Goal: Task Accomplishment & Management: Complete application form

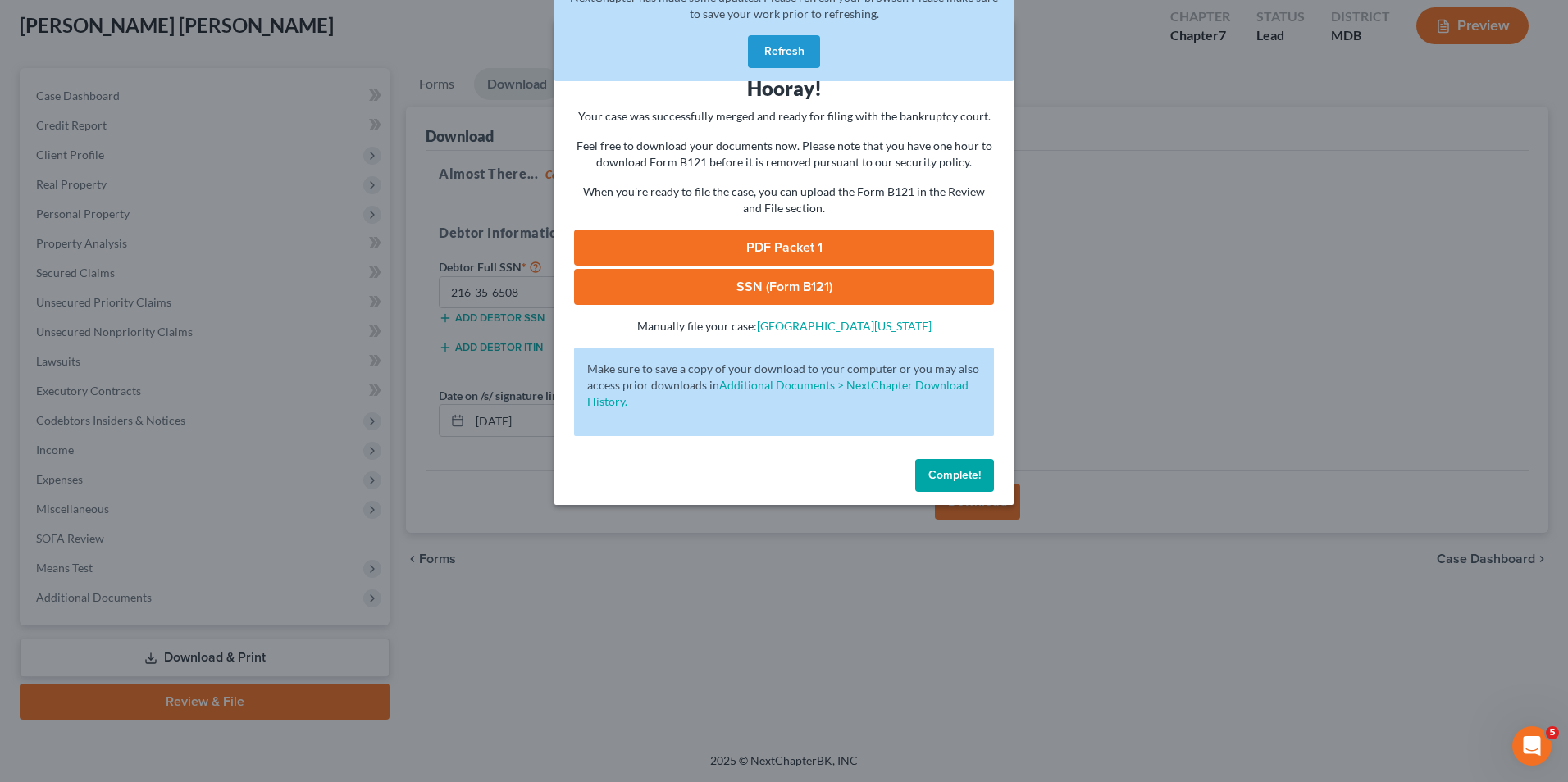
click at [1165, 257] on div "Download Bankruptcy Packet Hooray! Your case was successfully merged and ready …" at bounding box center [784, 391] width 1568 height 782
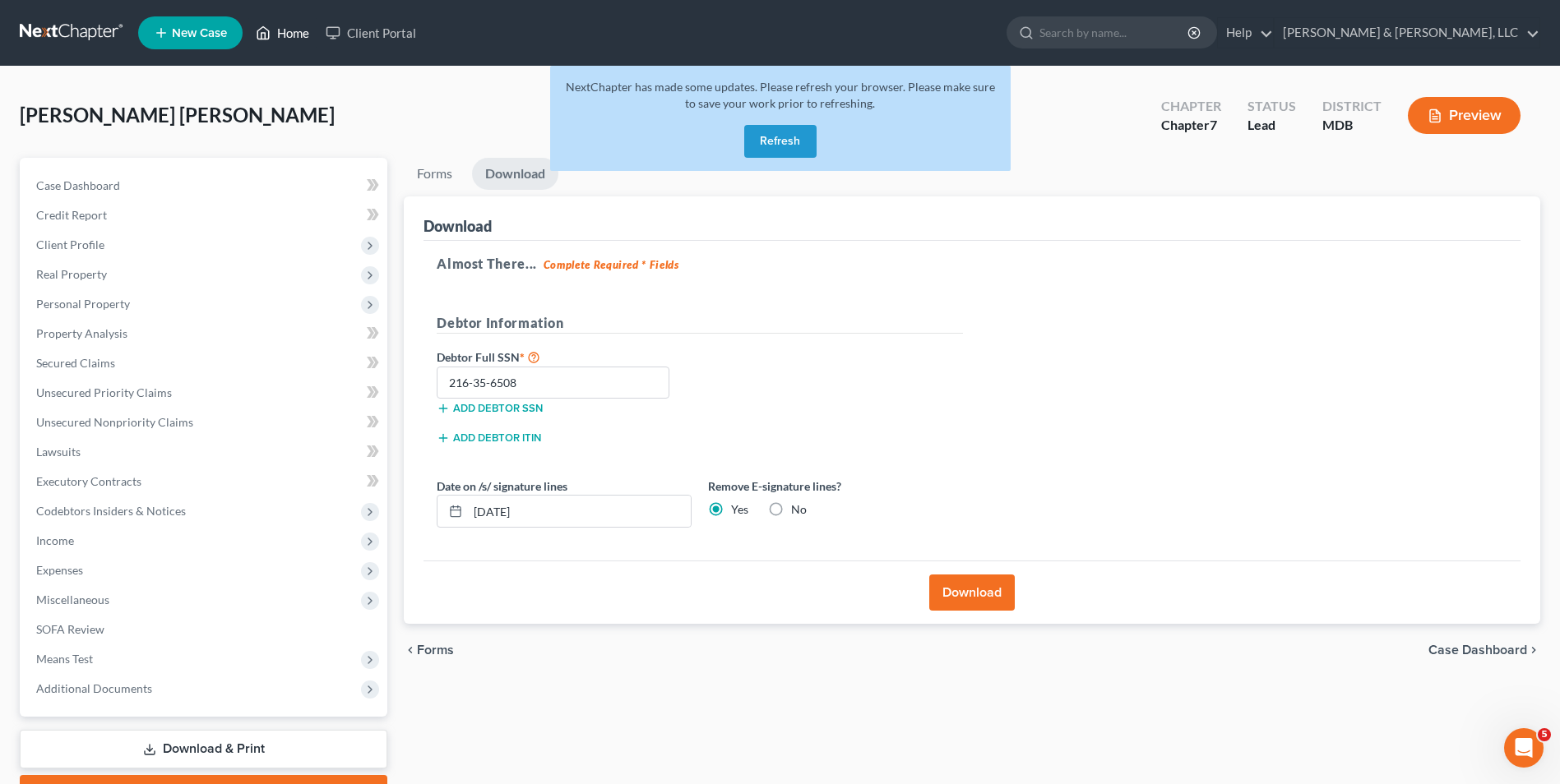
click at [272, 26] on link "Home" at bounding box center [282, 32] width 70 height 29
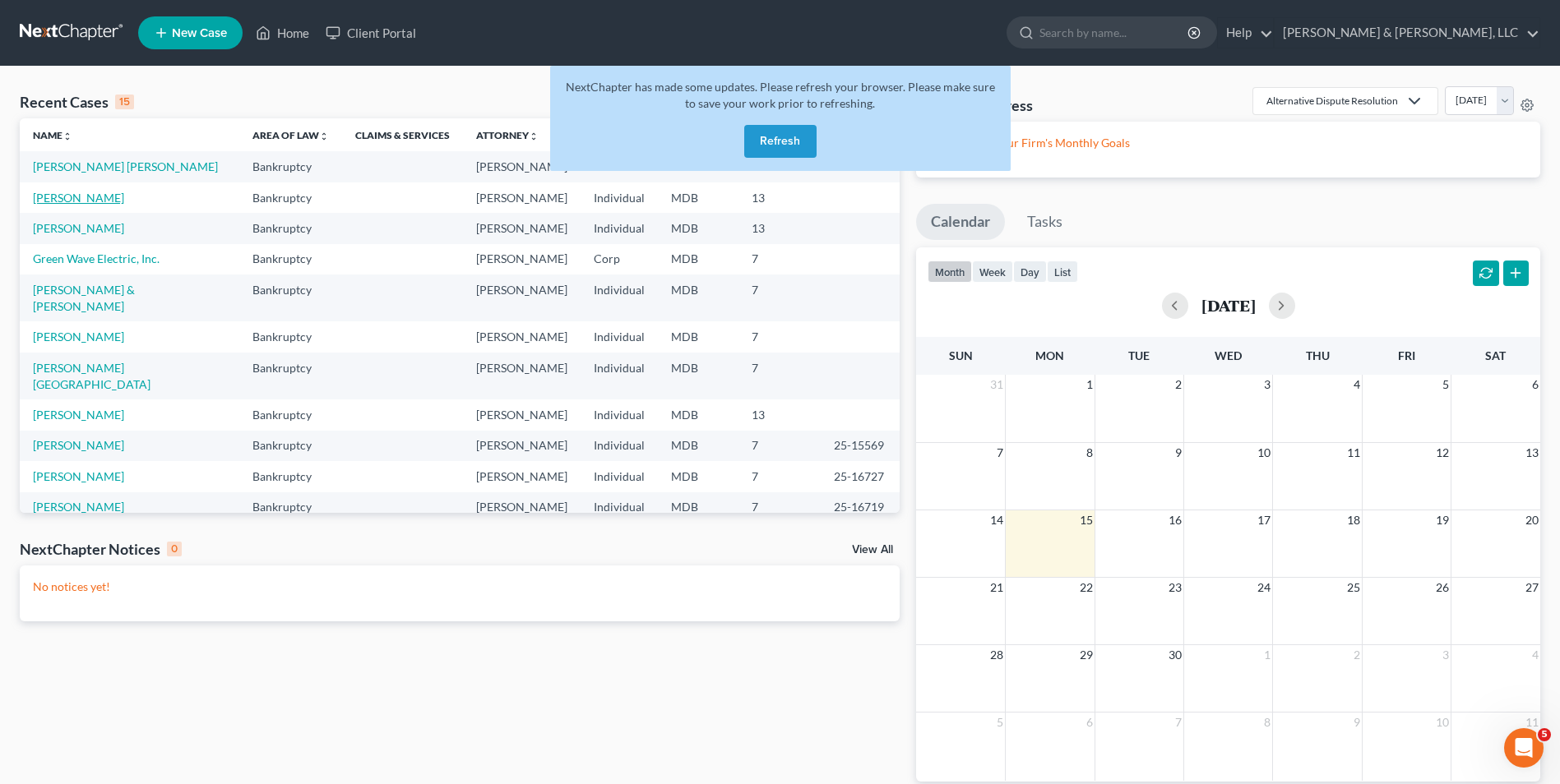
click at [92, 197] on link "Gonzalez-Simmons, James" at bounding box center [78, 198] width 91 height 14
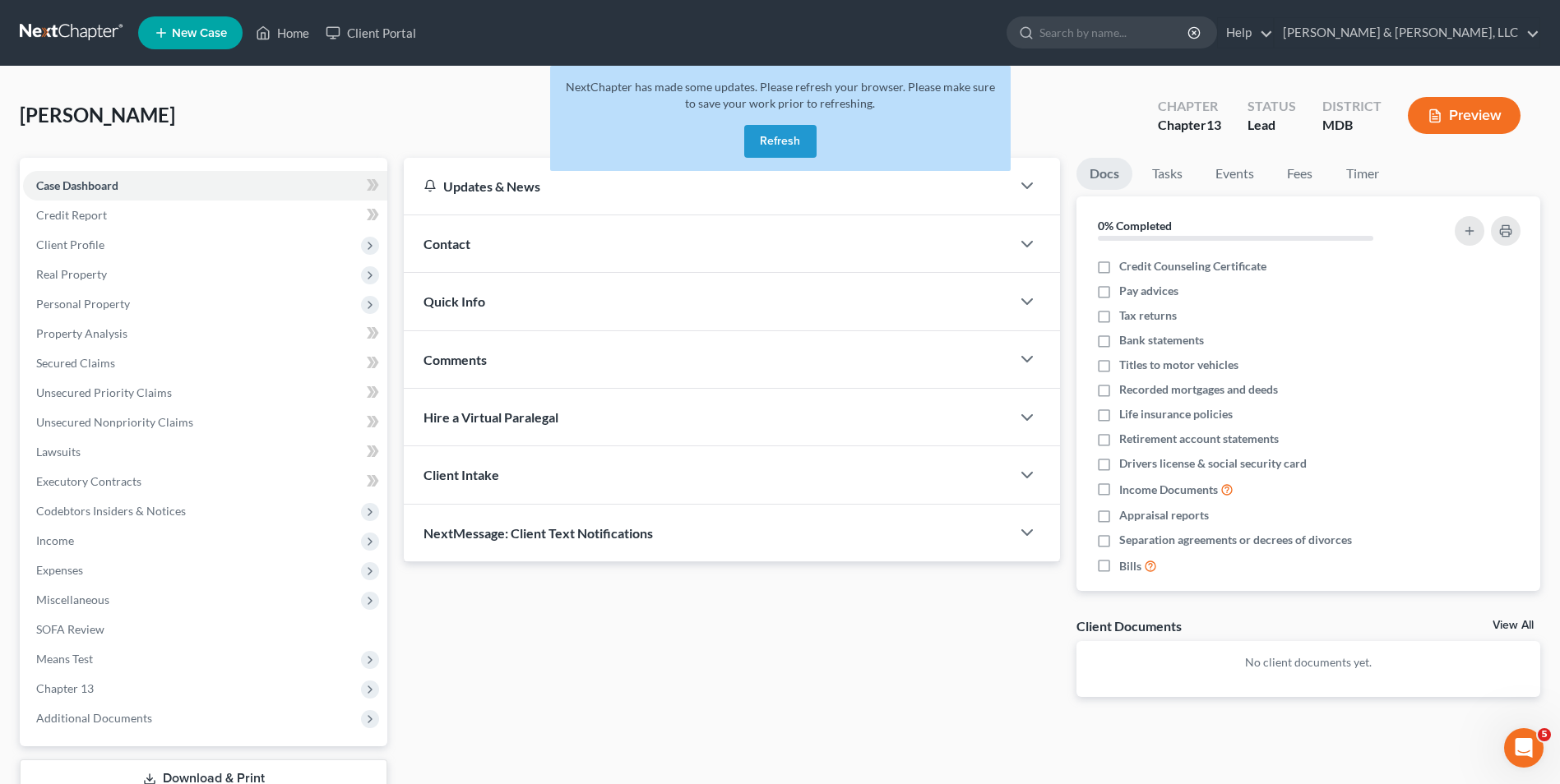
drag, startPoint x: 799, startPoint y: 138, endPoint x: 202, endPoint y: 153, distance: 597.2
click at [796, 139] on button "Refresh" at bounding box center [780, 141] width 72 height 33
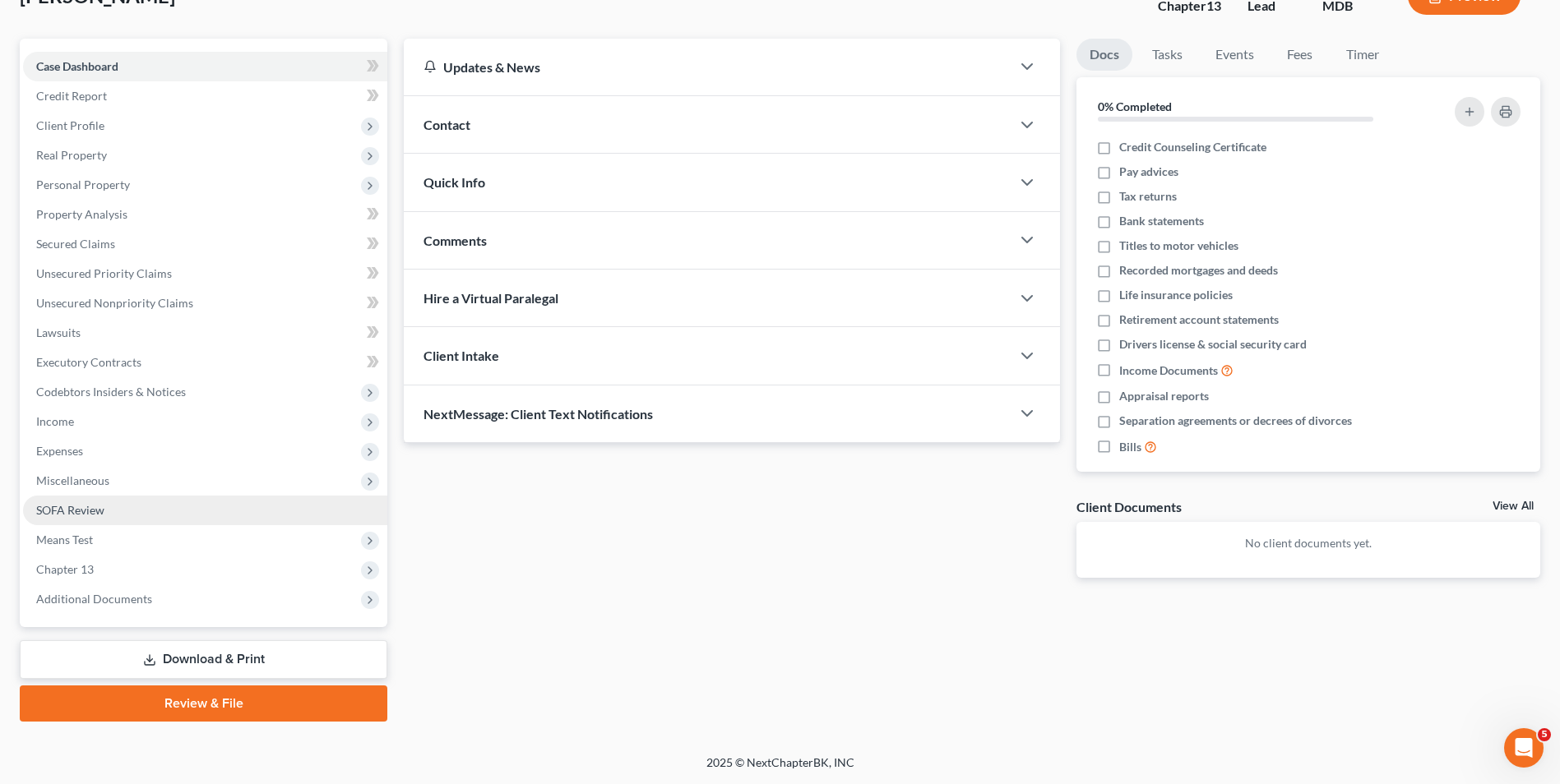
click at [86, 506] on span "SOFA Review" at bounding box center [70, 510] width 69 height 14
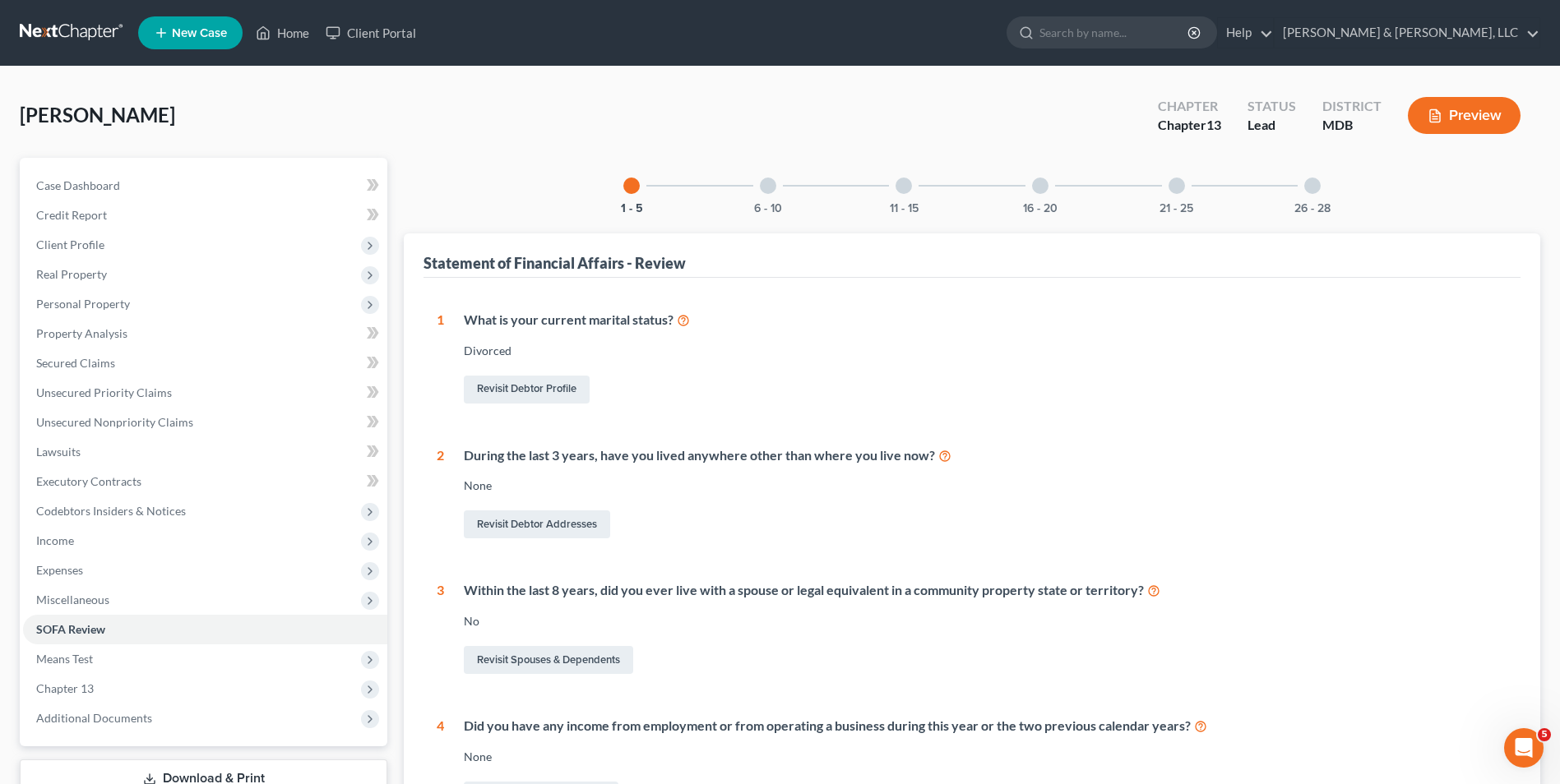
click at [761, 180] on div at bounding box center [767, 185] width 16 height 16
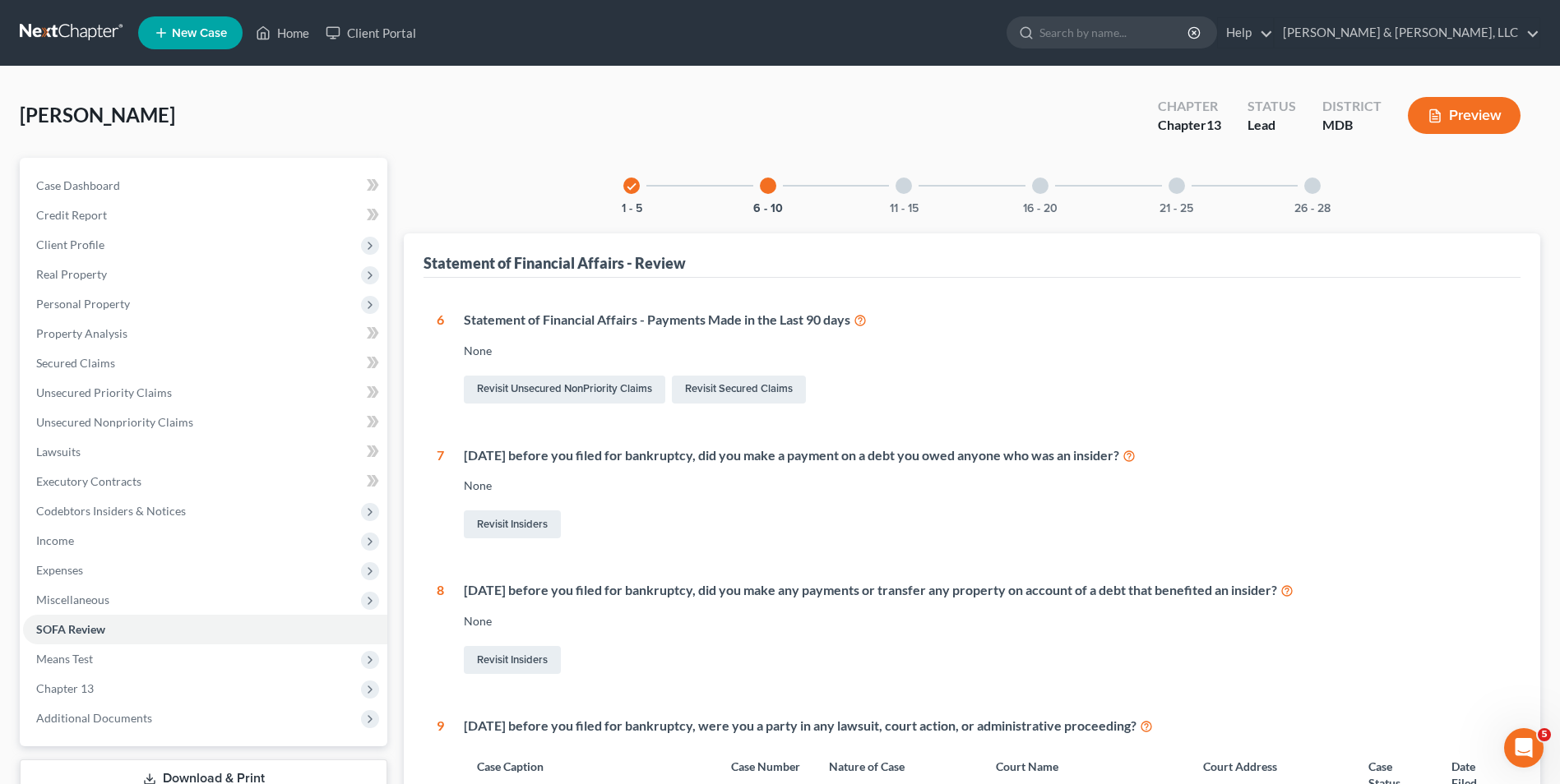
drag, startPoint x: 908, startPoint y: 186, endPoint x: 803, endPoint y: 209, distance: 107.5
click at [899, 188] on div at bounding box center [903, 185] width 16 height 16
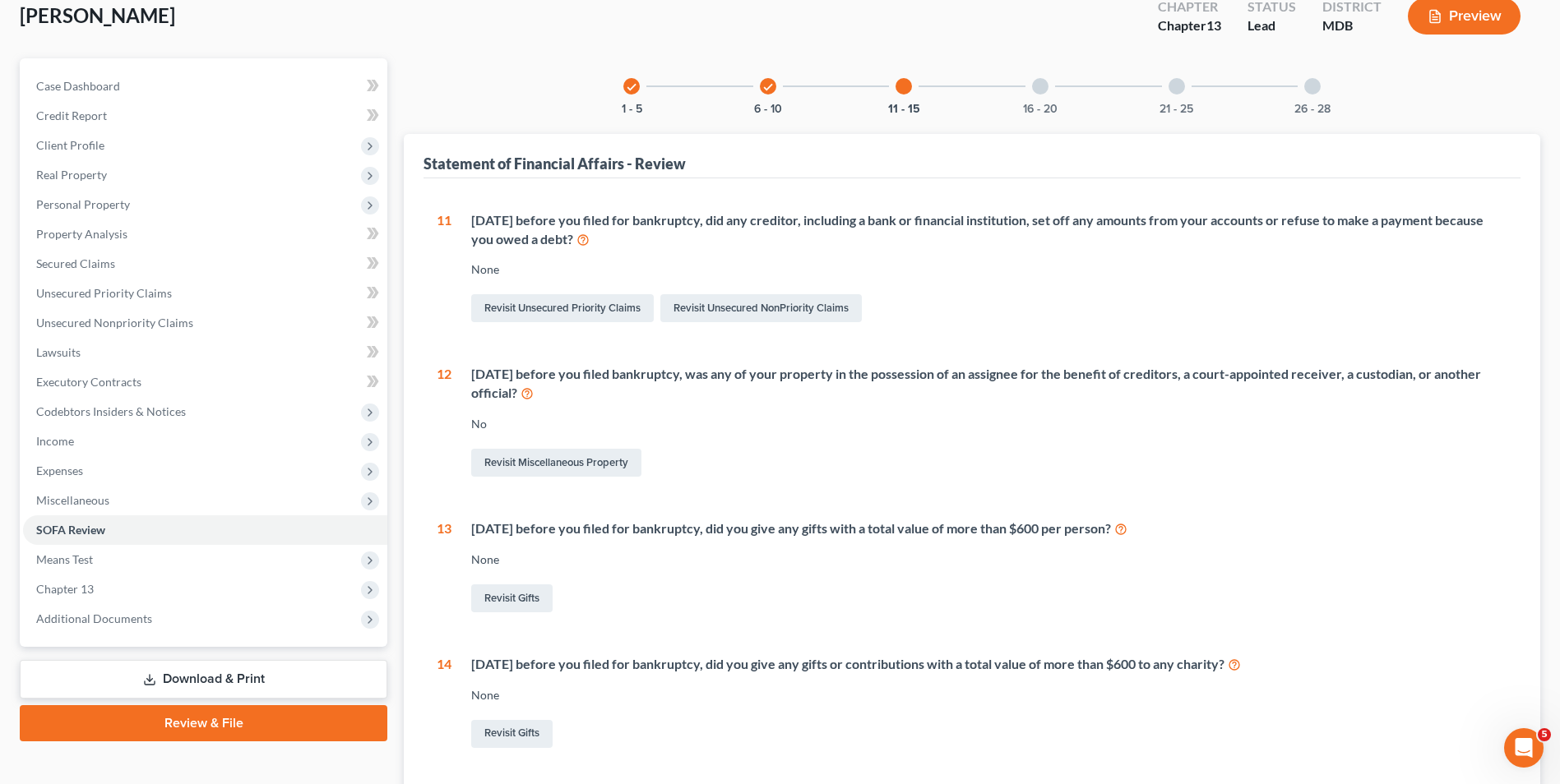
scroll to position [82, 0]
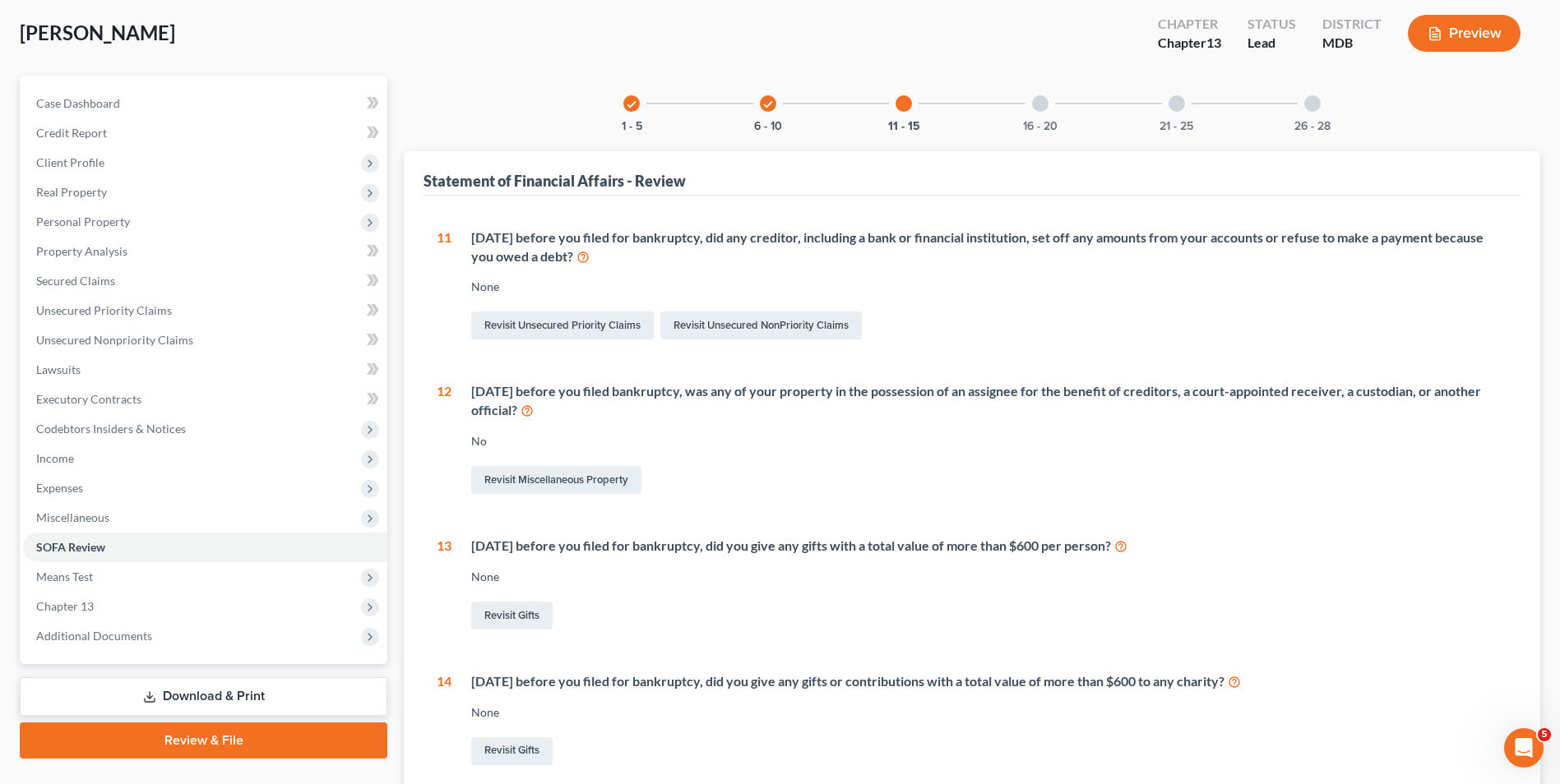
click at [1033, 105] on div at bounding box center [1039, 103] width 16 height 16
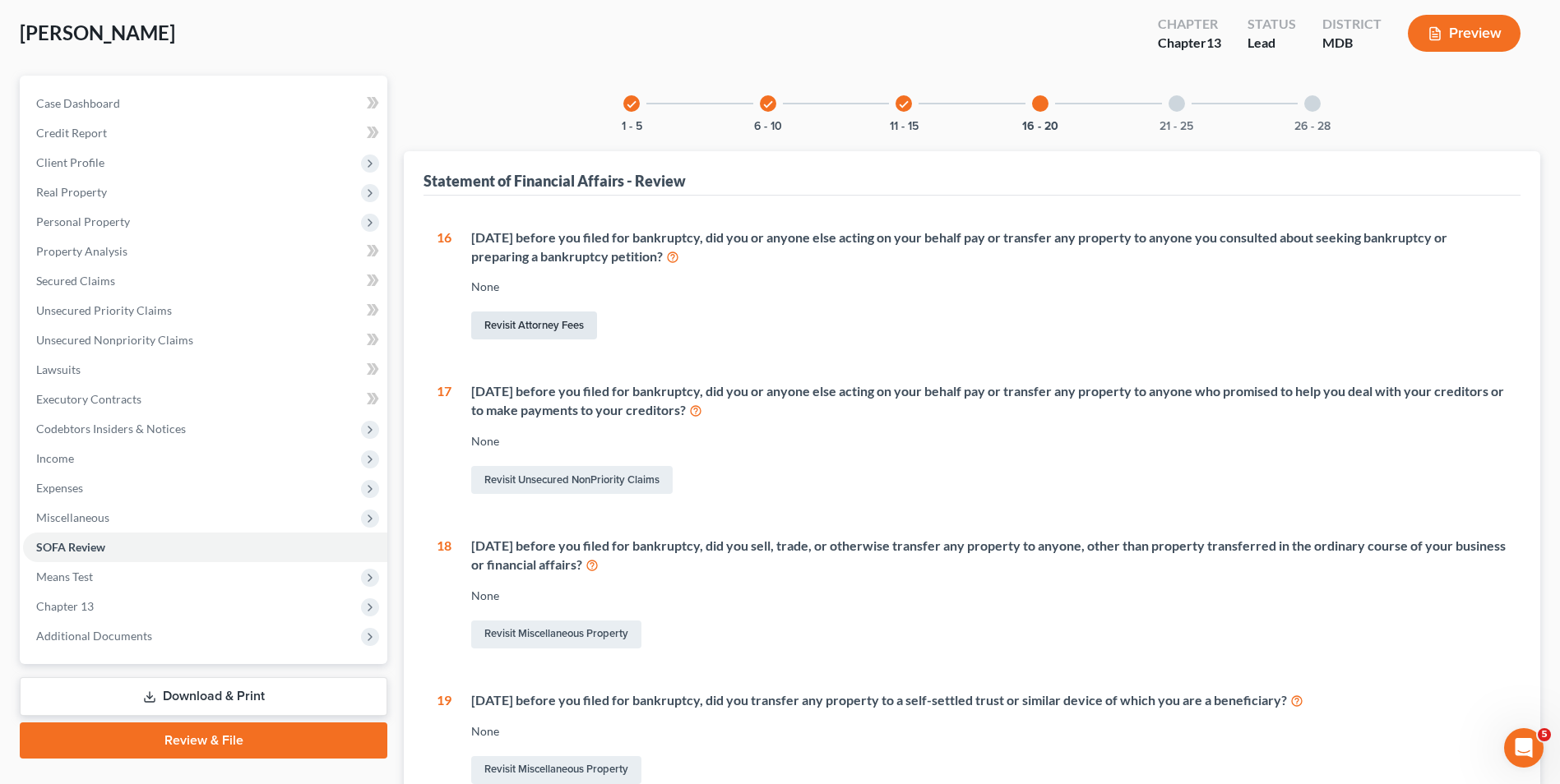
click at [539, 328] on link "Revisit Attorney Fees" at bounding box center [535, 326] width 126 height 28
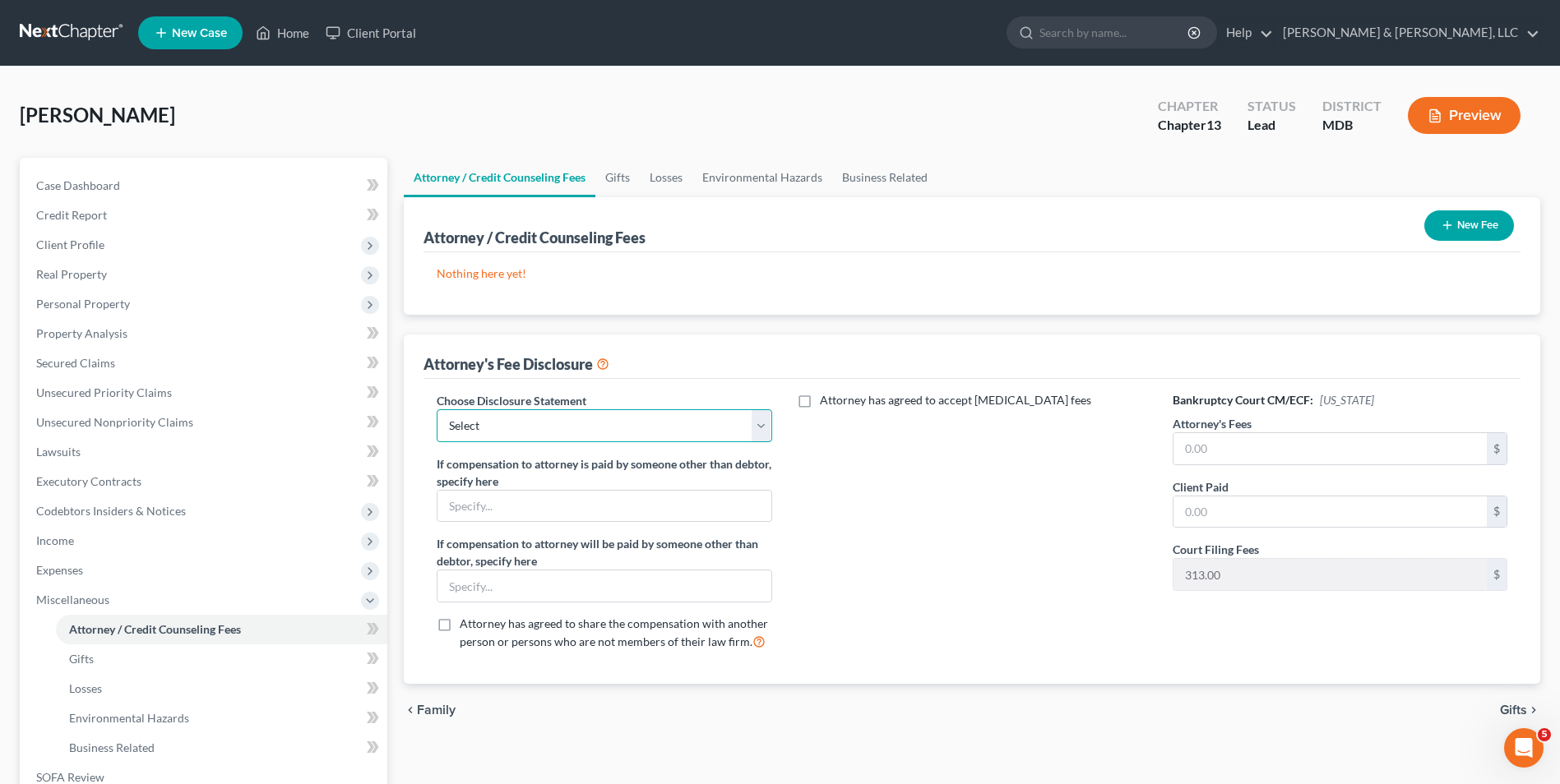
click at [758, 424] on select "Select Chapter 13 payments through plan Chapter 7 Template Chapter 13 Bankruptc…" at bounding box center [604, 425] width 335 height 33
select select "0"
click at [437, 409] on select "Select Chapter 13 payments through plan Chapter 7 Template Chapter 13 Bankruptc…" at bounding box center [604, 425] width 335 height 33
click at [1297, 452] on input "text" at bounding box center [1330, 448] width 314 height 31
type input "6,800.00"
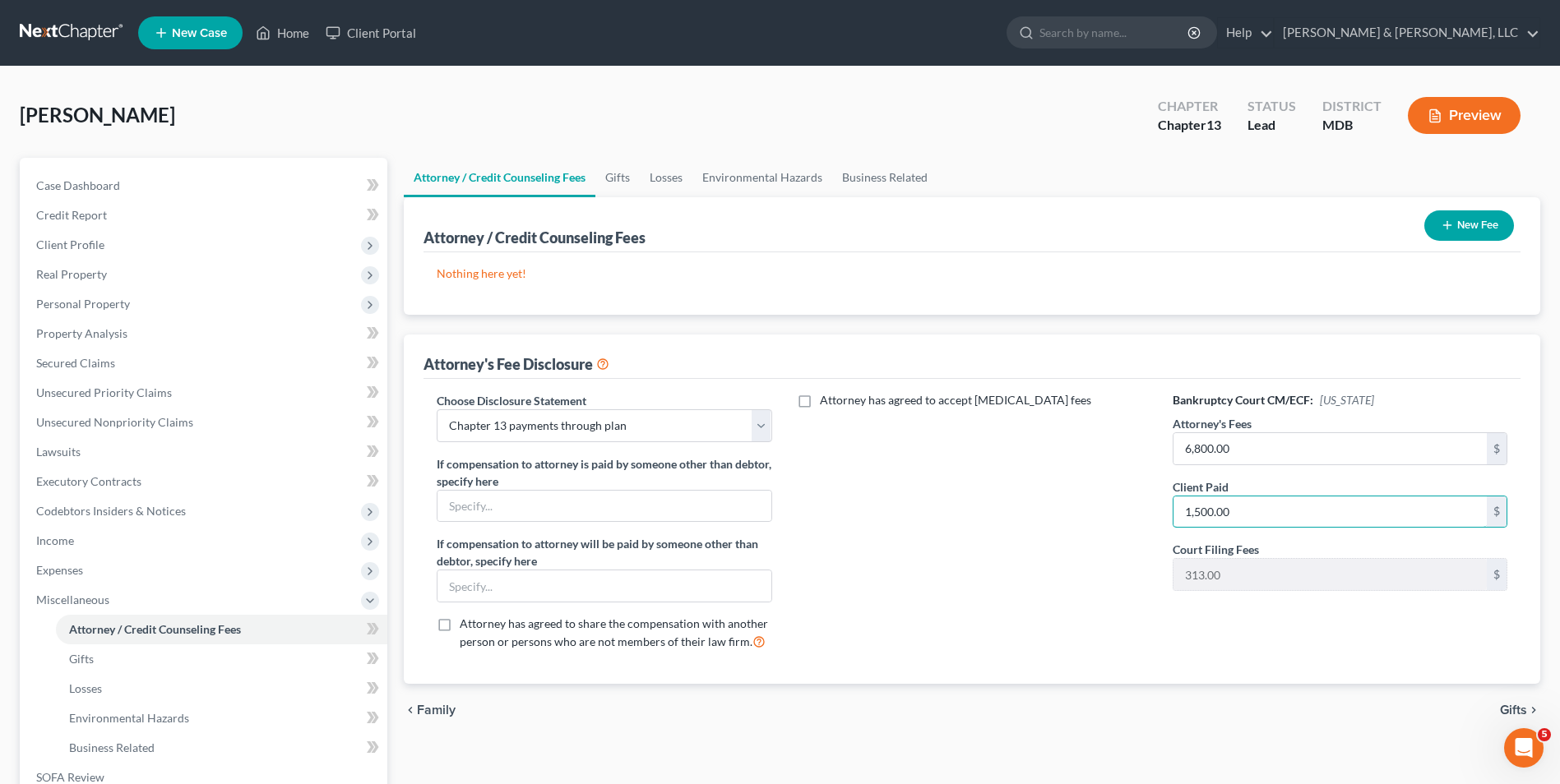
type input "1,500.00"
click at [1181, 584] on div "Bankruptcy Court CM/ECF: [US_STATE] Attorney's Fees 6,800.00 $ Client Paid 1,50…" at bounding box center [1340, 528] width 367 height 272
click at [1445, 227] on icon "button" at bounding box center [1447, 225] width 13 height 13
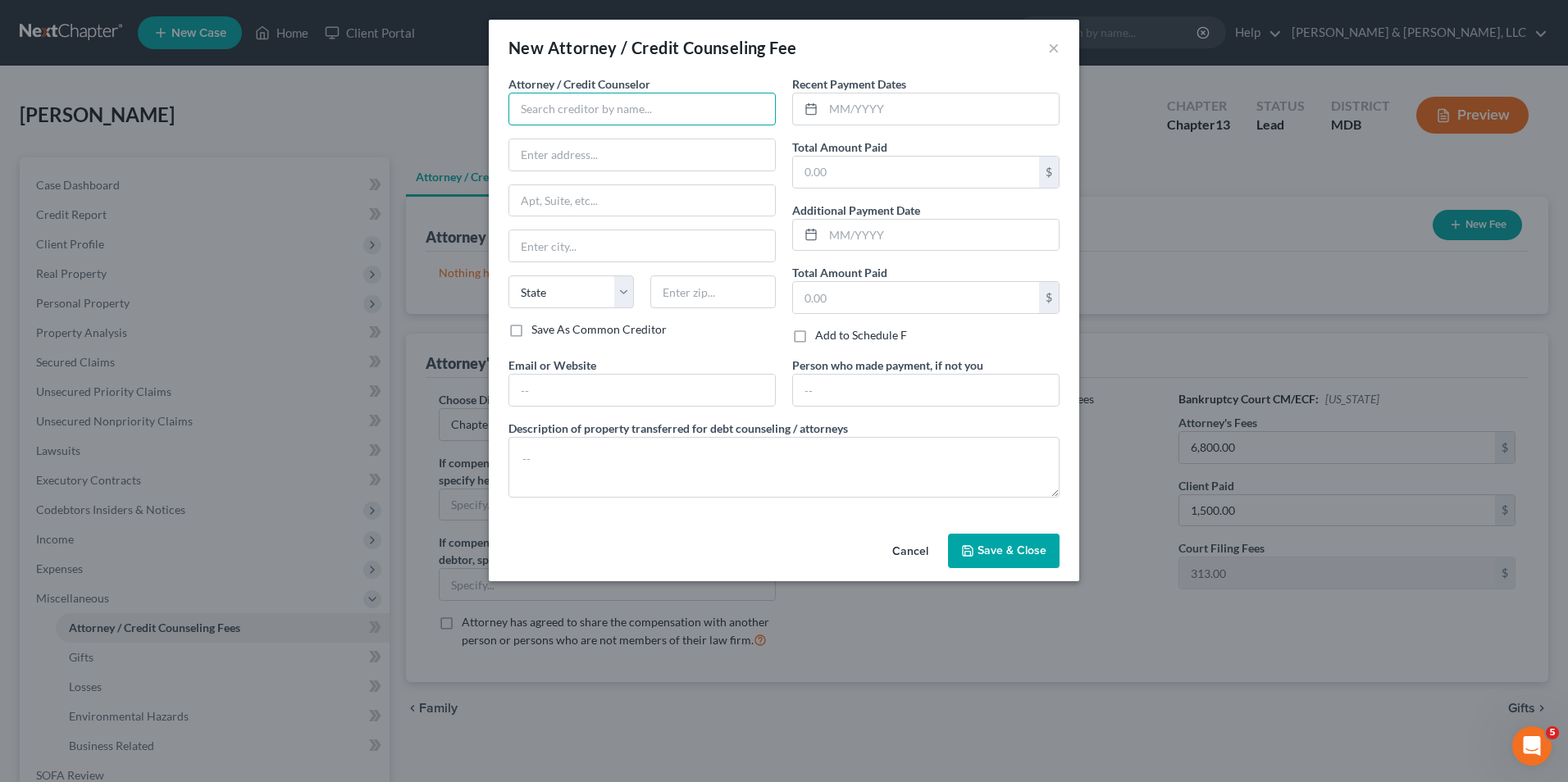
click at [638, 120] on input "text" at bounding box center [642, 109] width 268 height 33
type input "[PERSON_NAME], Esq."
click at [832, 110] on input "text" at bounding box center [941, 109] width 236 height 31
type input "09/2025"
click at [708, 147] on input "text" at bounding box center [641, 155] width 266 height 31
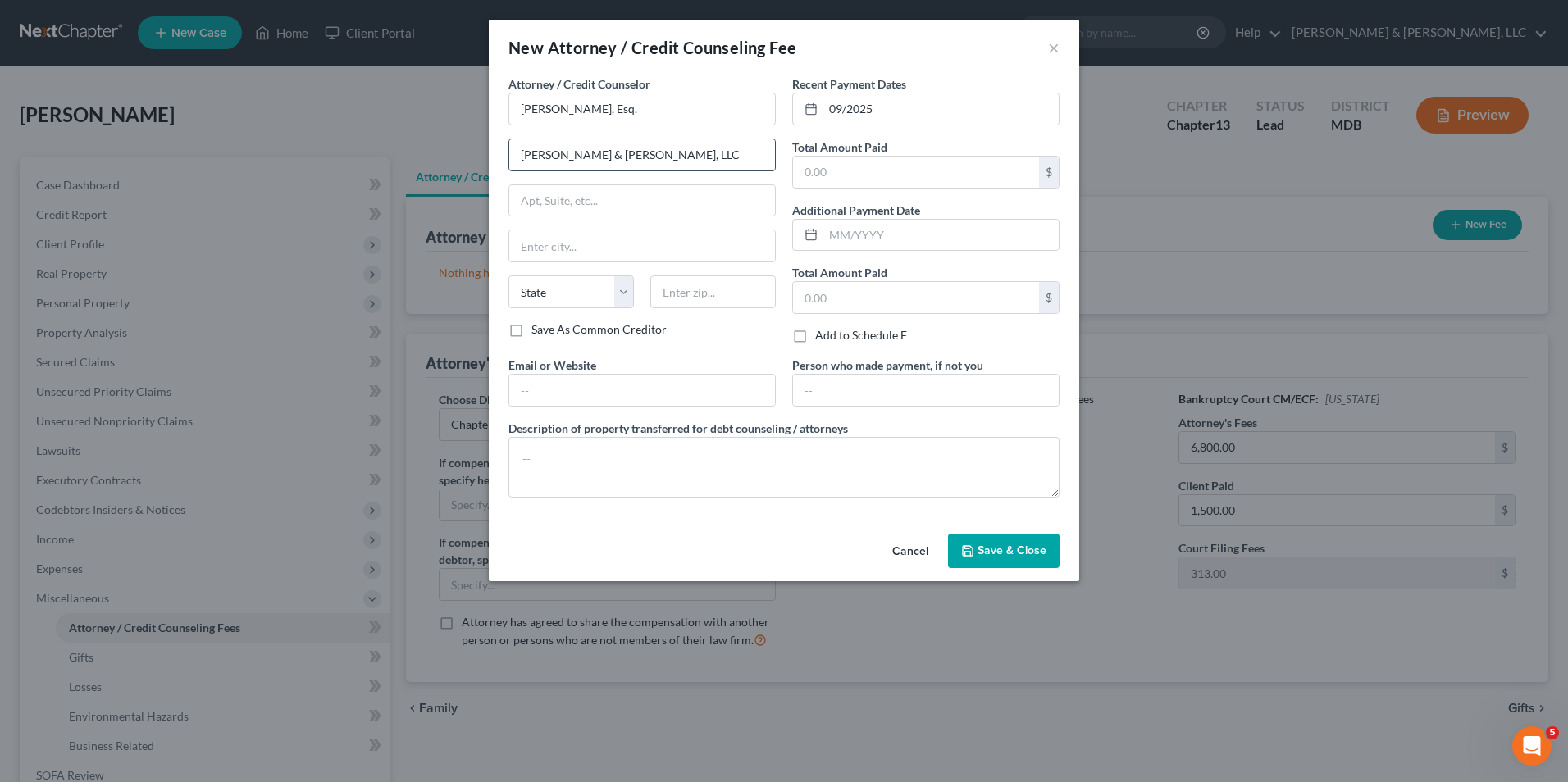
type input "[PERSON_NAME] & [PERSON_NAME], LLC"
type input "[STREET_ADDRESS][PERSON_NAME]"
type input "[PERSON_NAME]"
click at [528, 299] on select "State [US_STATE] AK AR AZ CA CO CT DE DC [GEOGRAPHIC_DATA] [GEOGRAPHIC_DATA] GU…" at bounding box center [572, 292] width 126 height 33
select select "21"
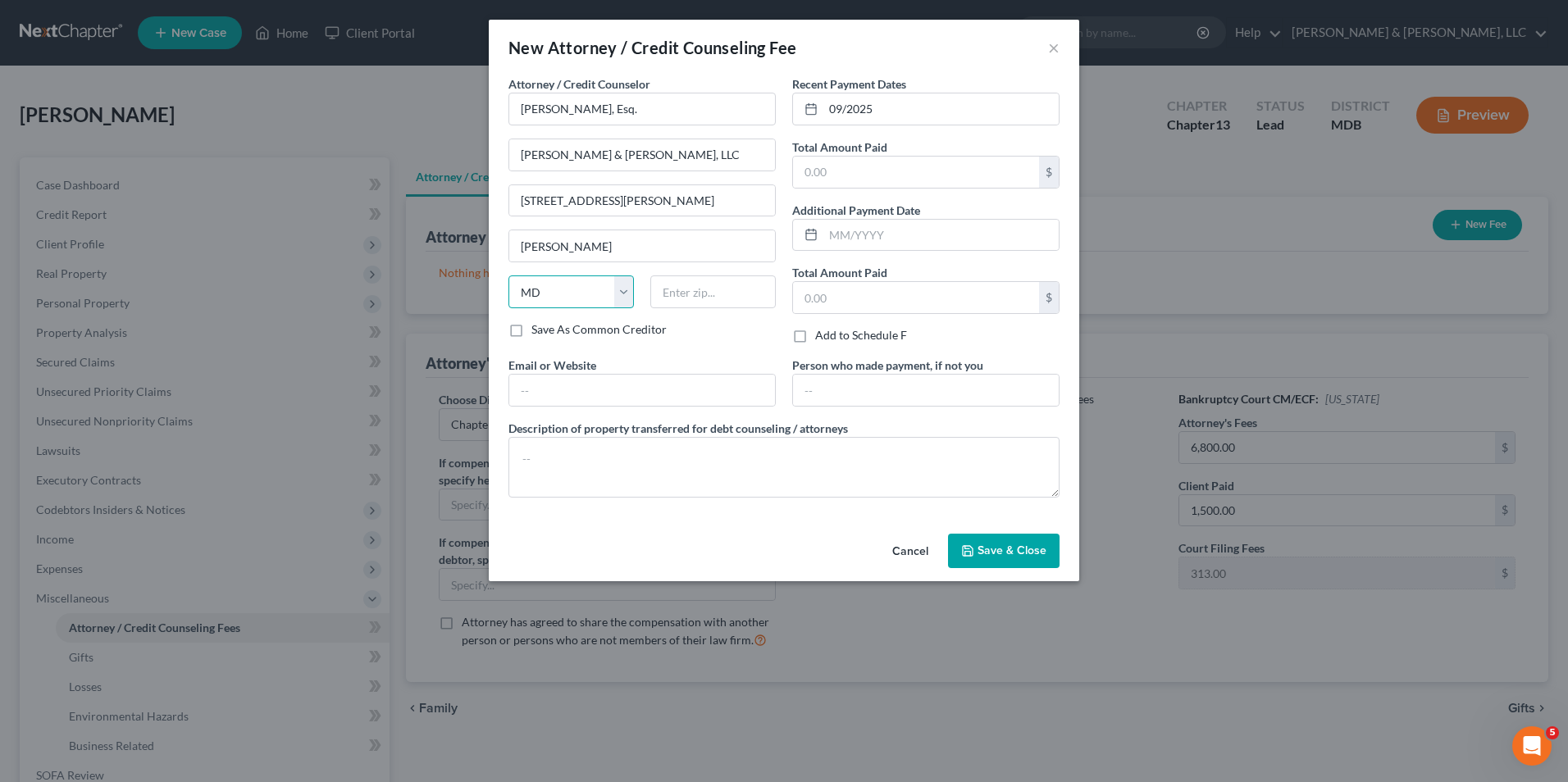
click at [509, 276] on select "State [US_STATE] AK AR AZ CA CO CT DE DC [GEOGRAPHIC_DATA] [GEOGRAPHIC_DATA] GU…" at bounding box center [572, 292] width 126 height 33
click at [692, 288] on input "text" at bounding box center [714, 292] width 126 height 33
type input "21701"
click at [802, 173] on input "text" at bounding box center [916, 172] width 246 height 31
type input "1,500.00"
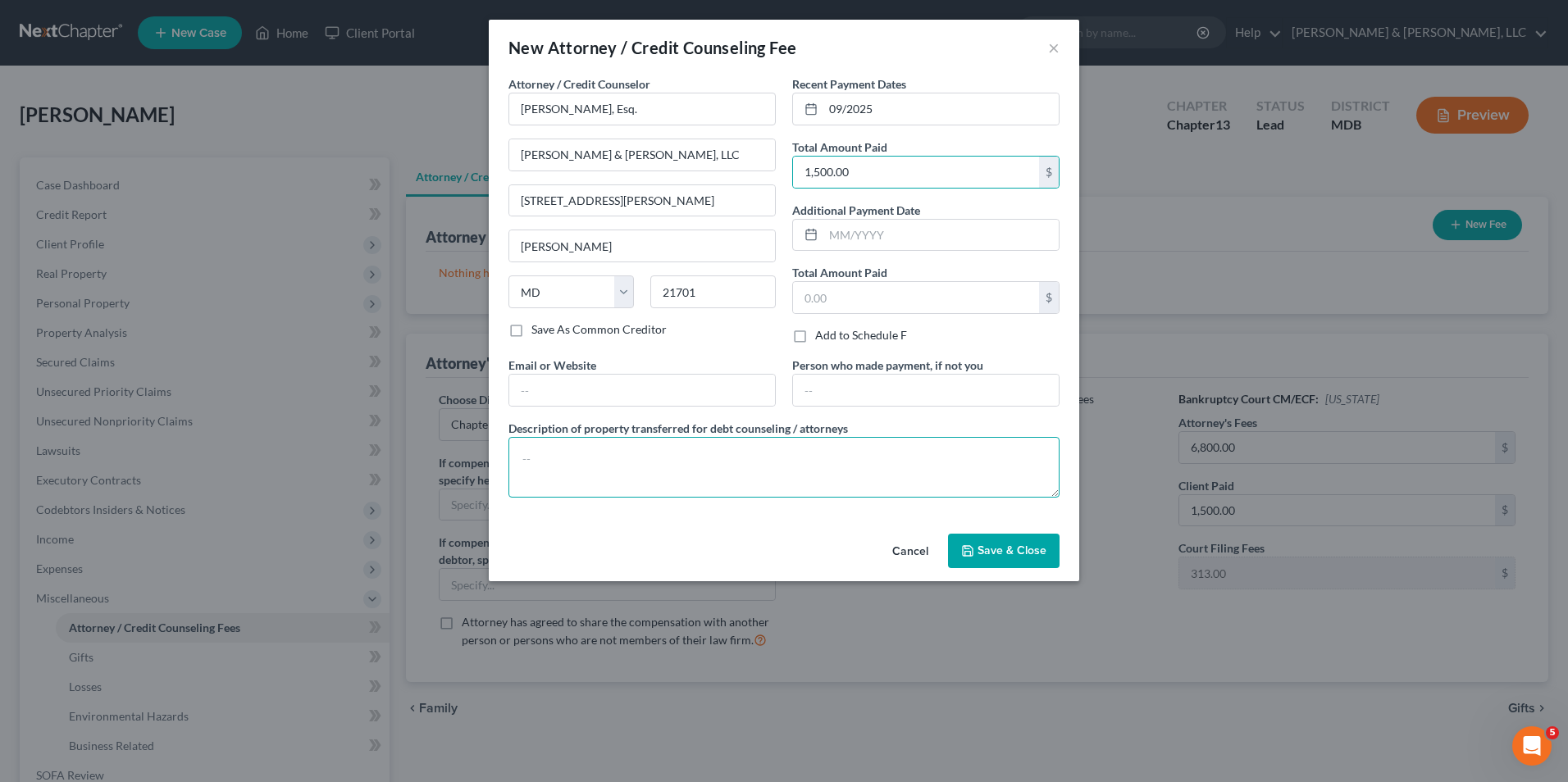
click at [533, 457] on textarea at bounding box center [784, 468] width 551 height 61
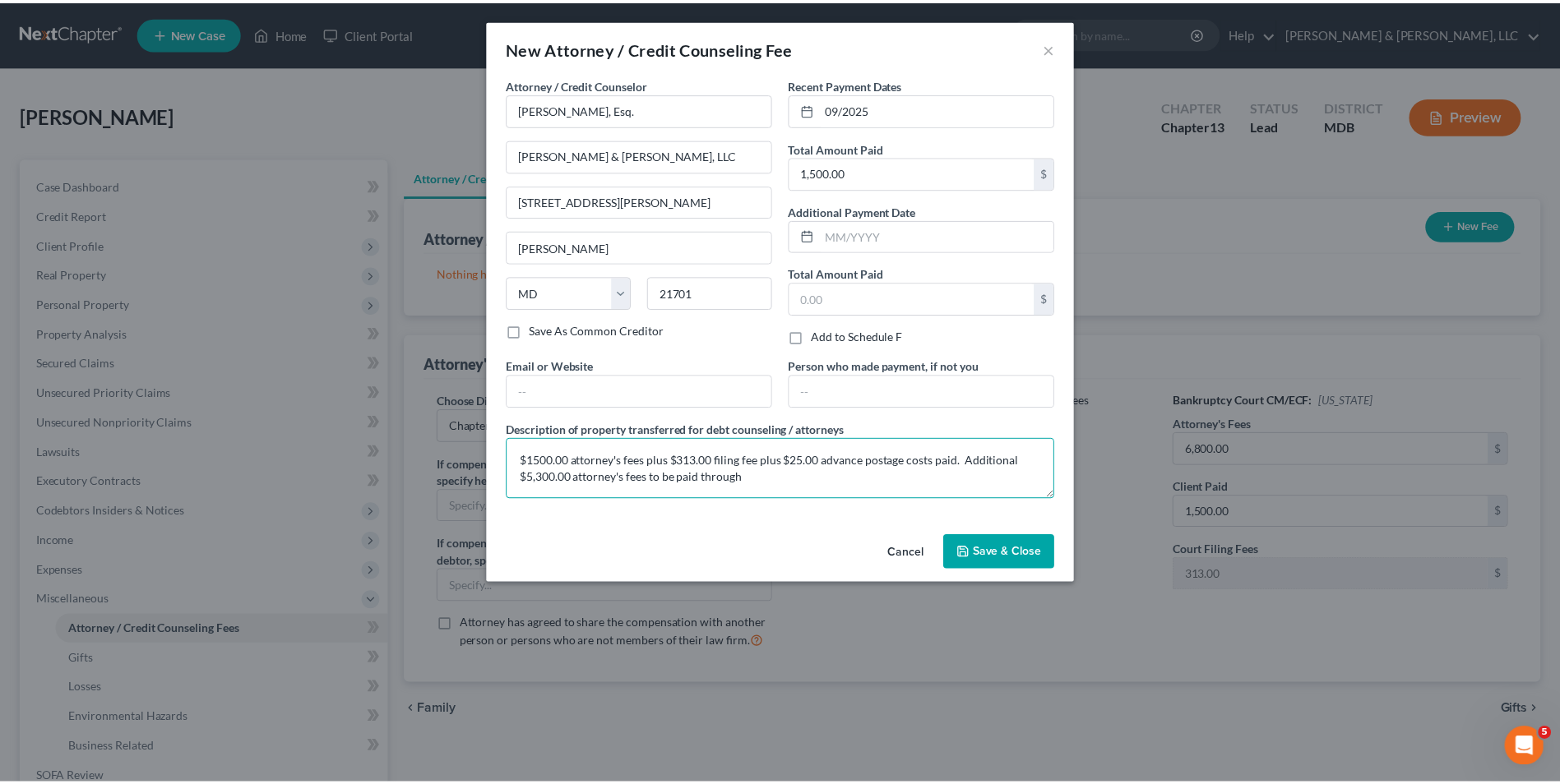
scroll to position [3, 0]
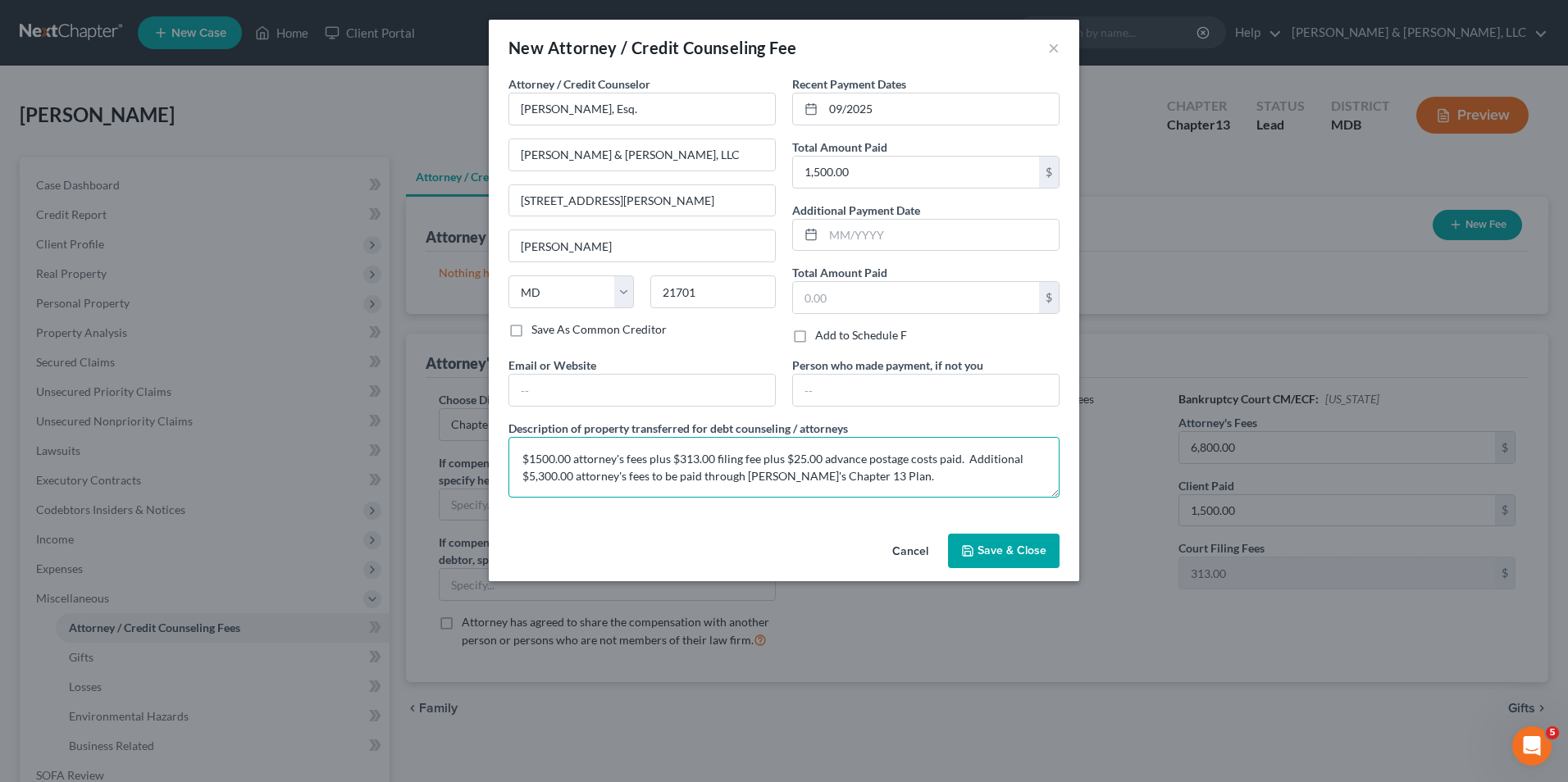
type textarea "$1500.00 attorney's fees plus $313.00 filing fee plus $25.00 advance postage co…"
click at [958, 550] on button "Save & Close" at bounding box center [1004, 551] width 112 height 35
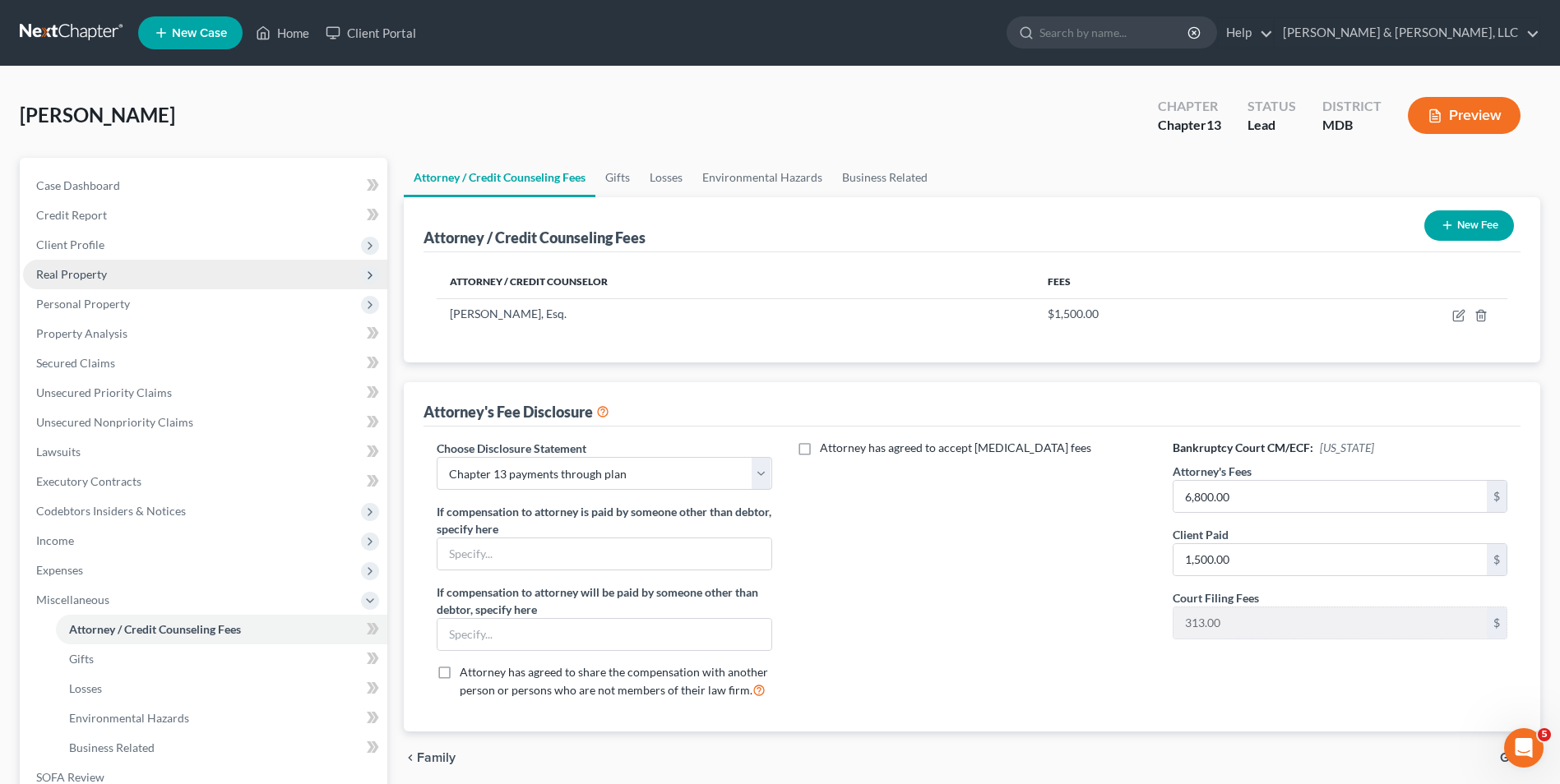
click at [130, 266] on span "Real Property" at bounding box center [204, 274] width 364 height 29
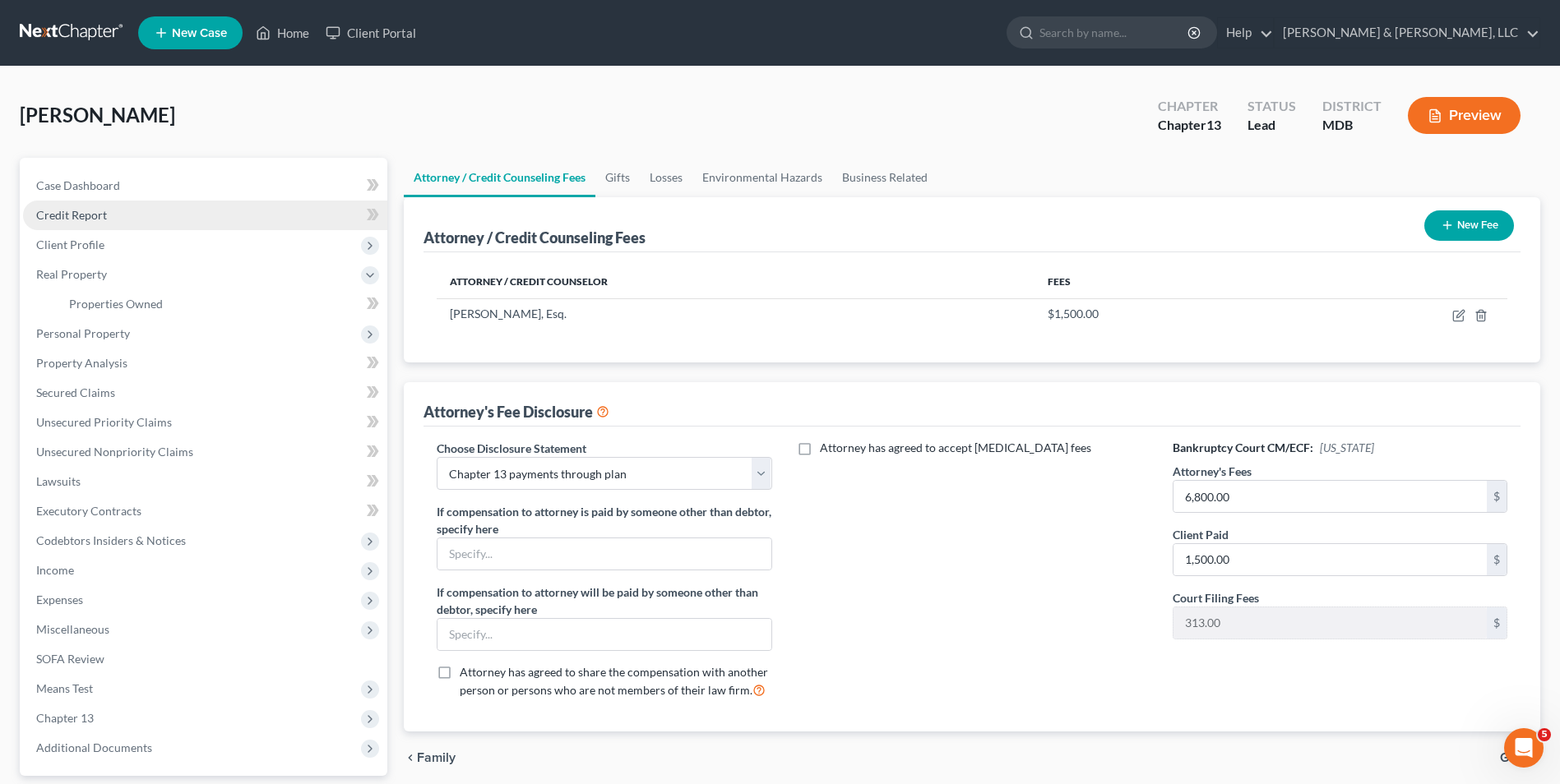
click at [180, 214] on link "Credit Report" at bounding box center [204, 215] width 364 height 29
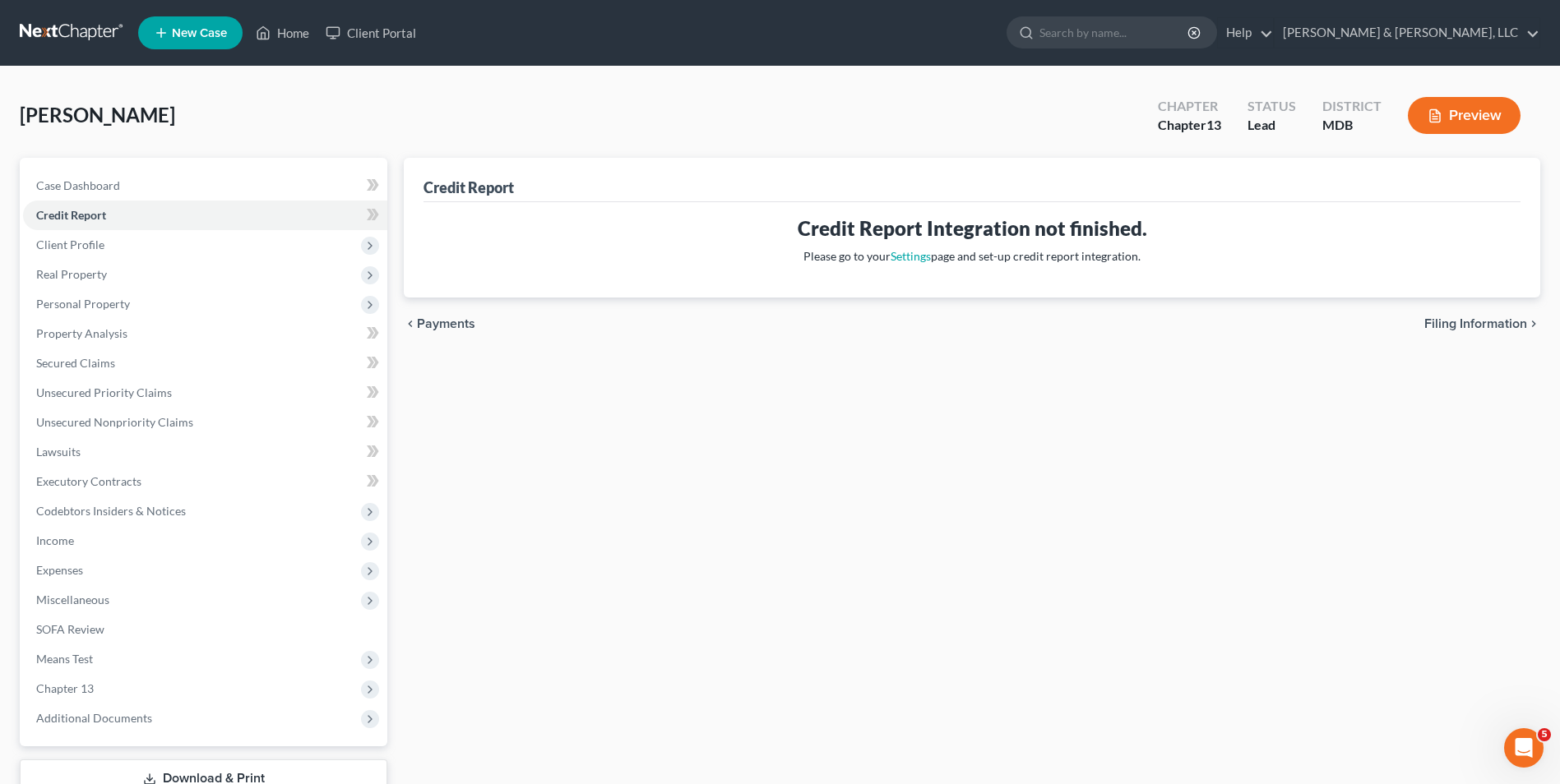
click at [1448, 328] on span "Filing Information" at bounding box center [1475, 324] width 103 height 13
select select "1"
select select "0"
select select "3"
select select "38"
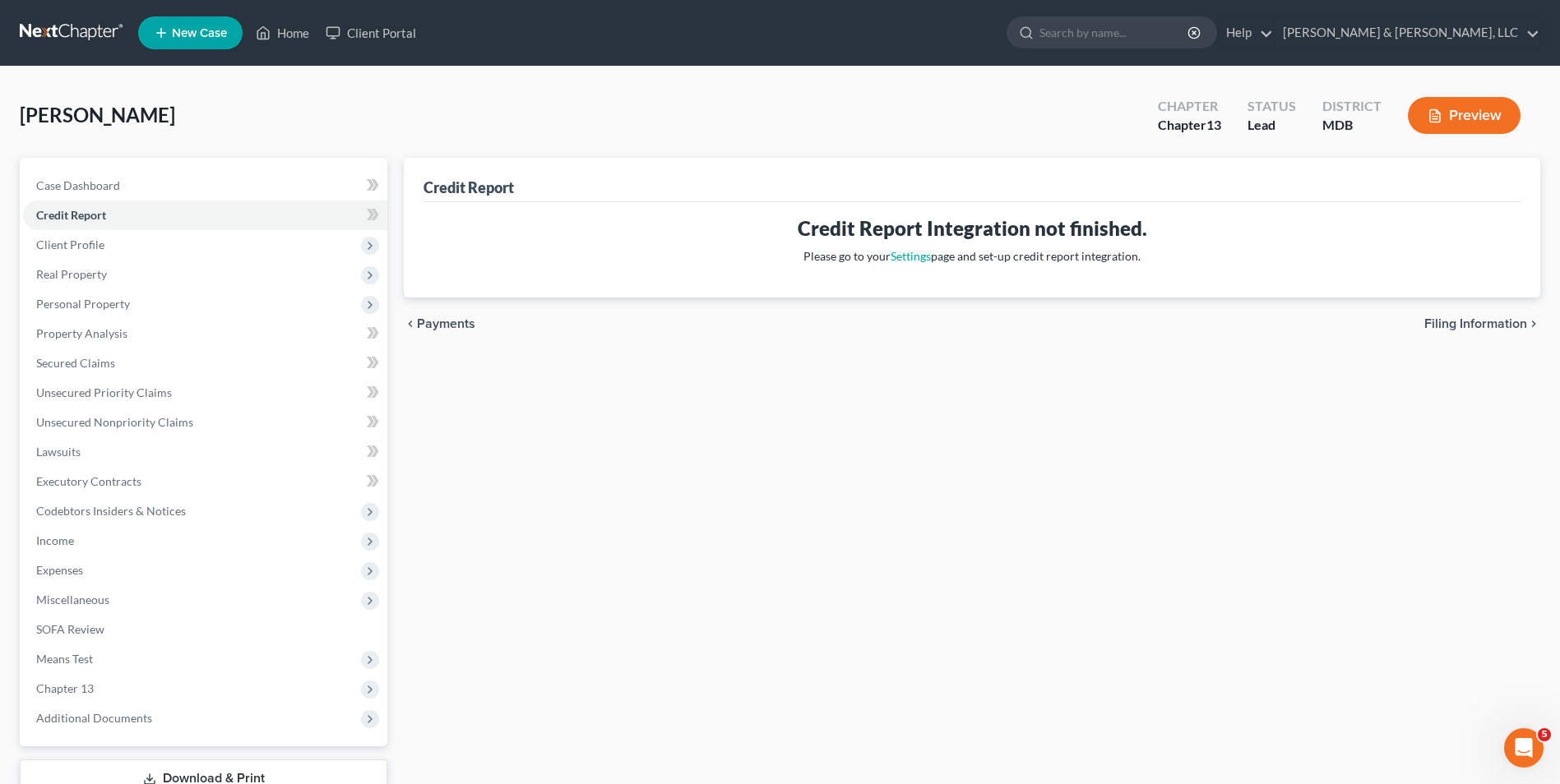
select select "0"
select select "21"
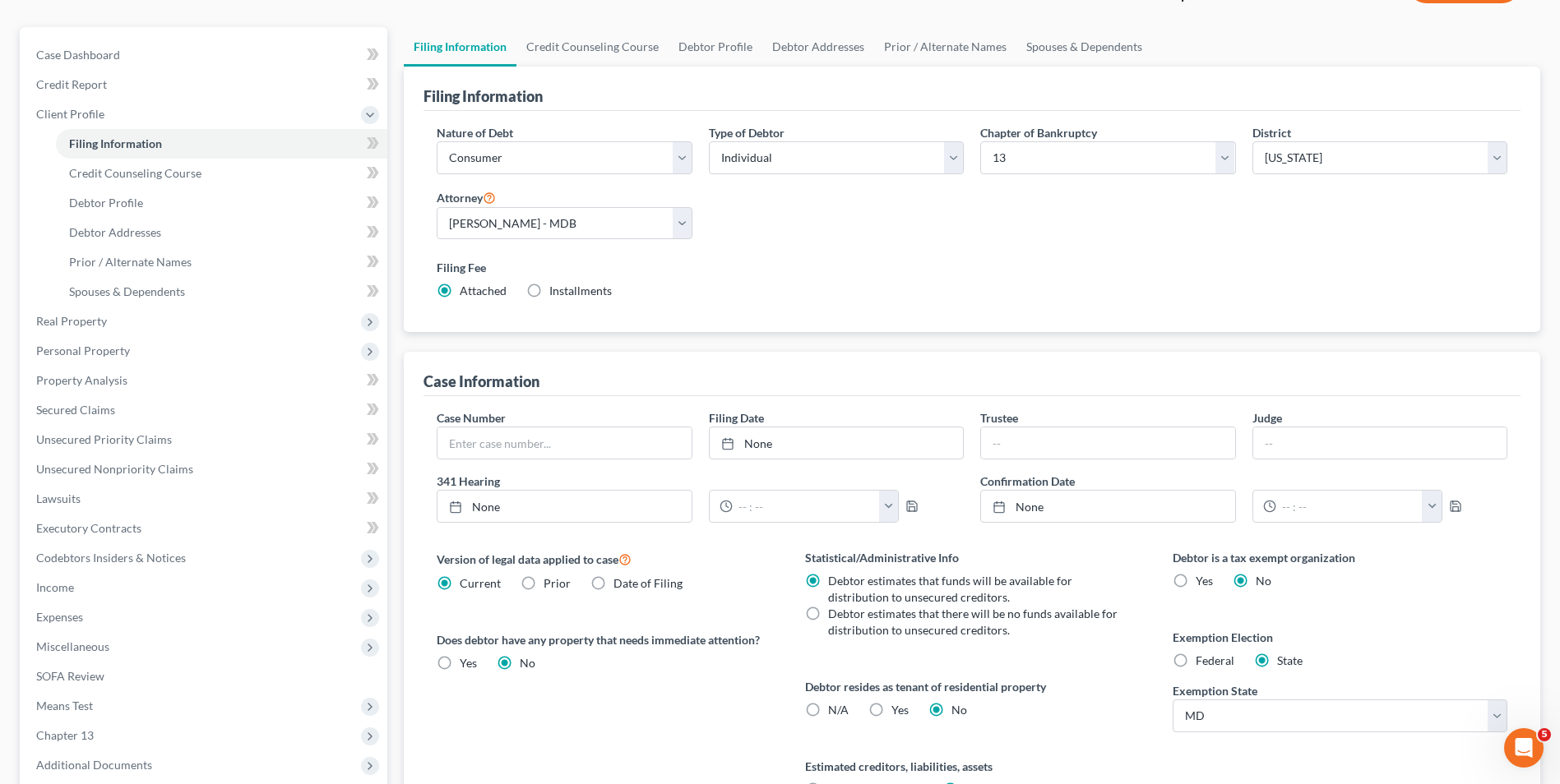
scroll to position [299, 0]
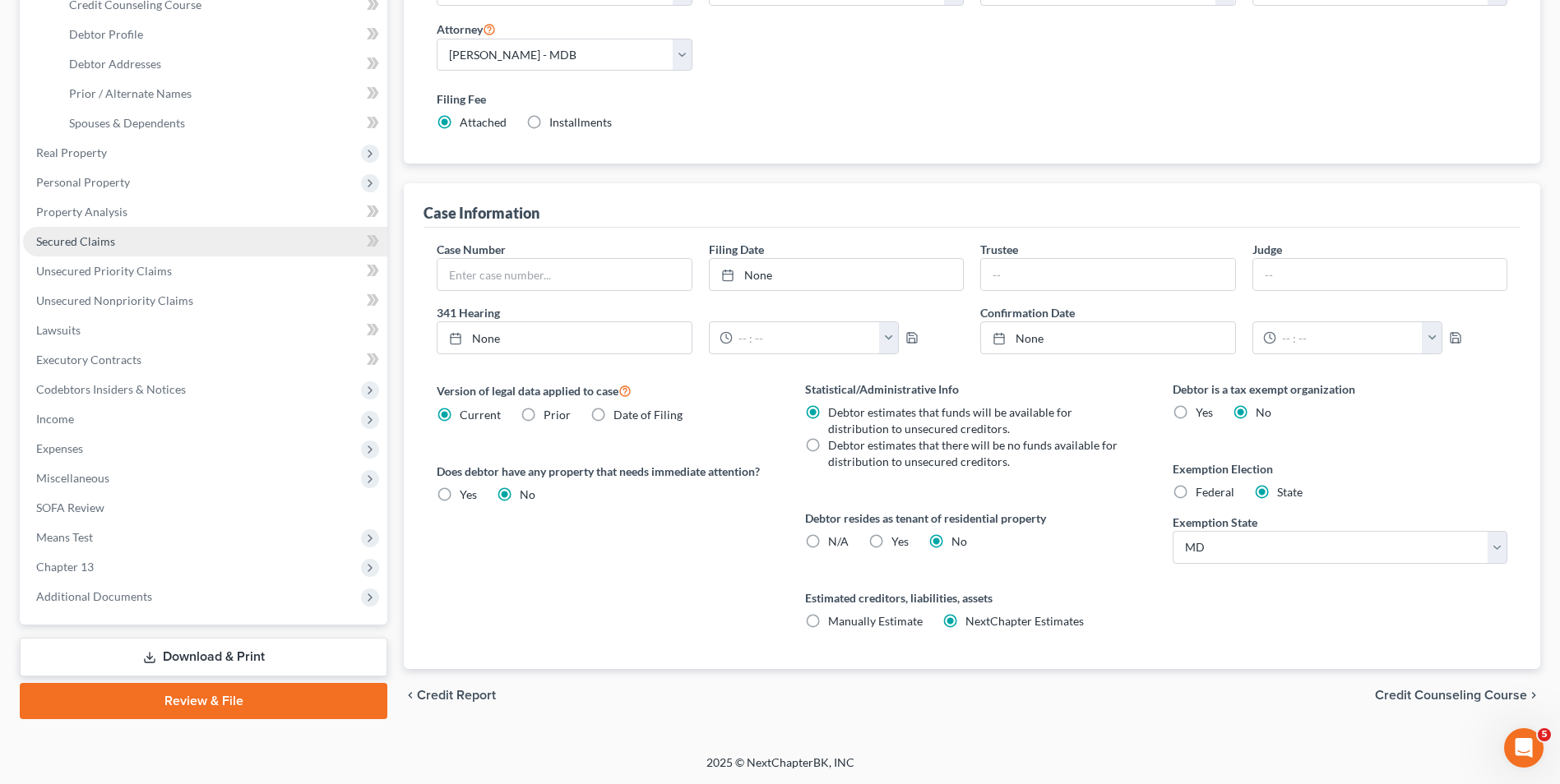
click at [137, 242] on link "Secured Claims" at bounding box center [204, 241] width 364 height 29
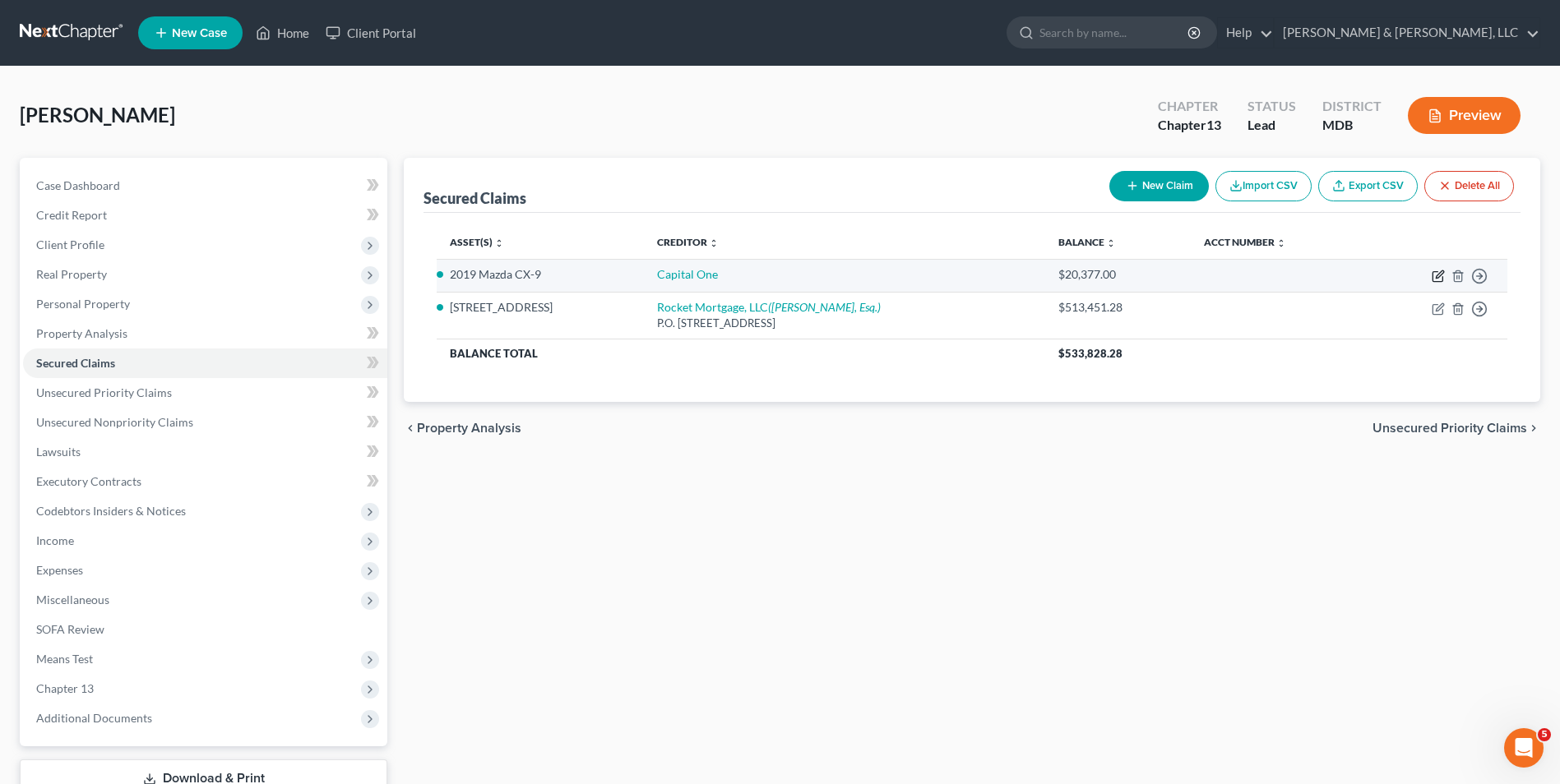
click at [1439, 275] on icon "button" at bounding box center [1439, 274] width 8 height 8
select select "4"
select select "0"
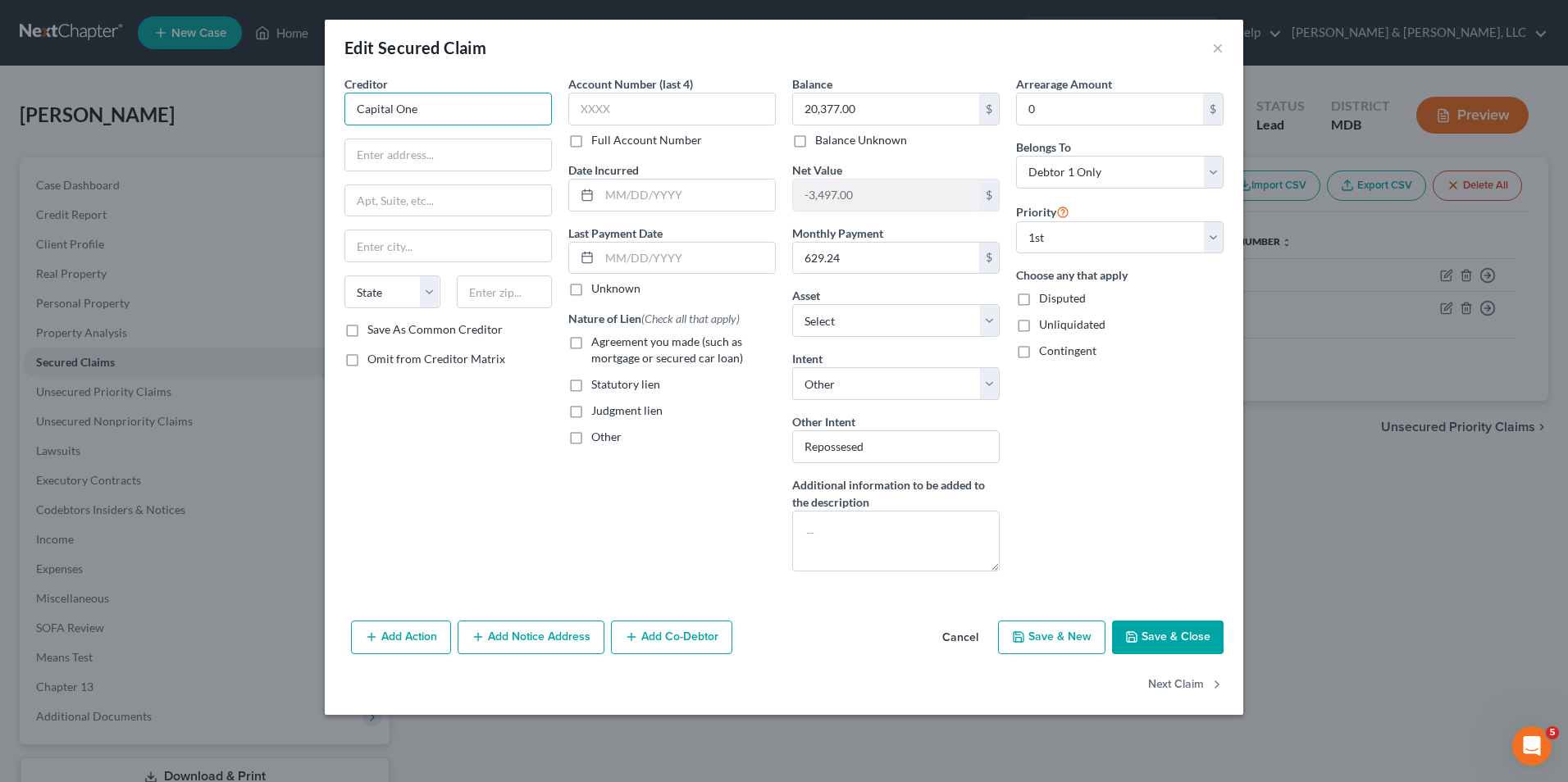
click at [423, 117] on input "Capital One" at bounding box center [448, 109] width 208 height 33
type input "Capital One Auto Finance"
type input "[STREET_ADDRESS]"
type input "[GEOGRAPHIC_DATA]"
click at [432, 288] on select "State [US_STATE] AK AR AZ CA CO CT DE DC [GEOGRAPHIC_DATA] [GEOGRAPHIC_DATA] GU…" at bounding box center [392, 292] width 96 height 33
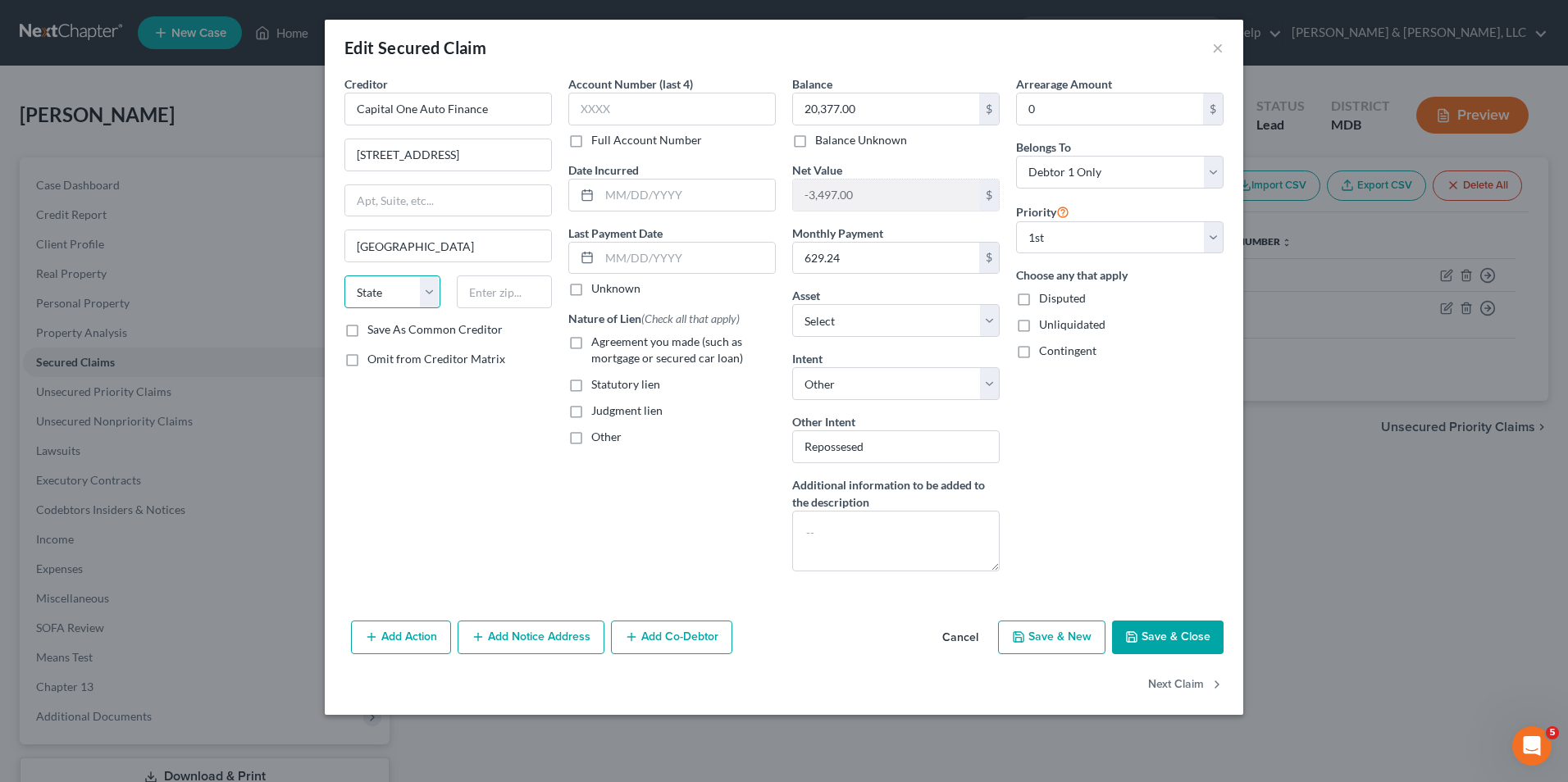
select select "45"
click at [345, 276] on select "State [US_STATE] AK AR AZ CA CO CT DE DC [GEOGRAPHIC_DATA] [GEOGRAPHIC_DATA] GU…" at bounding box center [392, 292] width 96 height 33
click at [501, 287] on input "text" at bounding box center [505, 292] width 96 height 33
type input "75093"
type input "Plano"
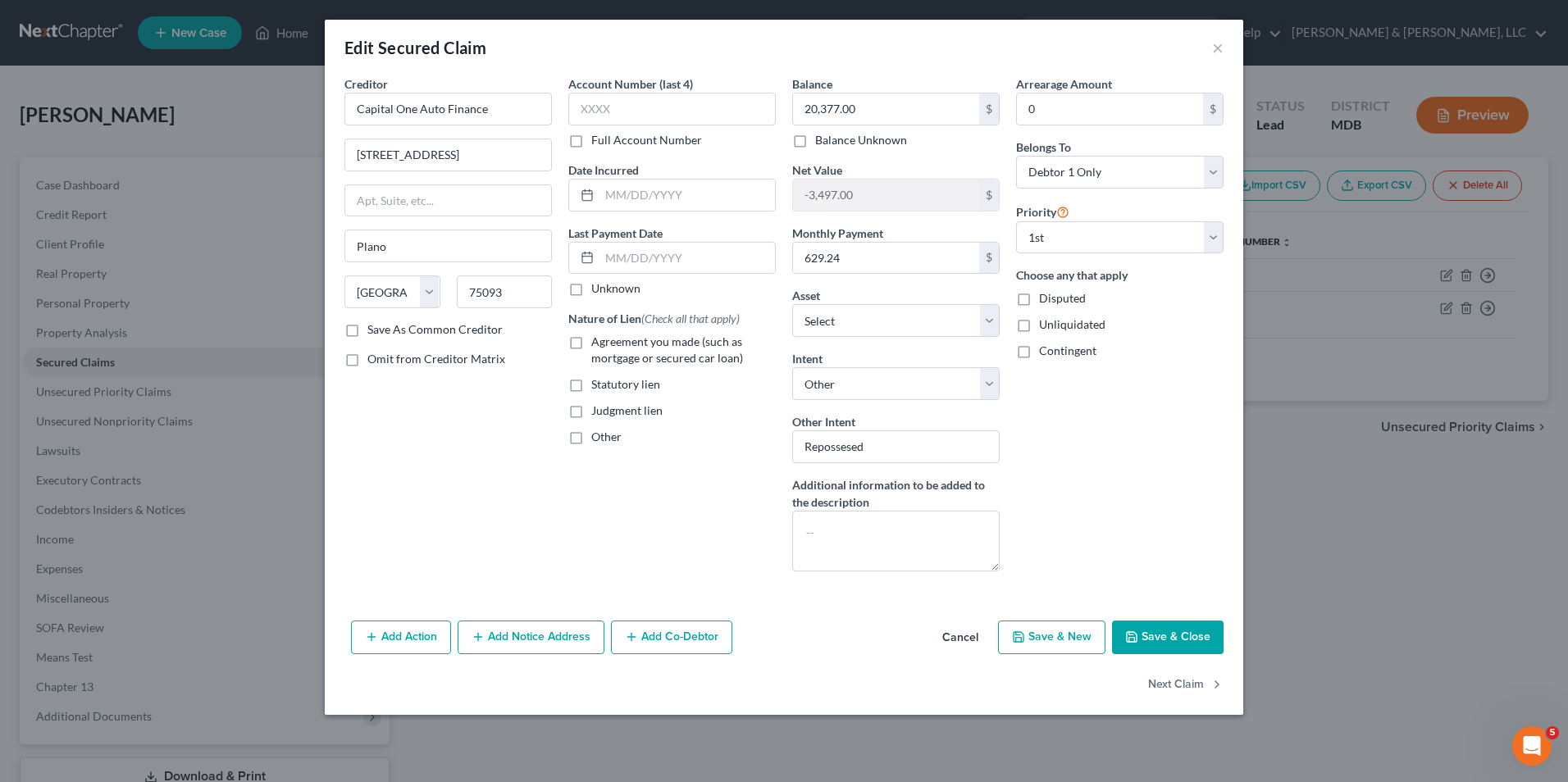
drag, startPoint x: 1129, startPoint y: 626, endPoint x: 1018, endPoint y: 575, distance: 122.2
click at [1123, 623] on button "Save & Close" at bounding box center [1168, 637] width 112 height 35
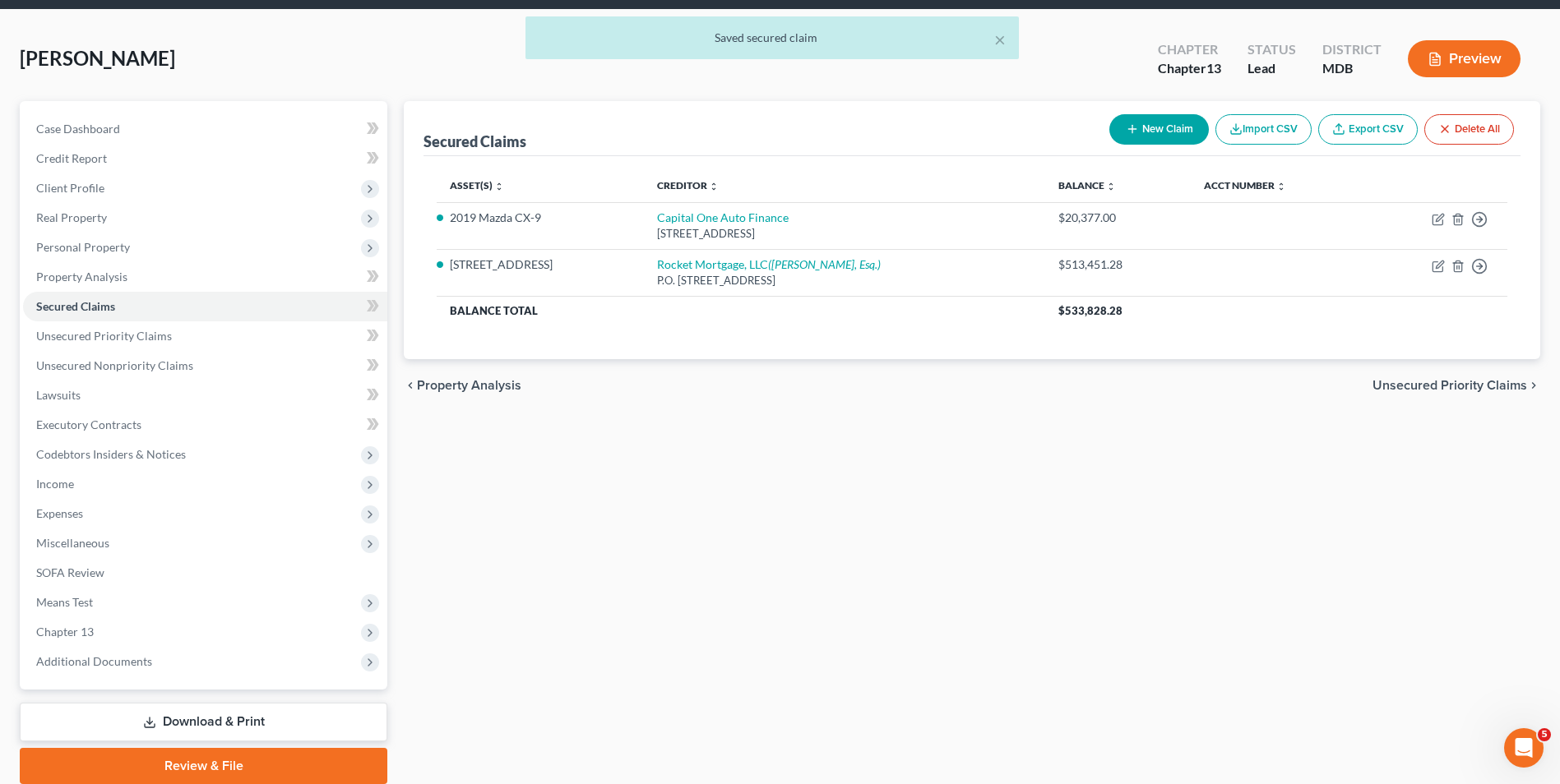
scroll to position [120, 0]
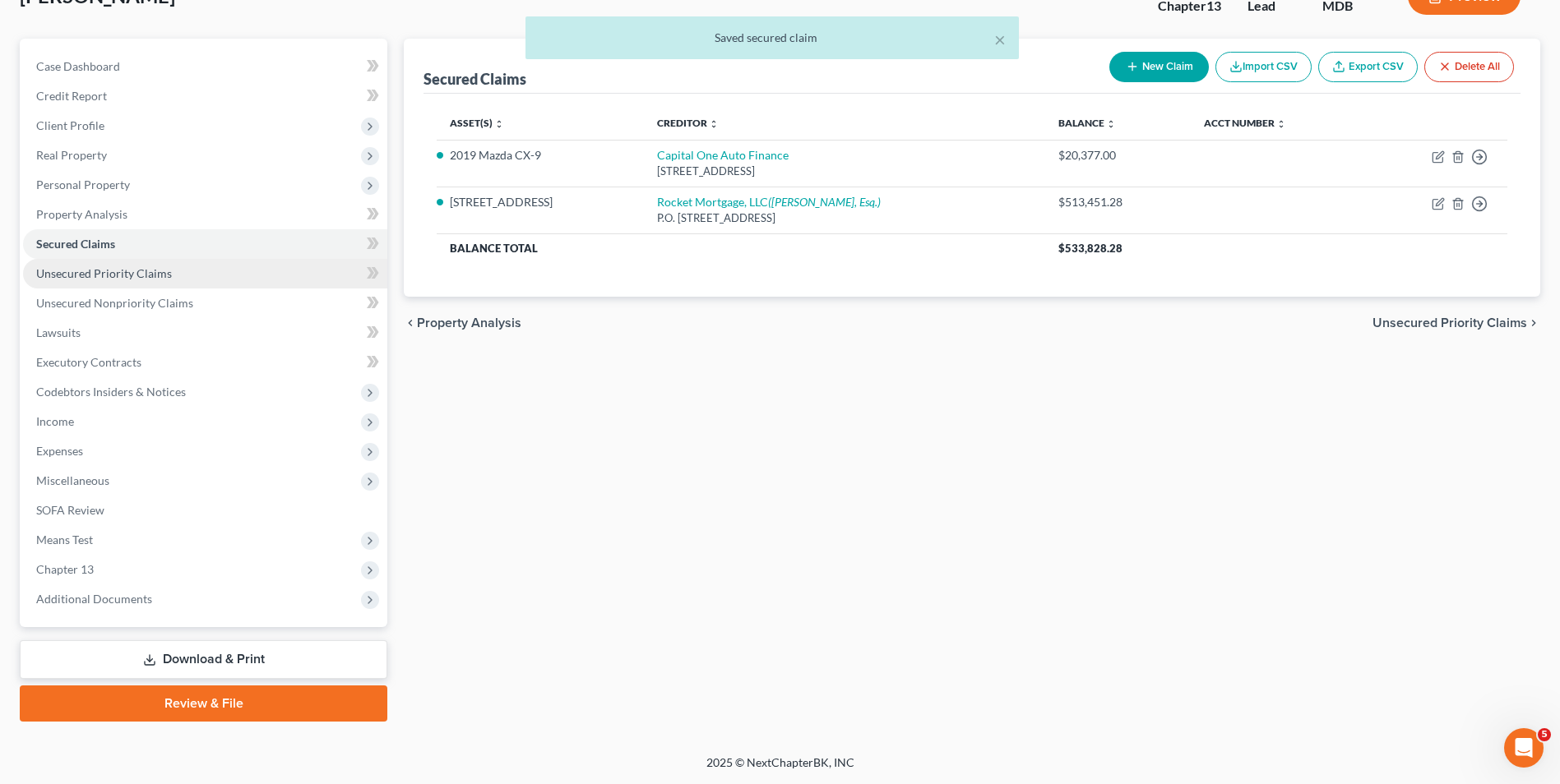
click at [74, 266] on span "Unsecured Priority Claims" at bounding box center [104, 273] width 136 height 14
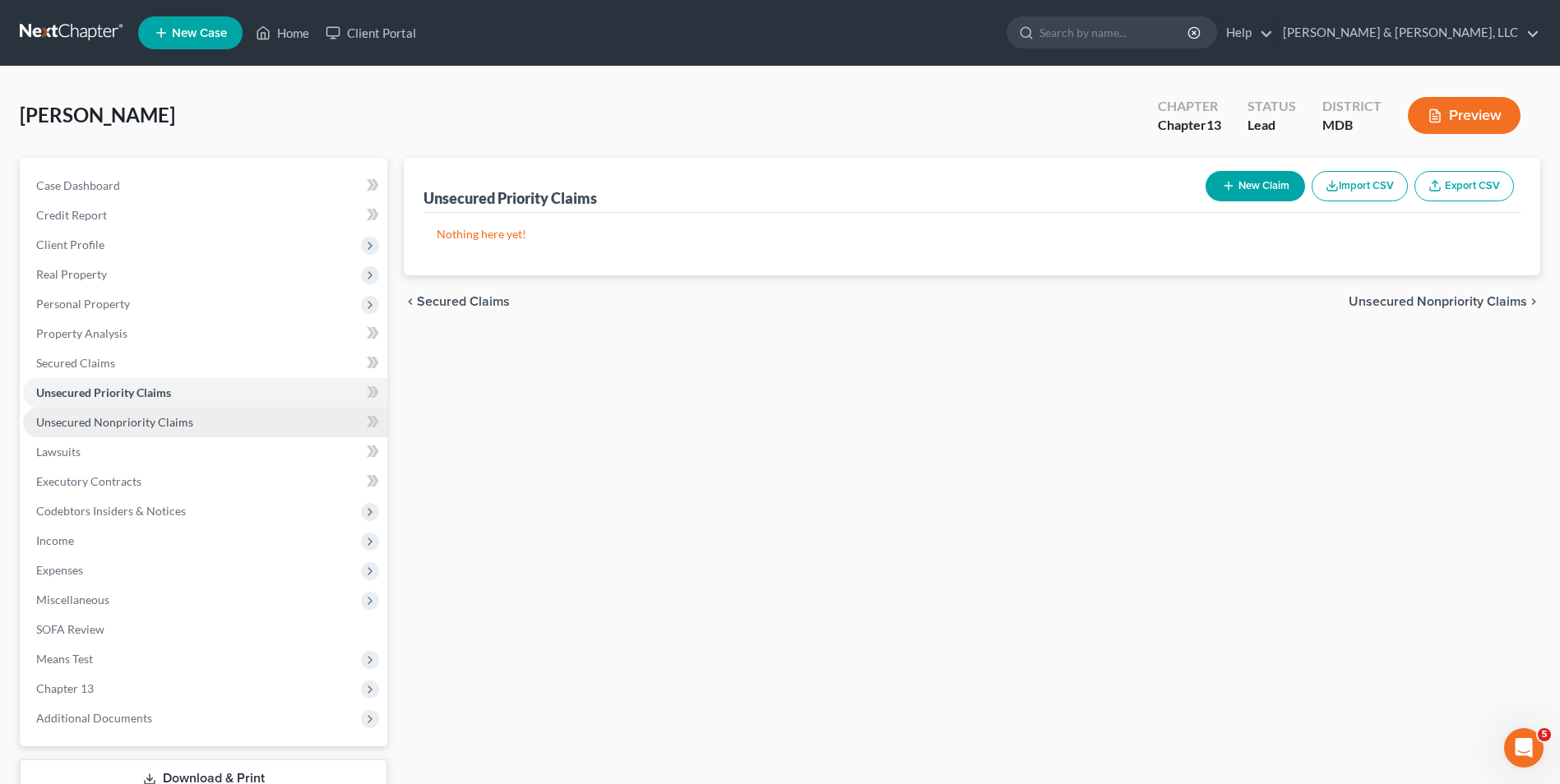
drag, startPoint x: 175, startPoint y: 425, endPoint x: 330, endPoint y: 383, distance: 160.6
click at [177, 425] on span "Unsecured Nonpriority Claims" at bounding box center [114, 422] width 157 height 14
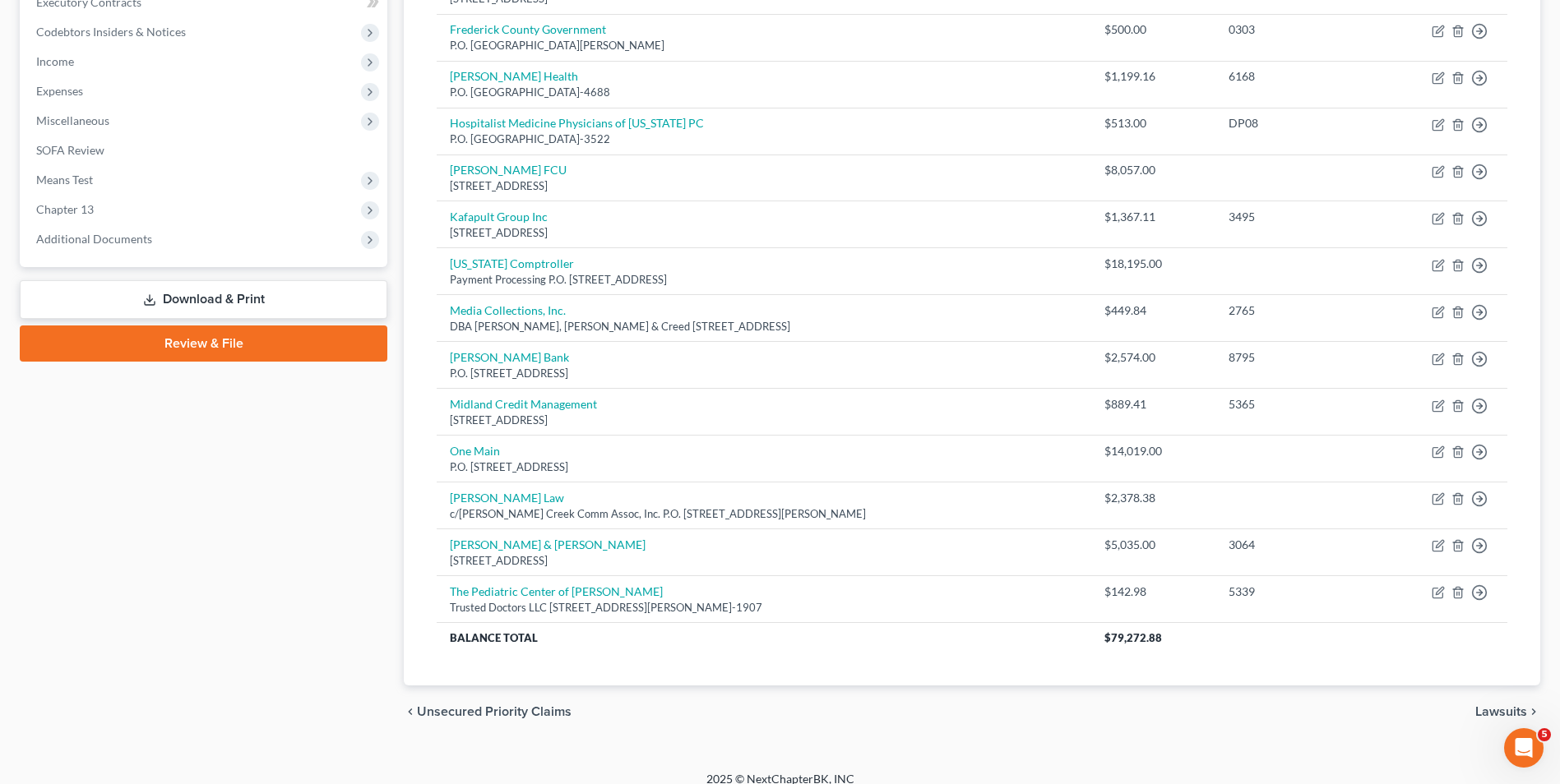
scroll to position [496, 0]
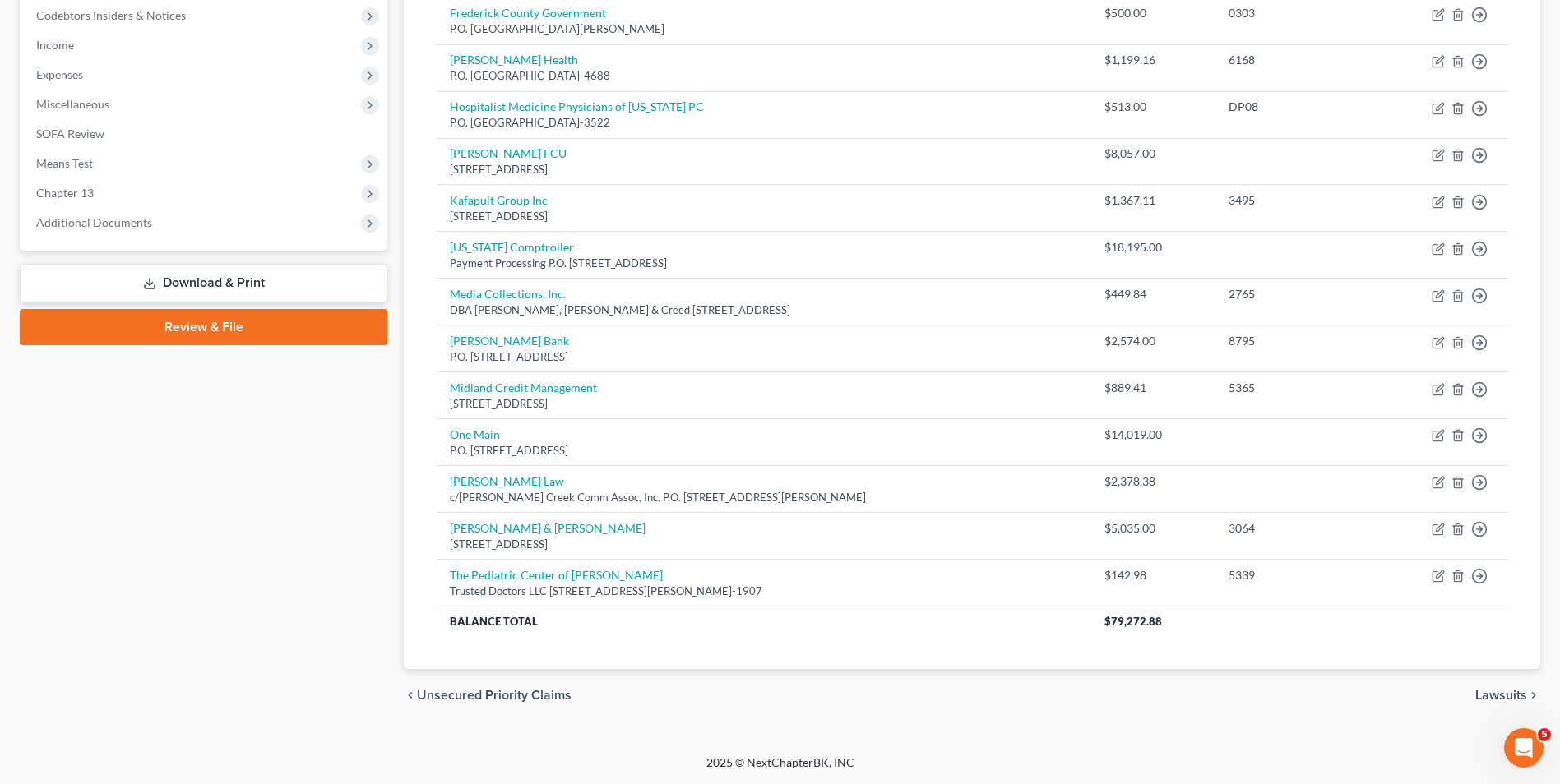
click at [270, 274] on link "Download & Print" at bounding box center [203, 282] width 367 height 39
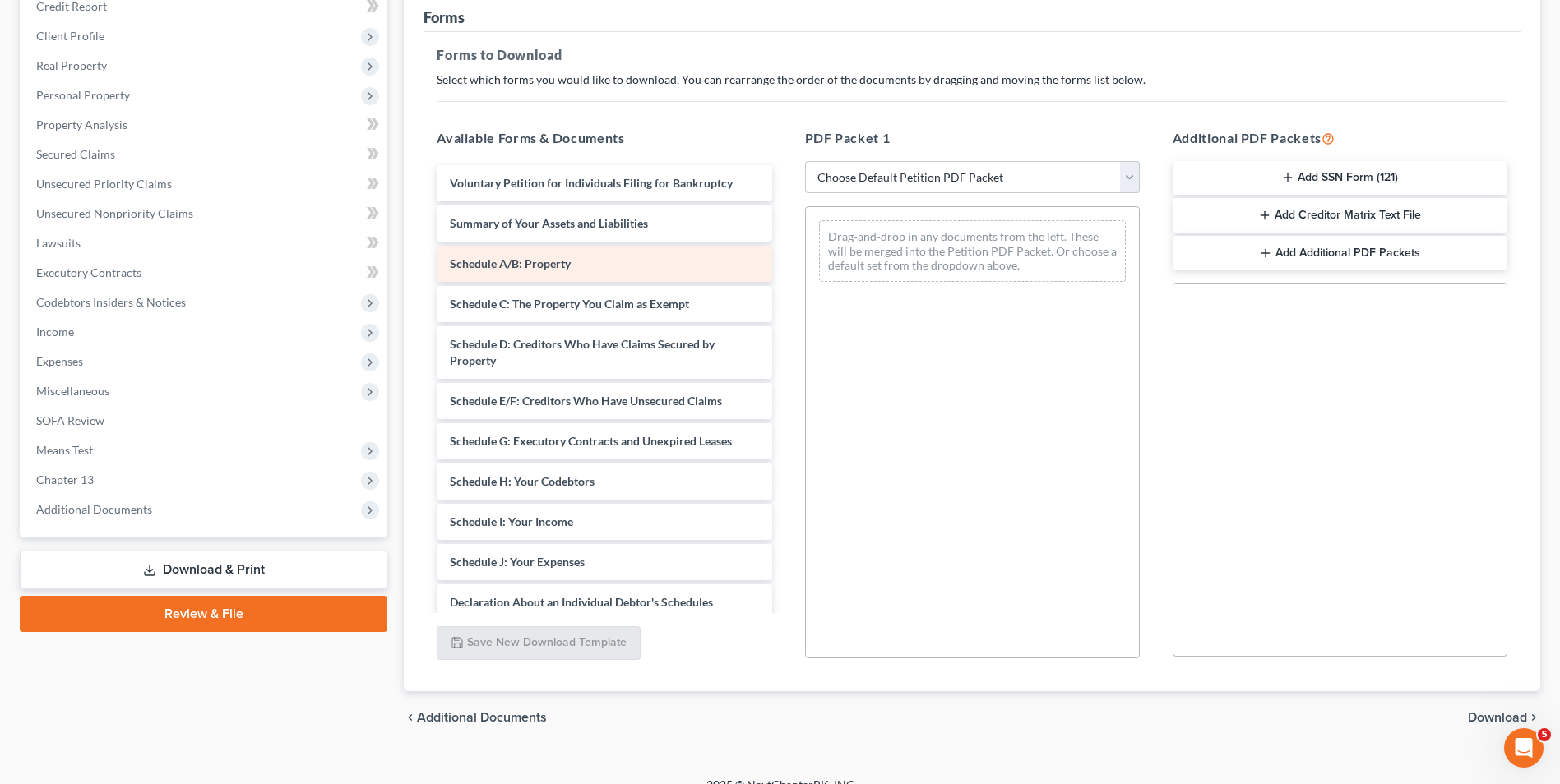
scroll to position [231, 0]
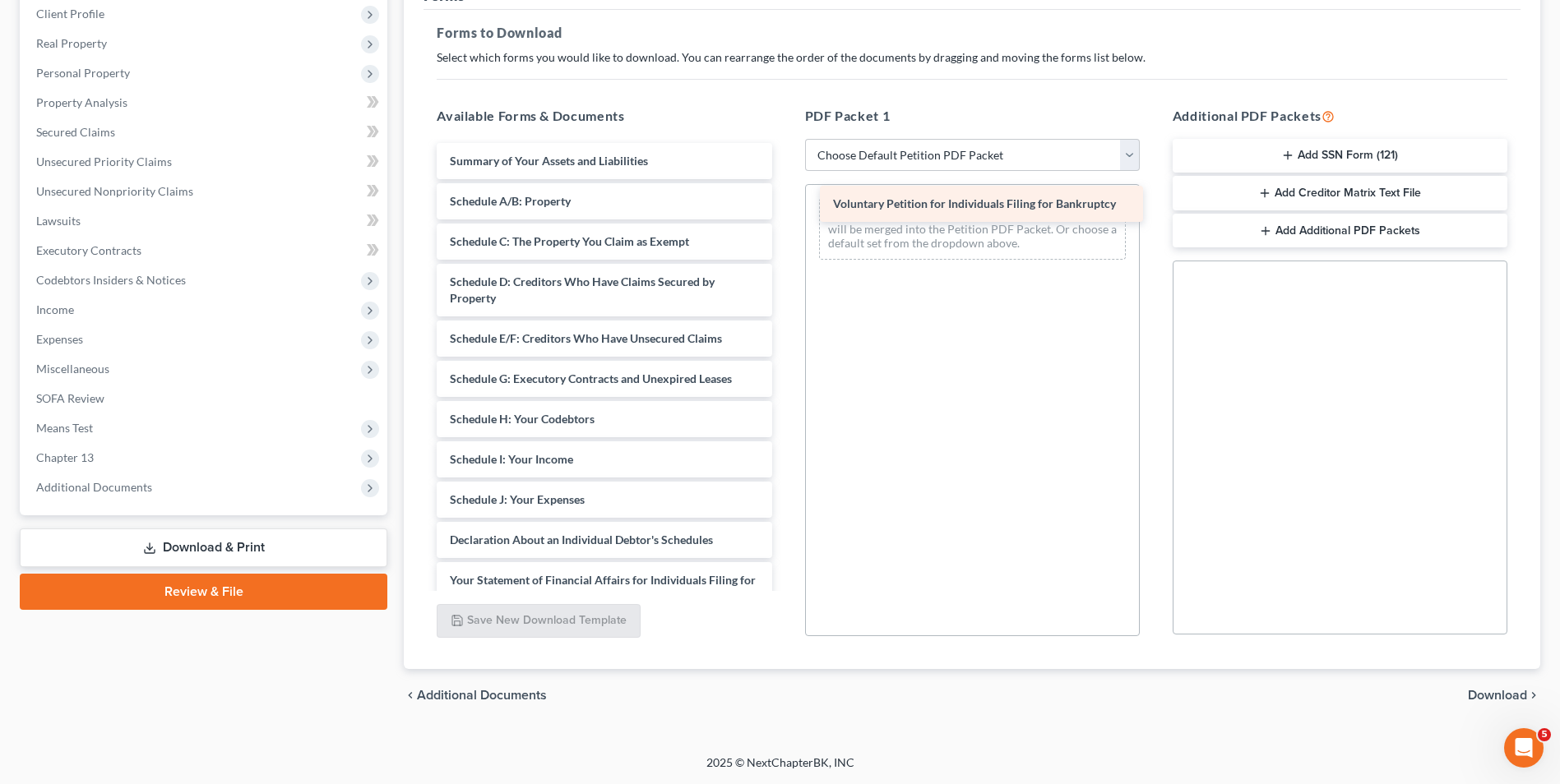
drag, startPoint x: 655, startPoint y: 168, endPoint x: 1038, endPoint y: 211, distance: 385.4
click at [784, 211] on div "Voluntary Petition for Individuals Filing for Bankruptcy Voluntary Petition for…" at bounding box center [603, 488] width 361 height 690
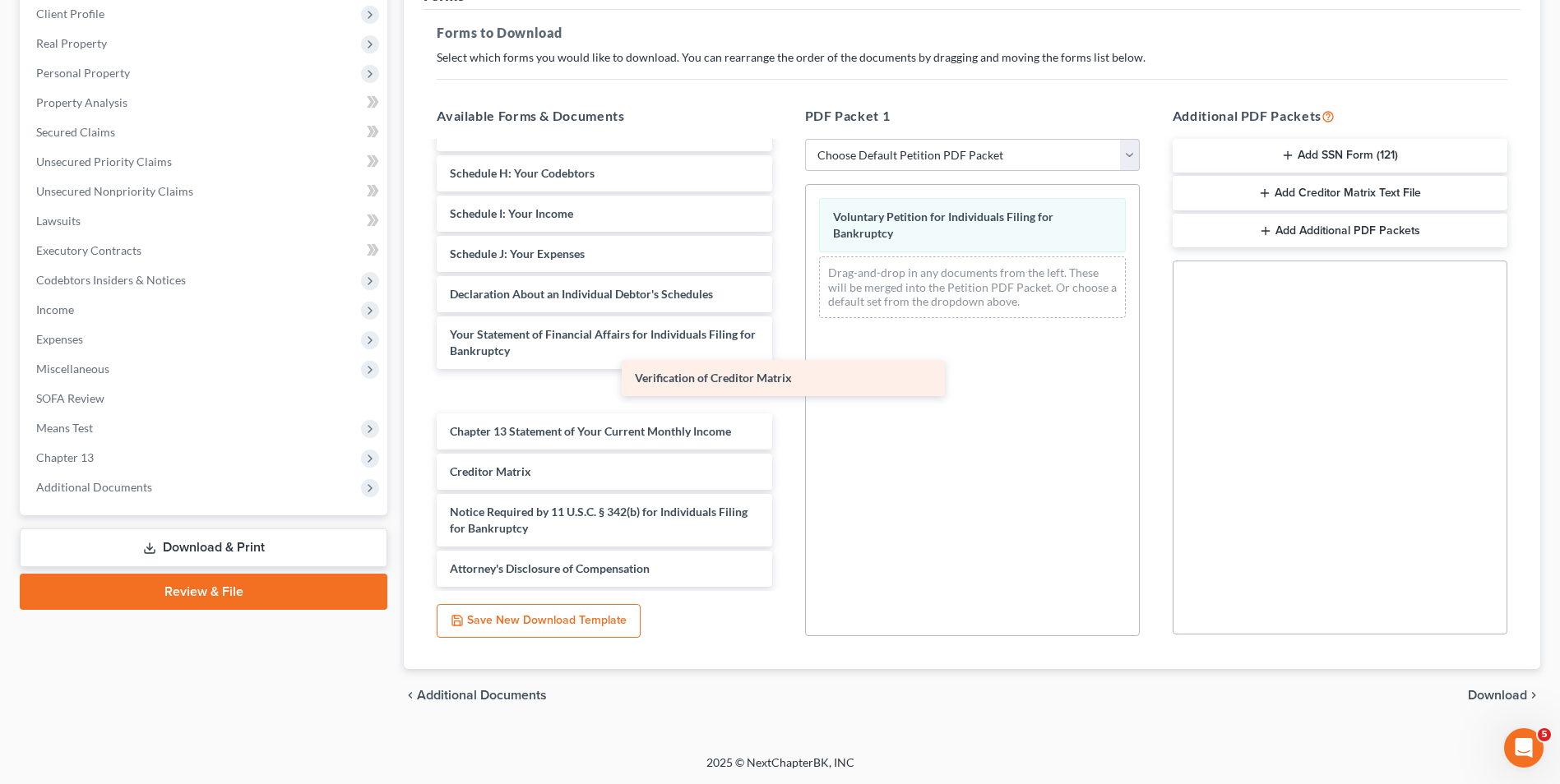
scroll to position [205, 0]
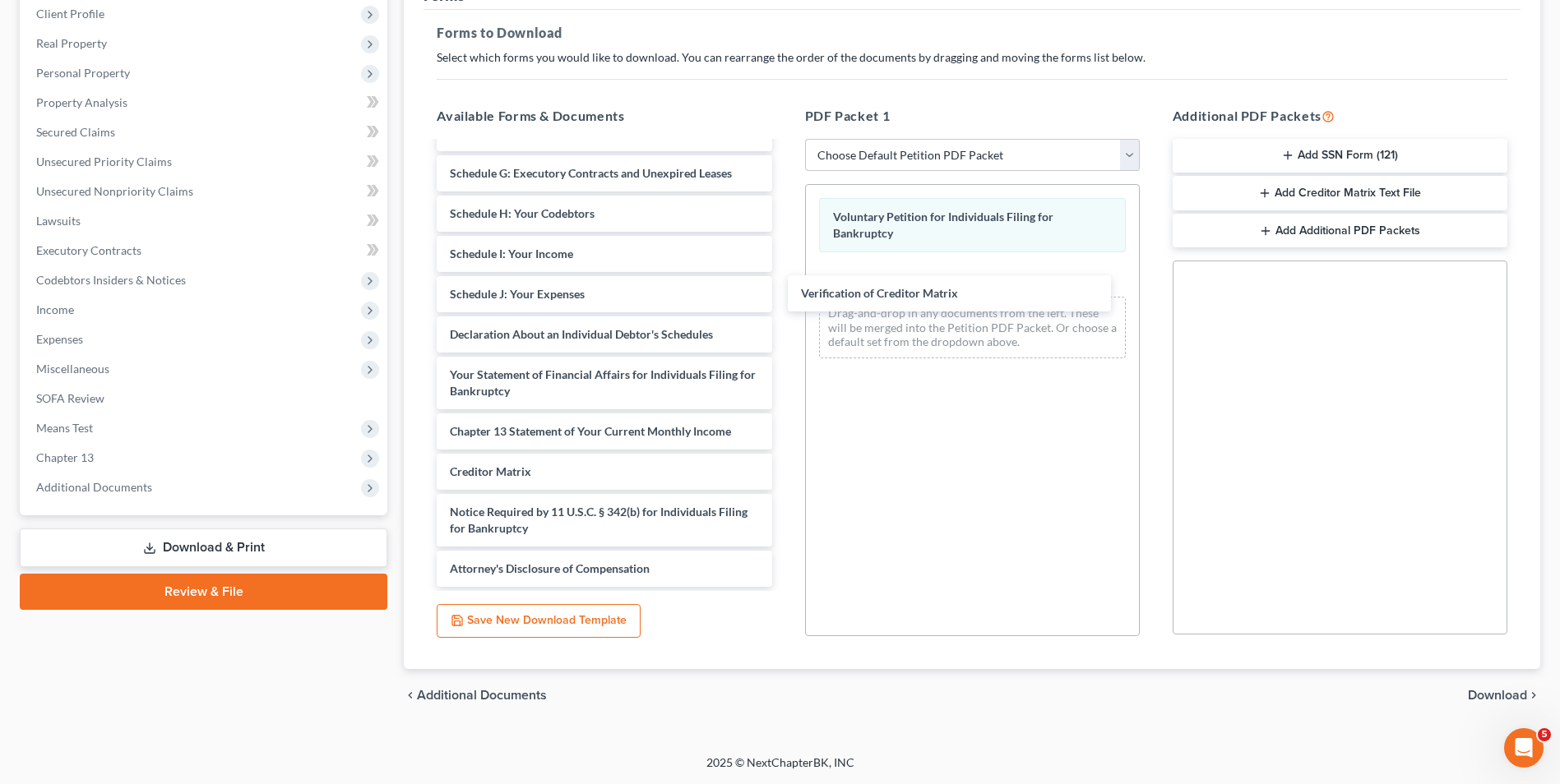
drag, startPoint x: 608, startPoint y: 465, endPoint x: 938, endPoint y: 306, distance: 366.3
click at [784, 281] on div "Verification of Creditor Matrix Summary of Your Assets and Liabilities Schedule…" at bounding box center [603, 263] width 361 height 649
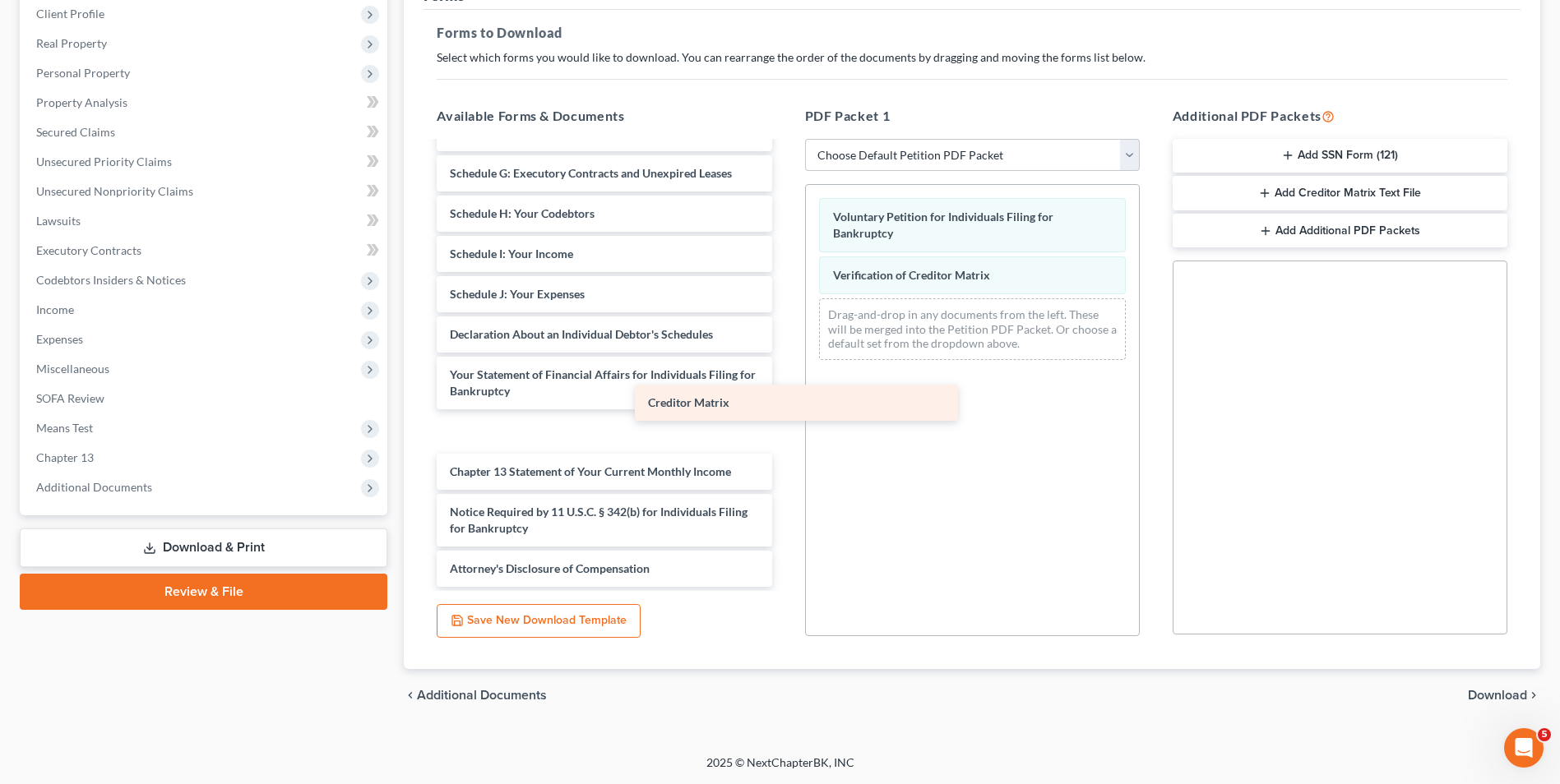
scroll to position [166, 0]
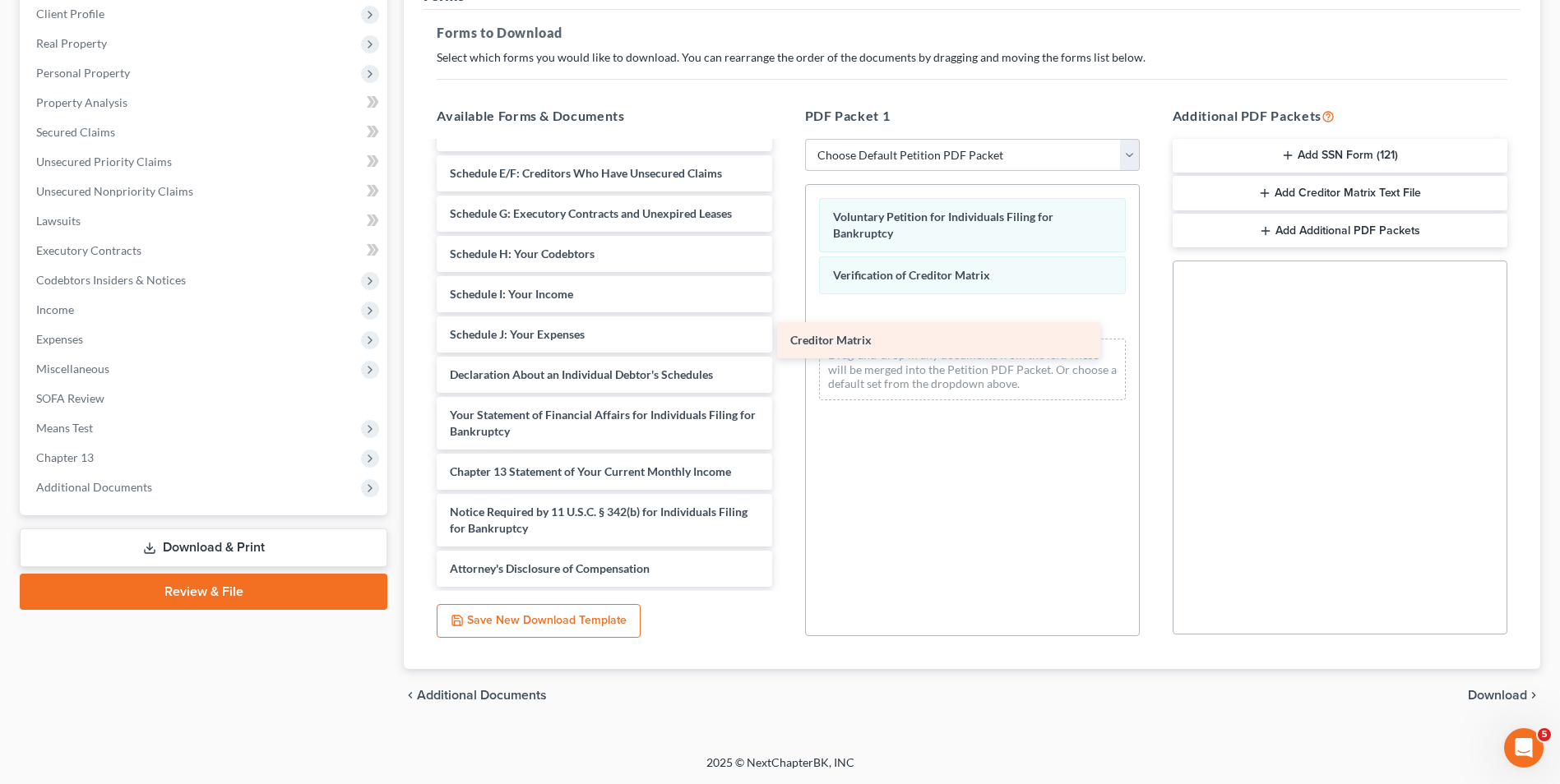
drag, startPoint x: 538, startPoint y: 468, endPoint x: 893, endPoint y: 325, distance: 382.7
click at [784, 335] on div "Creditor Matrix Summary of Your Assets and Liabilities Schedule A/B: Property S…" at bounding box center [603, 281] width 361 height 609
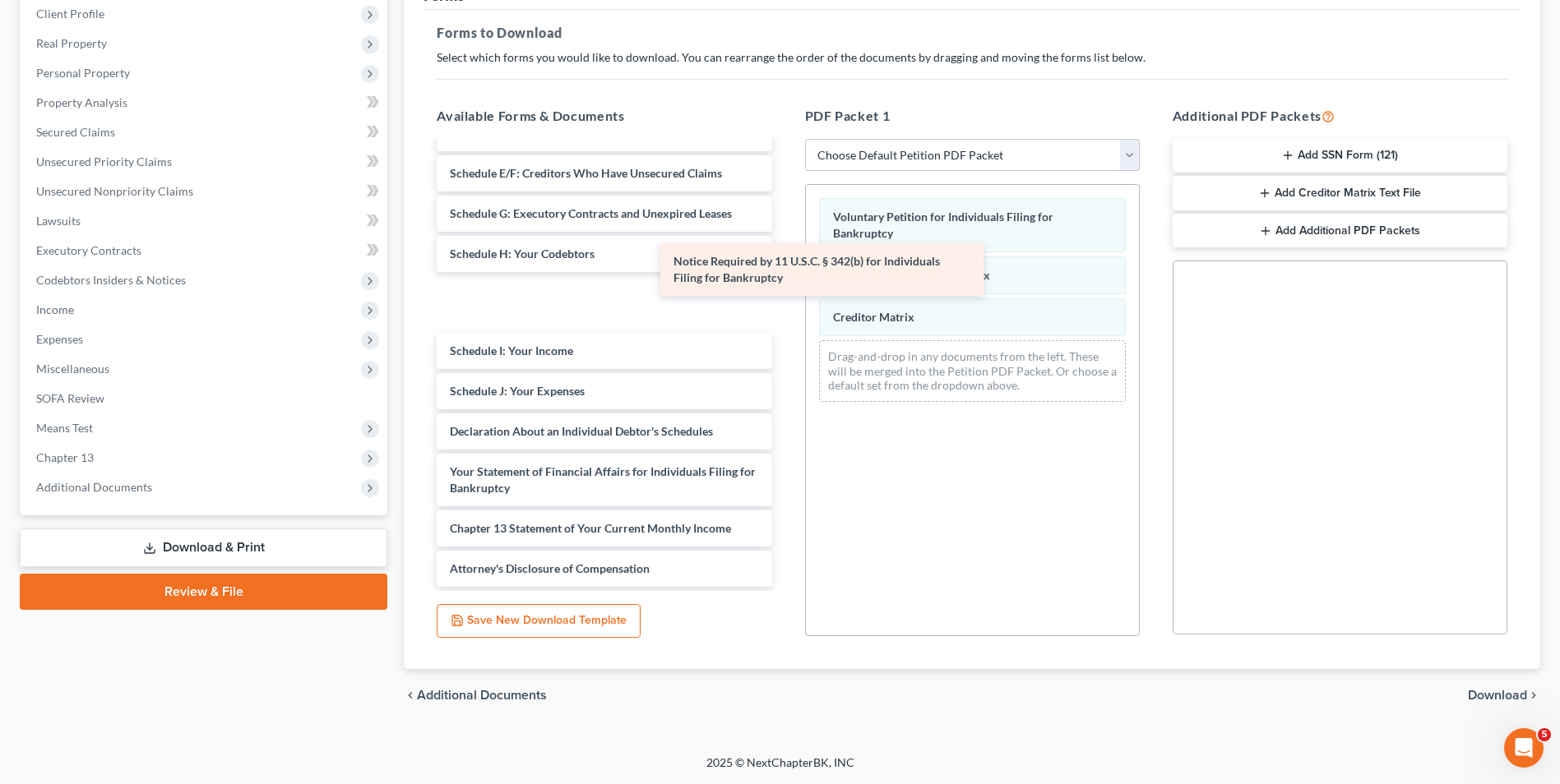
scroll to position [108, 0]
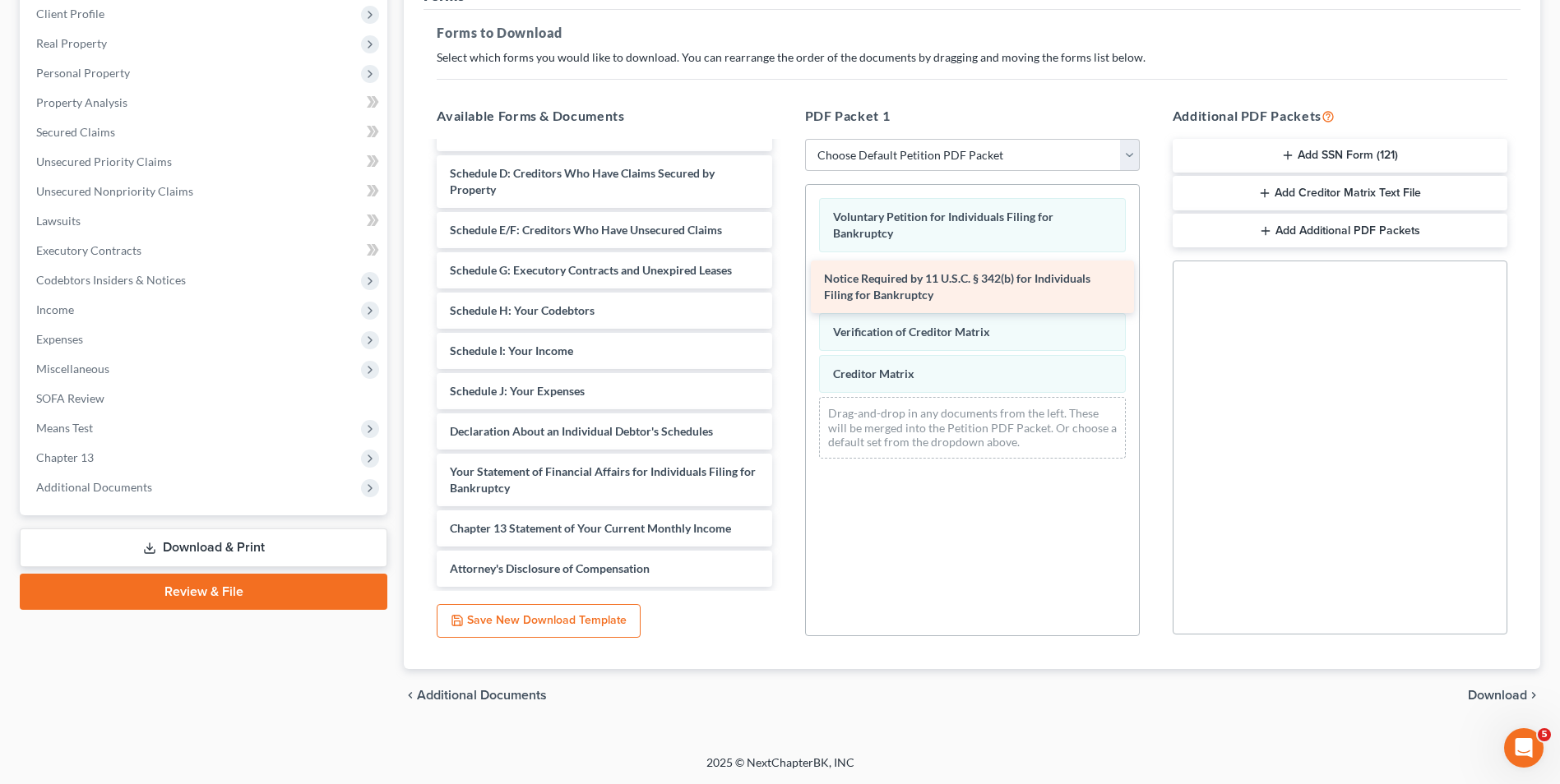
drag, startPoint x: 543, startPoint y: 535, endPoint x: 932, endPoint y: 302, distance: 453.4
click at [784, 301] on div "Notice Required by 11 U.S.C. § 342(b) for Individuals Filing for Bankruptcy Sum…" at bounding box center [603, 311] width 361 height 552
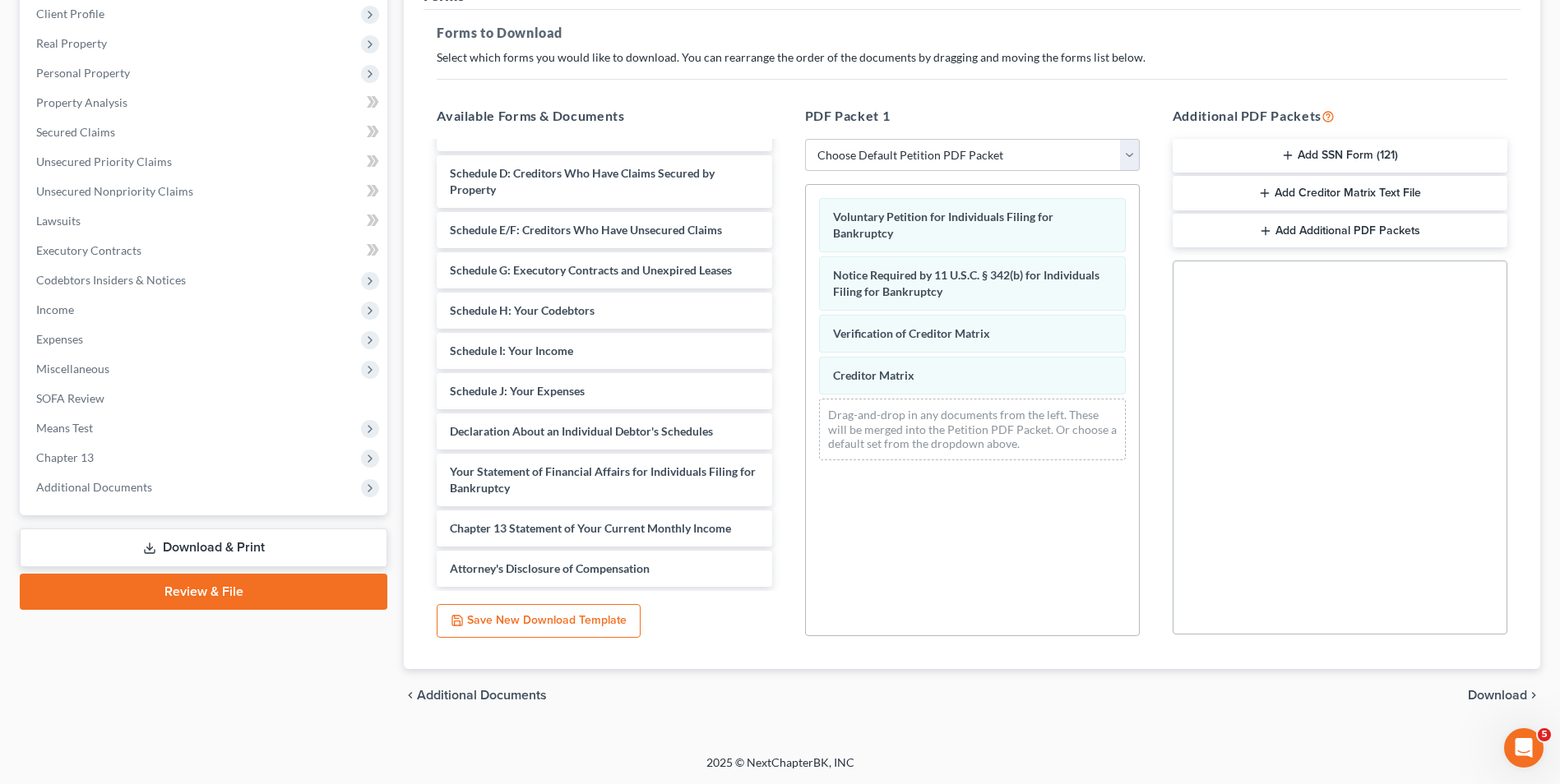
click at [1282, 147] on button "Add SSN Form (121)" at bounding box center [1341, 156] width 335 height 35
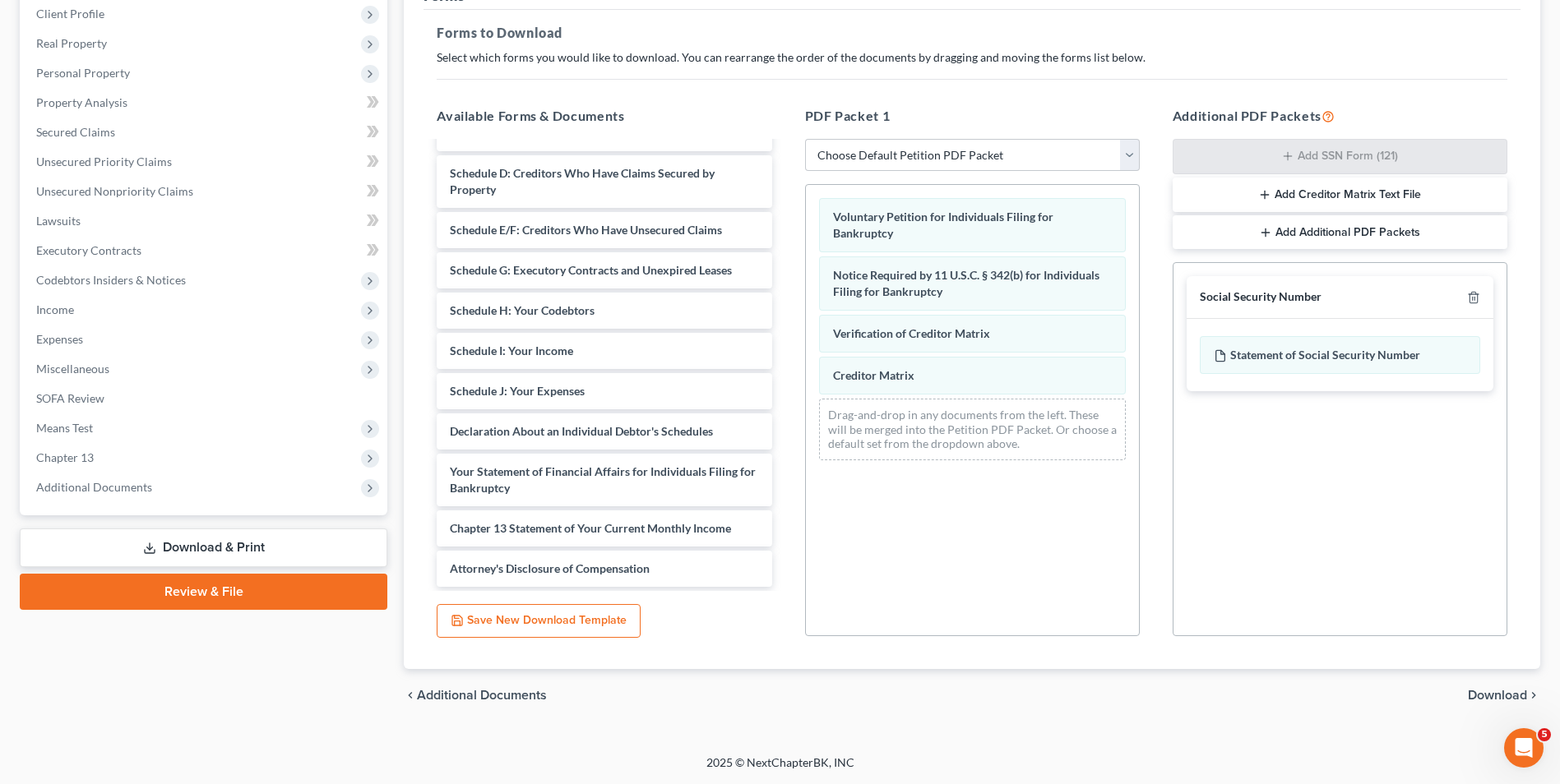
click at [1284, 185] on button "Add Creditor Matrix Text File" at bounding box center [1341, 195] width 335 height 35
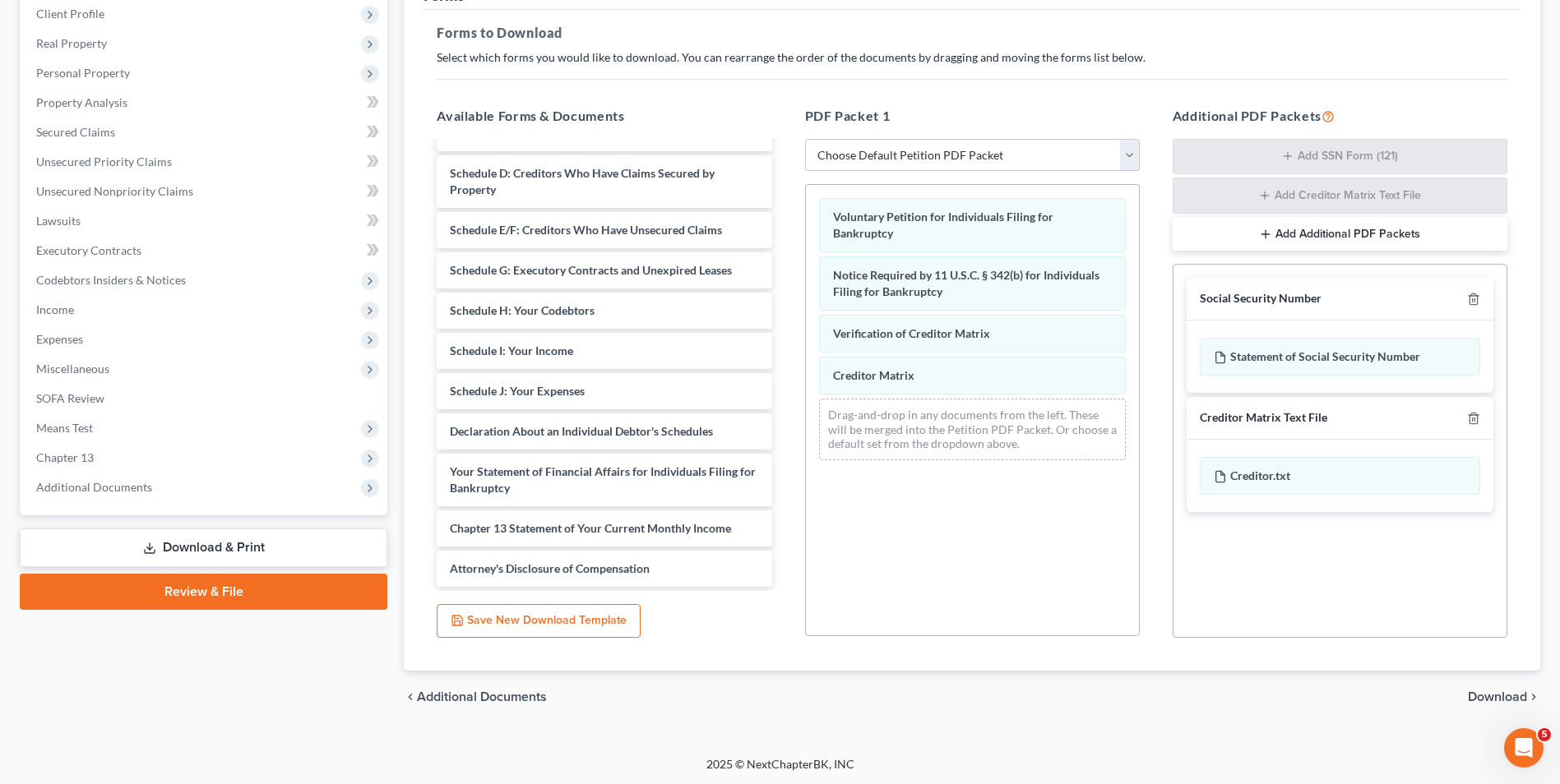
click at [1274, 229] on button "Add Additional PDF Packets" at bounding box center [1341, 234] width 335 height 35
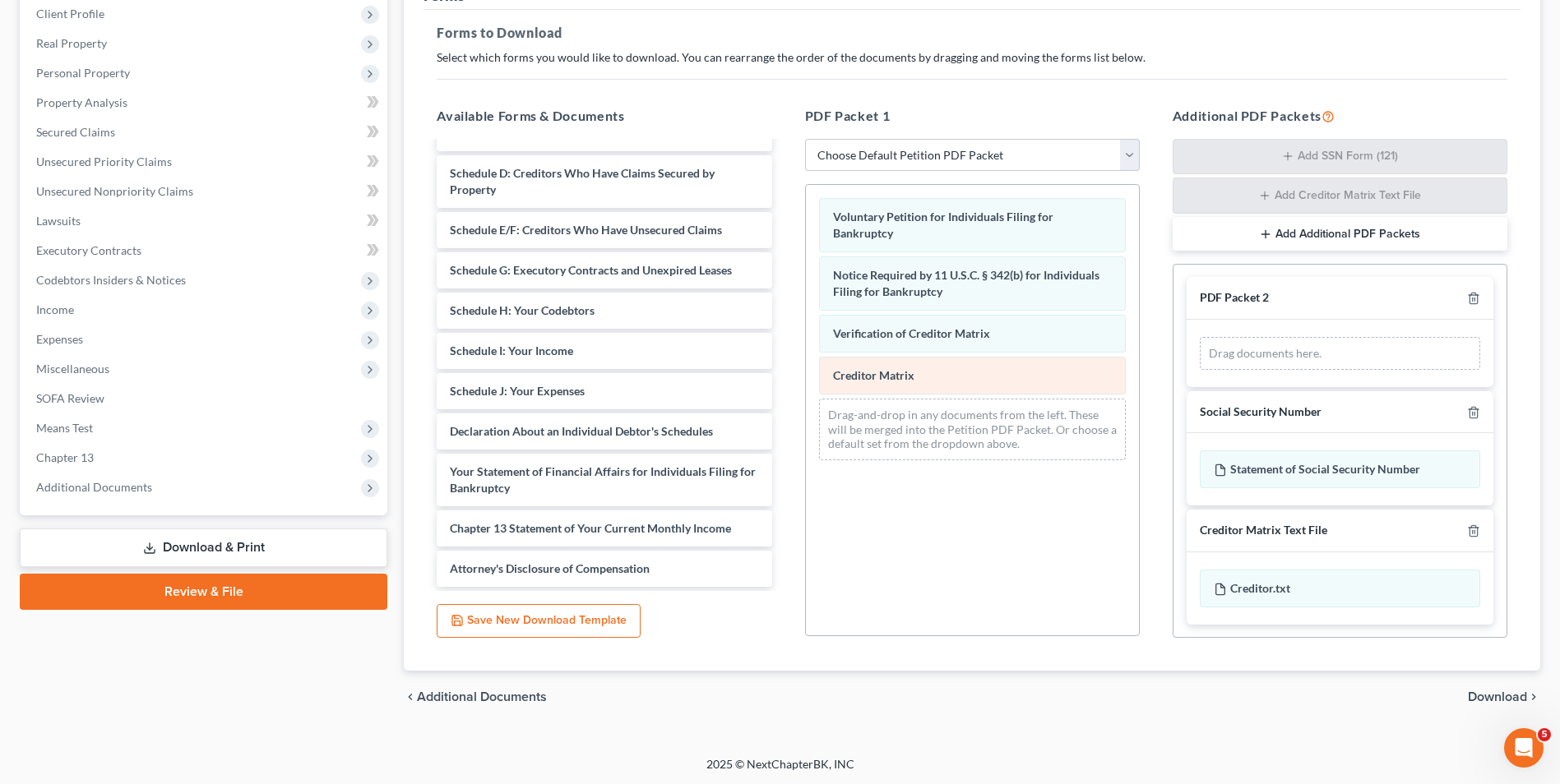
scroll to position [69, 0]
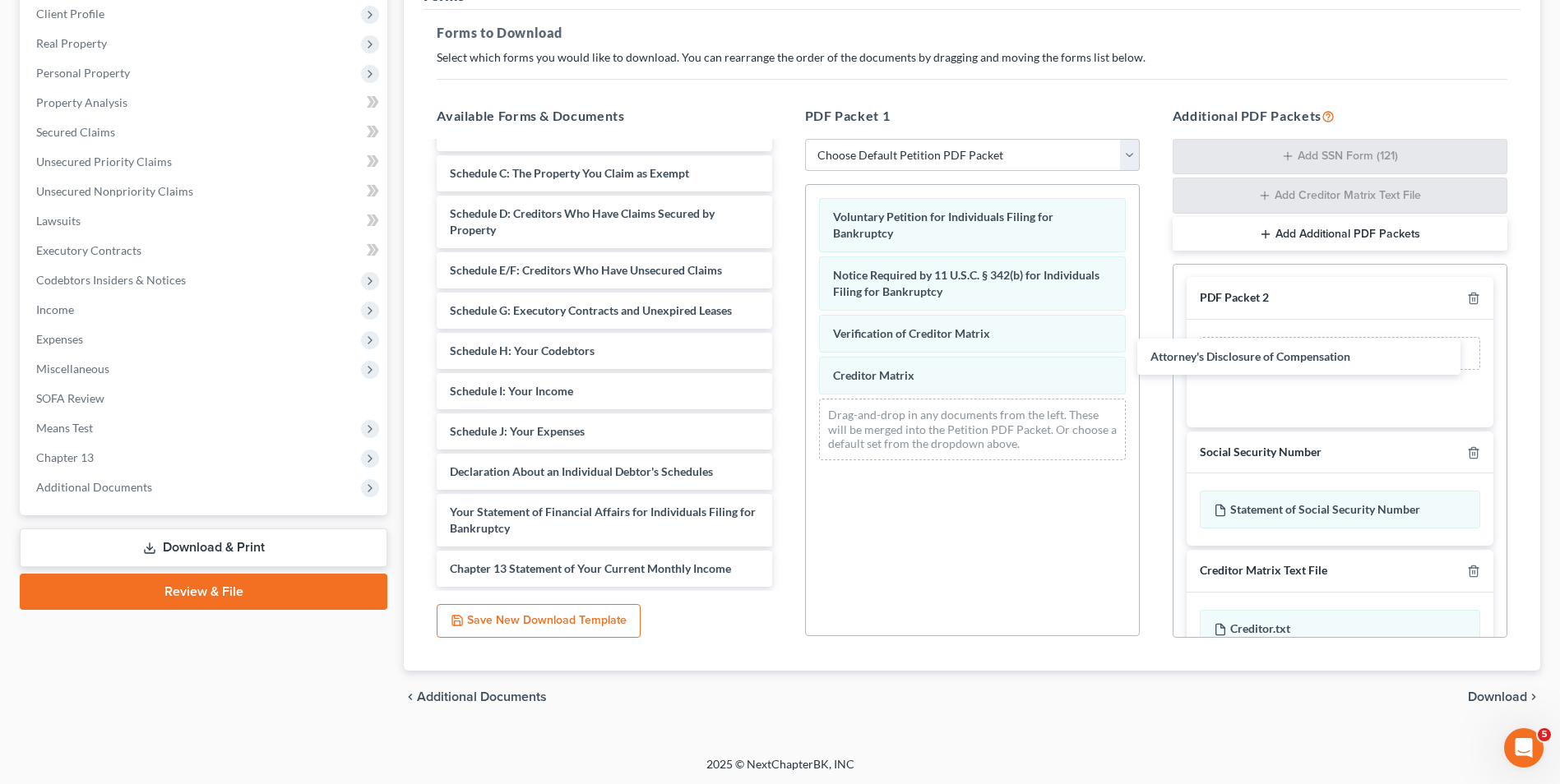
drag, startPoint x: 575, startPoint y: 557, endPoint x: 1292, endPoint y: 346, distance: 747.4
click at [784, 344] on div "Attorney's Disclosure of Compensation Summary of Your Assets and Liabilities Sc…" at bounding box center [603, 330] width 361 height 512
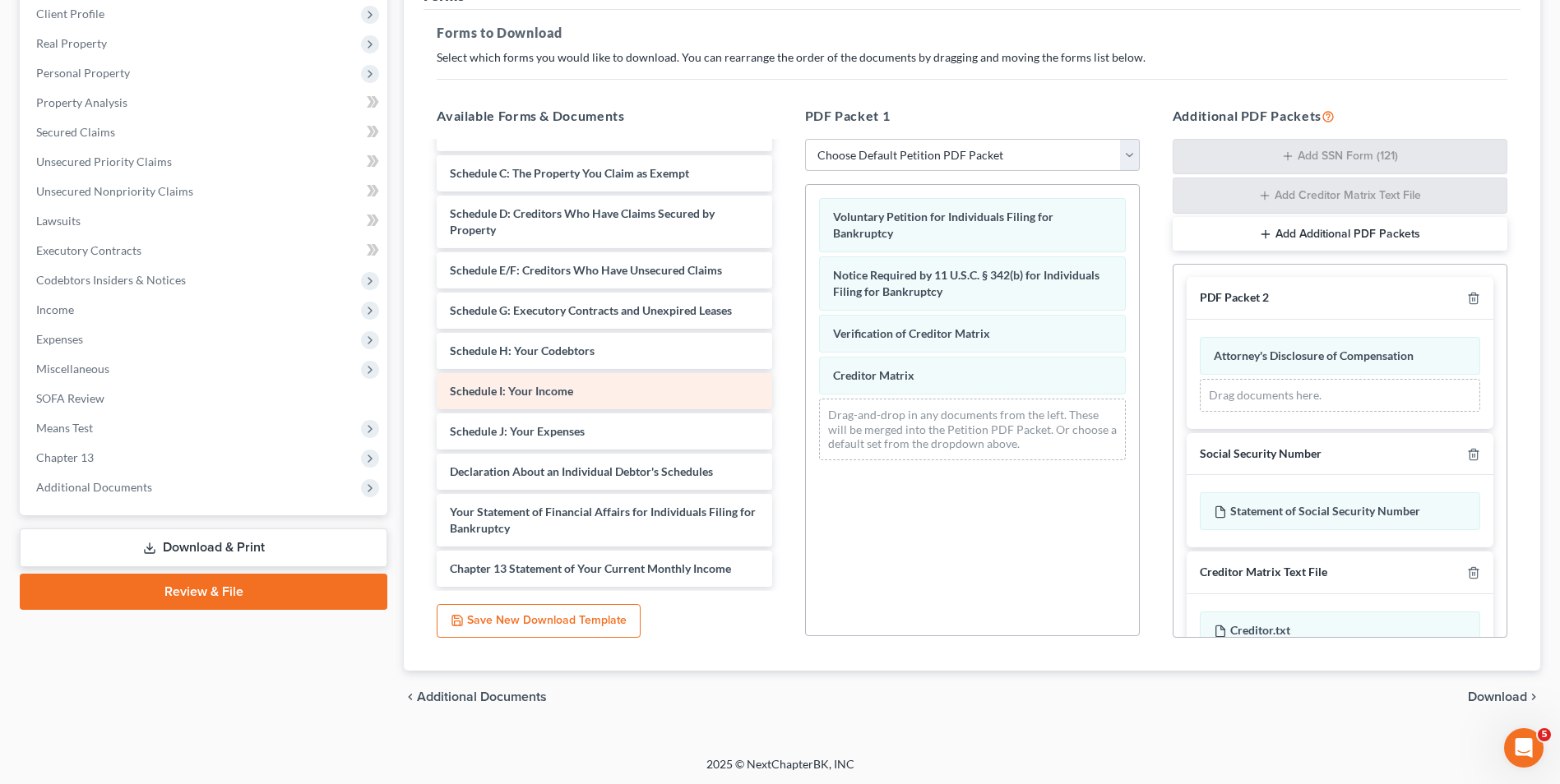
scroll to position [232, 0]
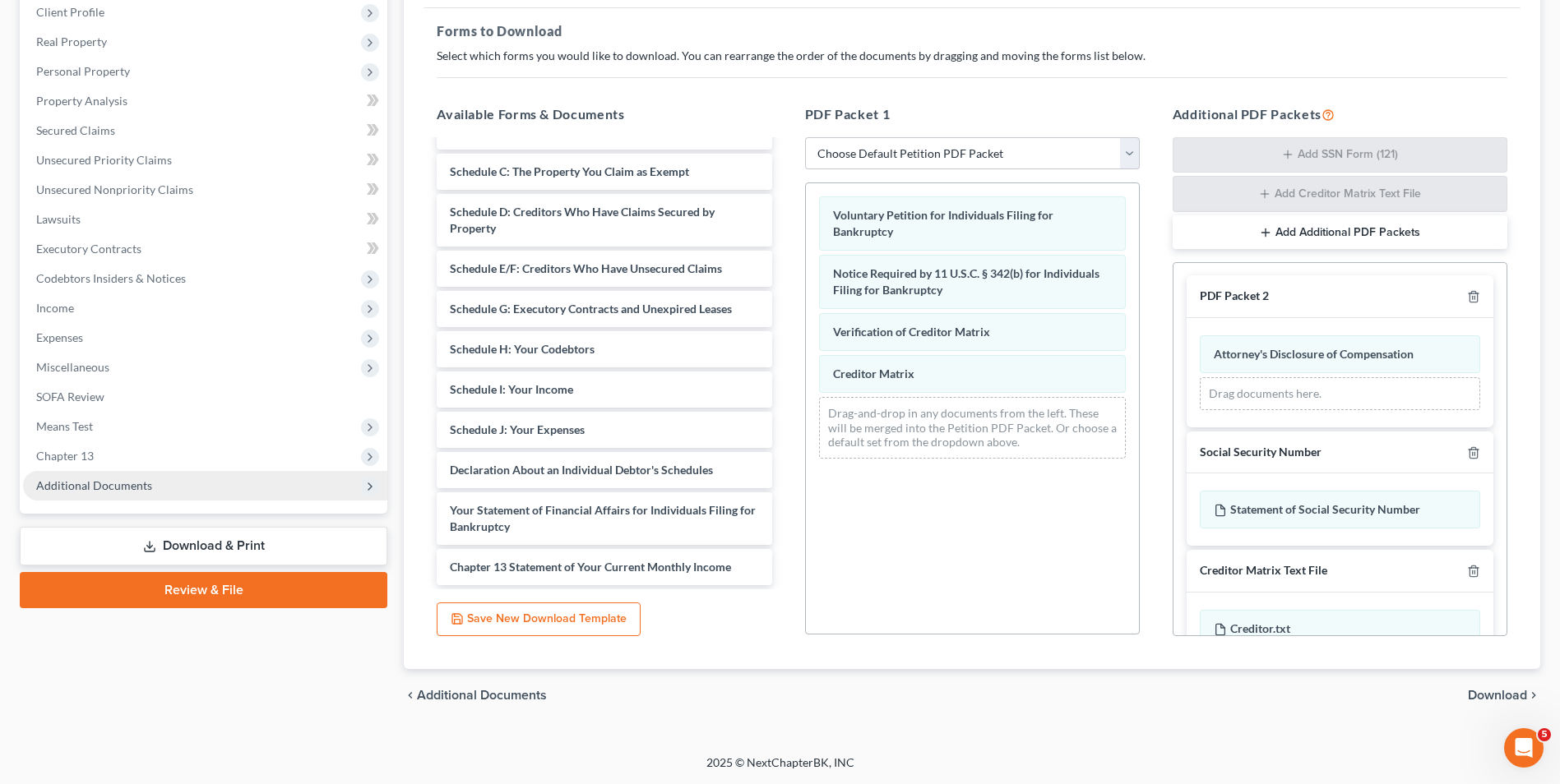
click at [116, 482] on span "Additional Documents" at bounding box center [93, 485] width 116 height 14
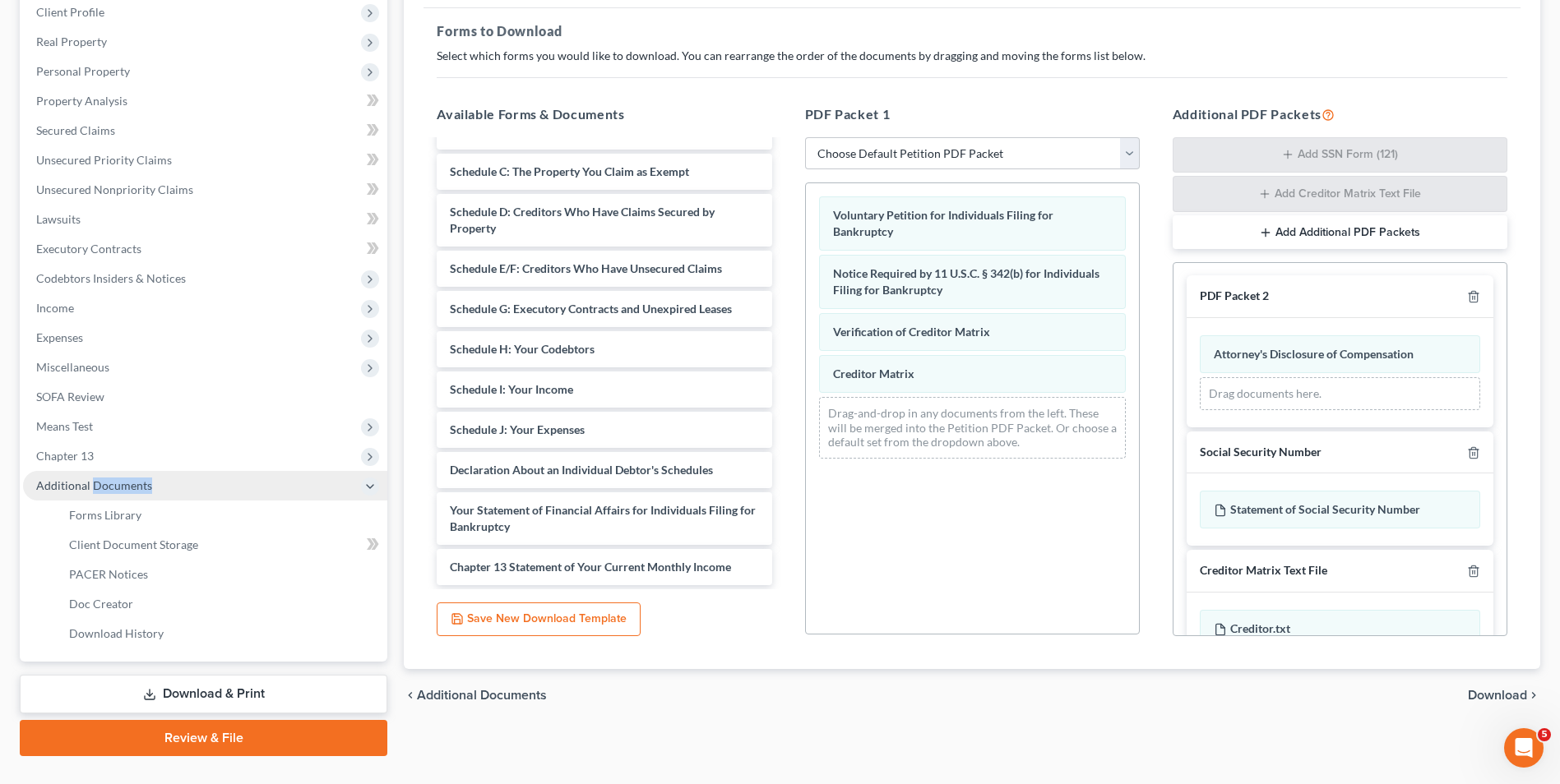
click at [116, 482] on span "Additional Documents" at bounding box center [93, 485] width 116 height 14
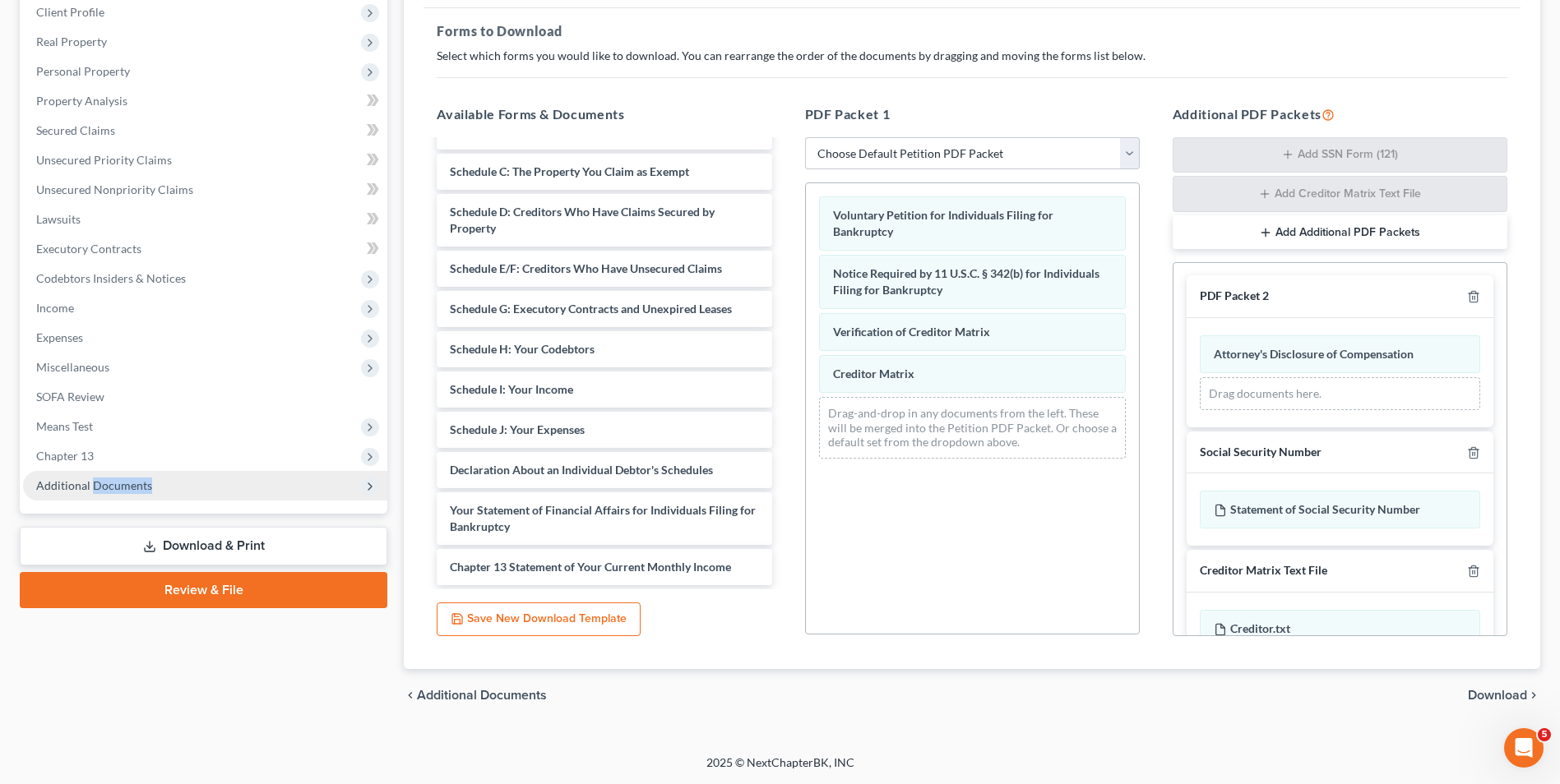
click at [116, 482] on span "Additional Documents" at bounding box center [93, 485] width 116 height 14
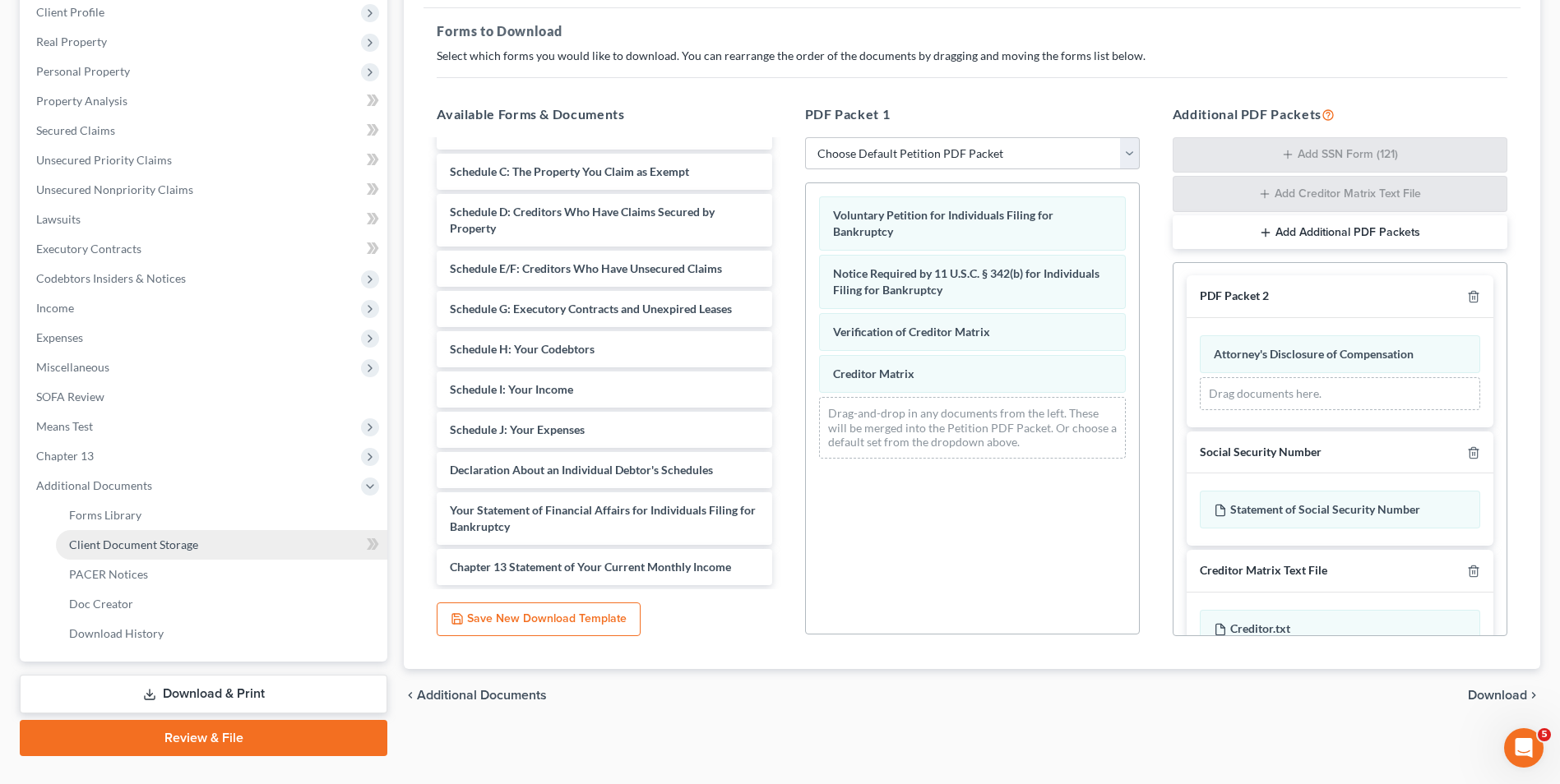
click at [121, 536] on link "Client Document Storage" at bounding box center [221, 544] width 331 height 29
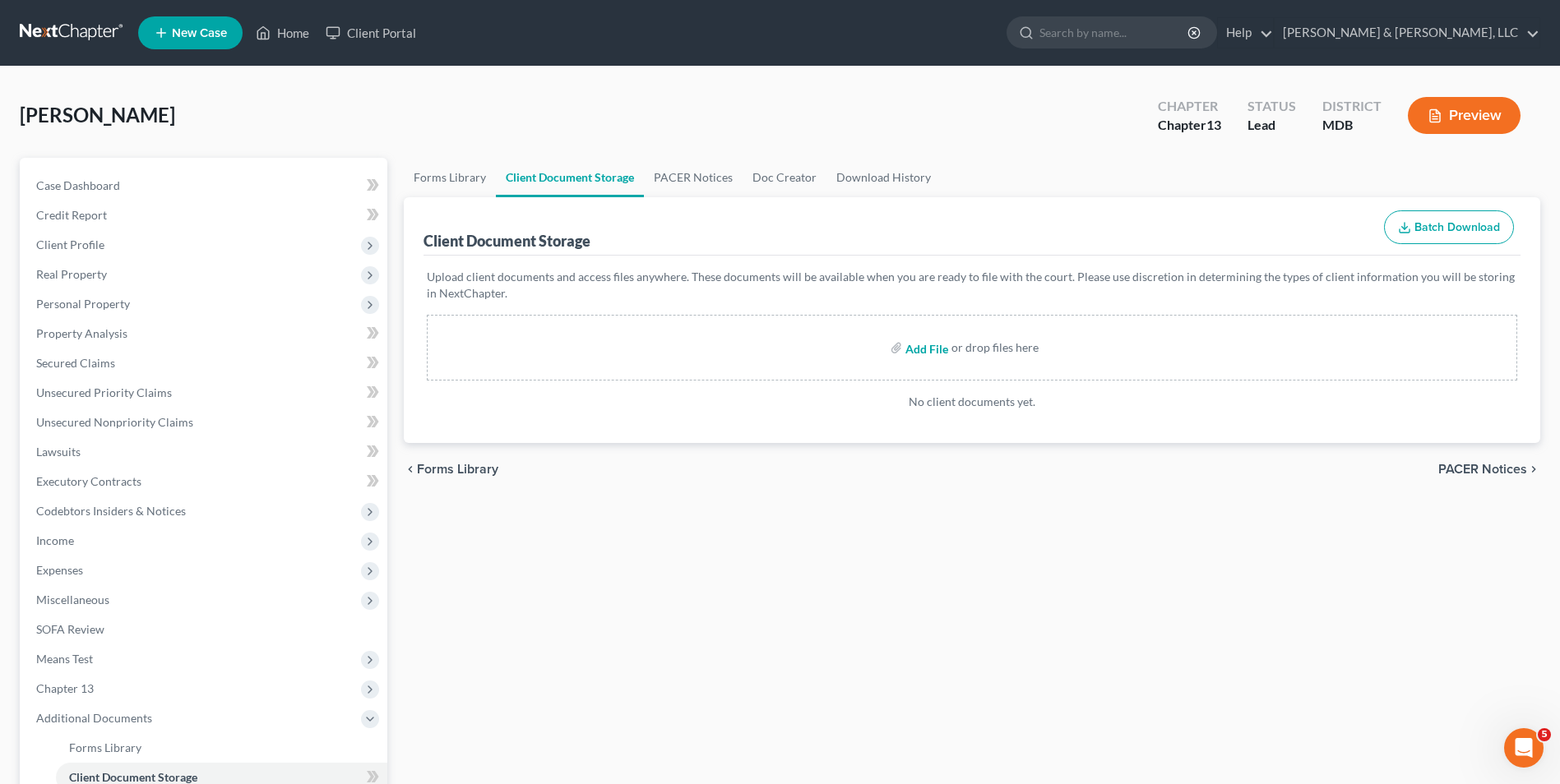
click at [912, 348] on input "file" at bounding box center [925, 347] width 40 height 29
type input "C:\fakepath\Certificate.Counseling.pdf"
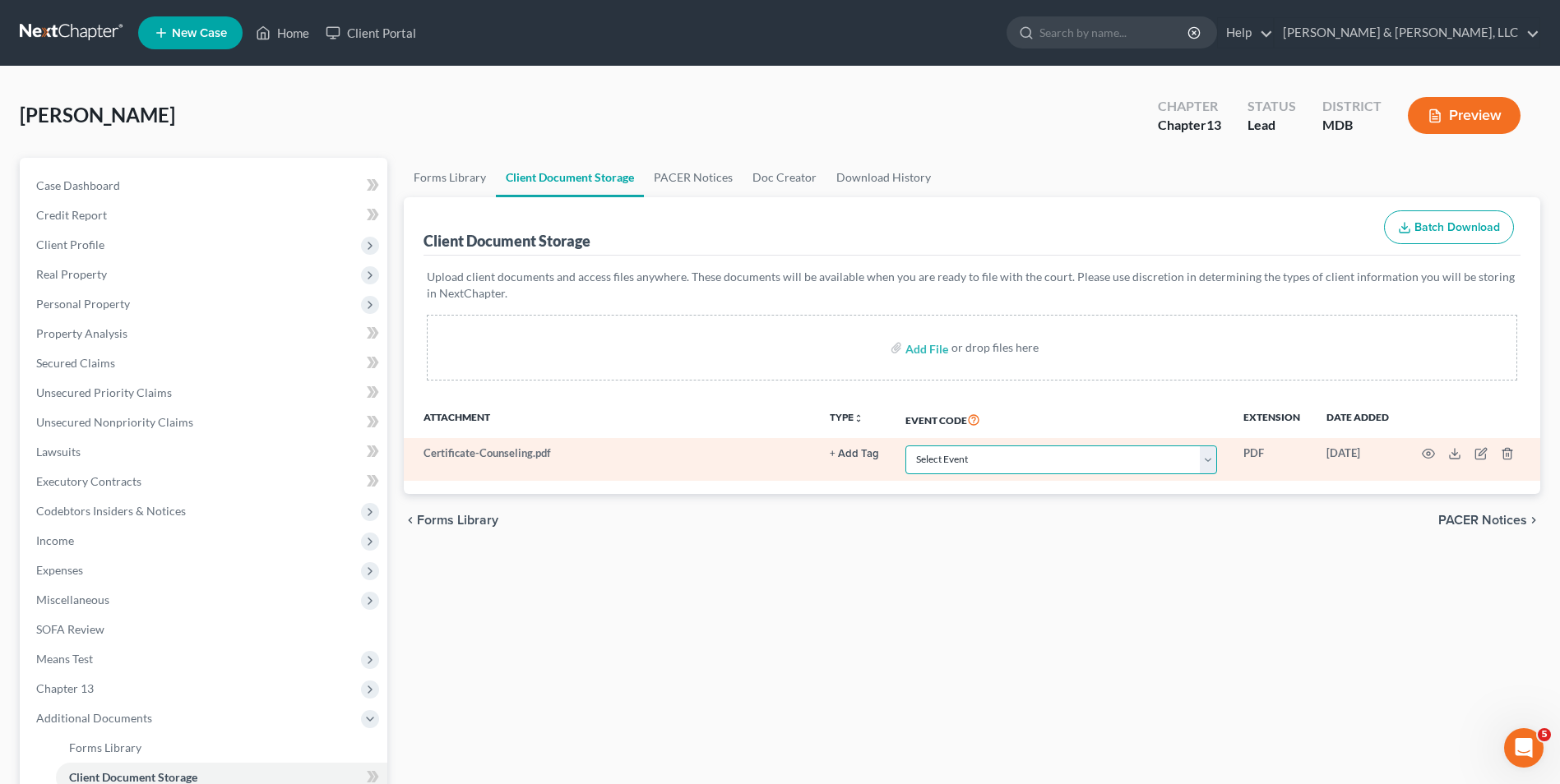
click at [1204, 460] on select "Select Event Affidavit Affidavit of Adequate Protection and Lease Payments Affi…" at bounding box center [1061, 459] width 312 height 29
select select "14"
click at [906, 445] on select "Select Event Affidavit Affidavit of Adequate Protection and Lease Payments Affi…" at bounding box center [1061, 459] width 312 height 29
click at [1423, 453] on icon "button" at bounding box center [1428, 455] width 12 height 9
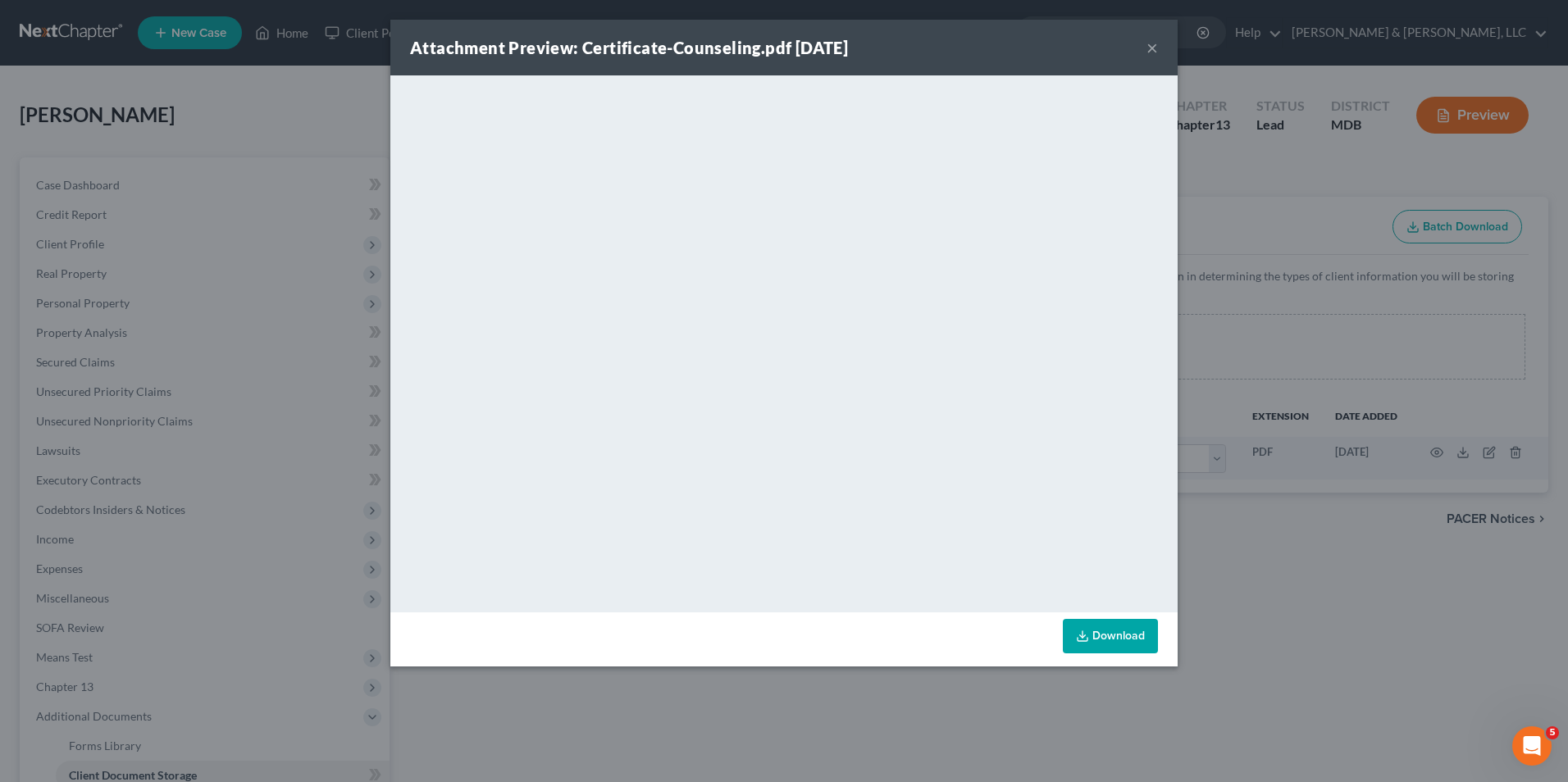
click at [1151, 53] on button "×" at bounding box center [1152, 47] width 11 height 20
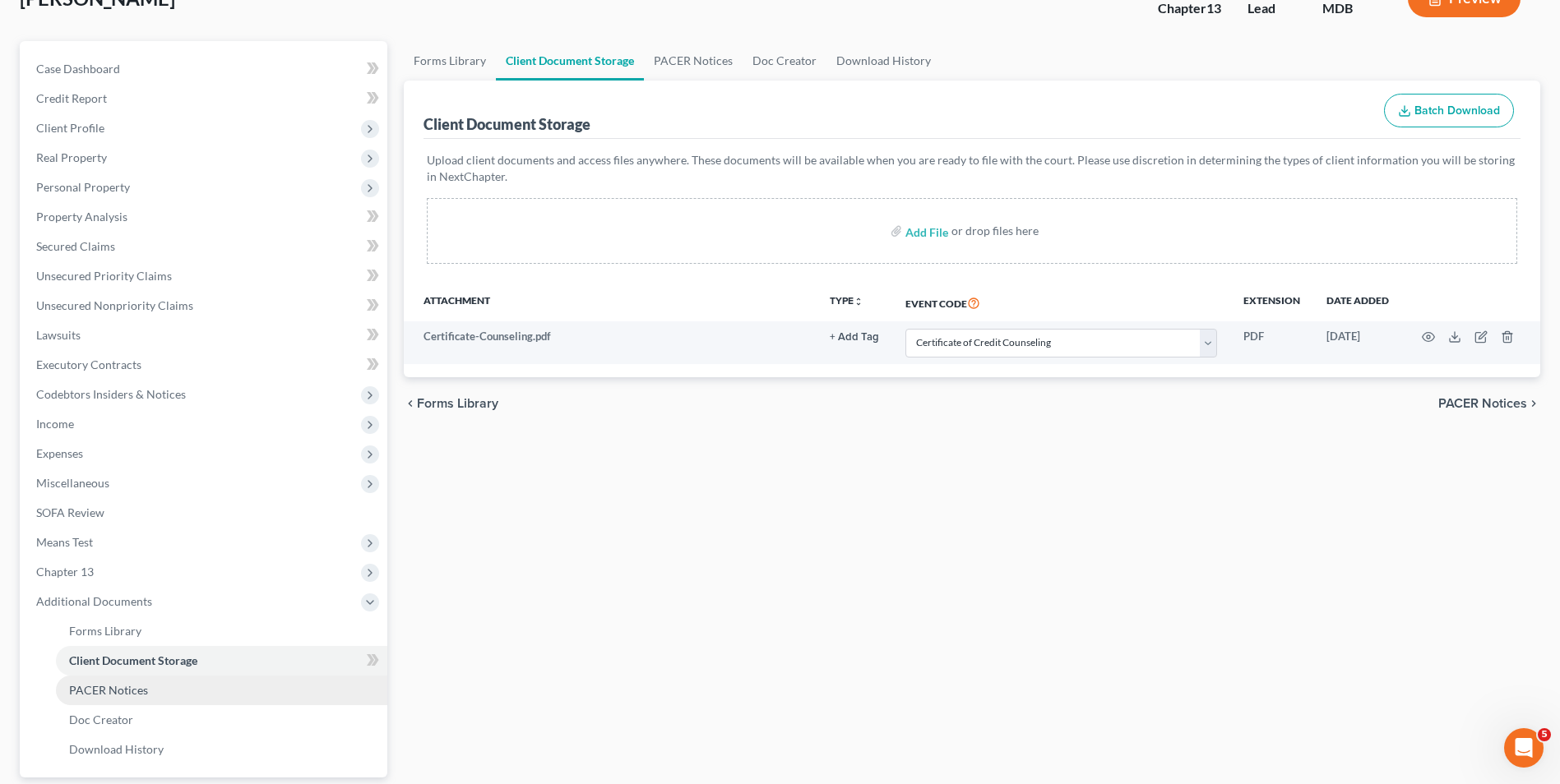
scroll to position [267, 0]
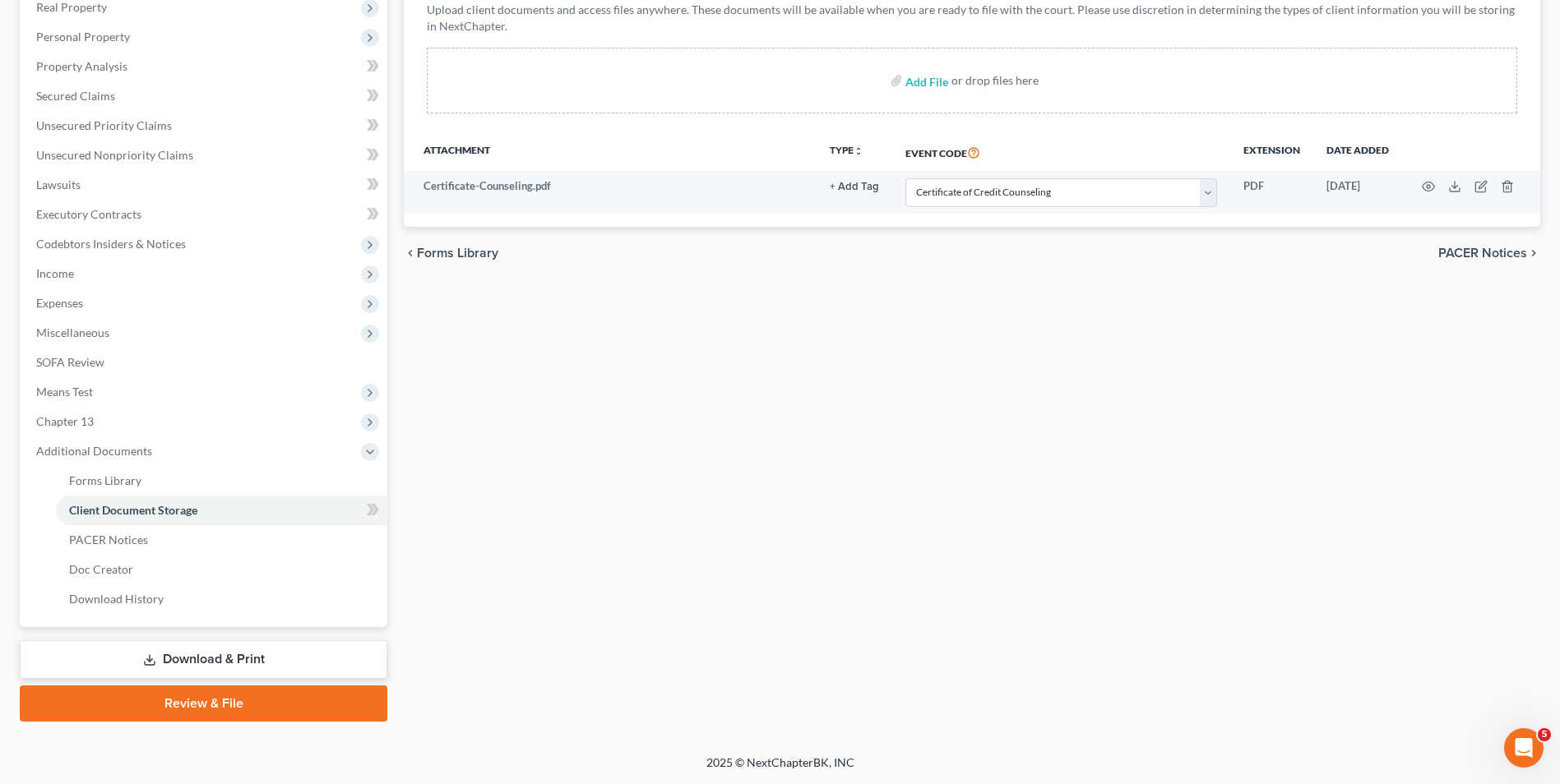
click at [196, 660] on link "Download & Print" at bounding box center [203, 660] width 367 height 39
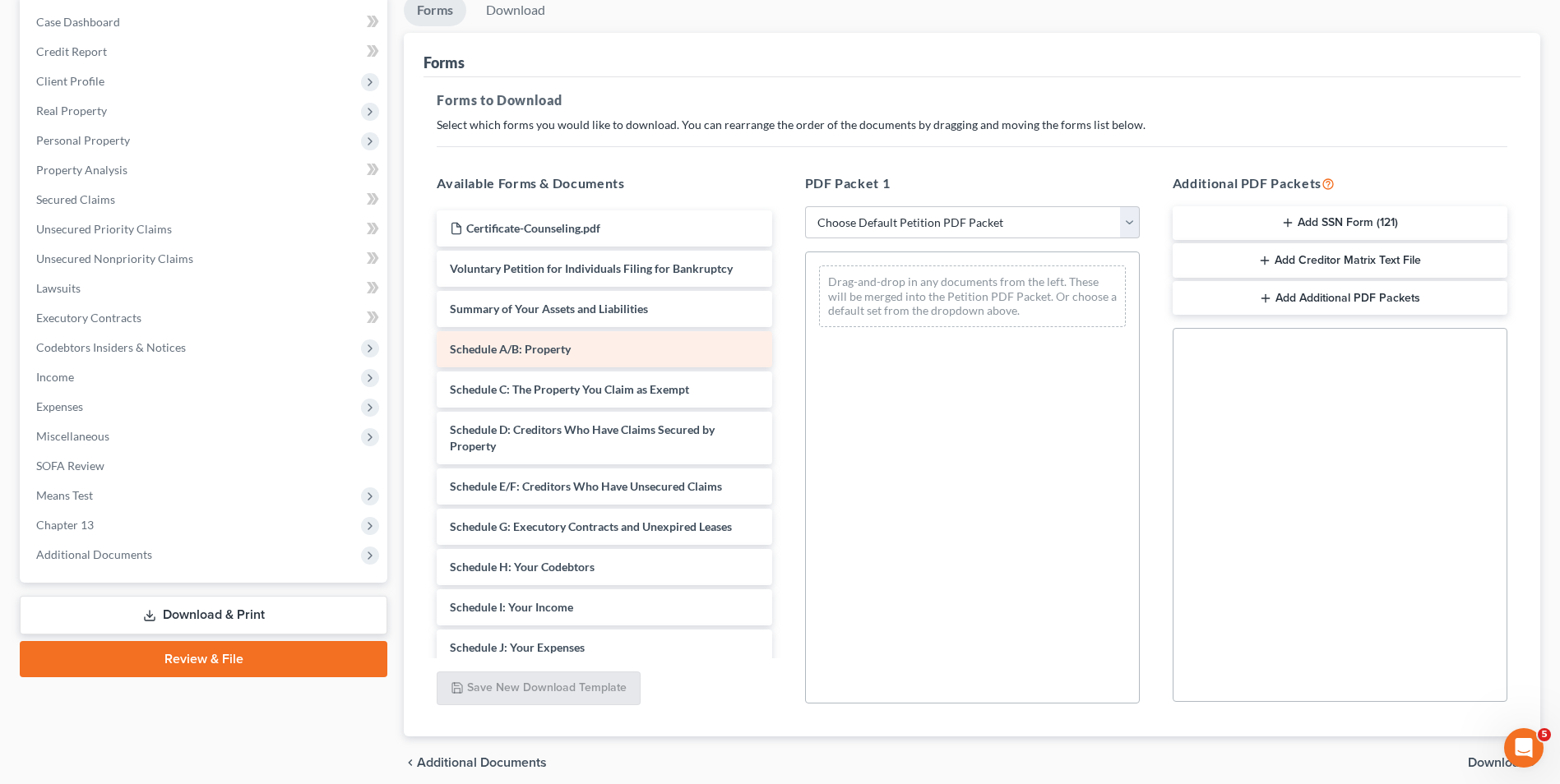
scroll to position [165, 0]
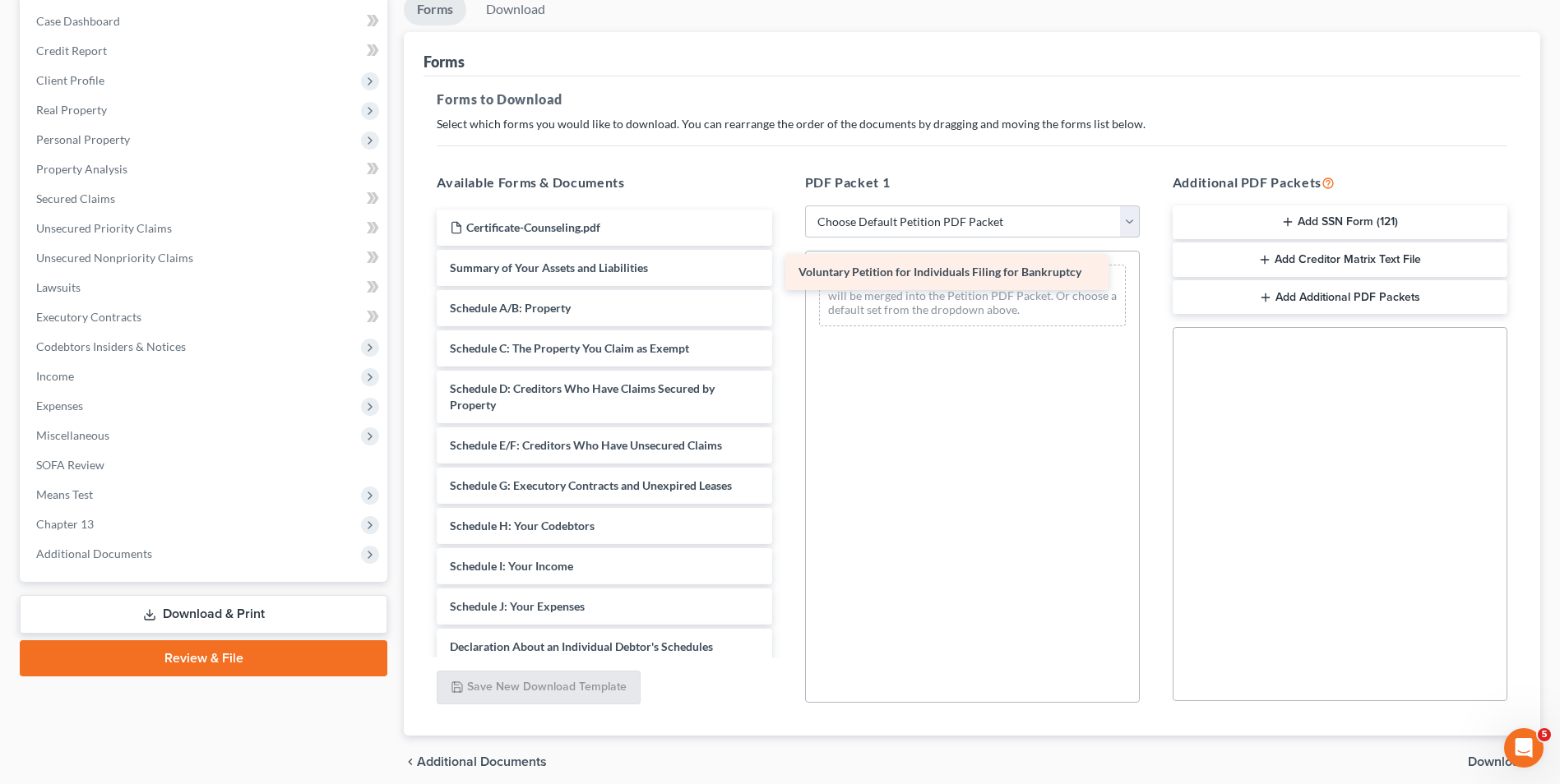
drag, startPoint x: 680, startPoint y: 265, endPoint x: 1036, endPoint y: 270, distance: 356.0
click at [784, 270] on div "Voluntary Petition for Individuals Filing for Bankruptcy Certificate-Counseling…" at bounding box center [603, 575] width 361 height 730
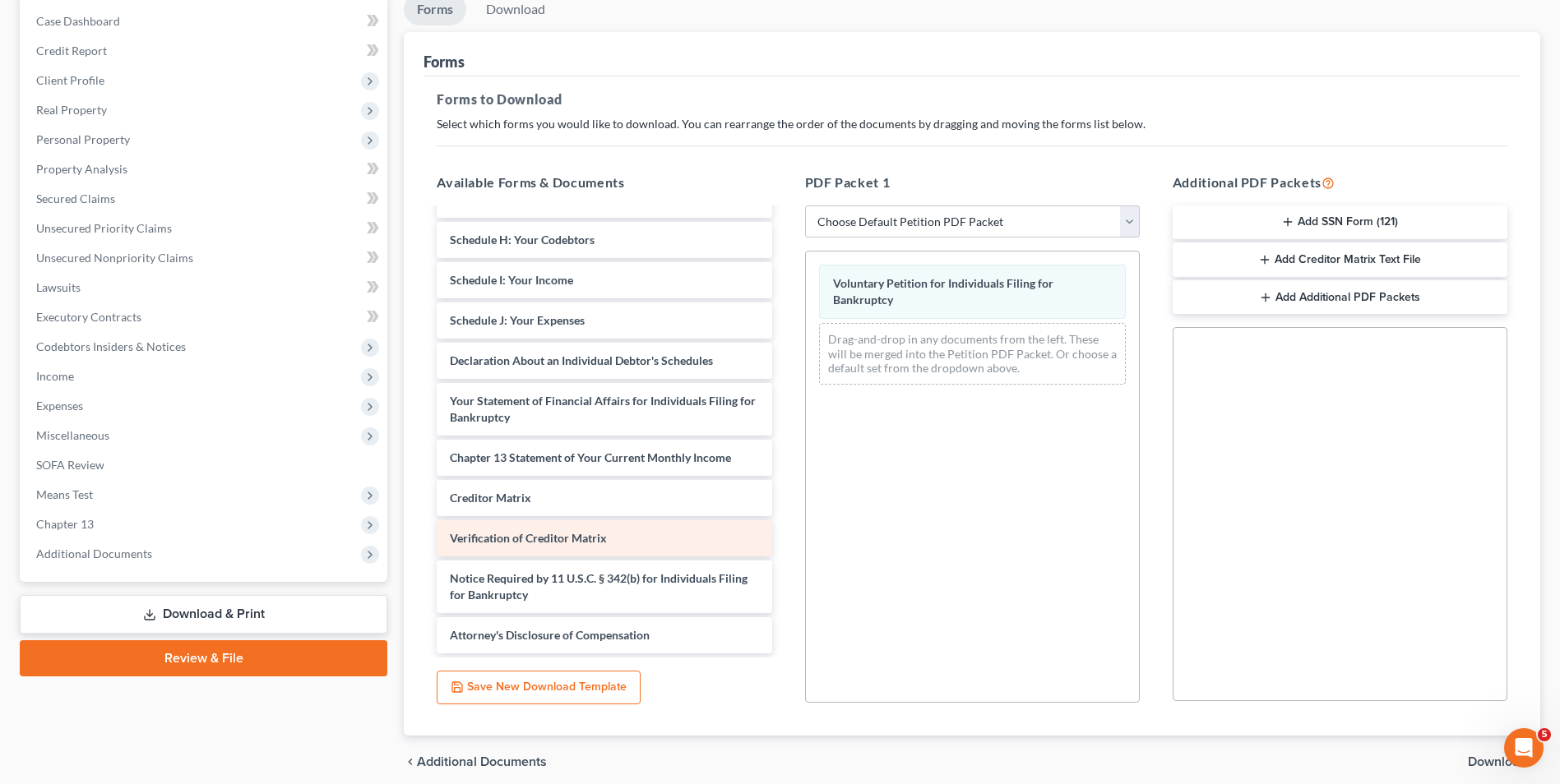
scroll to position [246, 0]
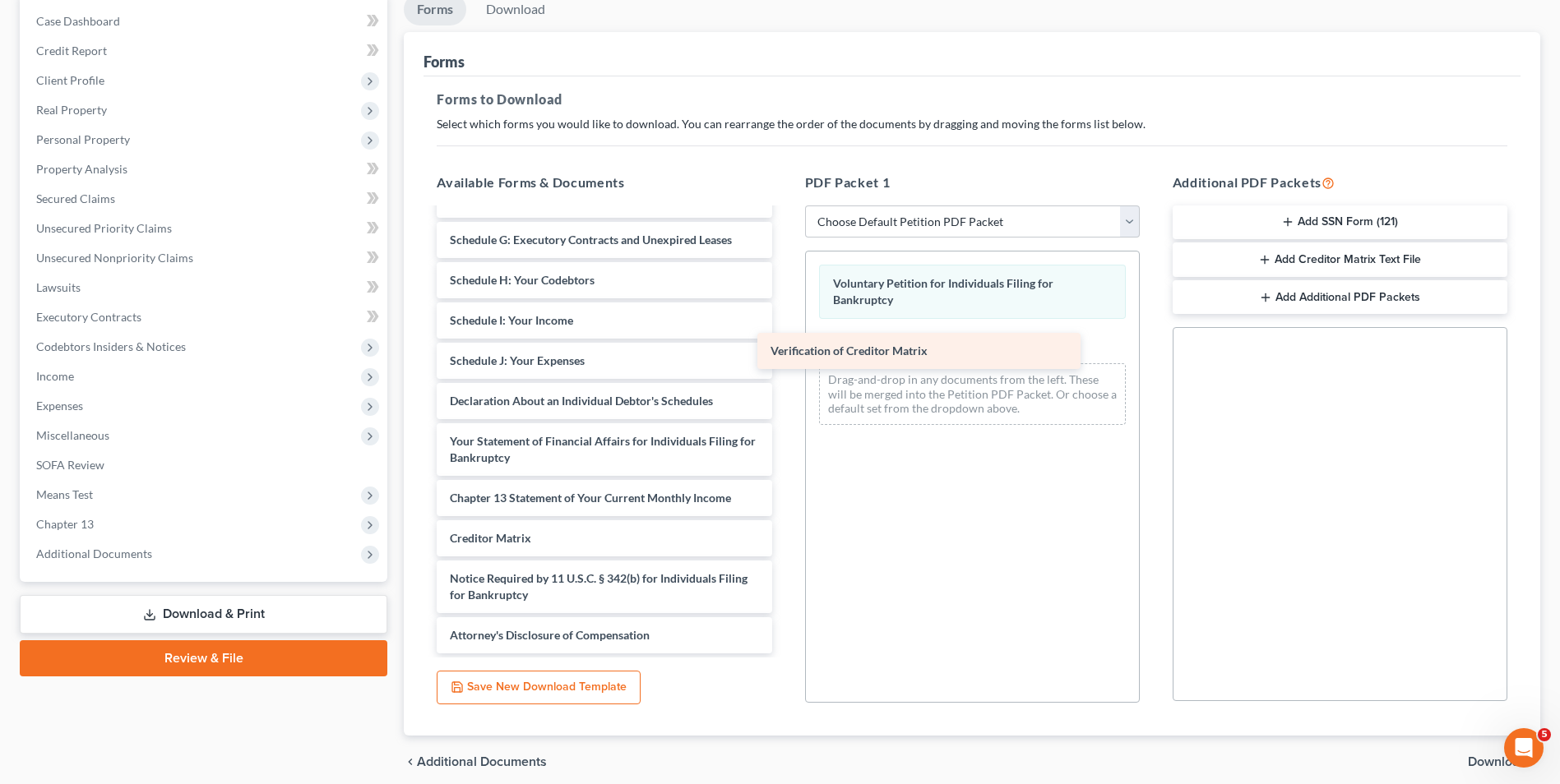
drag, startPoint x: 691, startPoint y: 543, endPoint x: 1033, endPoint y: 343, distance: 396.2
click at [784, 343] on div "Verification of Creditor Matrix Certificate-Counseling.pdf Summary of Your Asse…" at bounding box center [603, 309] width 361 height 690
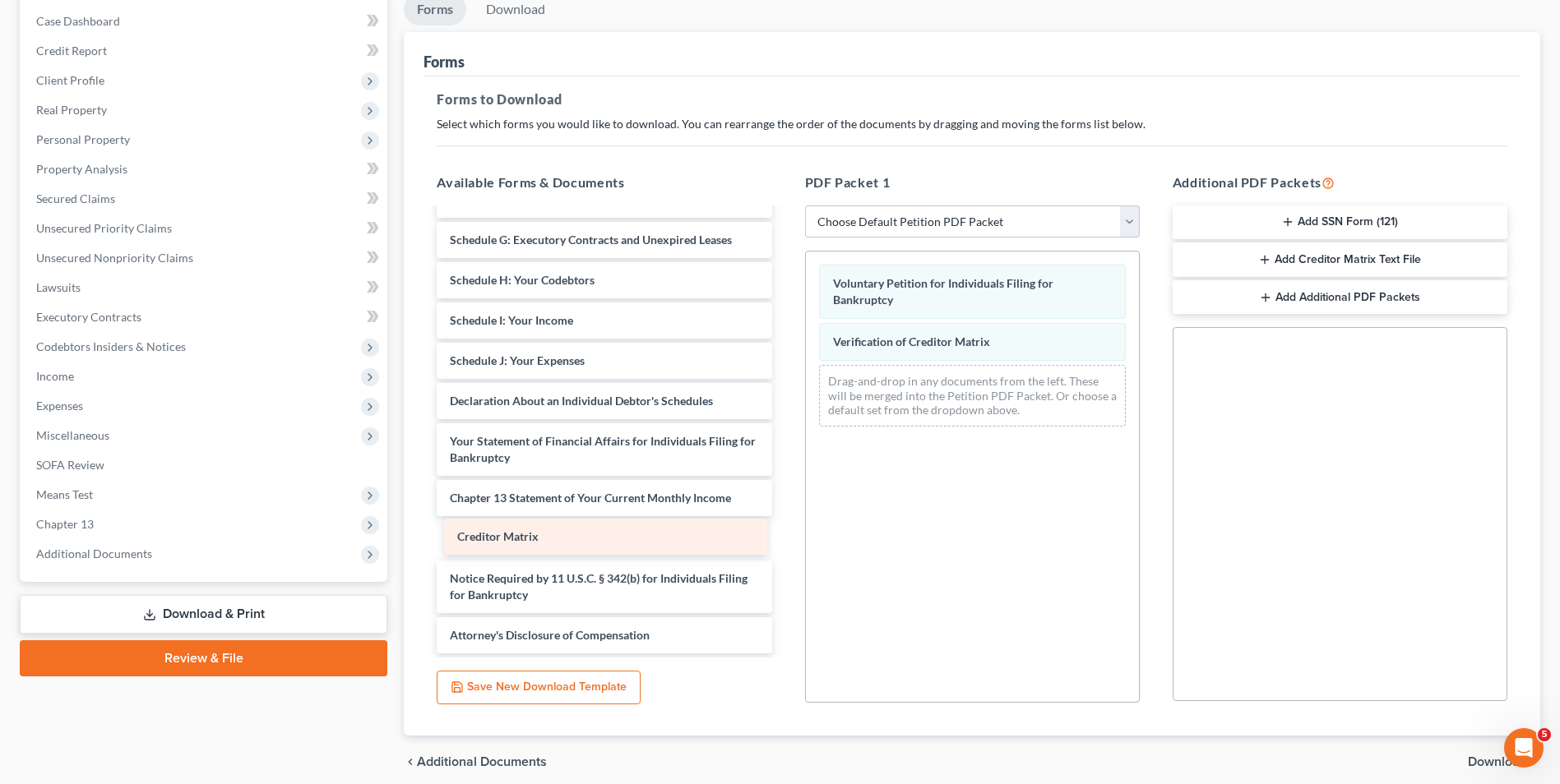
scroll to position [205, 0]
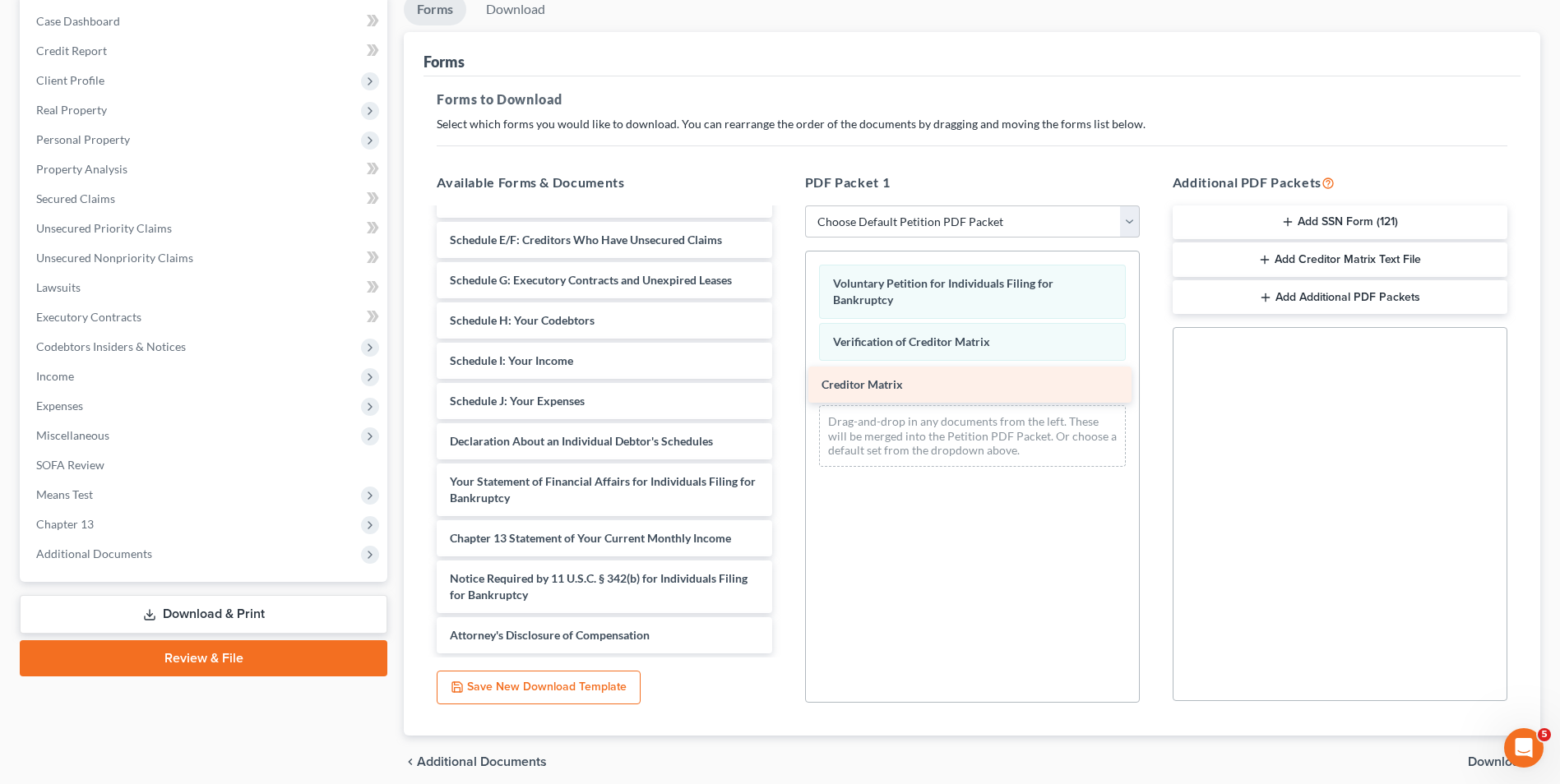
drag, startPoint x: 618, startPoint y: 541, endPoint x: 999, endPoint y: 380, distance: 413.6
click at [784, 380] on div "Creditor Matrix Certificate-Counseling.pdf Summary of Your Assets and Liabiliti…" at bounding box center [603, 328] width 361 height 649
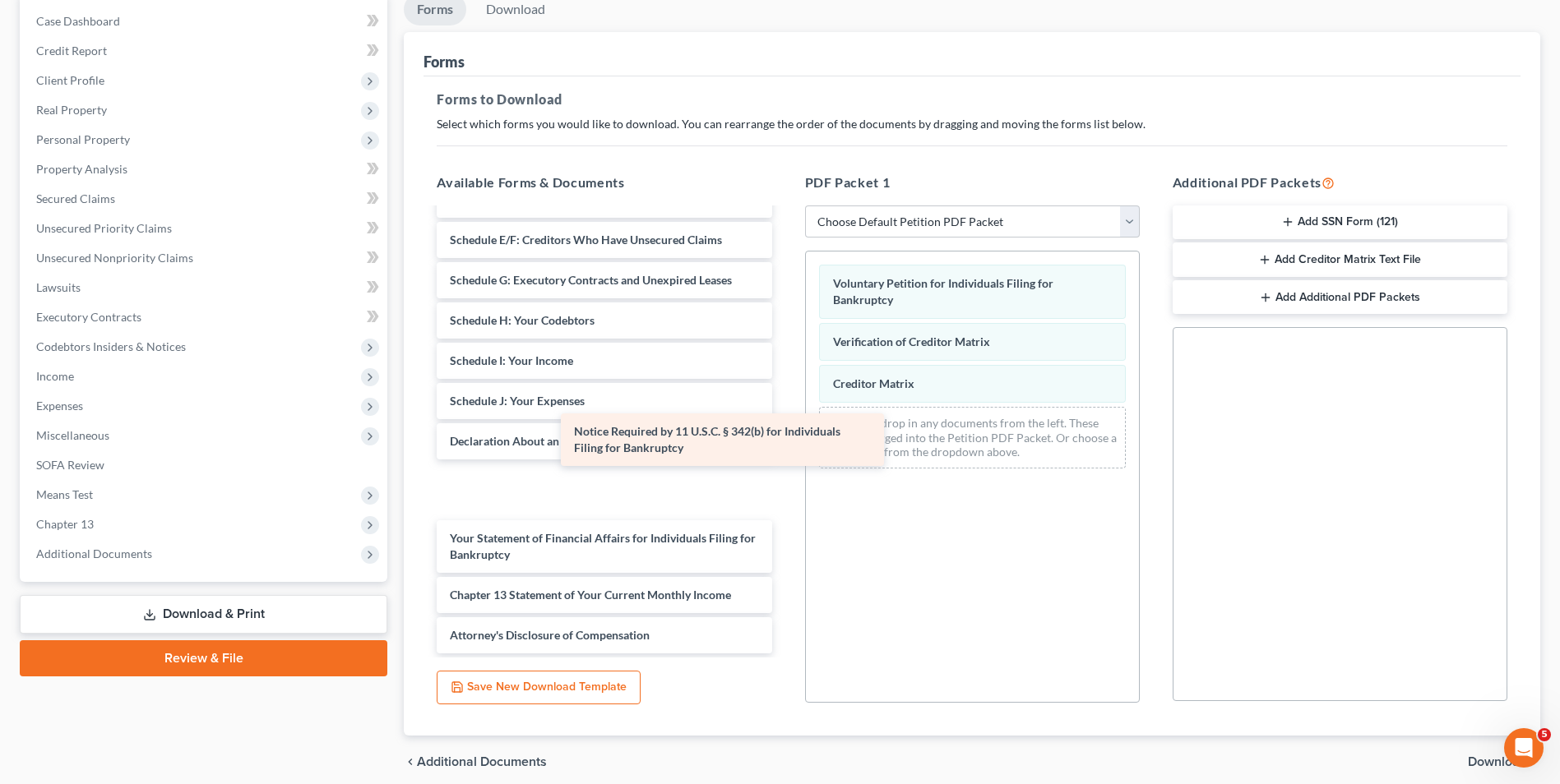
scroll to position [149, 0]
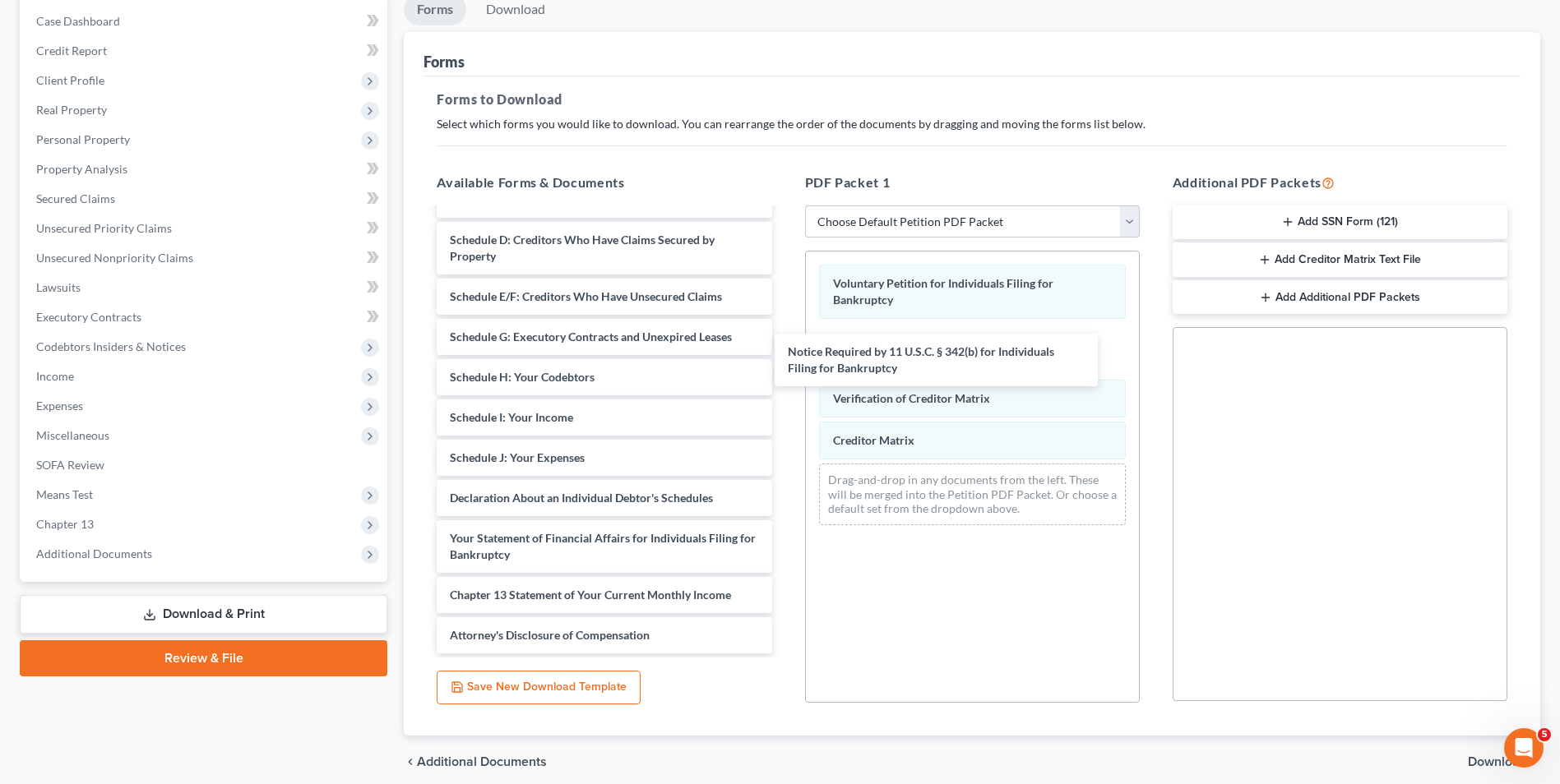
drag, startPoint x: 610, startPoint y: 590, endPoint x: 1150, endPoint y: 359, distance: 587.3
click at [784, 360] on div "Notice Required by 11 U.S.C. § 342(b) for Individuals Filing for Bankruptcy Cer…" at bounding box center [603, 358] width 361 height 593
click at [1337, 227] on button "Add SSN Form (121)" at bounding box center [1341, 222] width 335 height 35
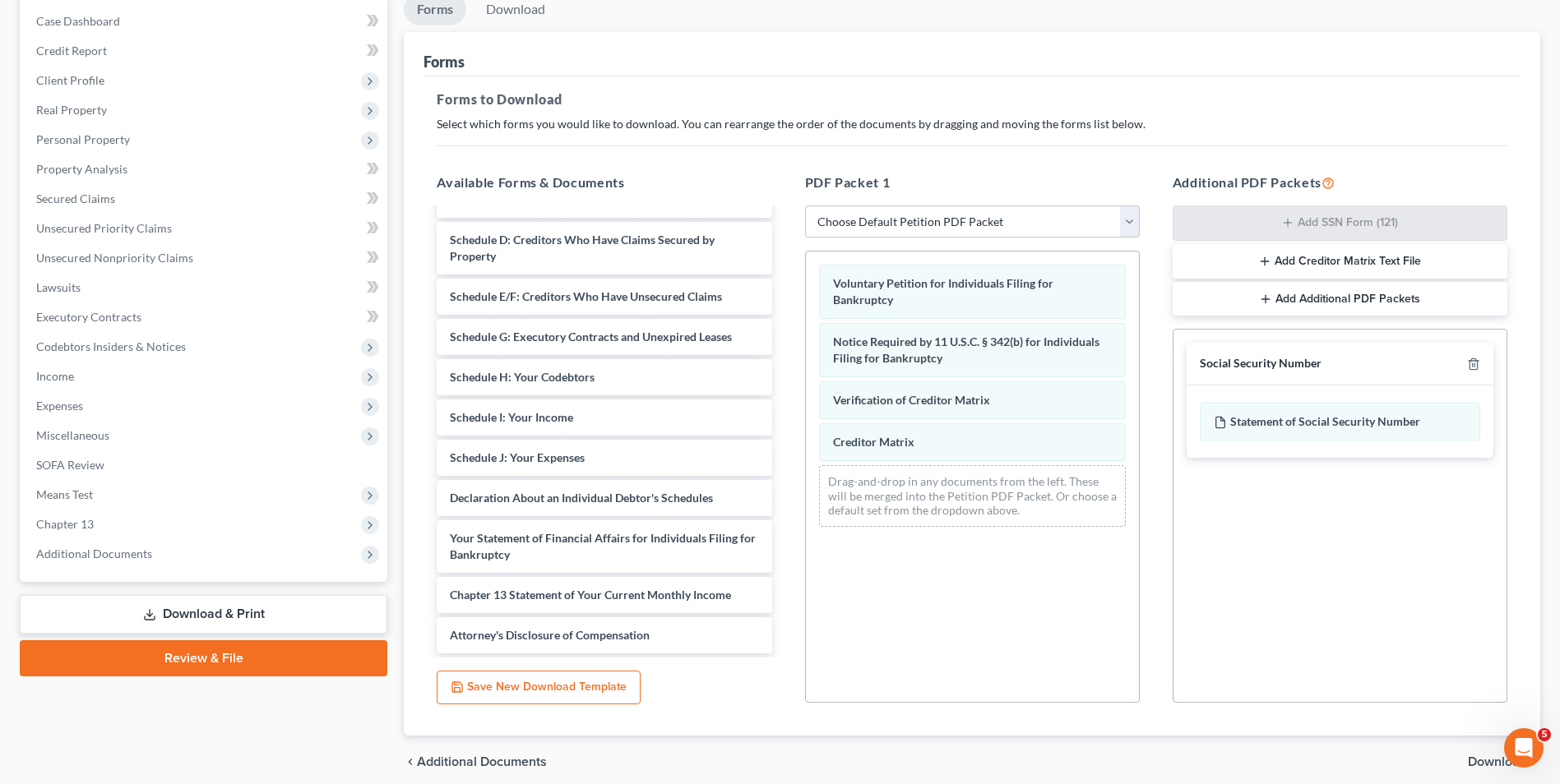
click at [1324, 256] on button "Add Creditor Matrix Text File" at bounding box center [1341, 261] width 335 height 35
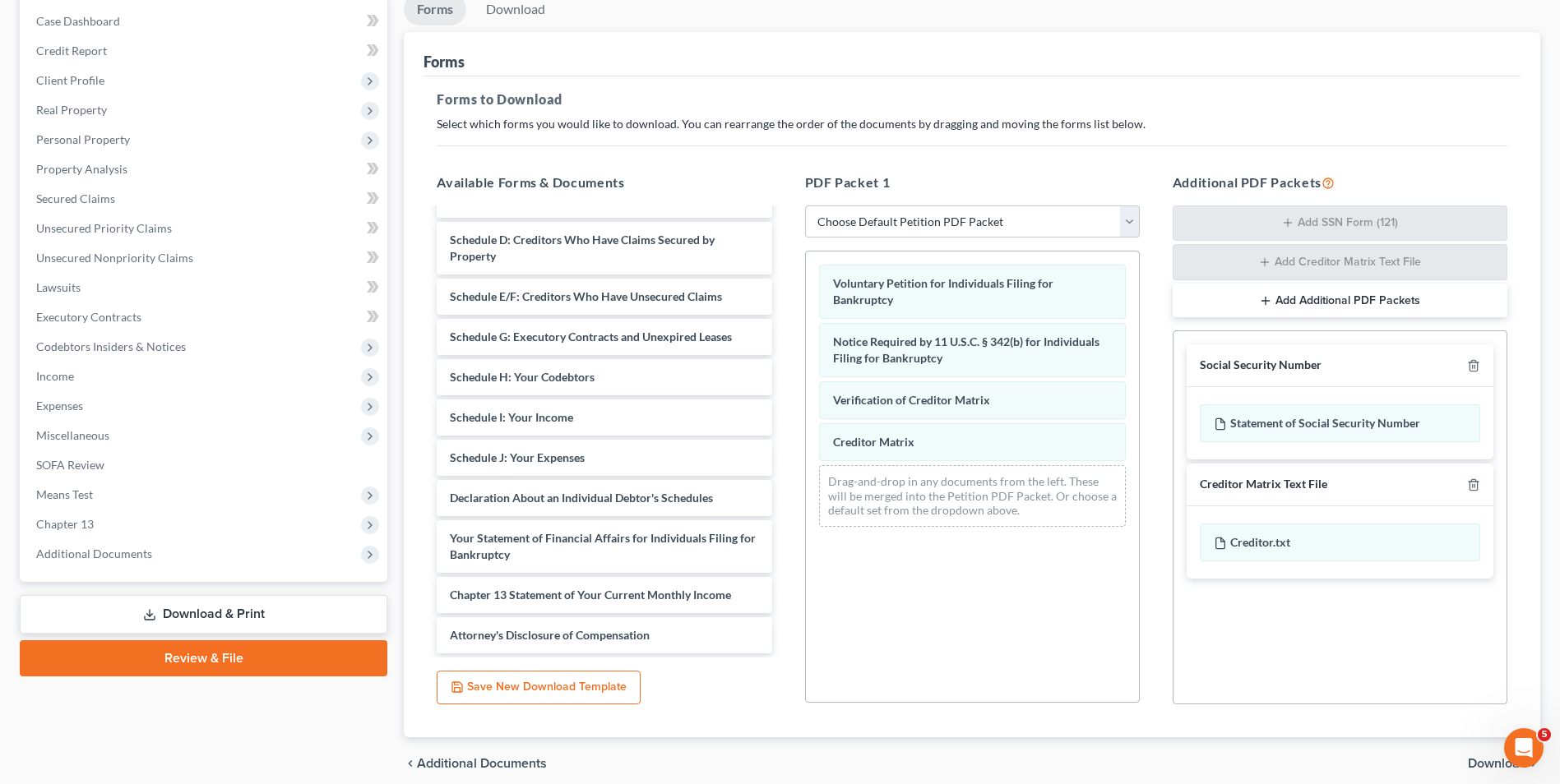
click at [1294, 307] on button "Add Additional PDF Packets" at bounding box center [1341, 300] width 335 height 35
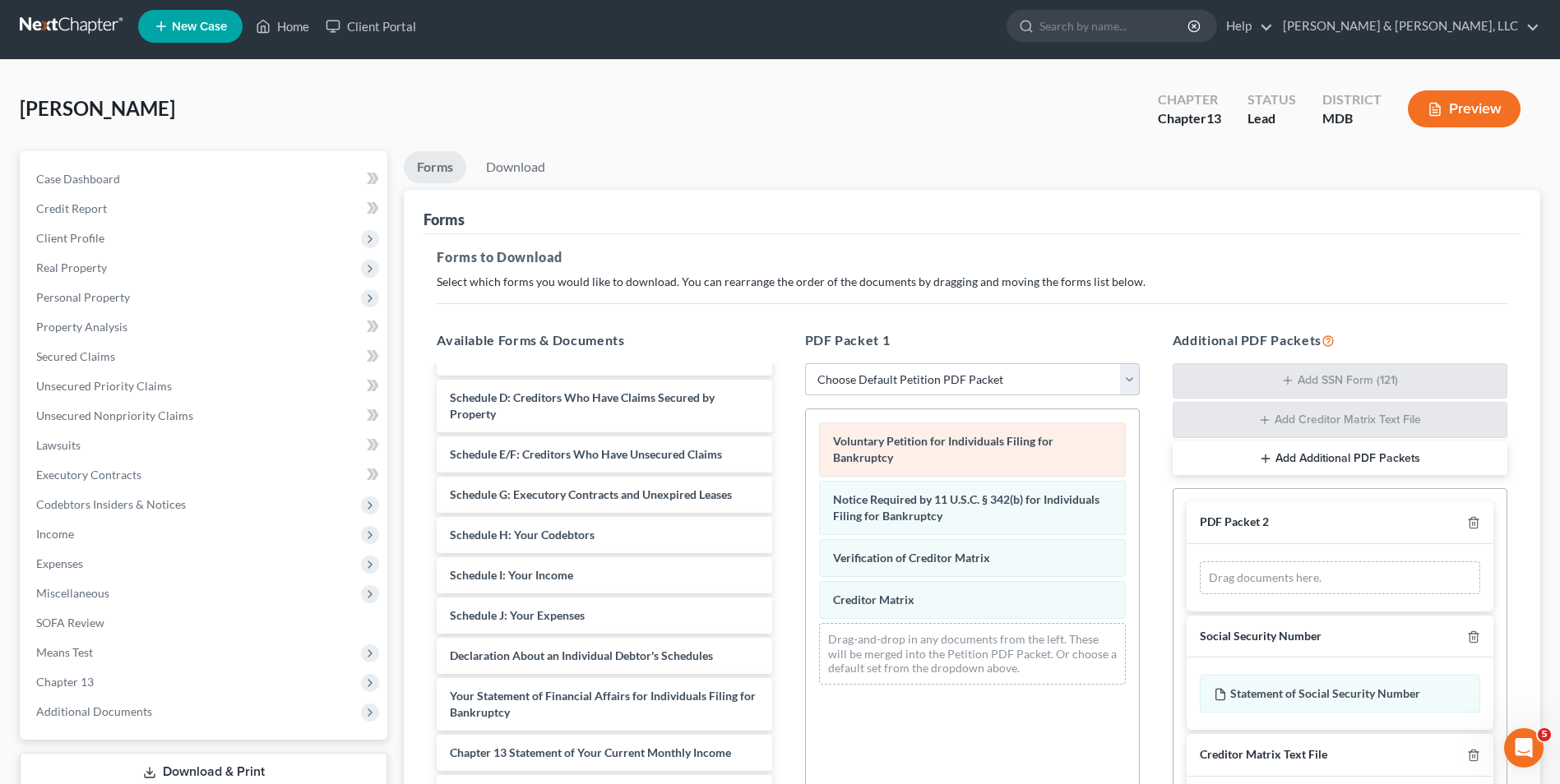
scroll to position [0, 0]
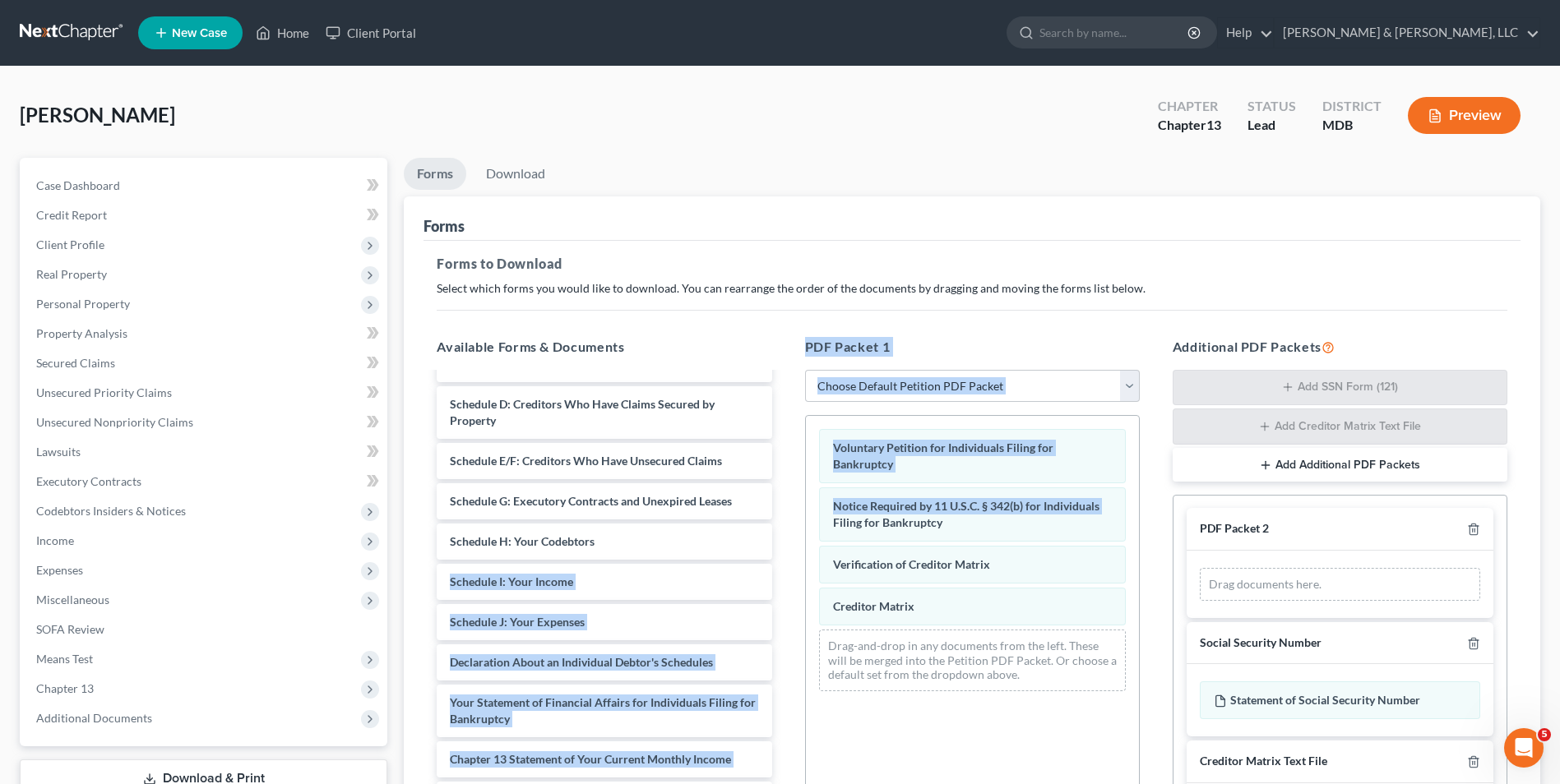
drag, startPoint x: 786, startPoint y: 544, endPoint x: 795, endPoint y: 536, distance: 12.0
click at [795, 536] on div "Available Forms & Documents Certificate-Counseling.pdf Summary of Your Assets a…" at bounding box center [972, 603] width 1103 height 559
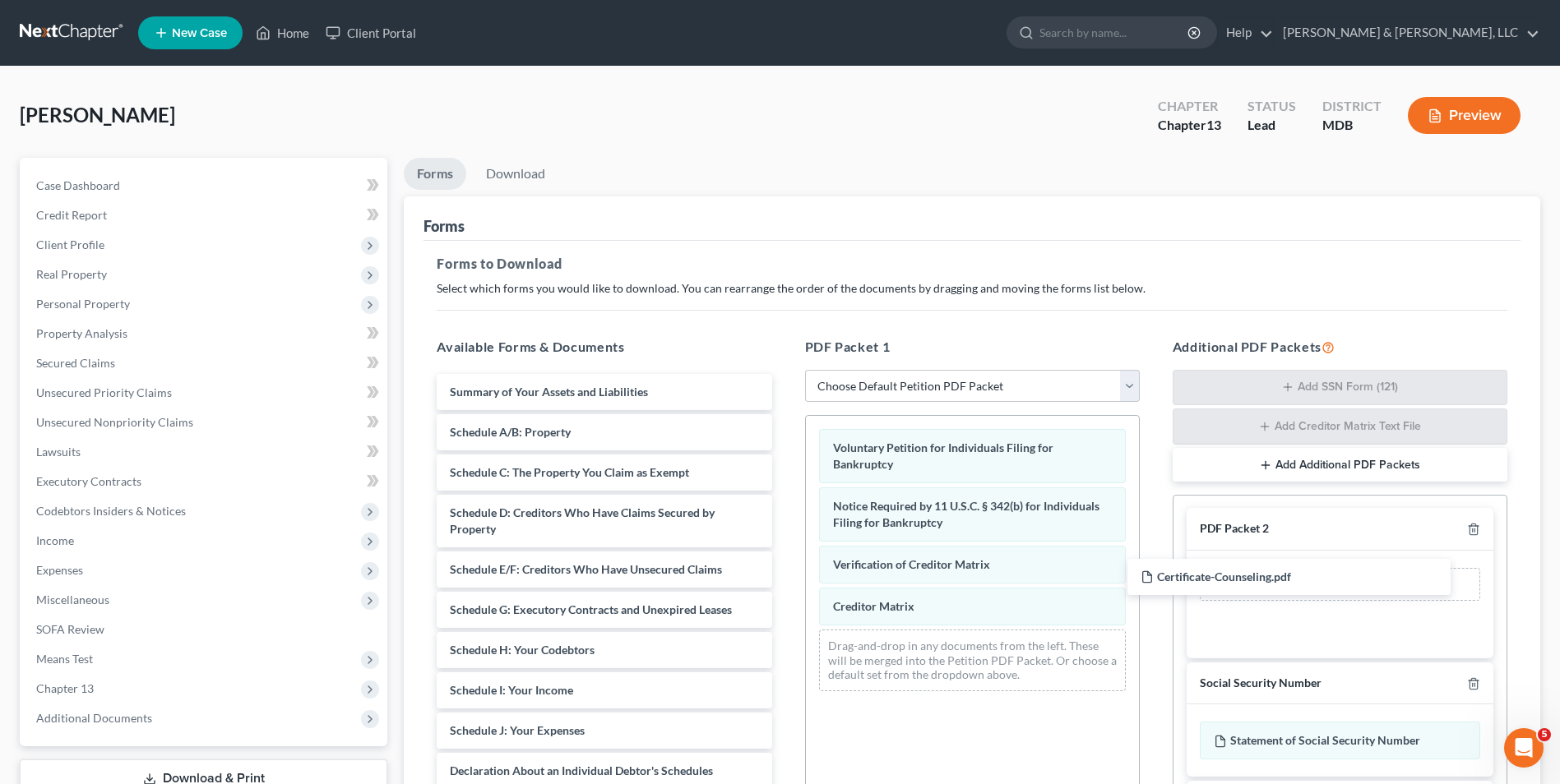
drag, startPoint x: 693, startPoint y: 382, endPoint x: 1395, endPoint y: 563, distance: 725.0
click at [784, 564] on div "Certificate-Counseling.pdf Certificate-Counseling.pdf Summary of Your Assets an…" at bounding box center [603, 649] width 361 height 552
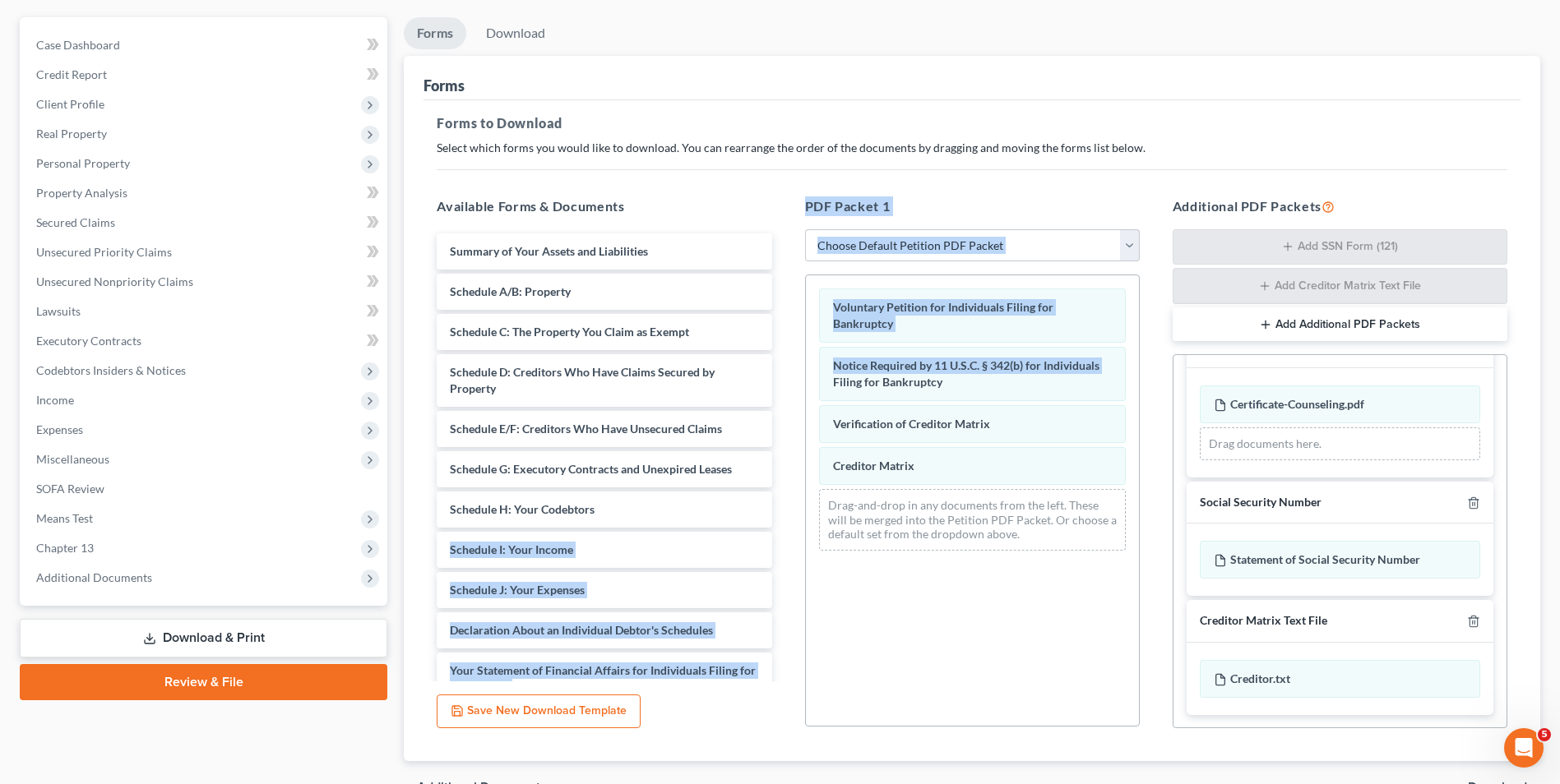
scroll to position [232, 0]
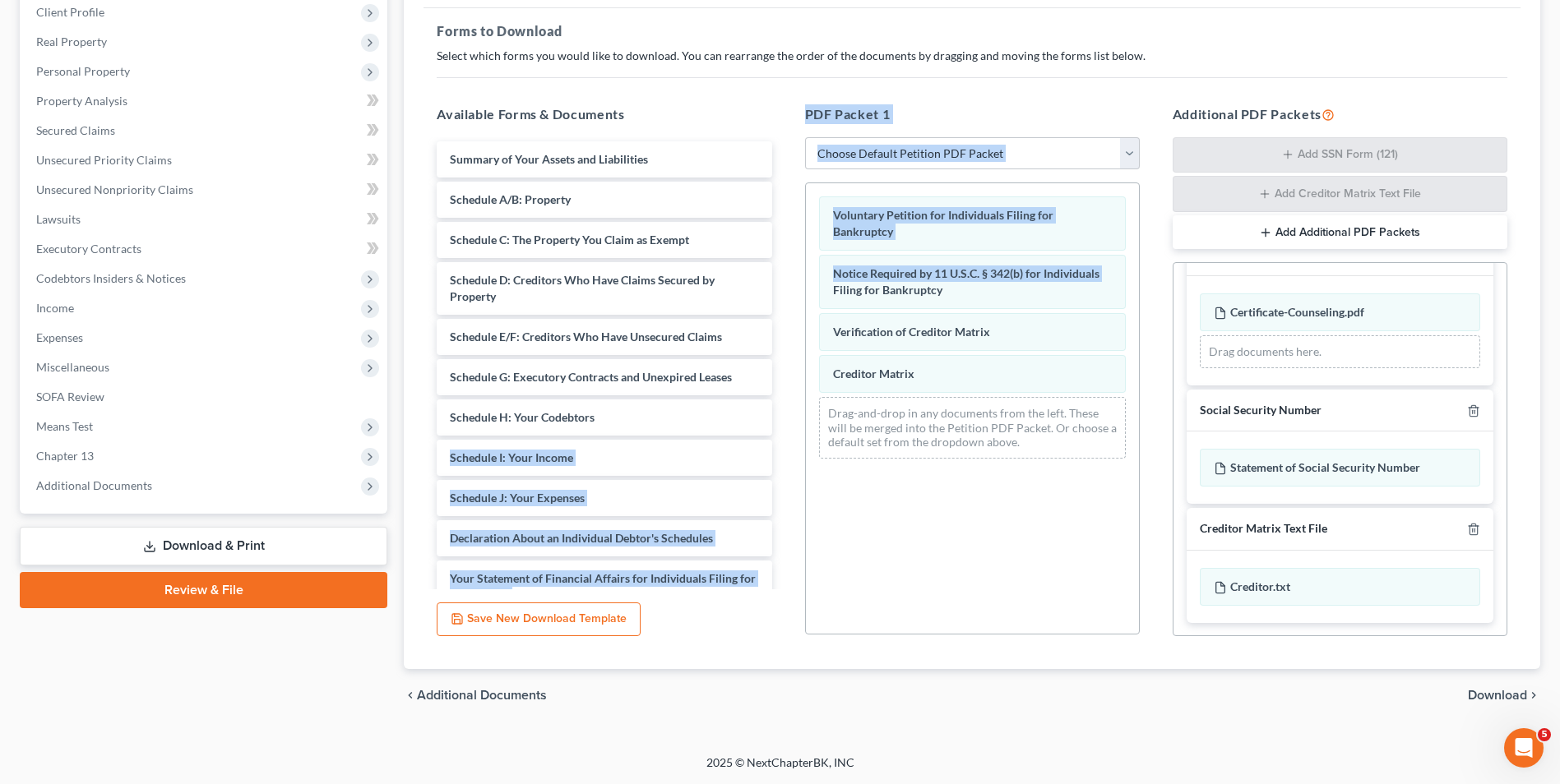
click at [1359, 225] on button "Add Additional PDF Packets" at bounding box center [1341, 232] width 335 height 35
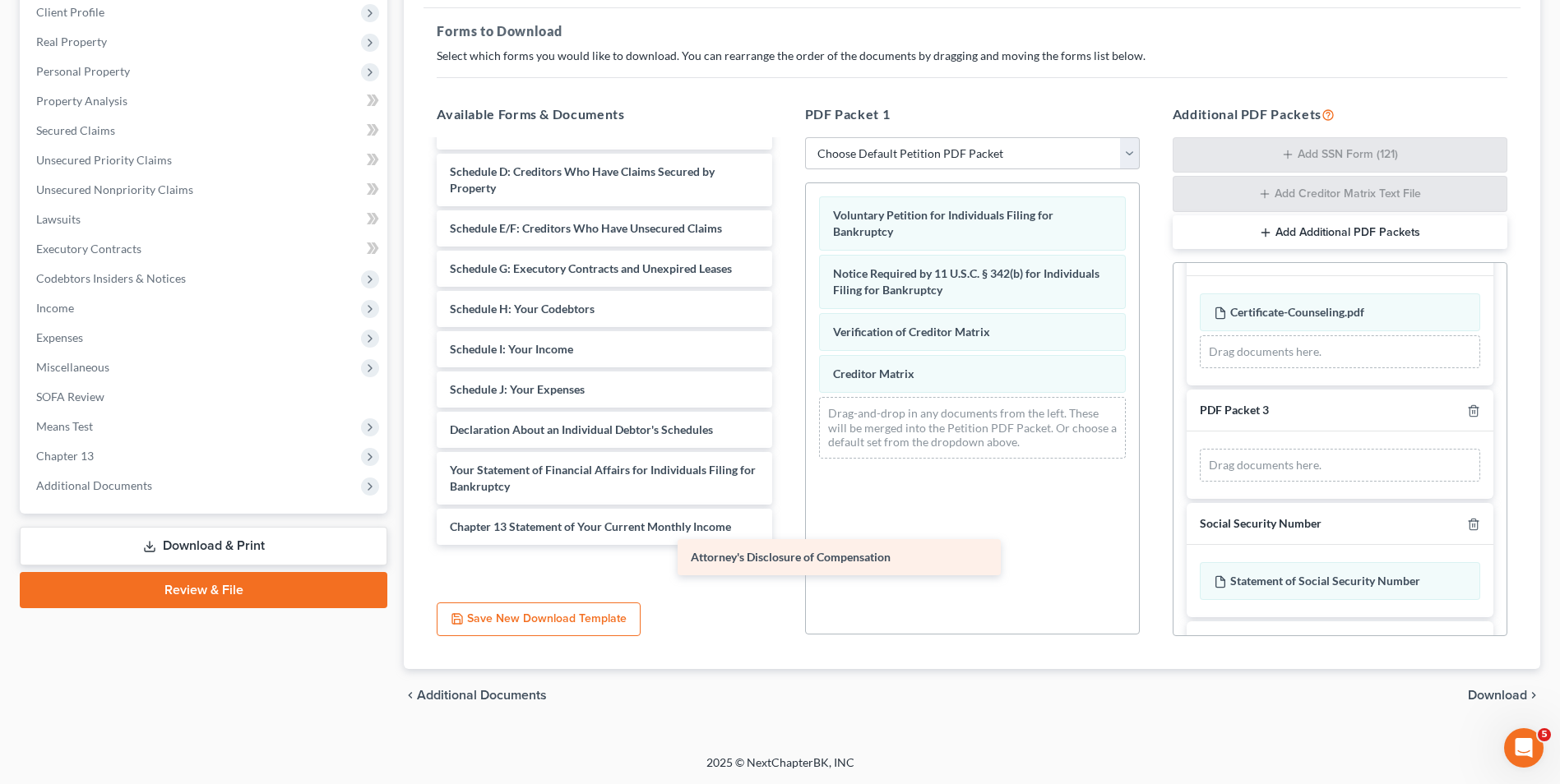
scroll to position [69, 0]
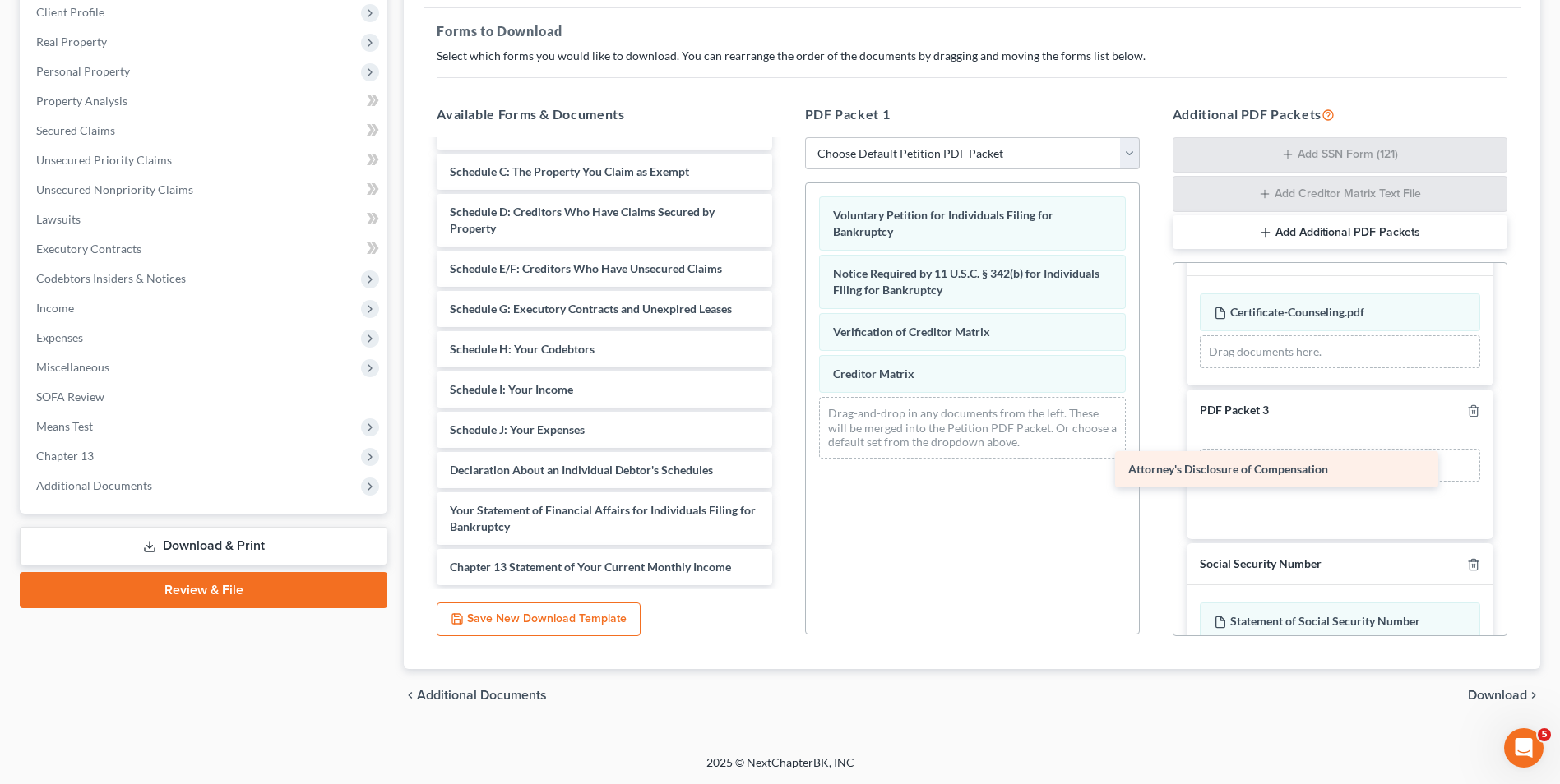
drag, startPoint x: 571, startPoint y: 565, endPoint x: 1262, endPoint y: 461, distance: 698.8
click at [784, 461] on div "Attorney's Disclosure of Compensation Summary of Your Assets and Liabilities Sc…" at bounding box center [603, 329] width 361 height 512
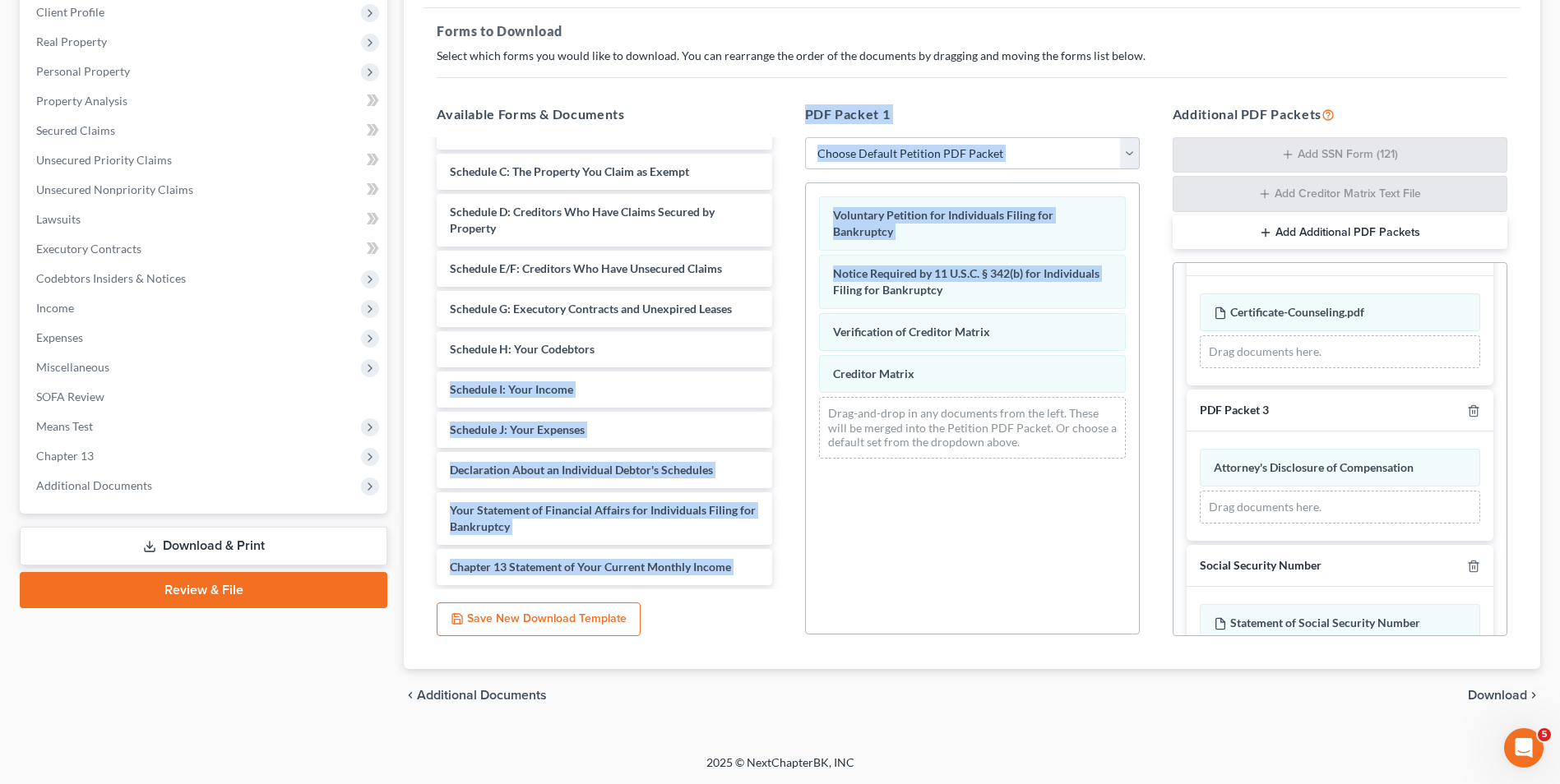
click at [1482, 694] on span "Download" at bounding box center [1497, 696] width 59 height 13
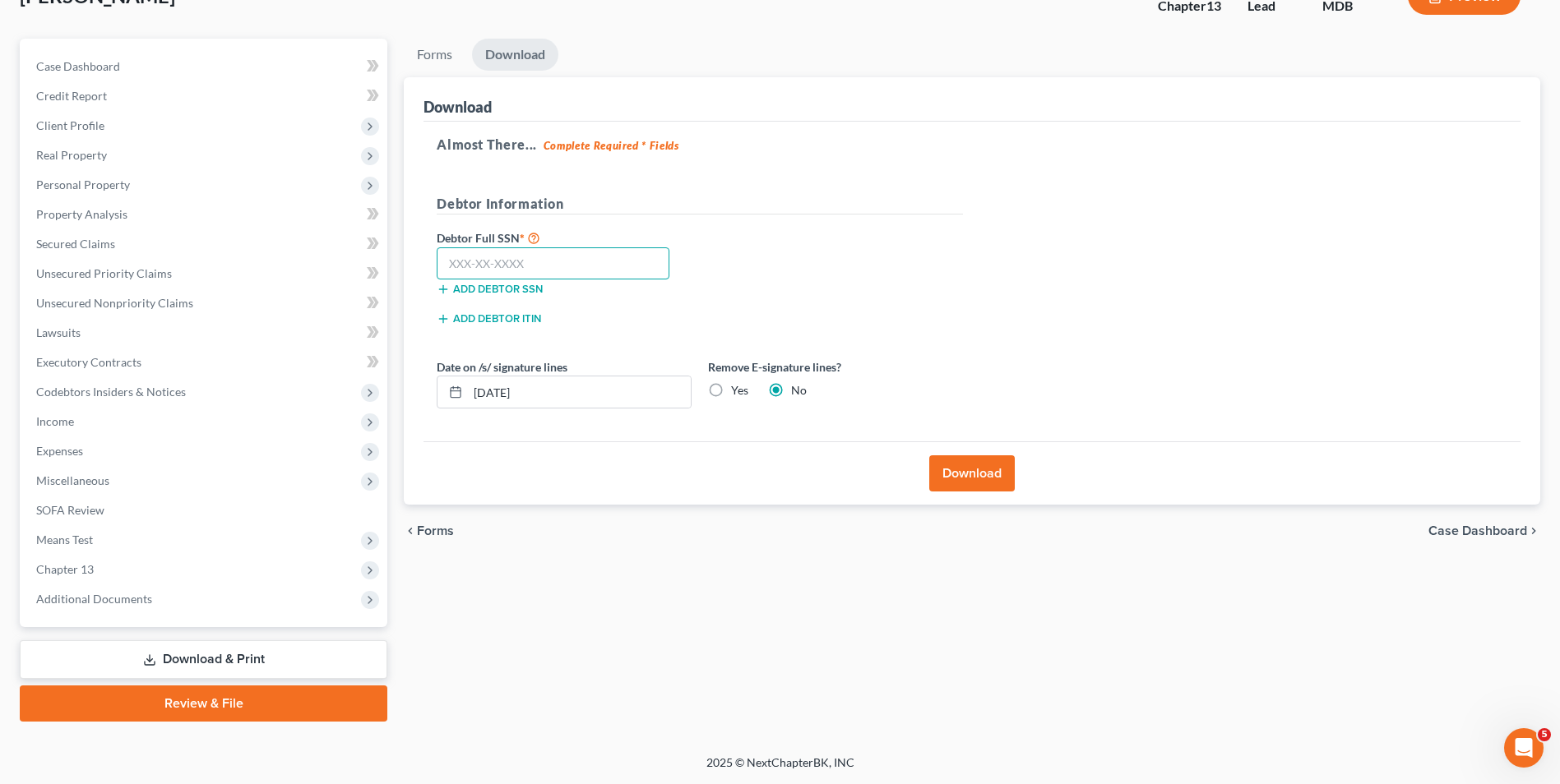
click at [581, 272] on input "text" at bounding box center [553, 264] width 233 height 33
type input "575-13-4150"
click at [550, 389] on input "[DATE]" at bounding box center [579, 392] width 223 height 31
type input "[DATE]"
drag, startPoint x: 955, startPoint y: 472, endPoint x: 1438, endPoint y: 332, distance: 502.9
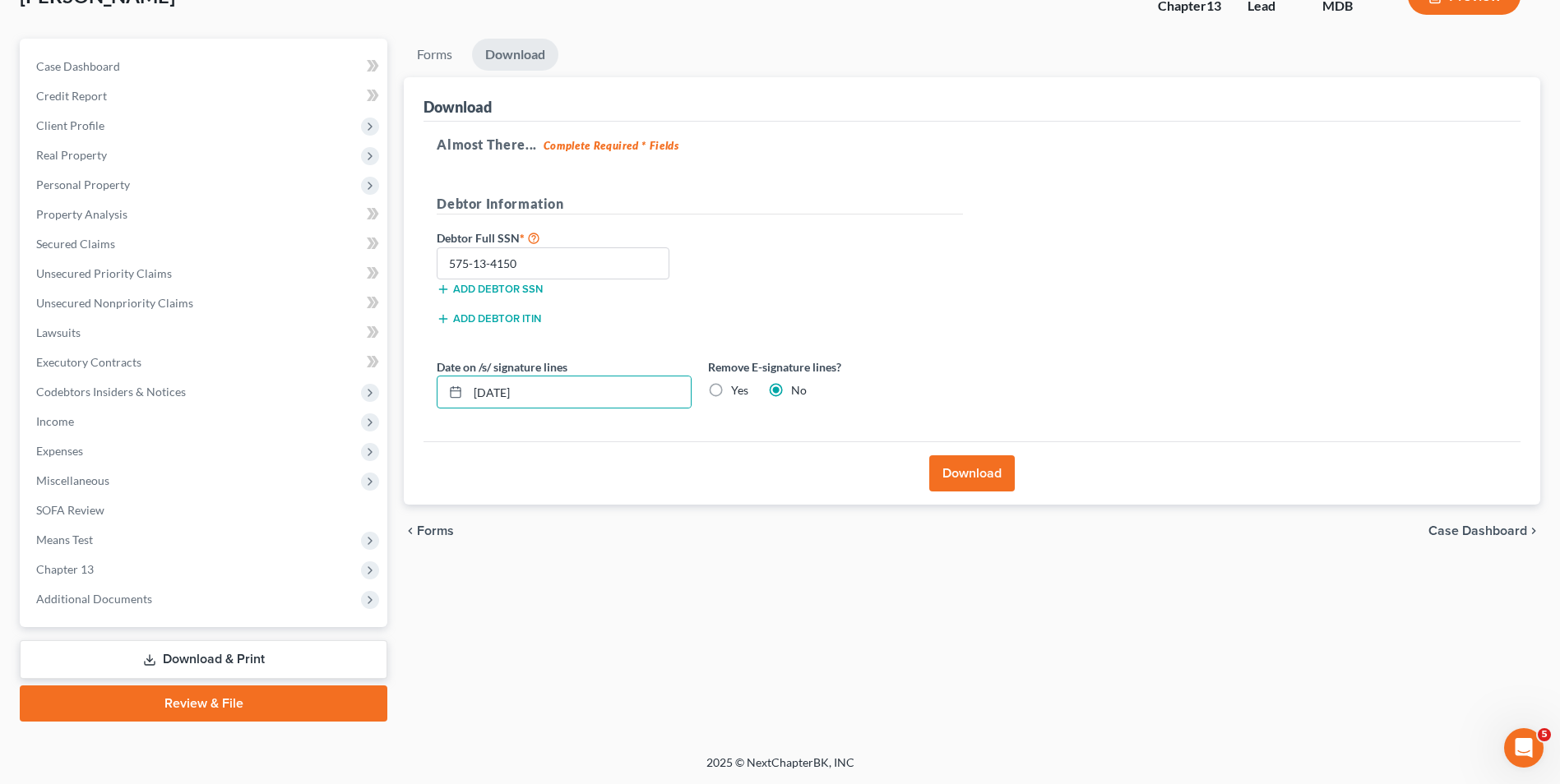
click at [955, 472] on button "Download" at bounding box center [972, 473] width 86 height 36
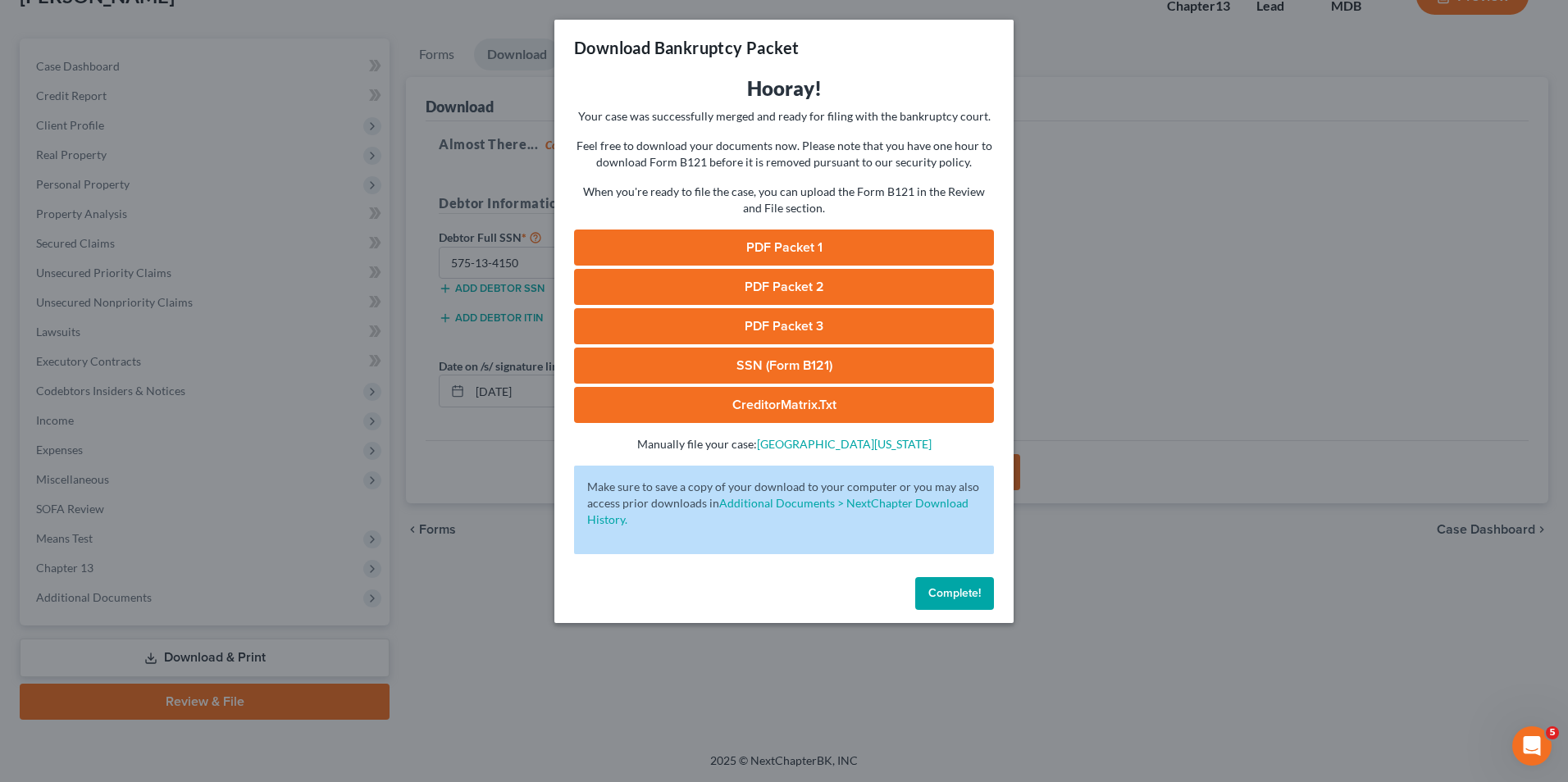
click at [805, 236] on link "PDF Packet 1" at bounding box center [783, 248] width 420 height 36
click at [783, 278] on link "PDF Packet 2" at bounding box center [783, 287] width 420 height 36
click at [699, 315] on link "PDF Packet 3" at bounding box center [783, 326] width 420 height 36
click at [952, 578] on button "Complete!" at bounding box center [955, 593] width 79 height 33
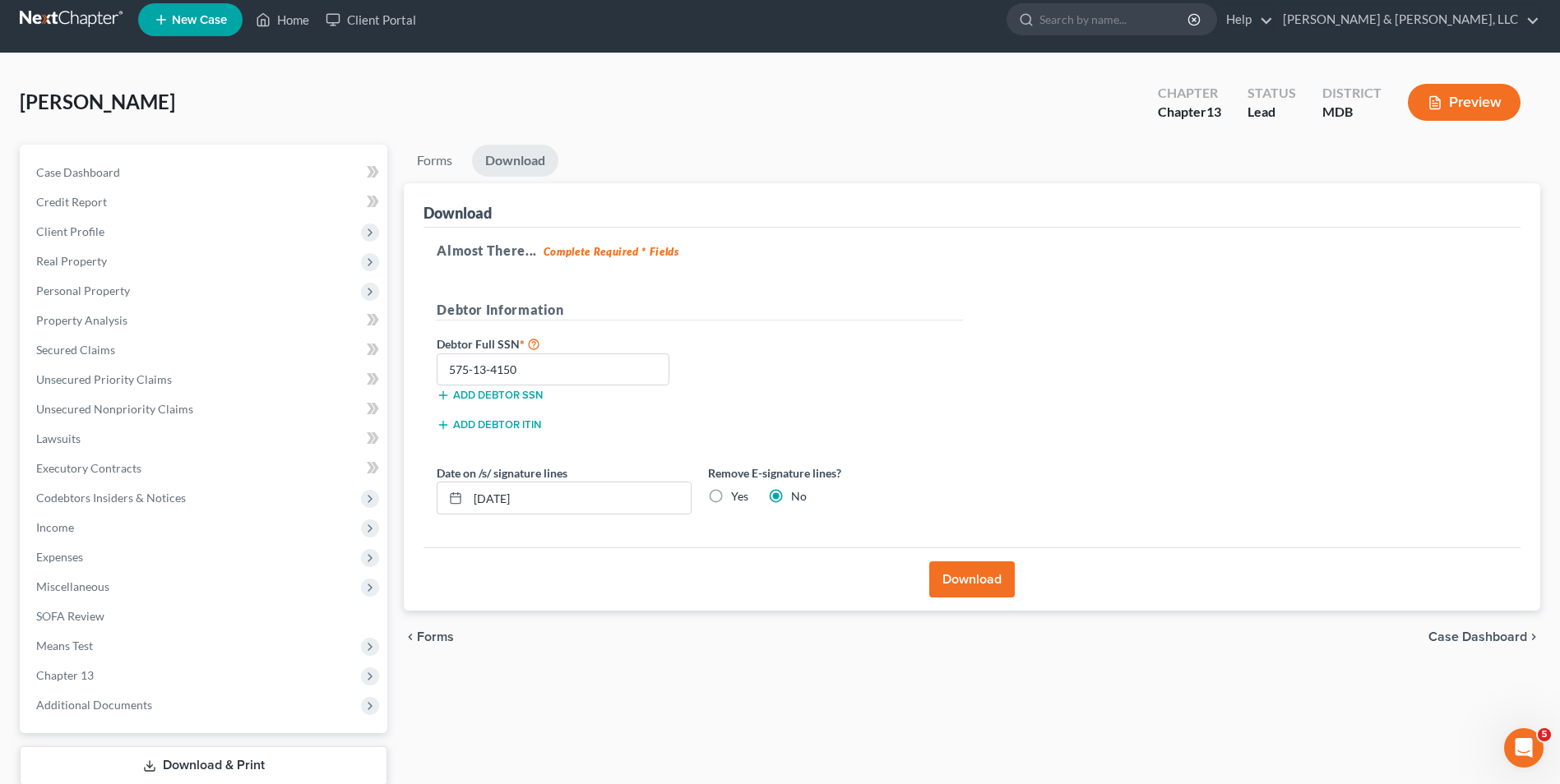
scroll to position [0, 0]
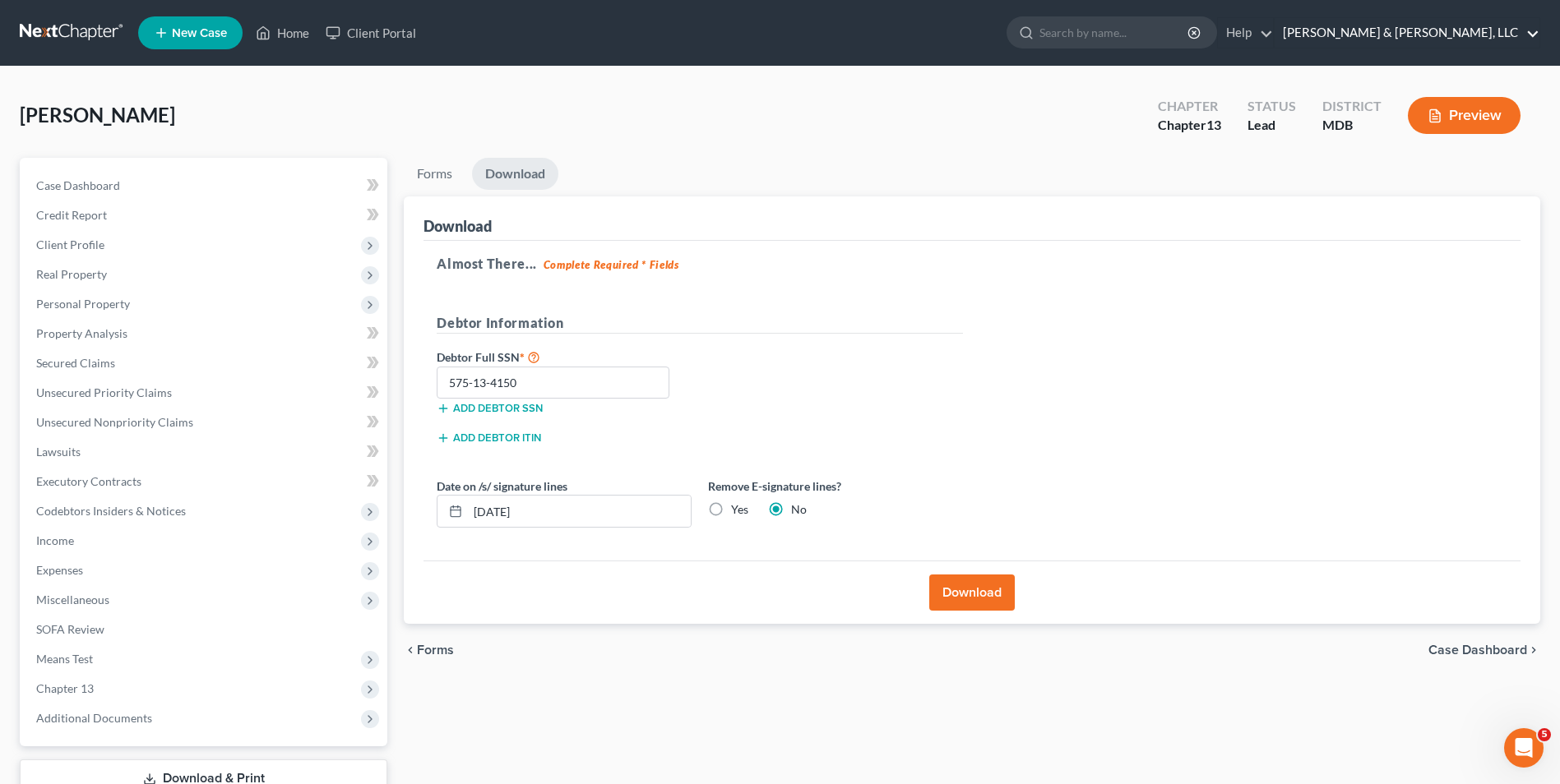
click at [1506, 24] on link "[PERSON_NAME] & [PERSON_NAME], LLC" at bounding box center [1407, 32] width 265 height 29
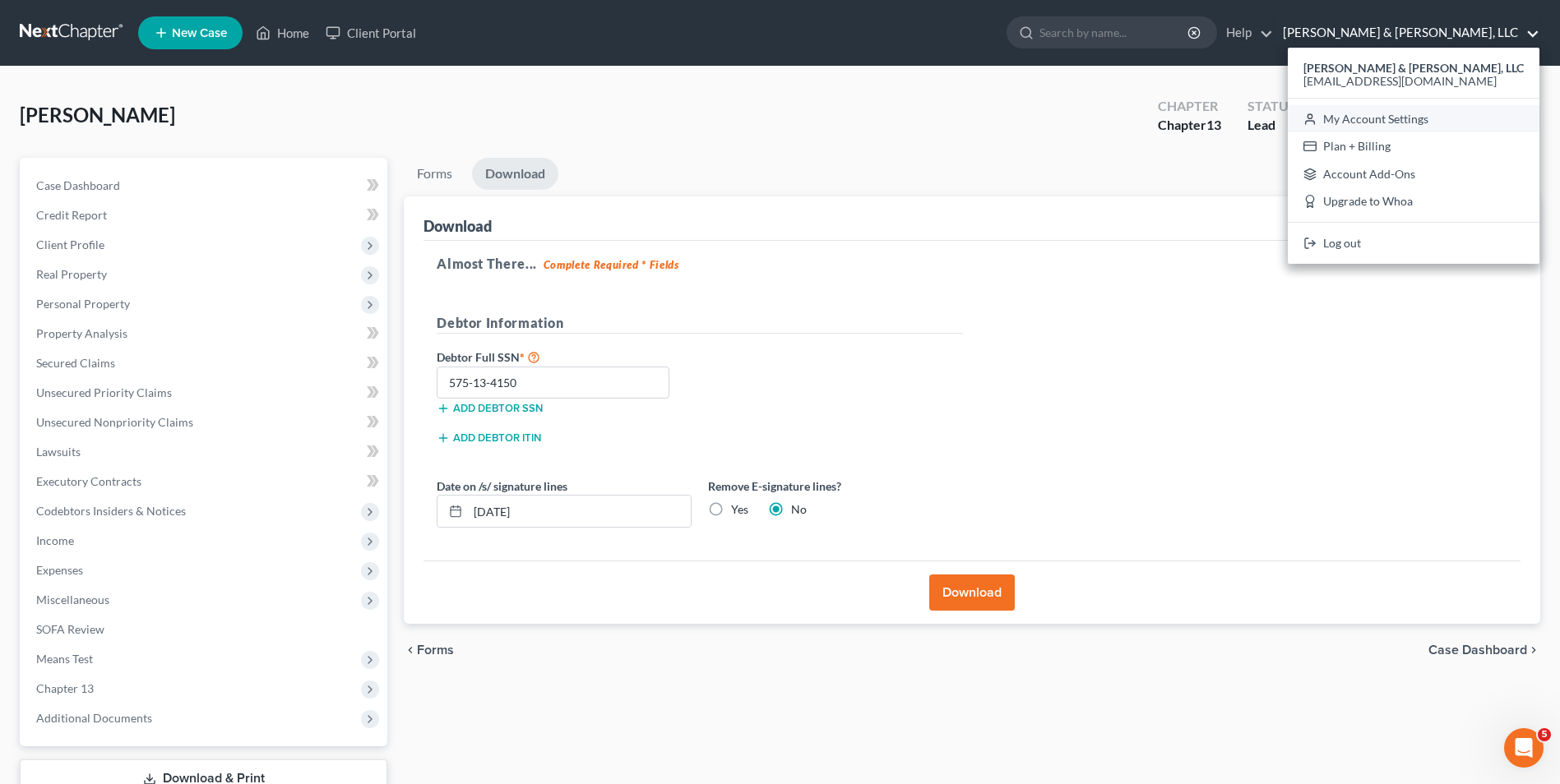
click at [1475, 112] on link "My Account Settings" at bounding box center [1413, 120] width 251 height 28
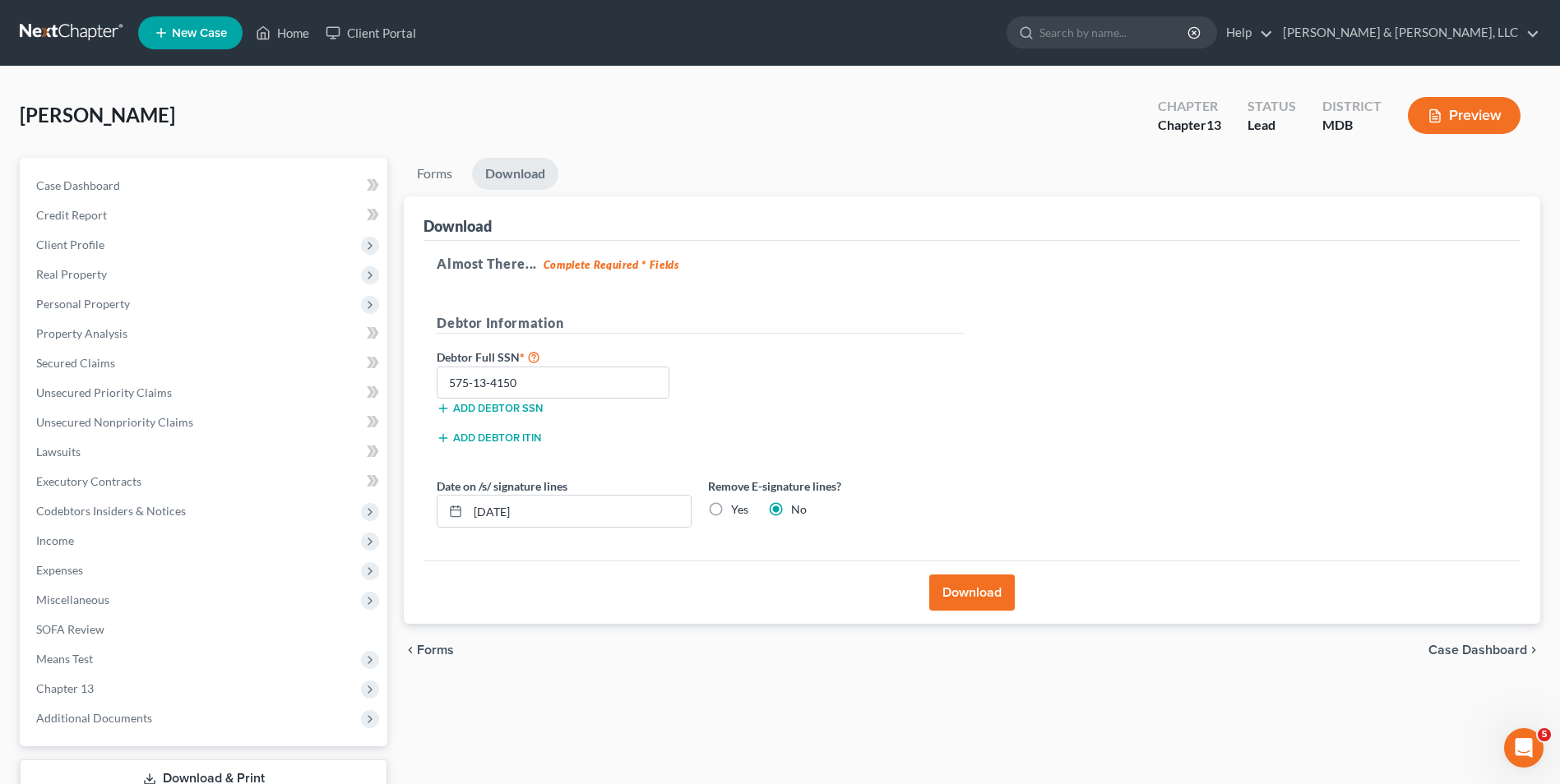
select select "38"
select select "24"
select select "21"
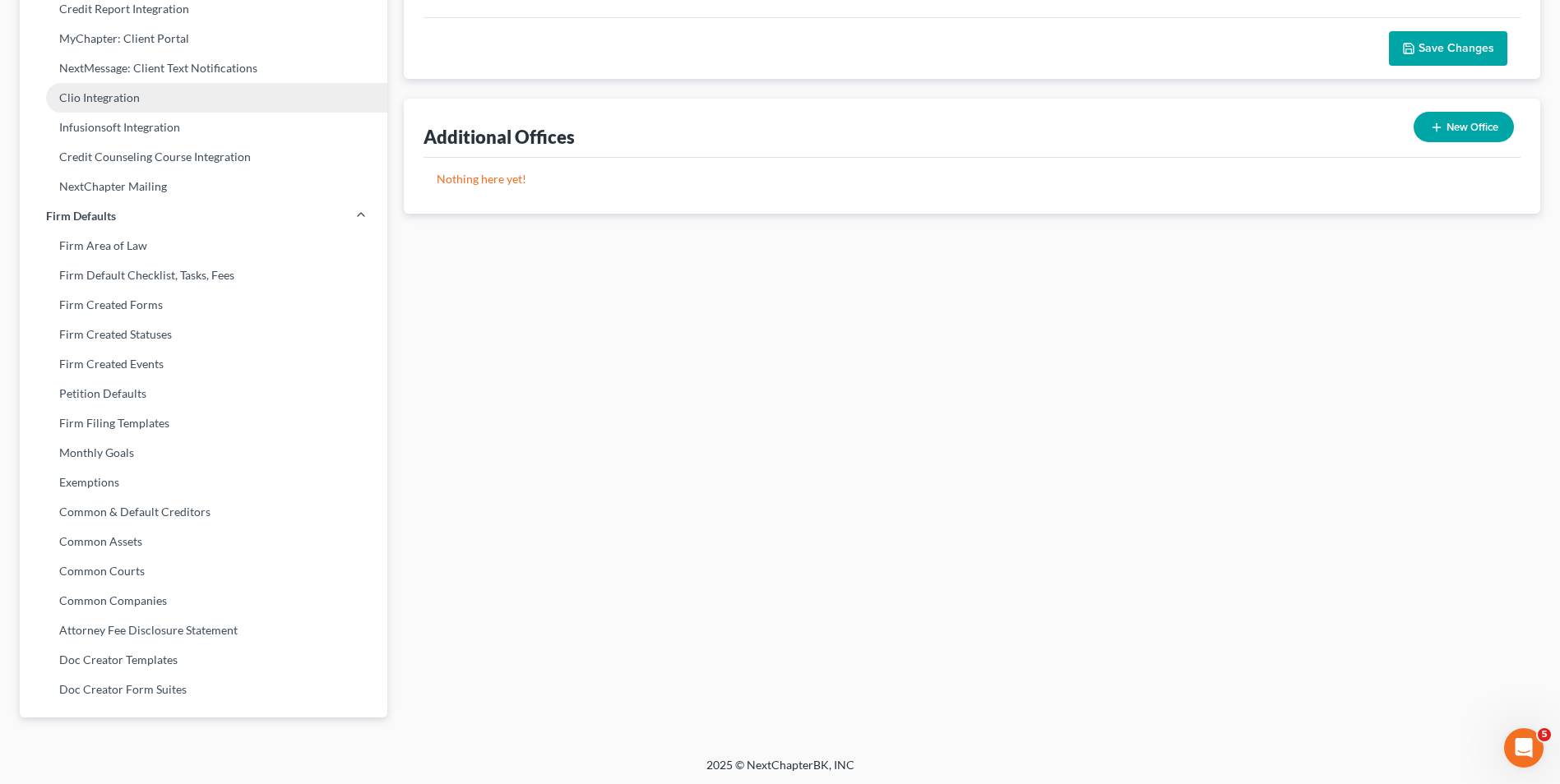
scroll to position [463, 0]
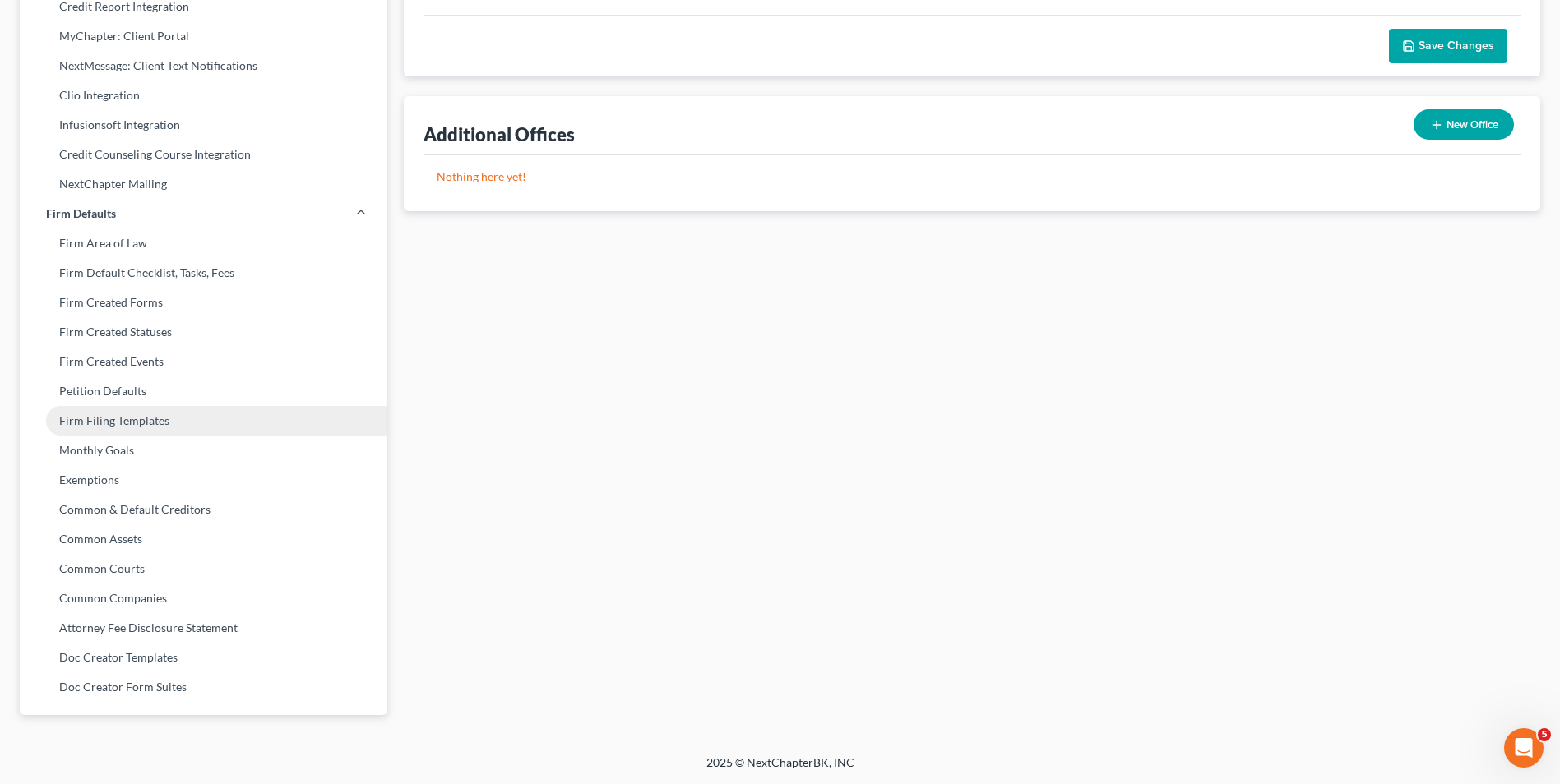
click at [125, 413] on link "Firm Filing Templates" at bounding box center [203, 421] width 367 height 29
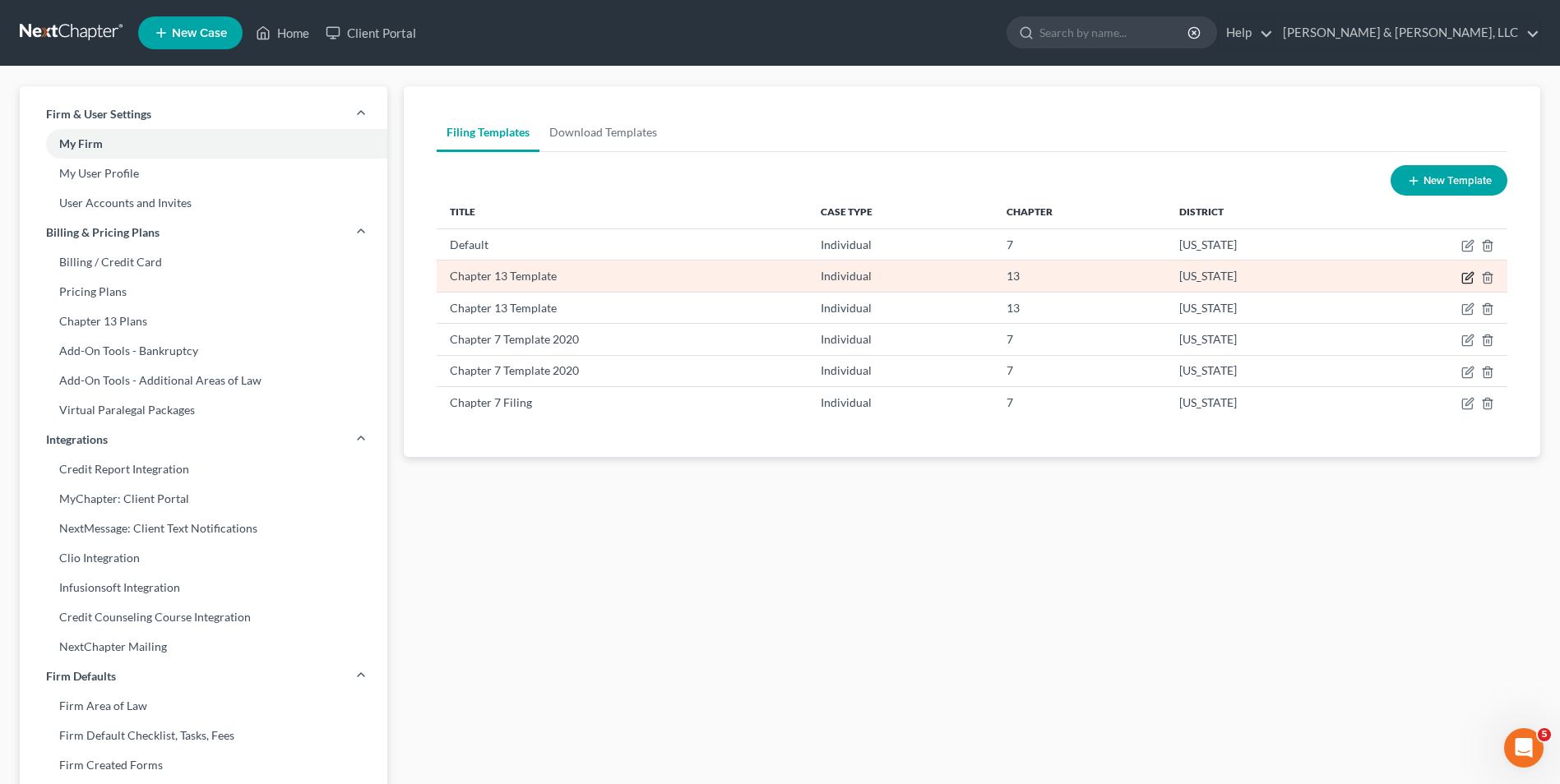
click at [1467, 276] on icon "button" at bounding box center [1468, 278] width 13 height 13
select select "2"
select select "38"
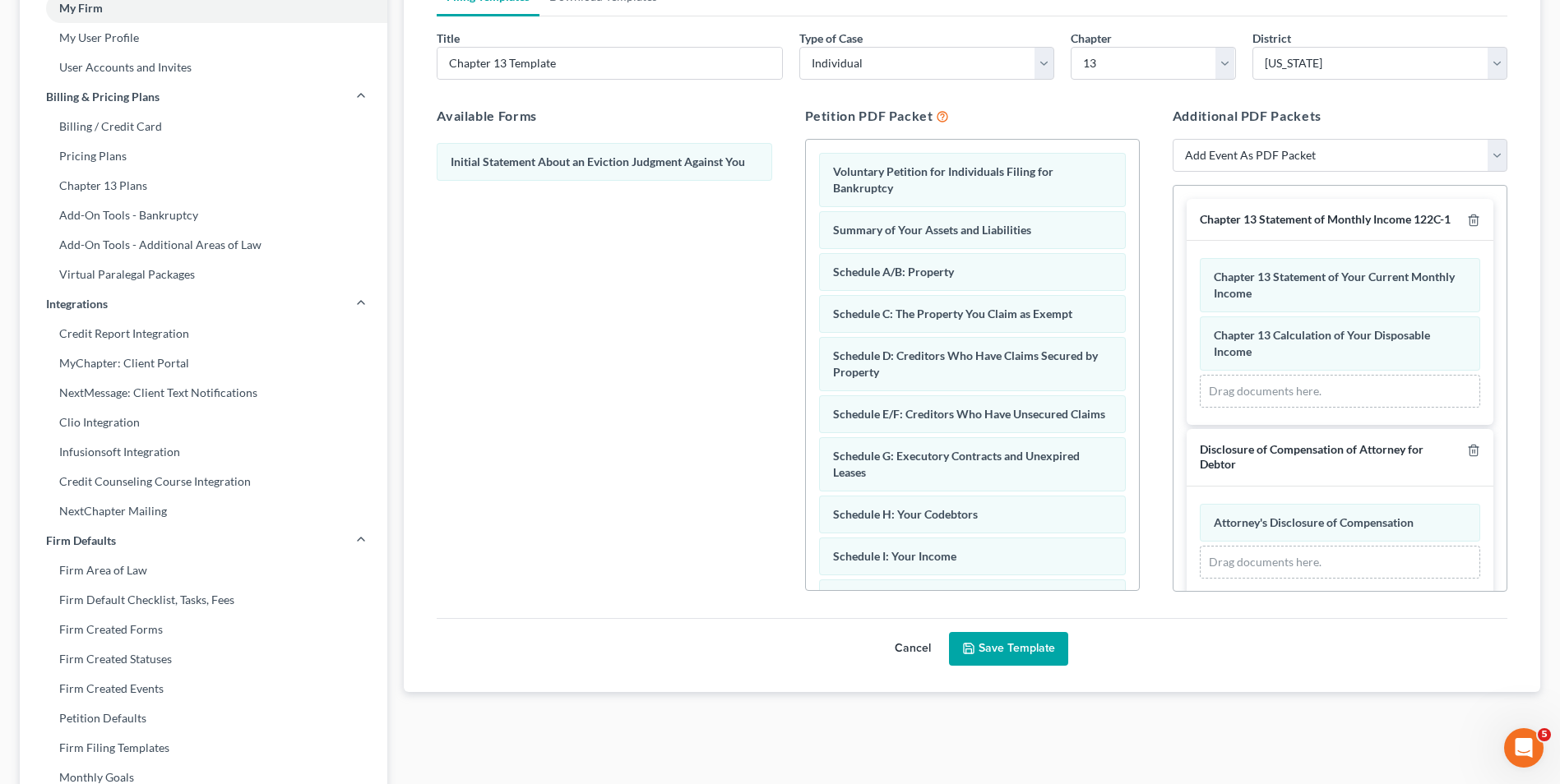
scroll to position [134, 0]
click at [664, 538] on div "Initial Statement About an Eviction Judgment Against You" at bounding box center [603, 366] width 361 height 452
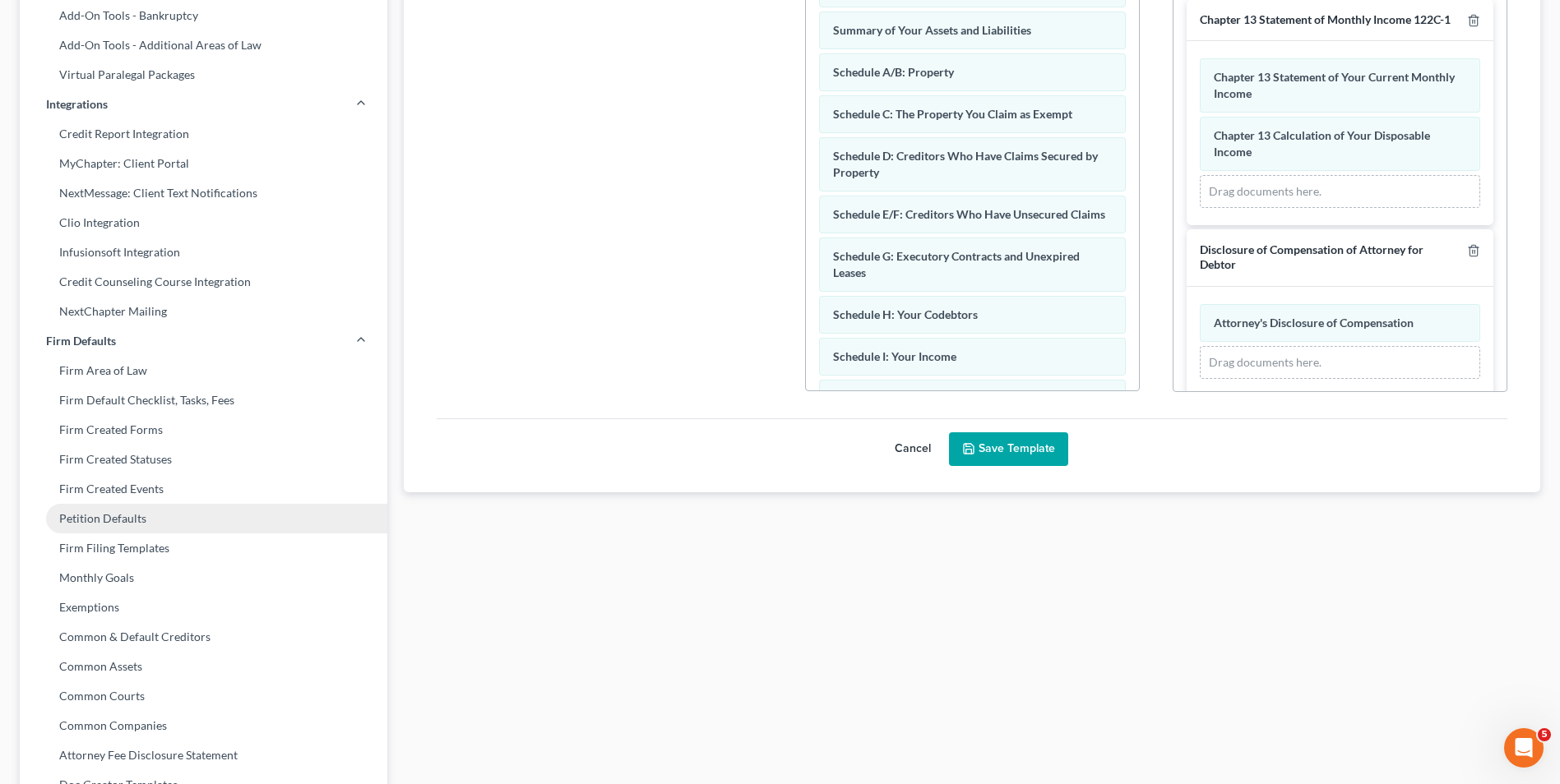
scroll to position [380, 0]
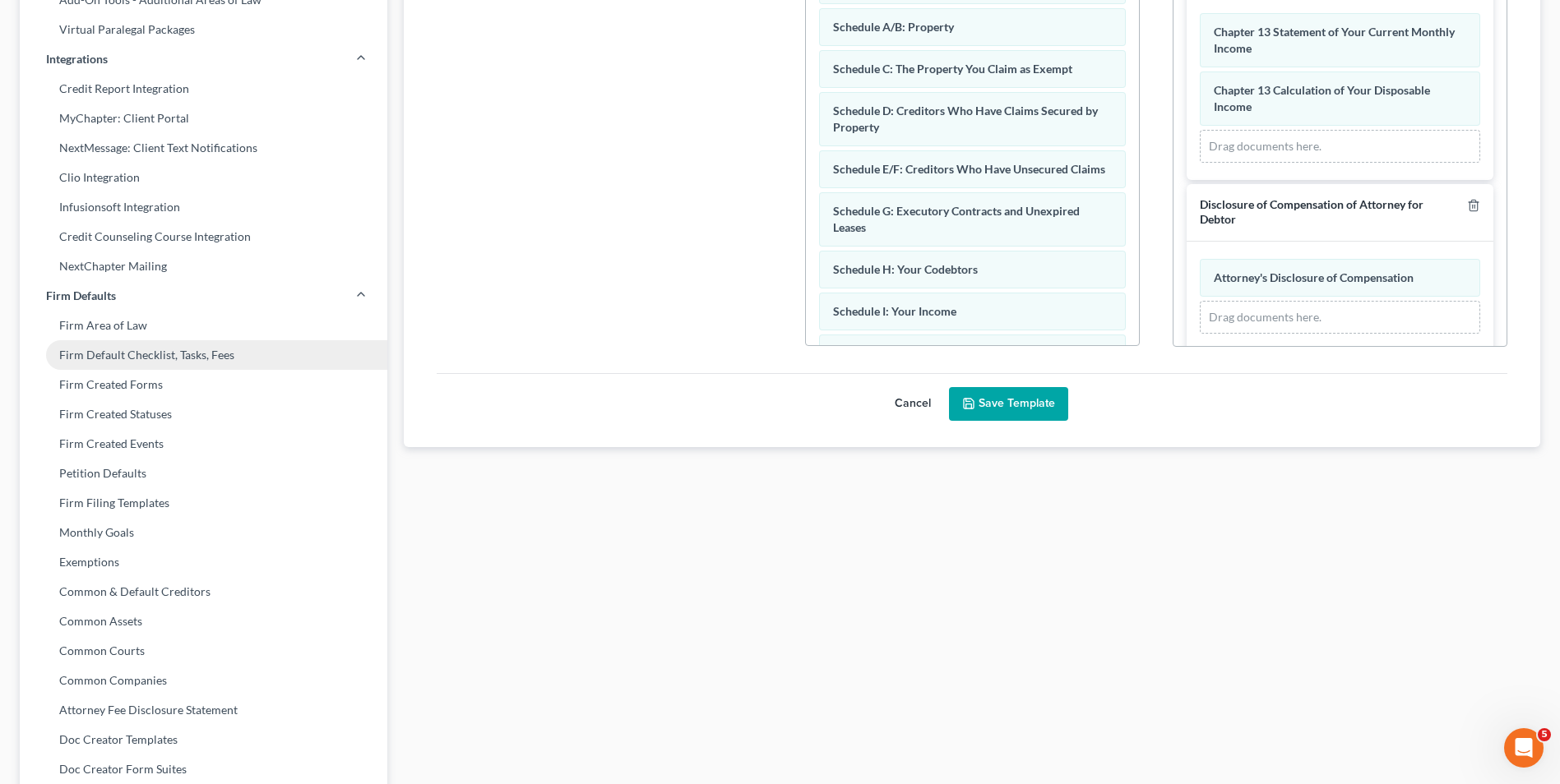
click at [113, 358] on link "Firm Default Checklist, Tasks, Fees" at bounding box center [203, 355] width 367 height 29
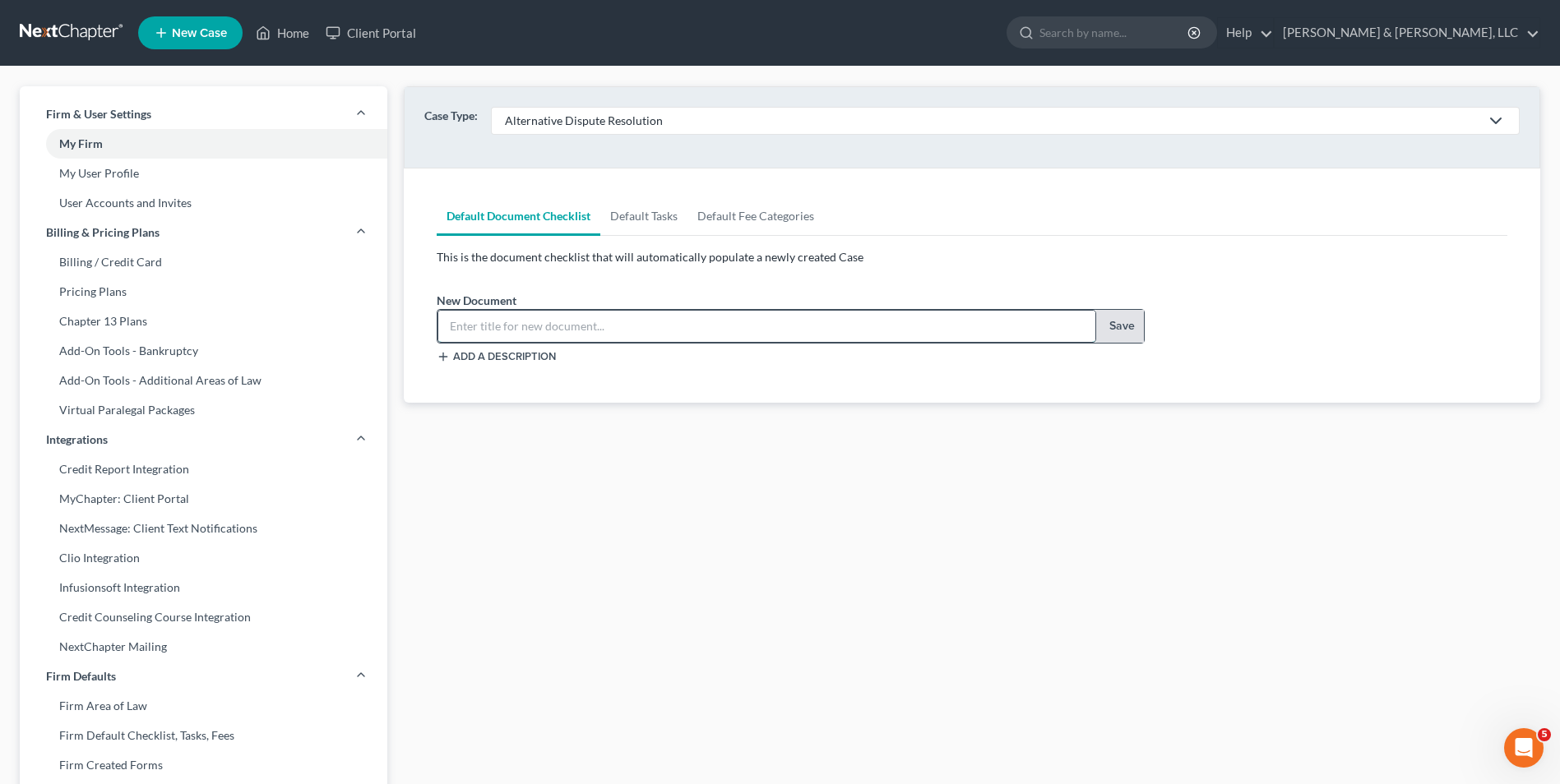
click at [748, 334] on input "text" at bounding box center [766, 326] width 656 height 31
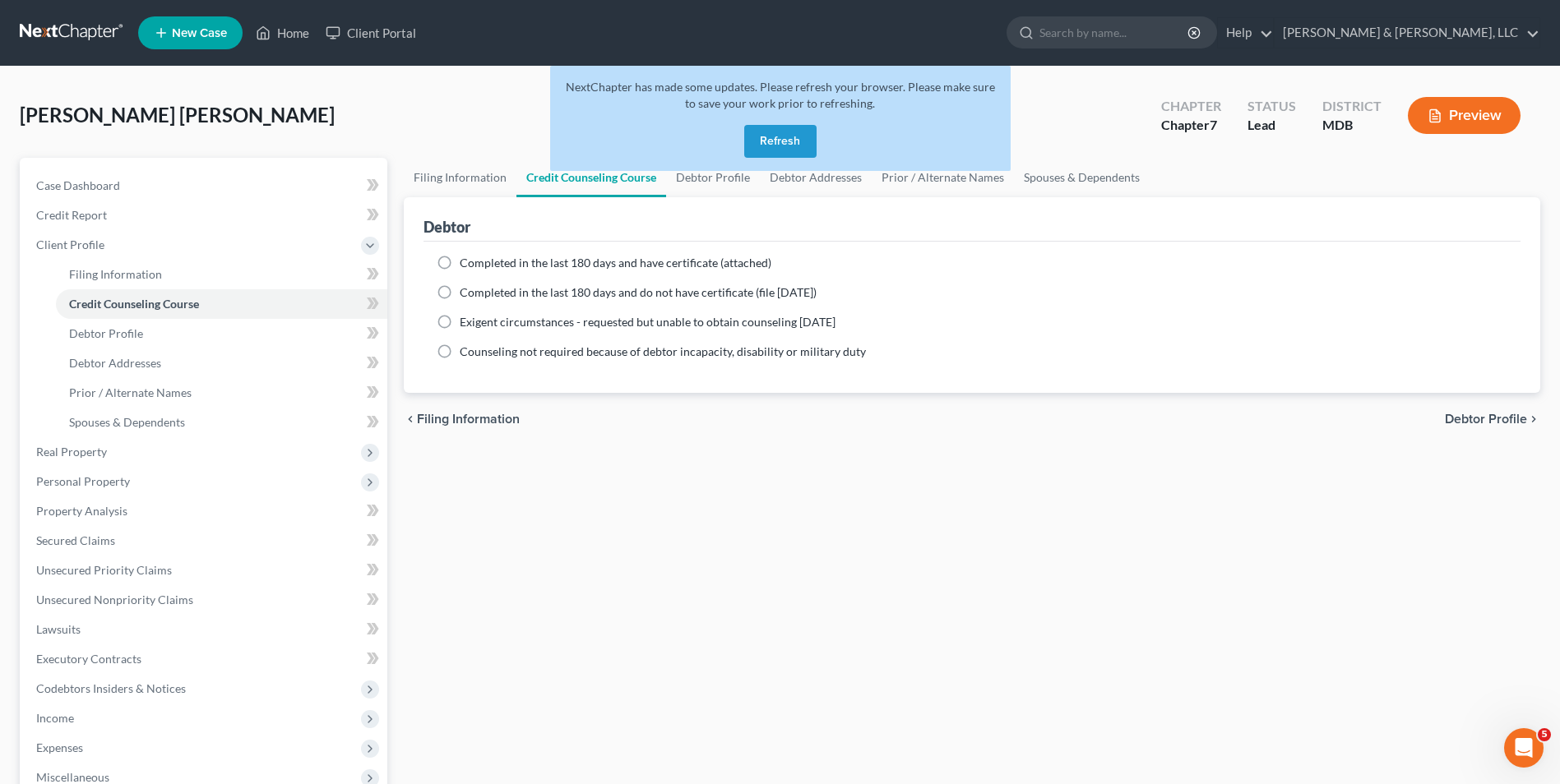
click at [459, 264] on label "Completed in the last 180 days and have certificate (attached)" at bounding box center [615, 263] width 312 height 16
click at [466, 264] on input "Completed in the last 180 days and have certificate (attached)" at bounding box center [471, 260] width 10 height 10
radio input "true"
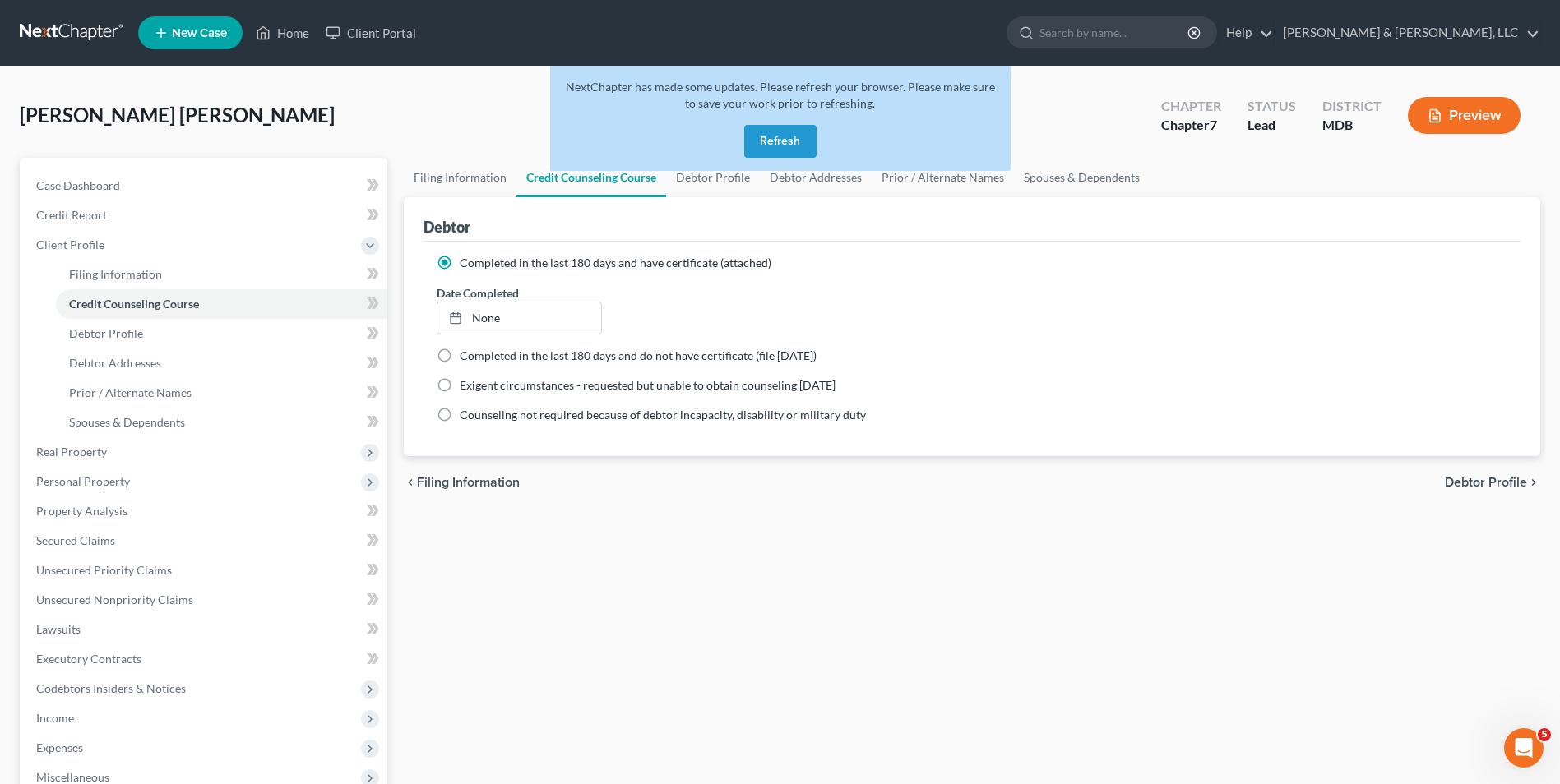
click at [796, 145] on button "Refresh" at bounding box center [780, 141] width 72 height 33
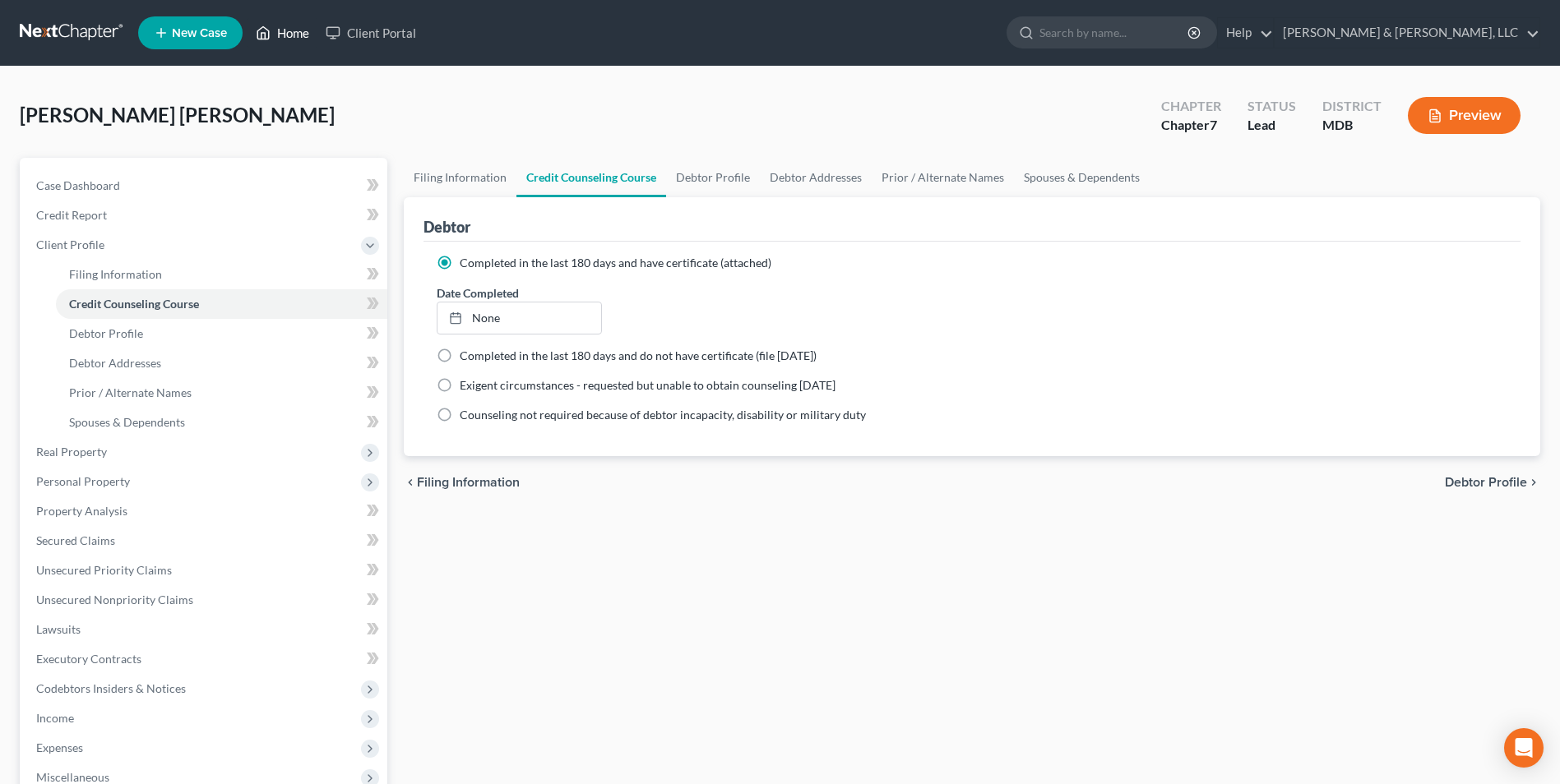
click at [294, 24] on link "Home" at bounding box center [282, 32] width 70 height 29
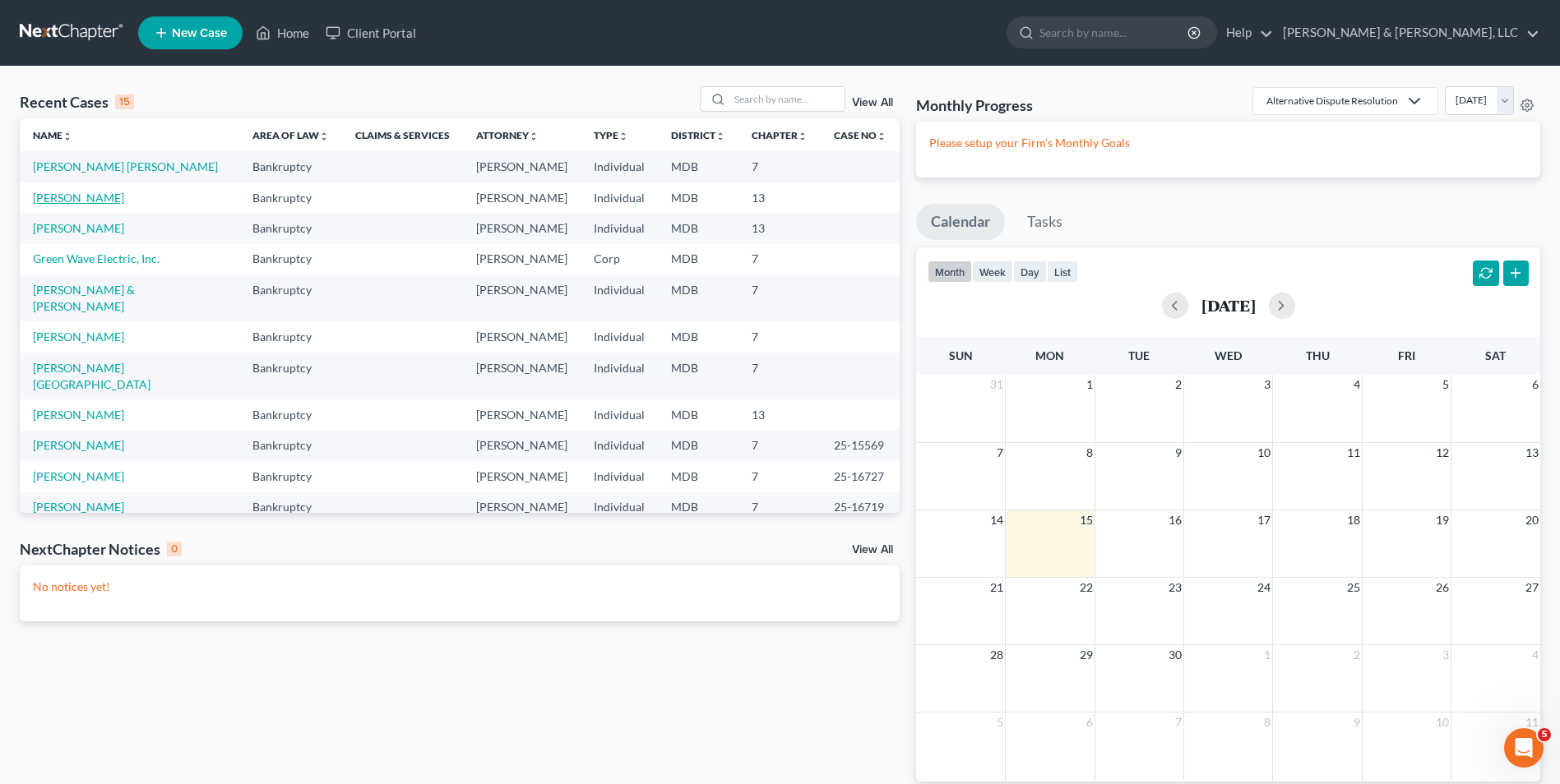
click at [112, 200] on link "[PERSON_NAME]" at bounding box center [78, 198] width 91 height 14
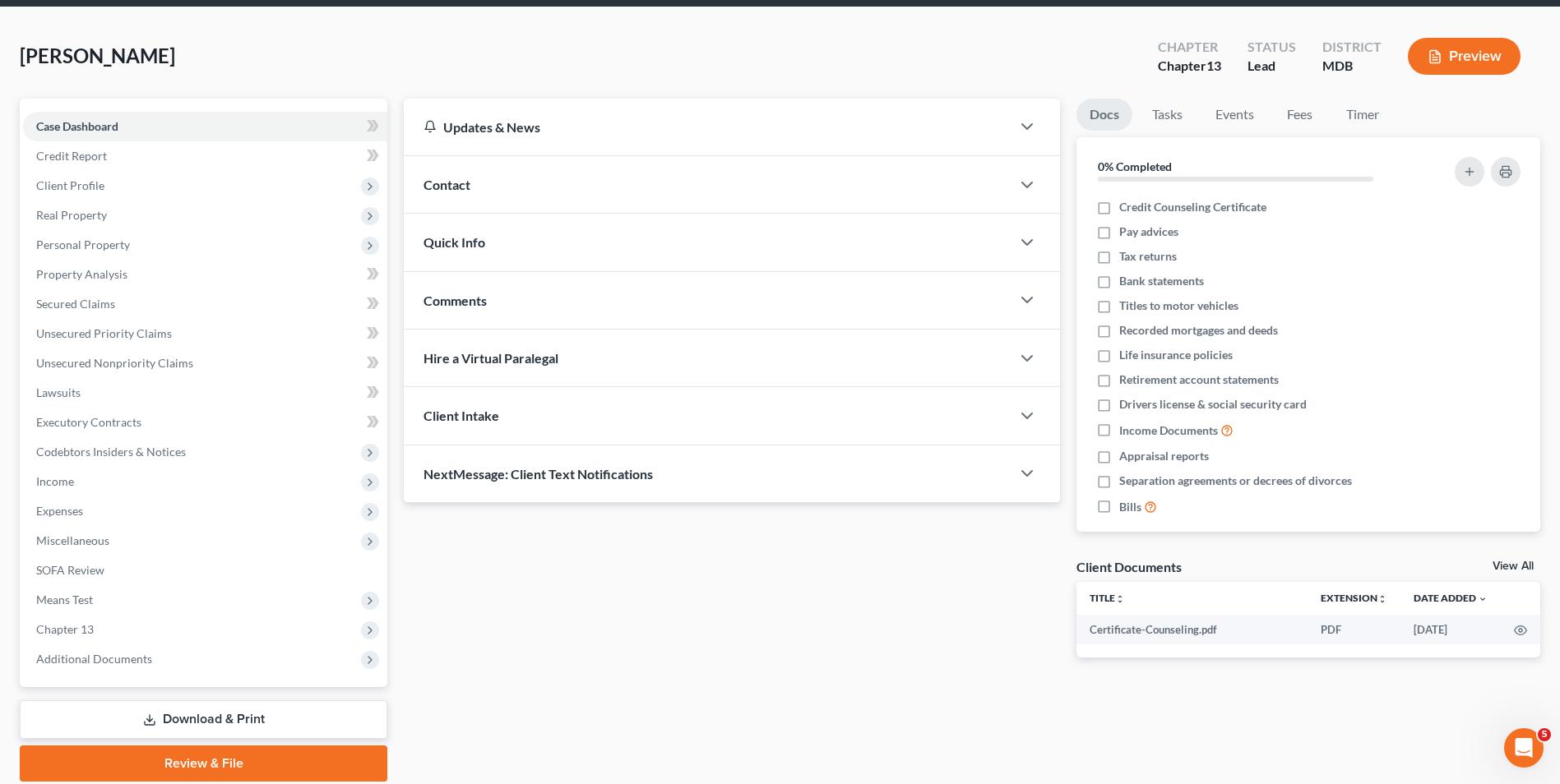
scroll to position [120, 0]
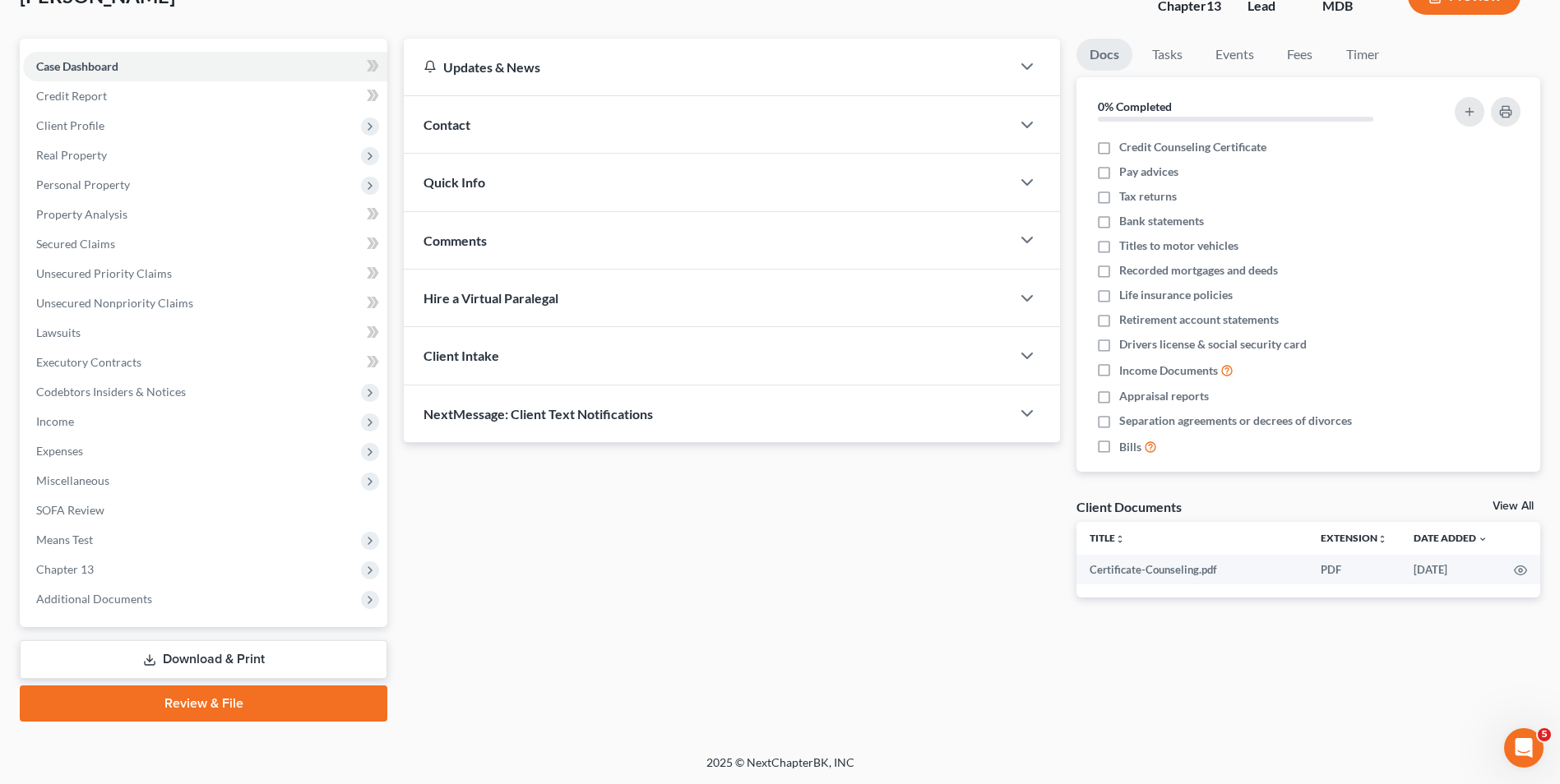
click at [180, 664] on link "Download & Print" at bounding box center [203, 660] width 367 height 39
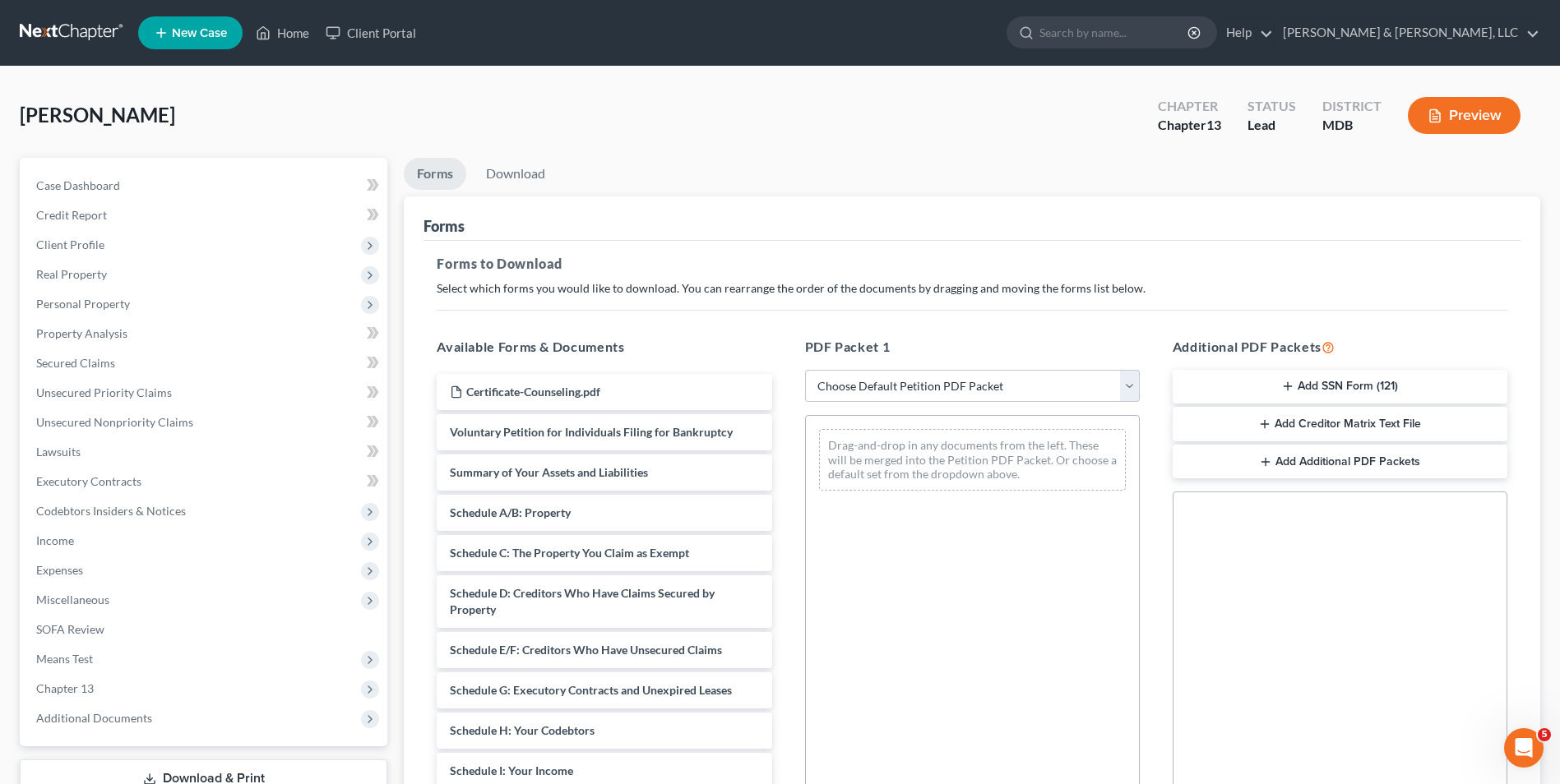
click at [1285, 387] on line "button" at bounding box center [1289, 387] width 8 height 0
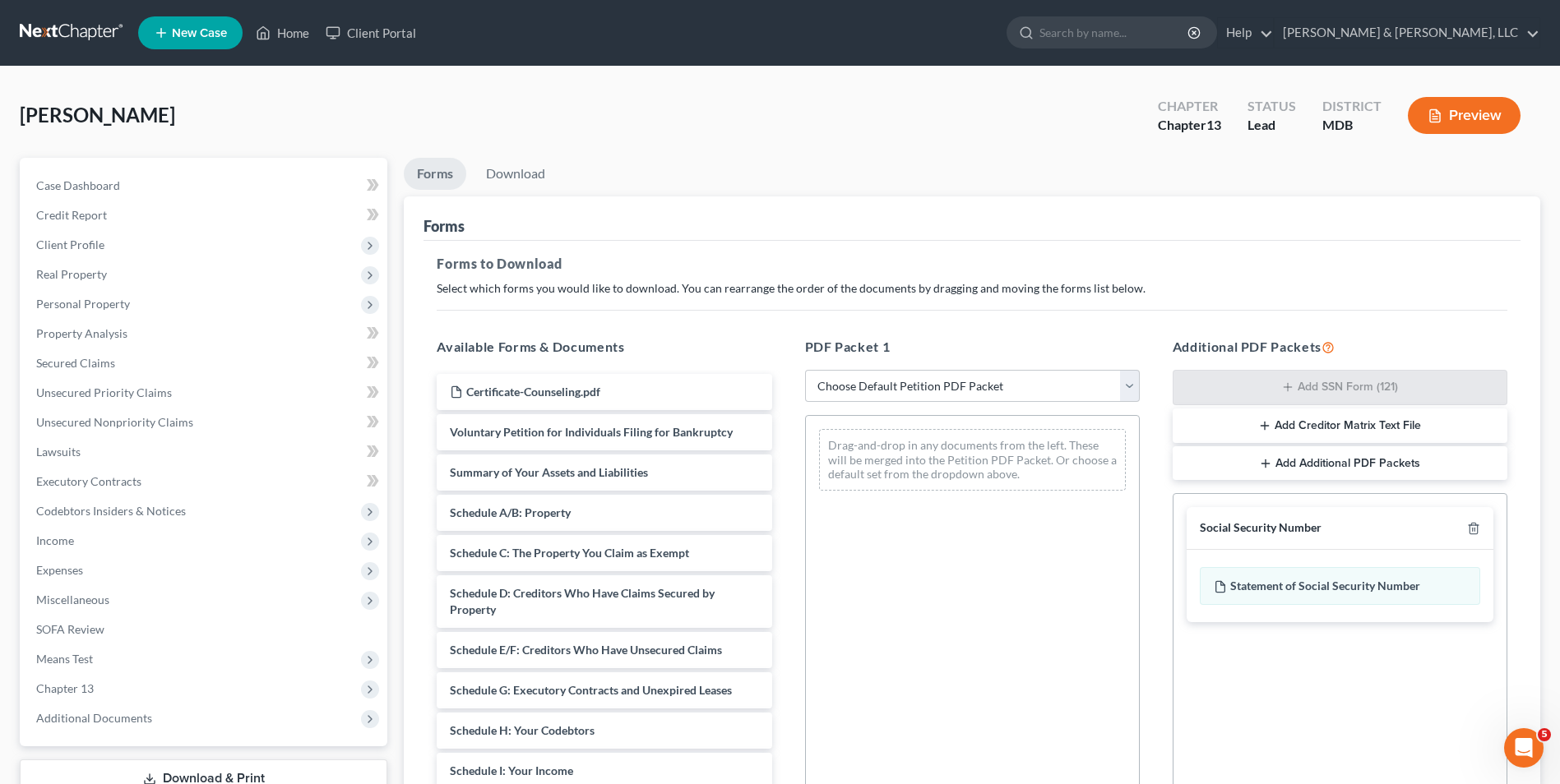
click at [1290, 419] on button "Add Creditor Matrix Text File" at bounding box center [1341, 425] width 335 height 35
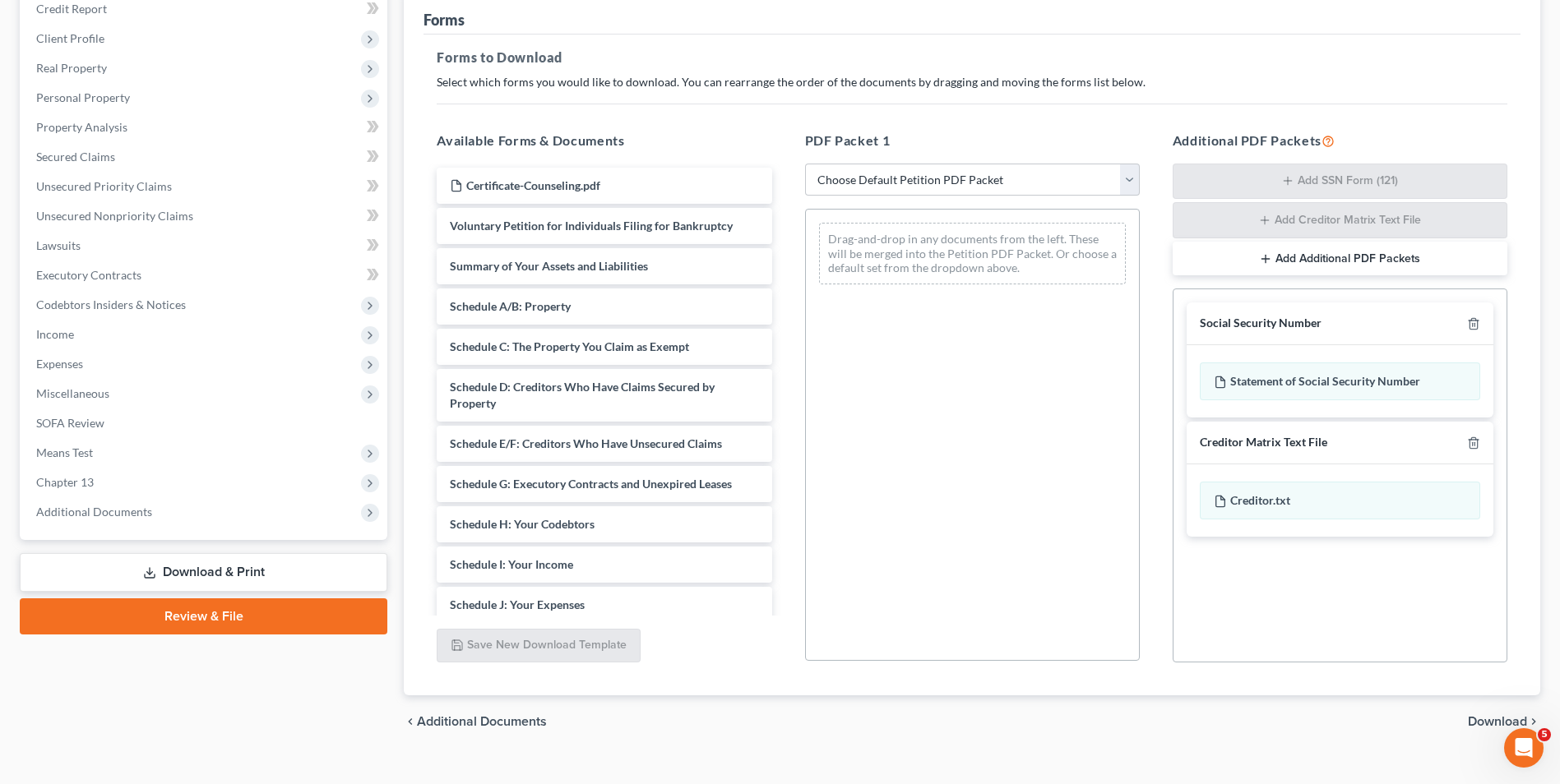
scroll to position [232, 0]
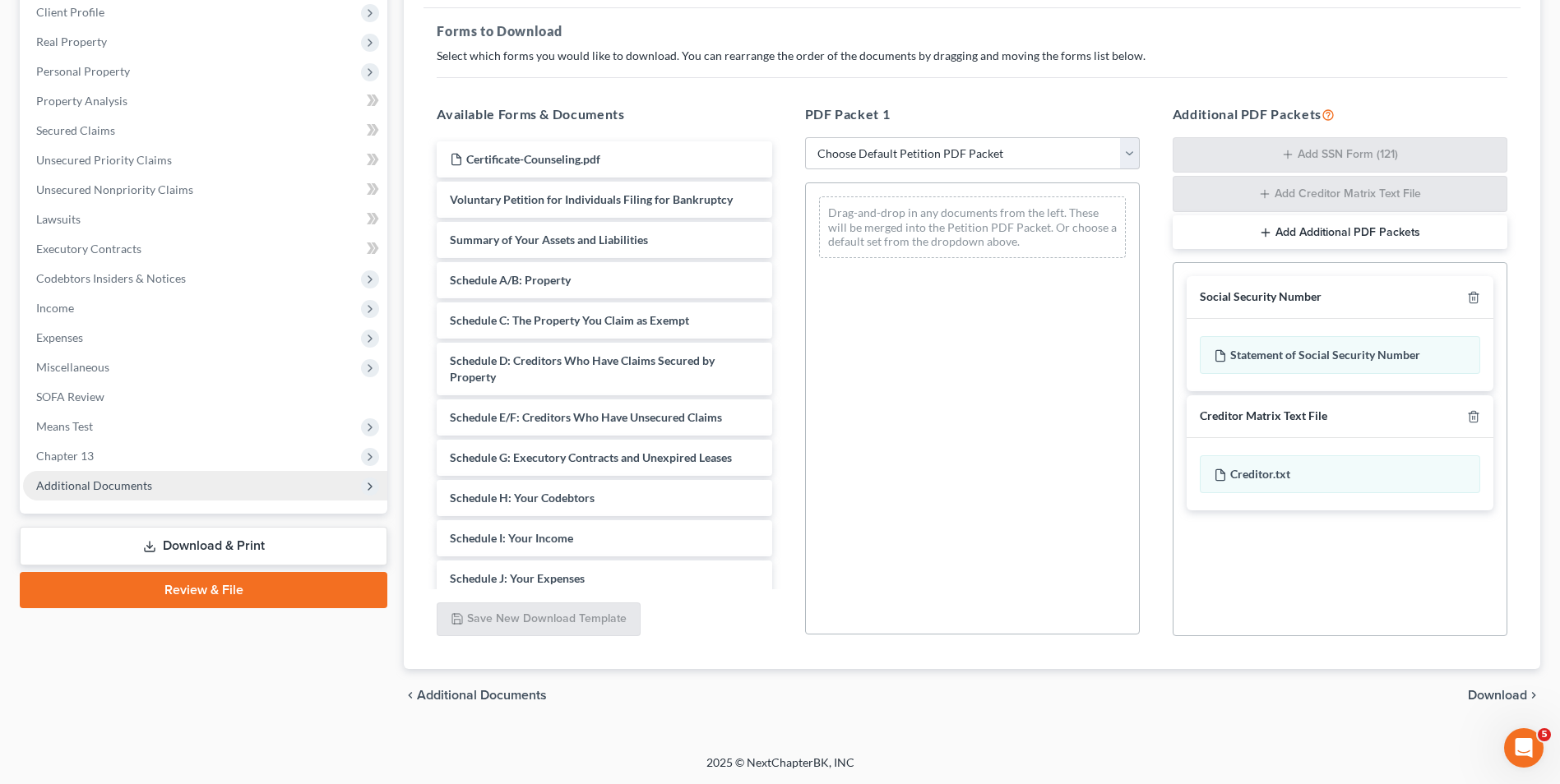
click at [120, 491] on span "Additional Documents" at bounding box center [93, 485] width 116 height 14
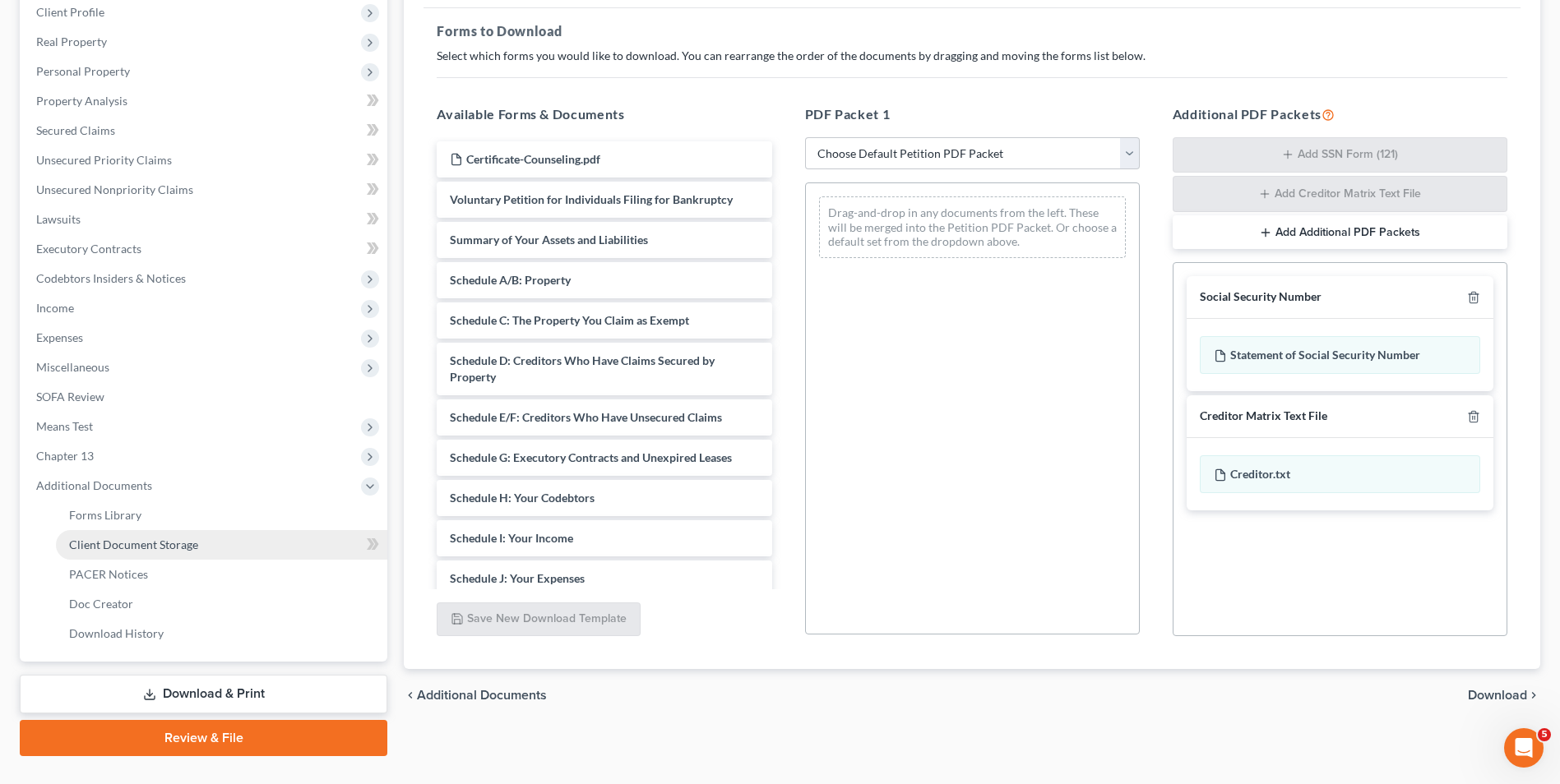
click at [130, 543] on span "Client Document Storage" at bounding box center [133, 544] width 129 height 14
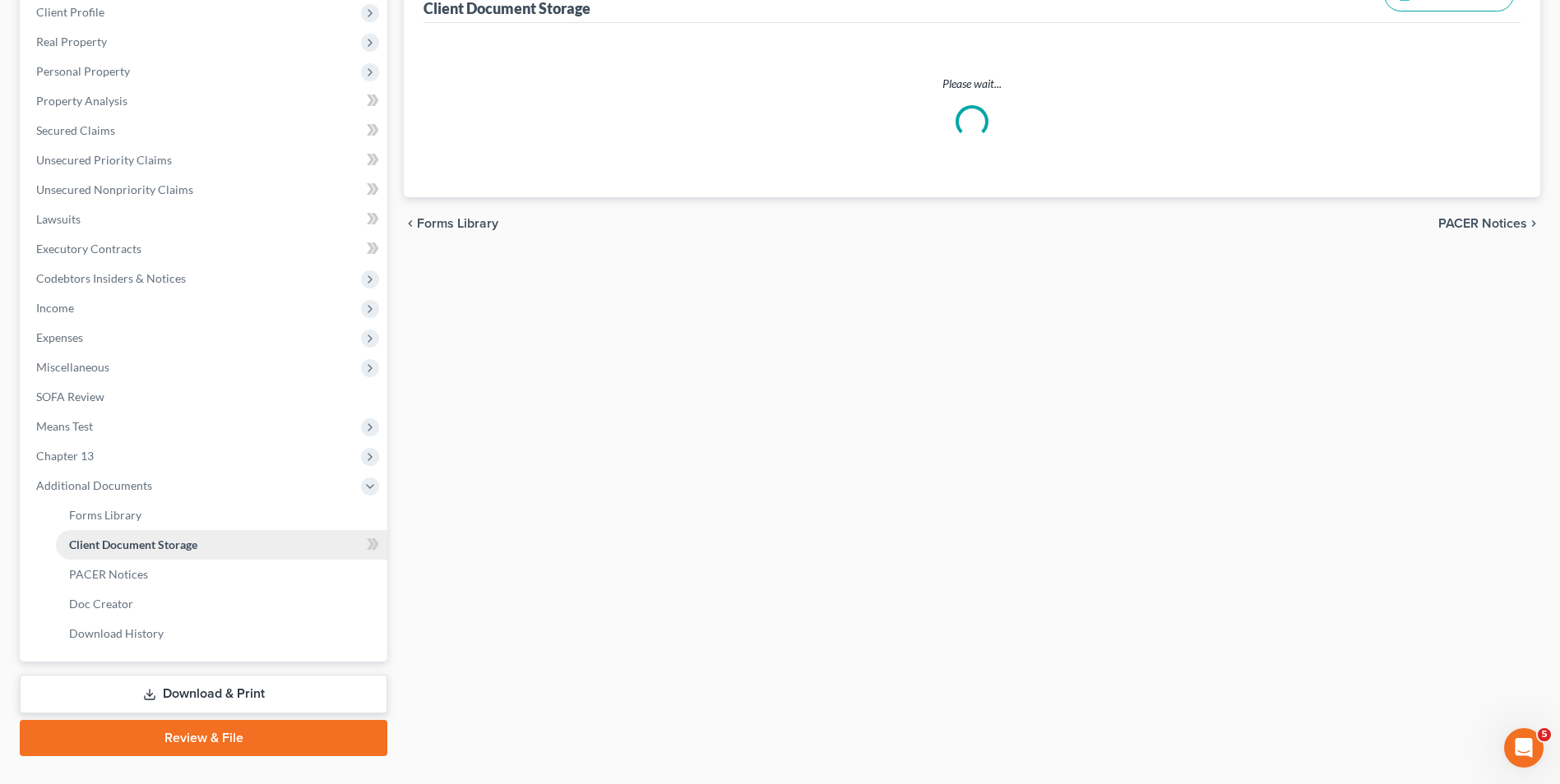
scroll to position [13, 0]
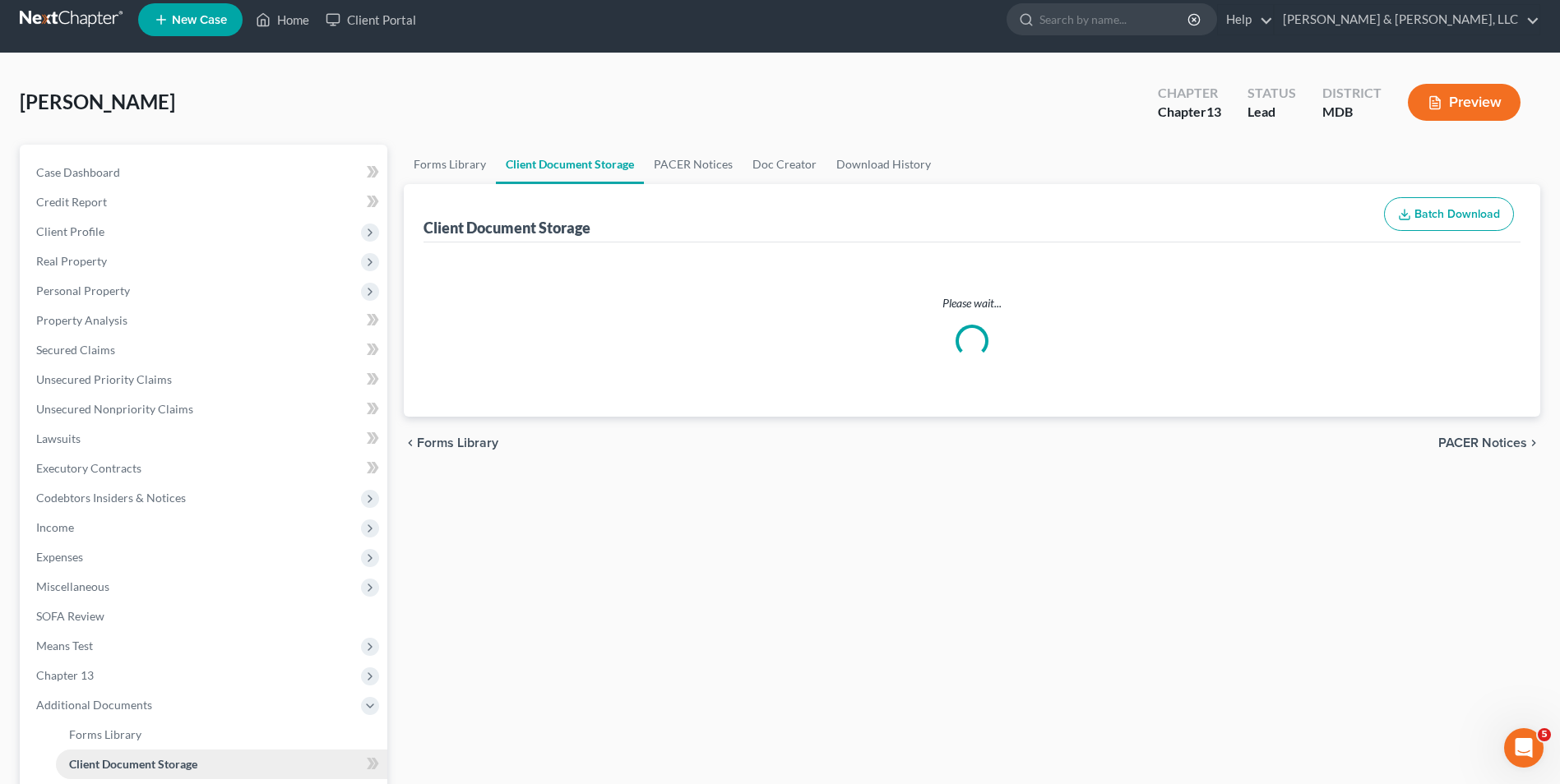
select select "14"
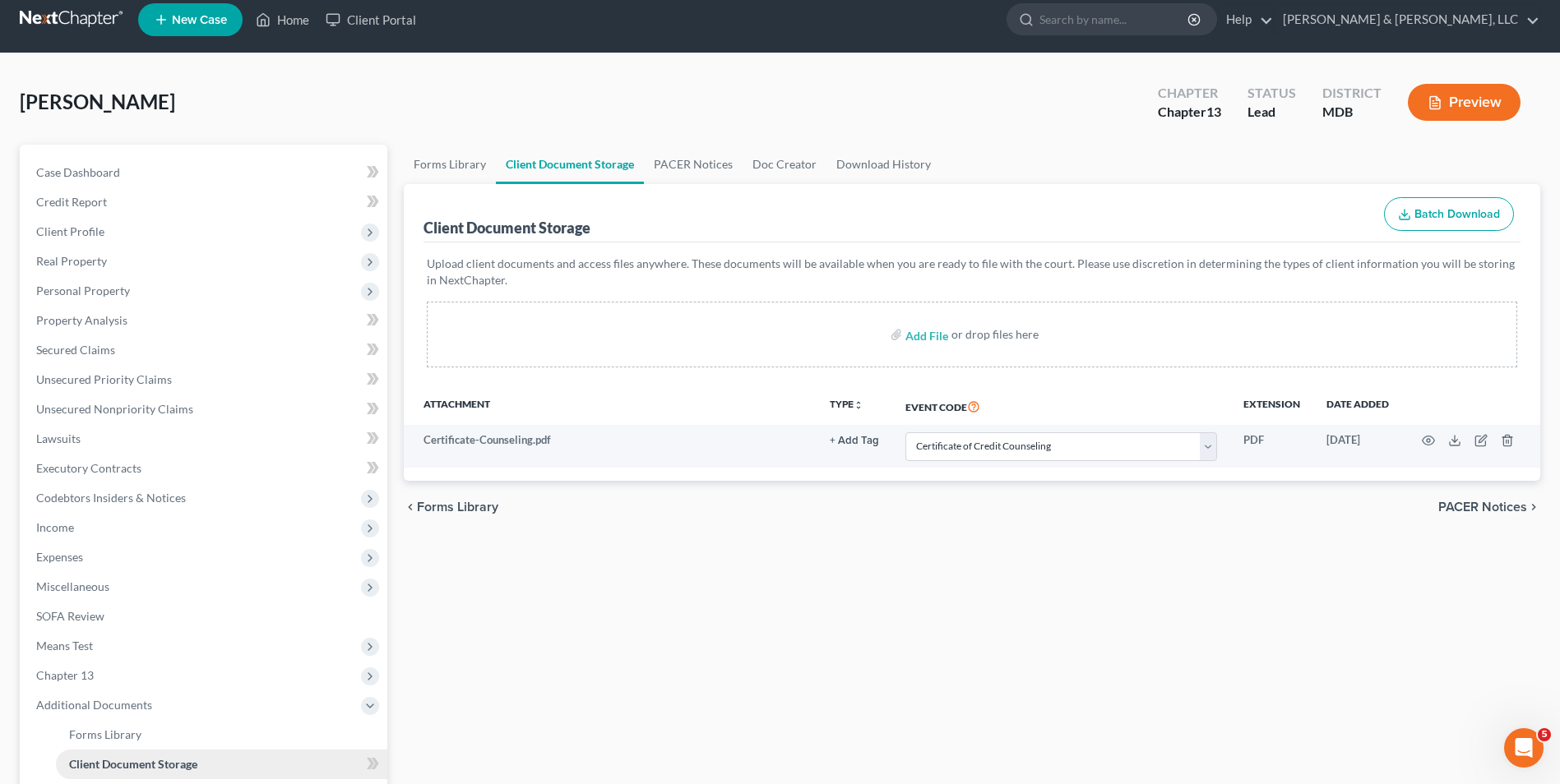
scroll to position [0, 0]
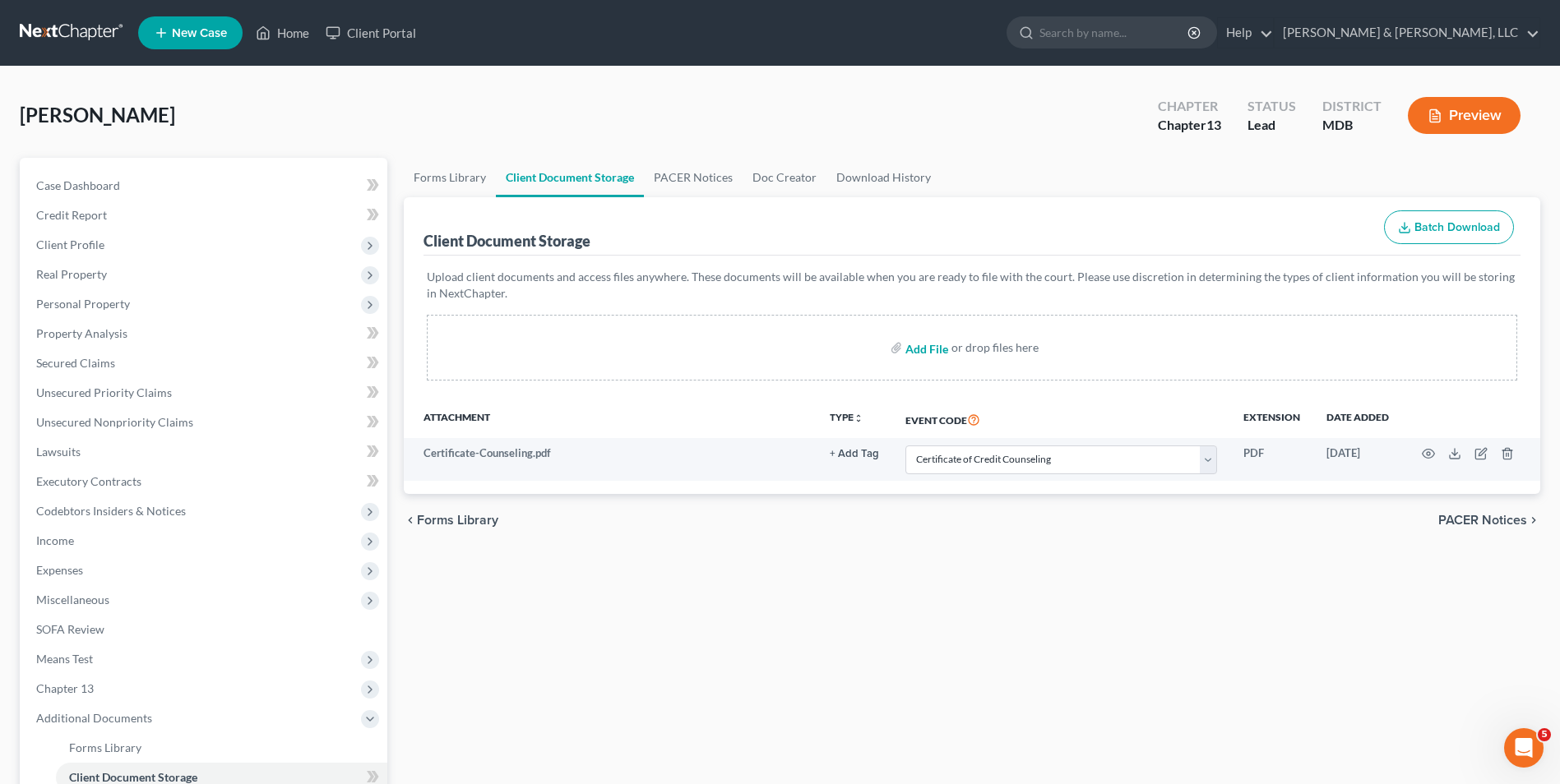
click at [922, 349] on input "file" at bounding box center [925, 347] width 40 height 29
type input "C:\fakepath\DOC173.pdf"
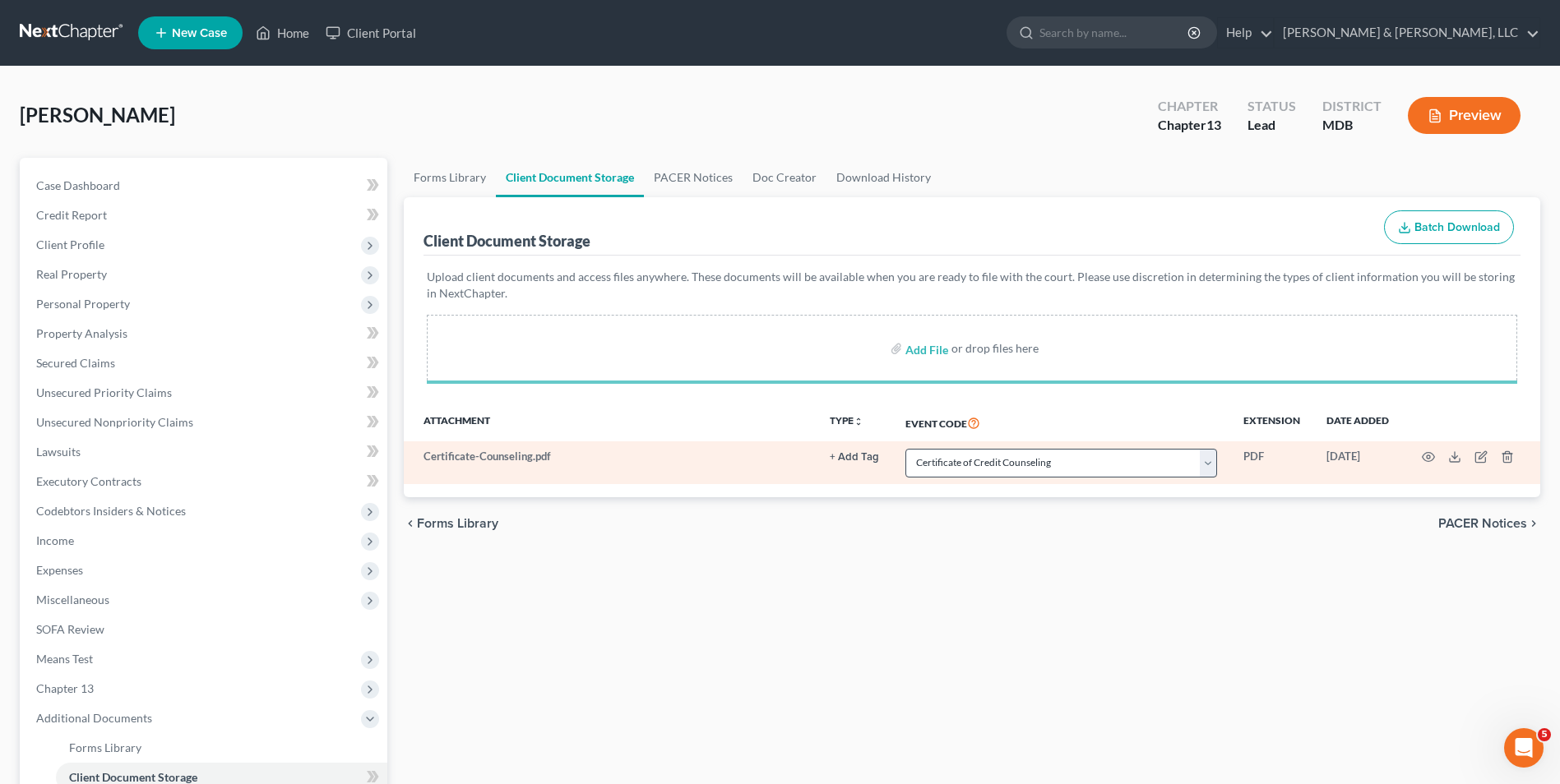
select select "14"
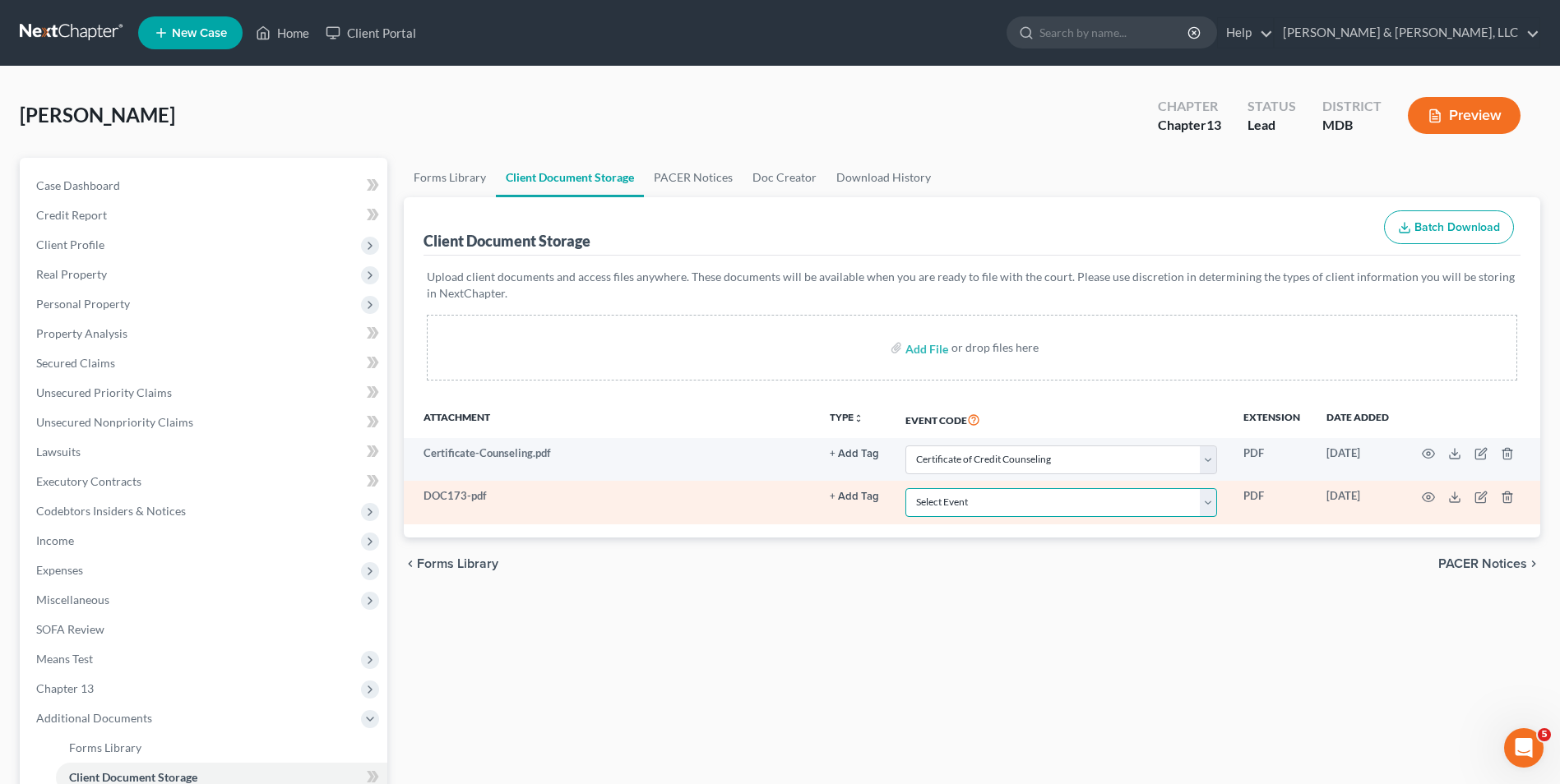
click at [1207, 505] on select "Select Event Affidavit Affidavit of Adequate Protection and Lease Payments Affi…" at bounding box center [1061, 503] width 312 height 29
select select "35"
click at [906, 488] on select "Select Event Affidavit Affidavit of Adequate Protection and Lease Payments Affi…" at bounding box center [1061, 503] width 312 height 29
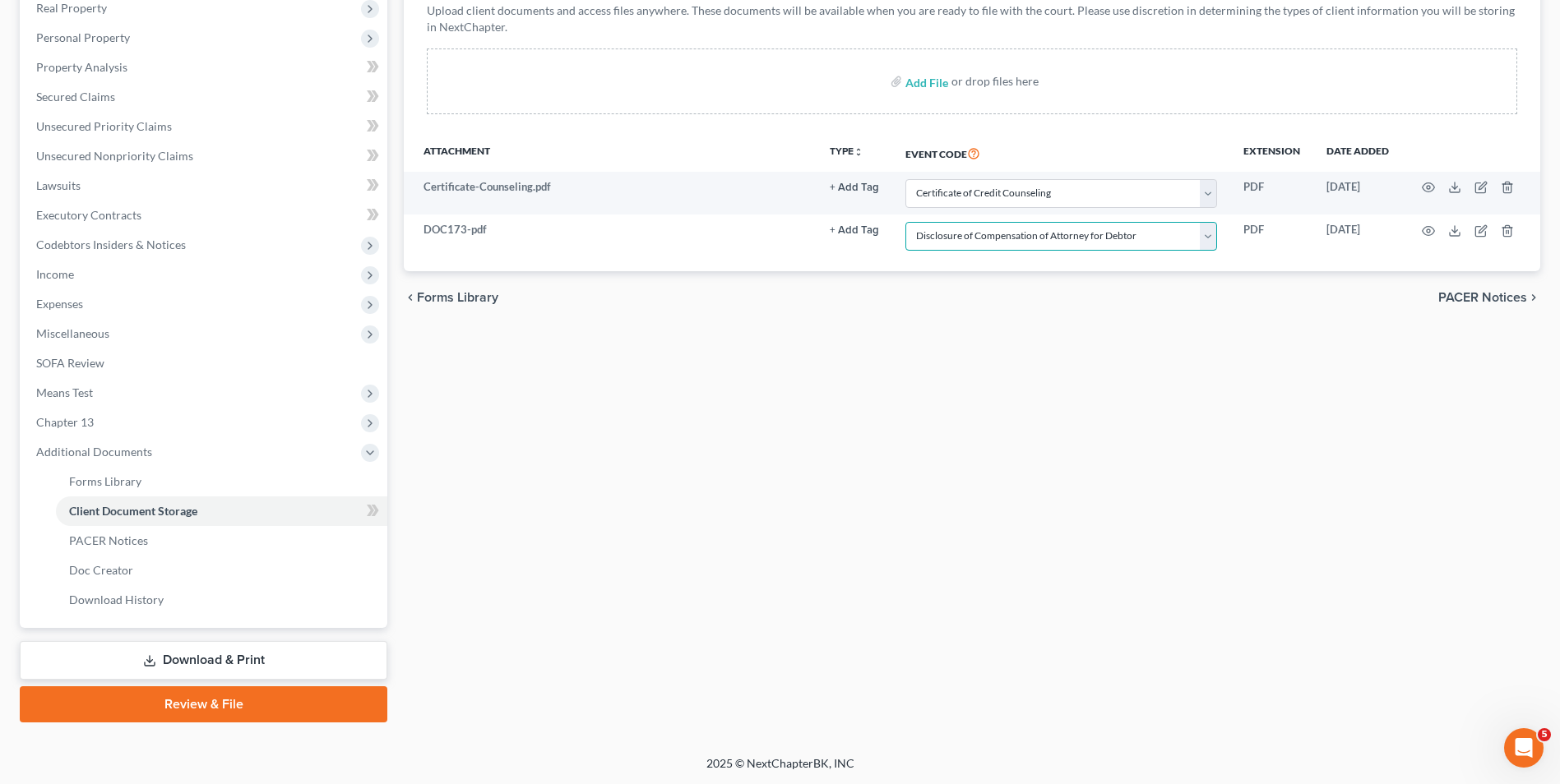
scroll to position [267, 0]
click at [237, 653] on link "Download & Print" at bounding box center [203, 660] width 367 height 39
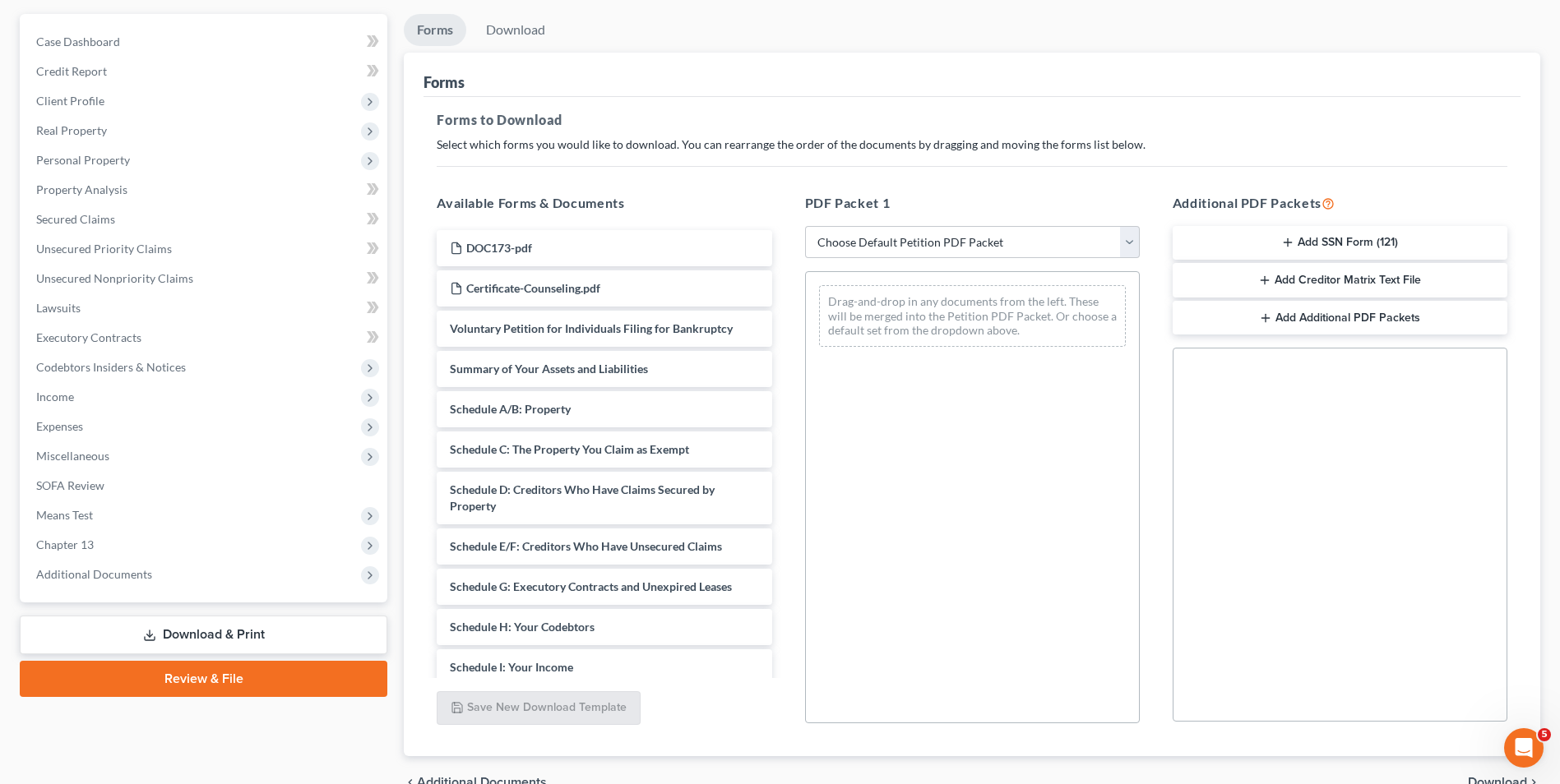
scroll to position [165, 0]
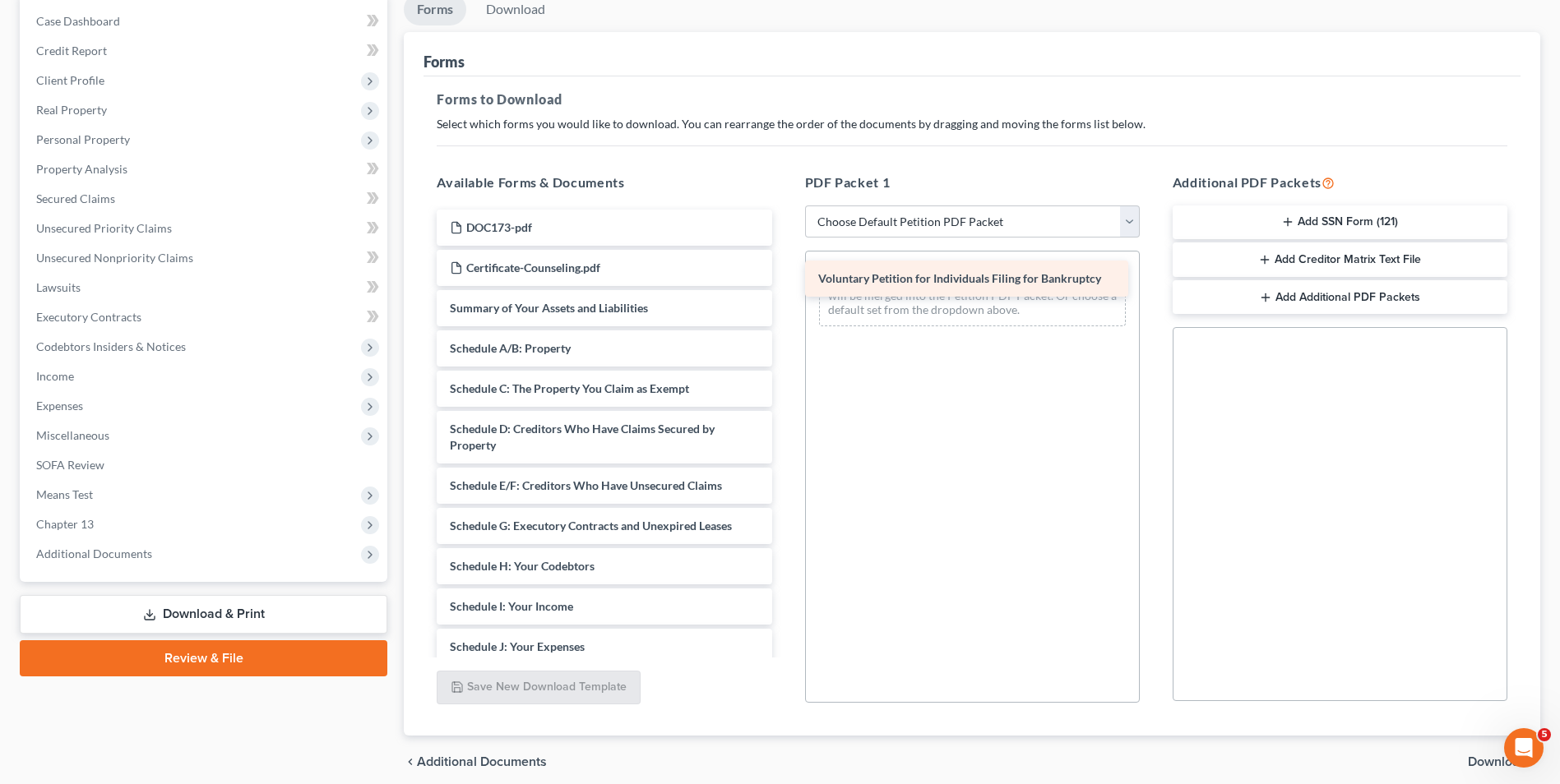
drag, startPoint x: 661, startPoint y: 303, endPoint x: 1030, endPoint y: 274, distance: 370.1
click at [784, 274] on div "Voluntary Petition for Individuals Filing for Bankruptcy DOC173-pdf Certificate…" at bounding box center [603, 595] width 361 height 771
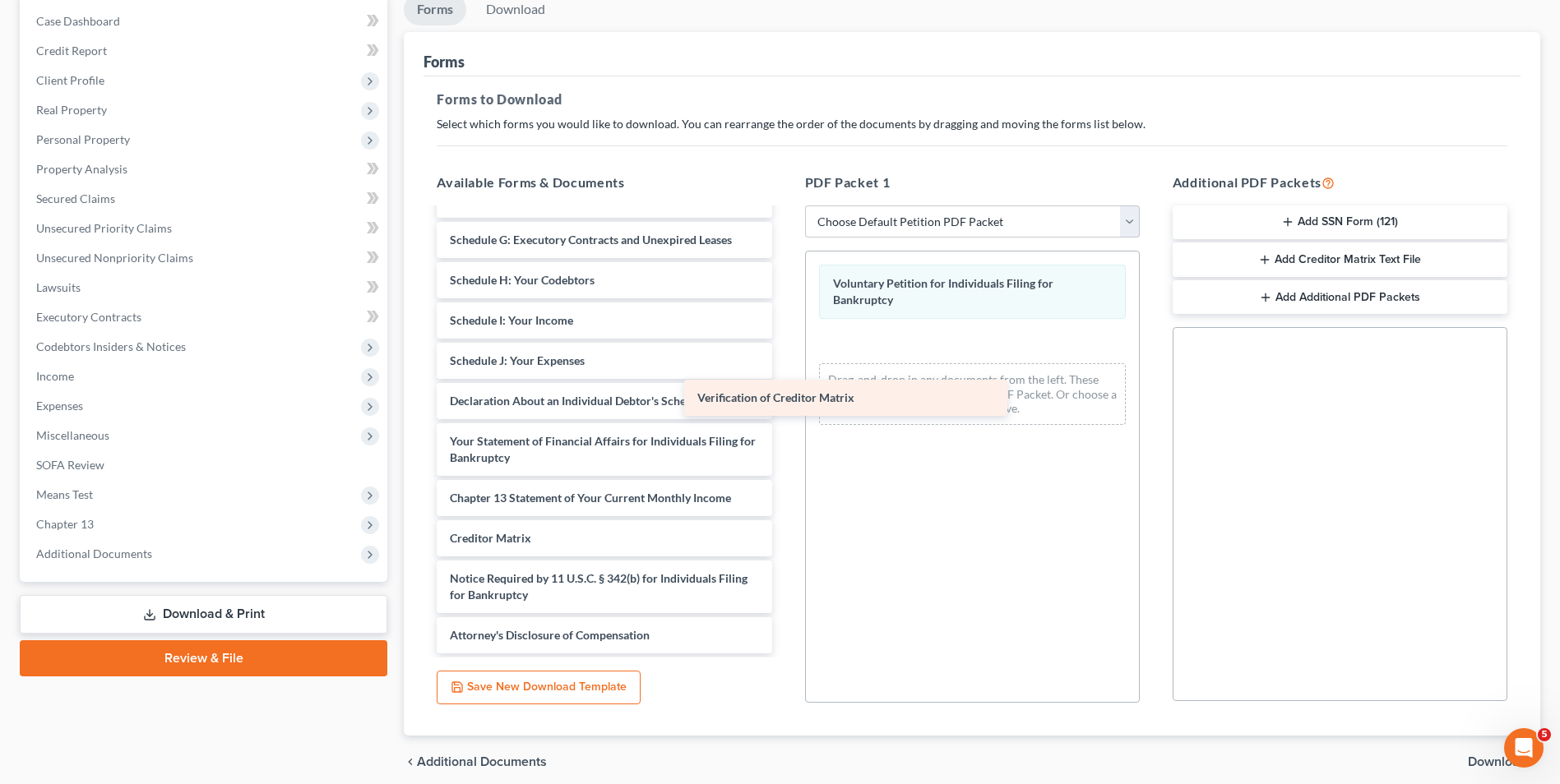
scroll to position [286, 0]
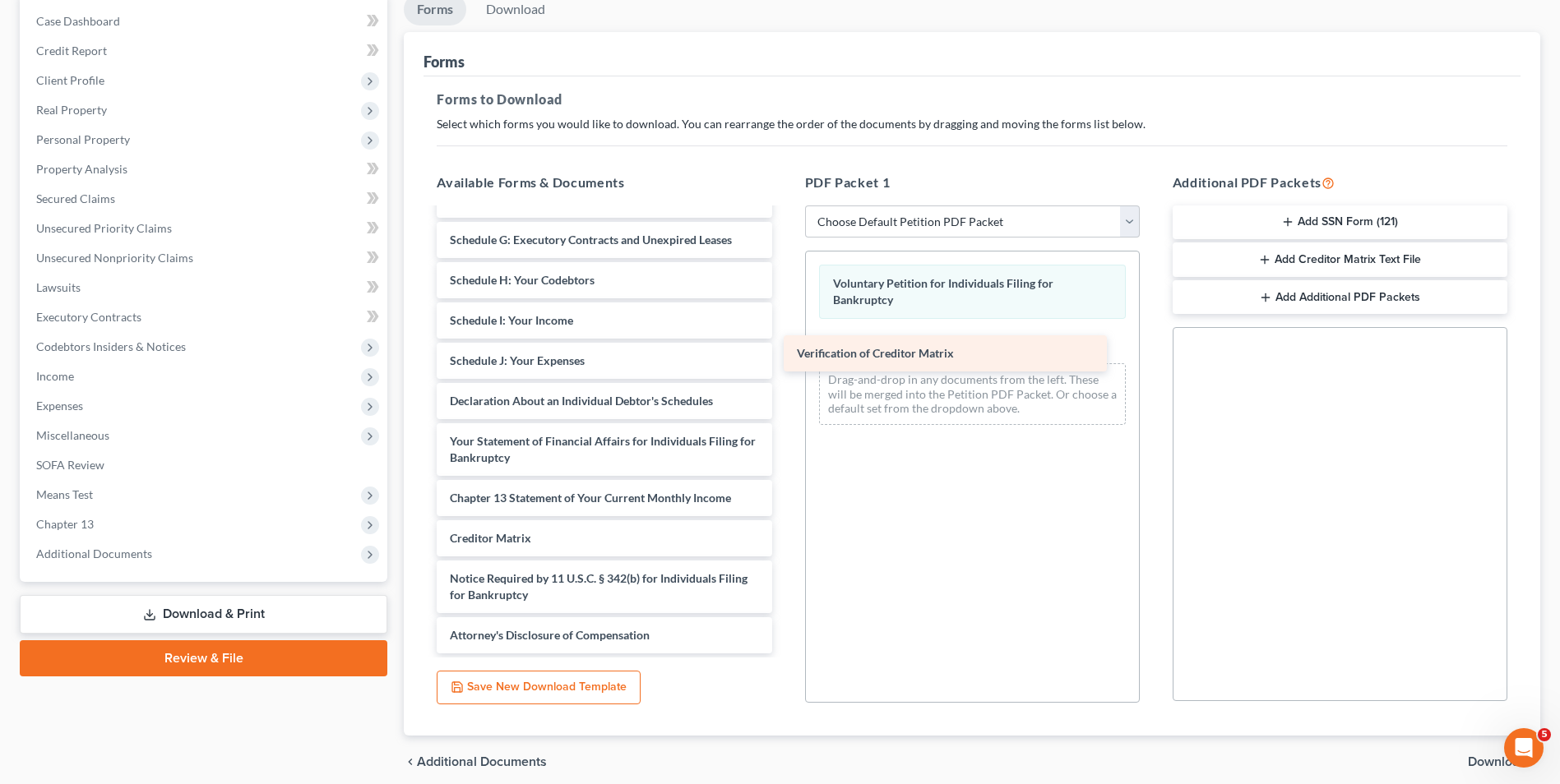
drag, startPoint x: 595, startPoint y: 524, endPoint x: 967, endPoint y: 335, distance: 417.3
click at [784, 335] on div "Verification of Creditor Matrix DOC173-pdf Certificate-Counseling.pdf Summary o…" at bounding box center [603, 289] width 361 height 730
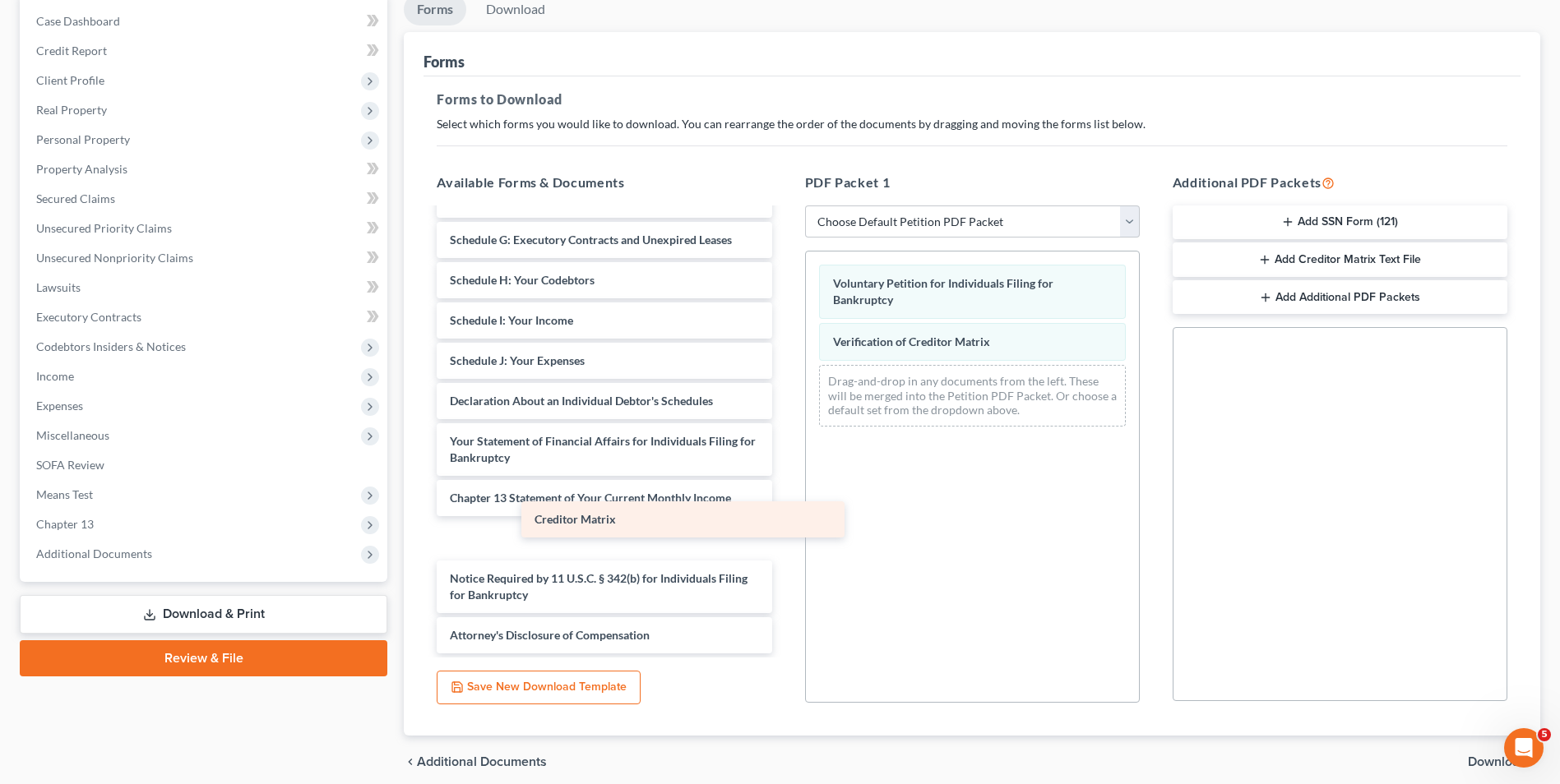
scroll to position [246, 0]
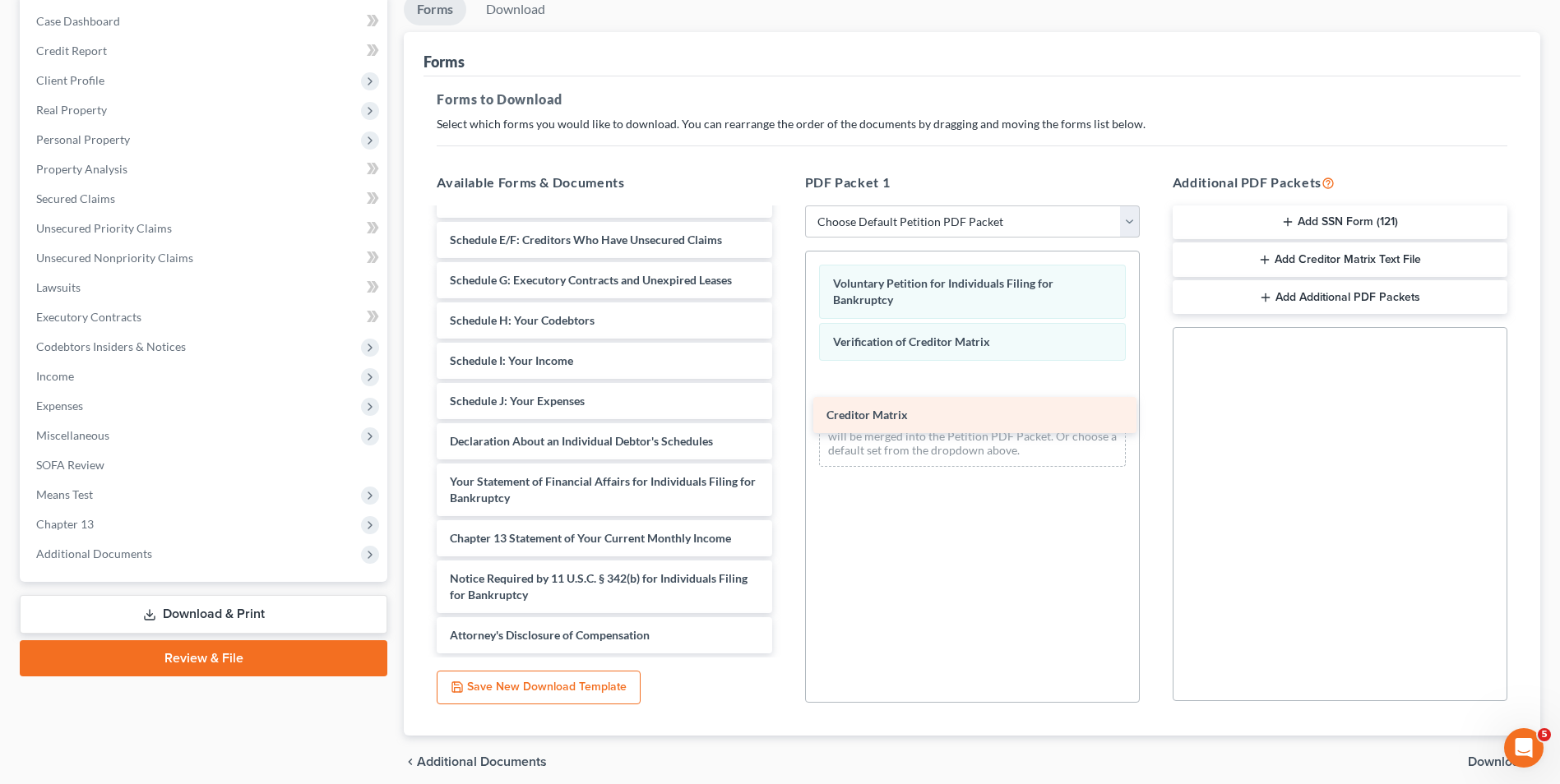
drag, startPoint x: 574, startPoint y: 535, endPoint x: 957, endPoint y: 402, distance: 405.4
click at [784, 405] on div "Creditor Matrix DOC173-pdf Certificate-Counseling.pdf Summary of Your Assets an…" at bounding box center [603, 309] width 361 height 690
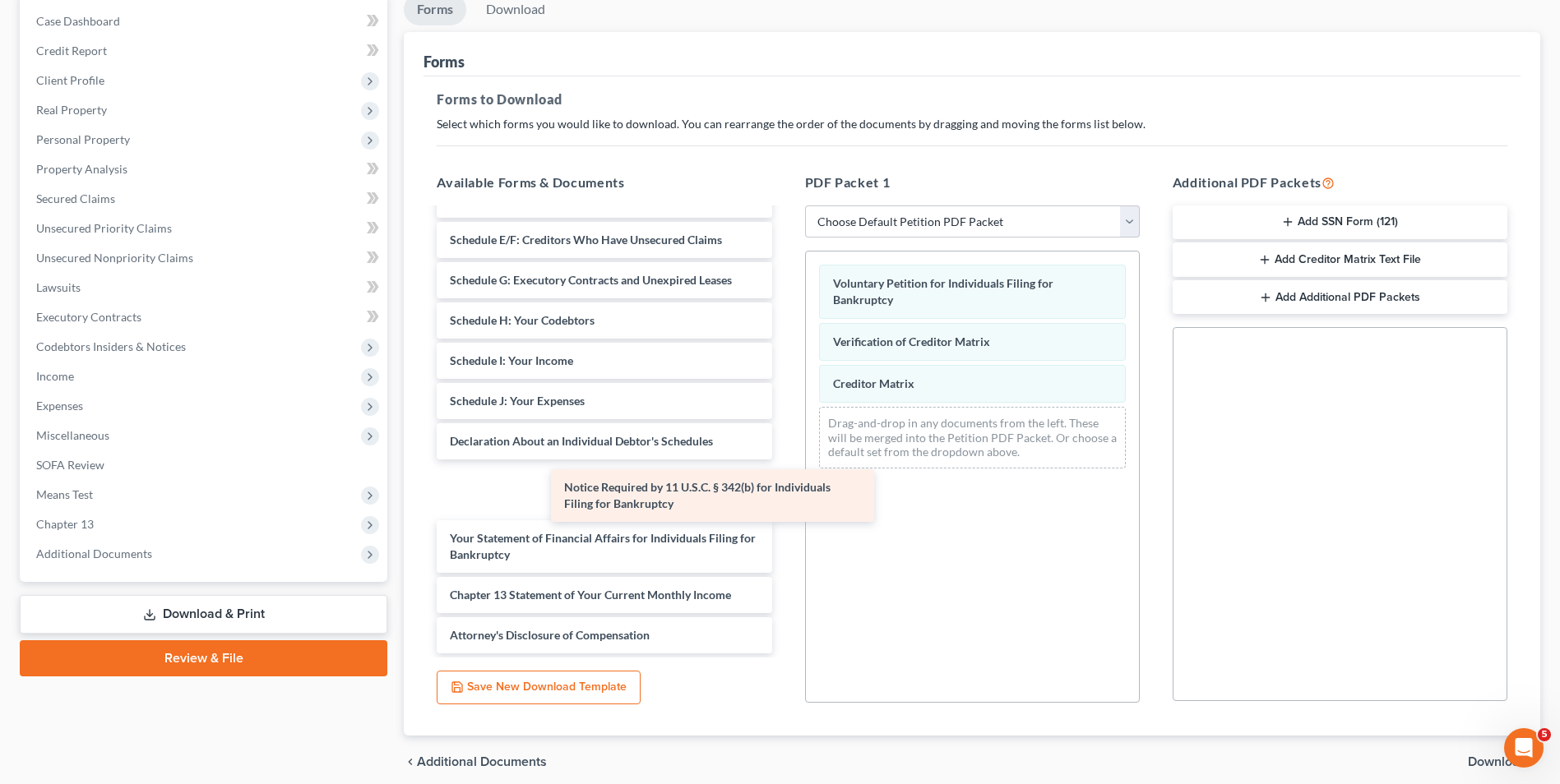
scroll to position [189, 0]
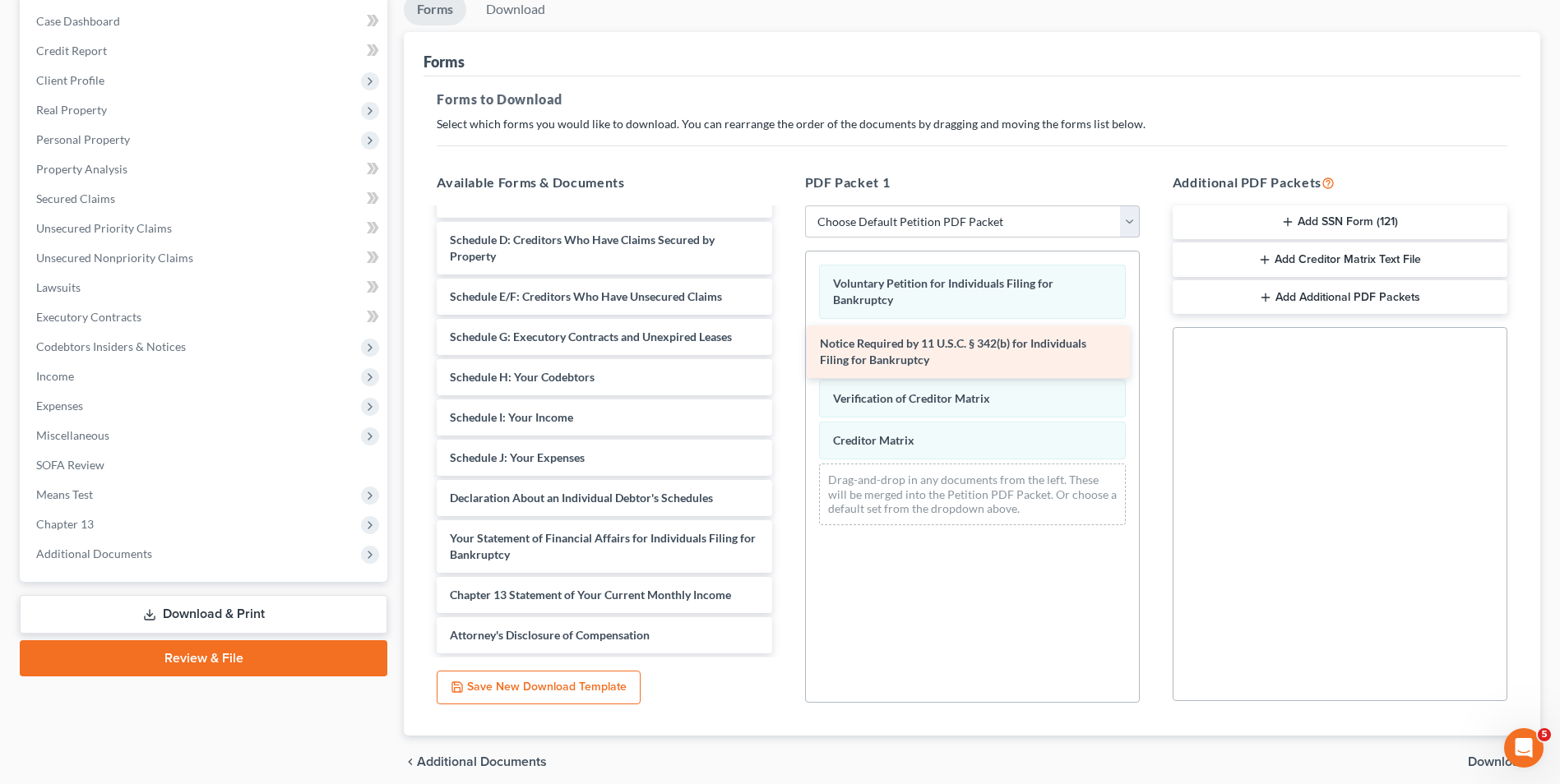
drag, startPoint x: 617, startPoint y: 578, endPoint x: 987, endPoint y: 343, distance: 438.3
click at [784, 343] on div "Notice Required by 11 U.S.C. § 342(b) for Individuals Filing for Bankruptcy DOC…" at bounding box center [603, 337] width 361 height 633
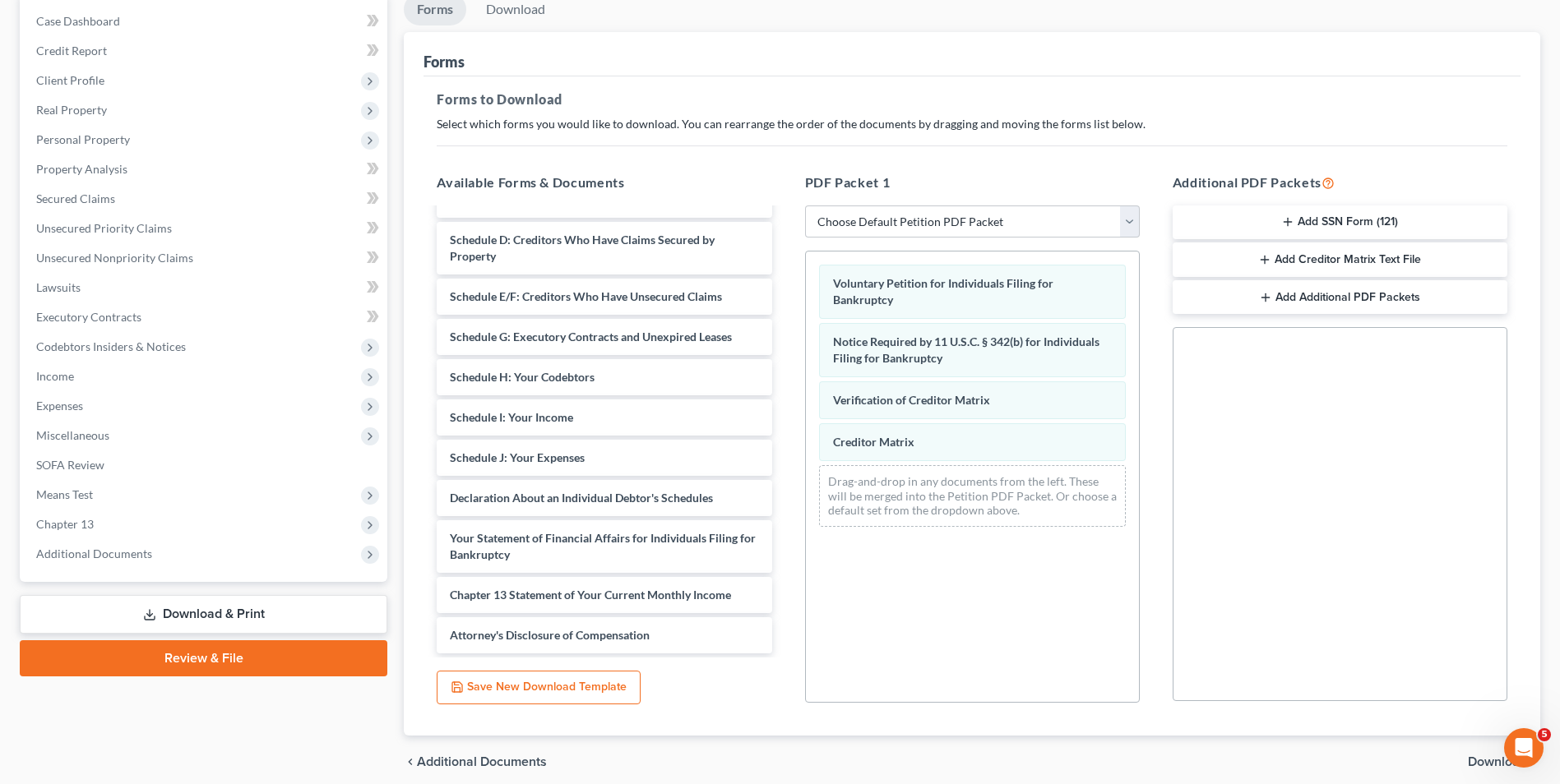
click at [1309, 220] on button "Add SSN Form (121)" at bounding box center [1341, 222] width 335 height 35
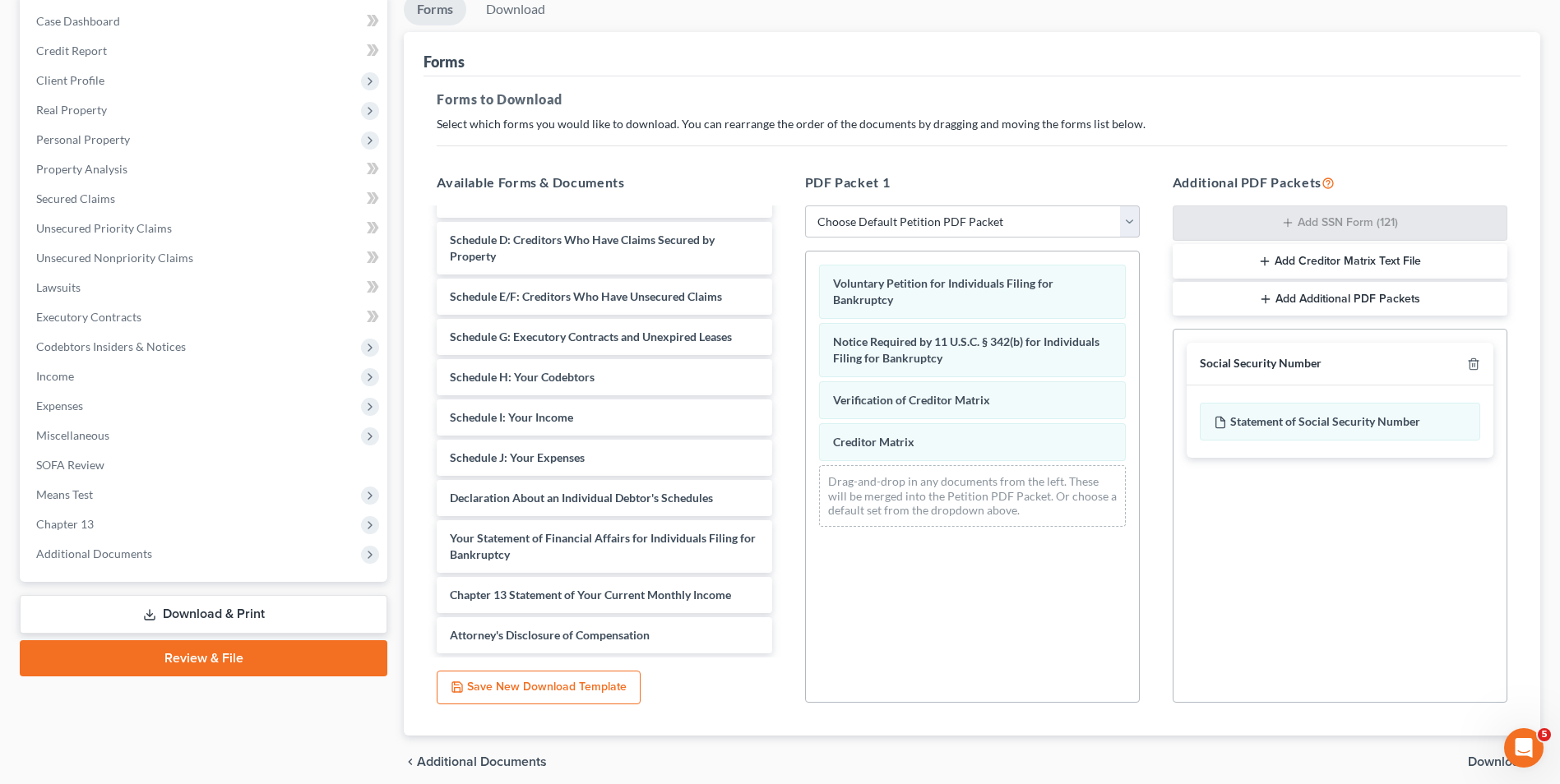
click at [1304, 264] on button "Add Creditor Matrix Text File" at bounding box center [1341, 261] width 335 height 35
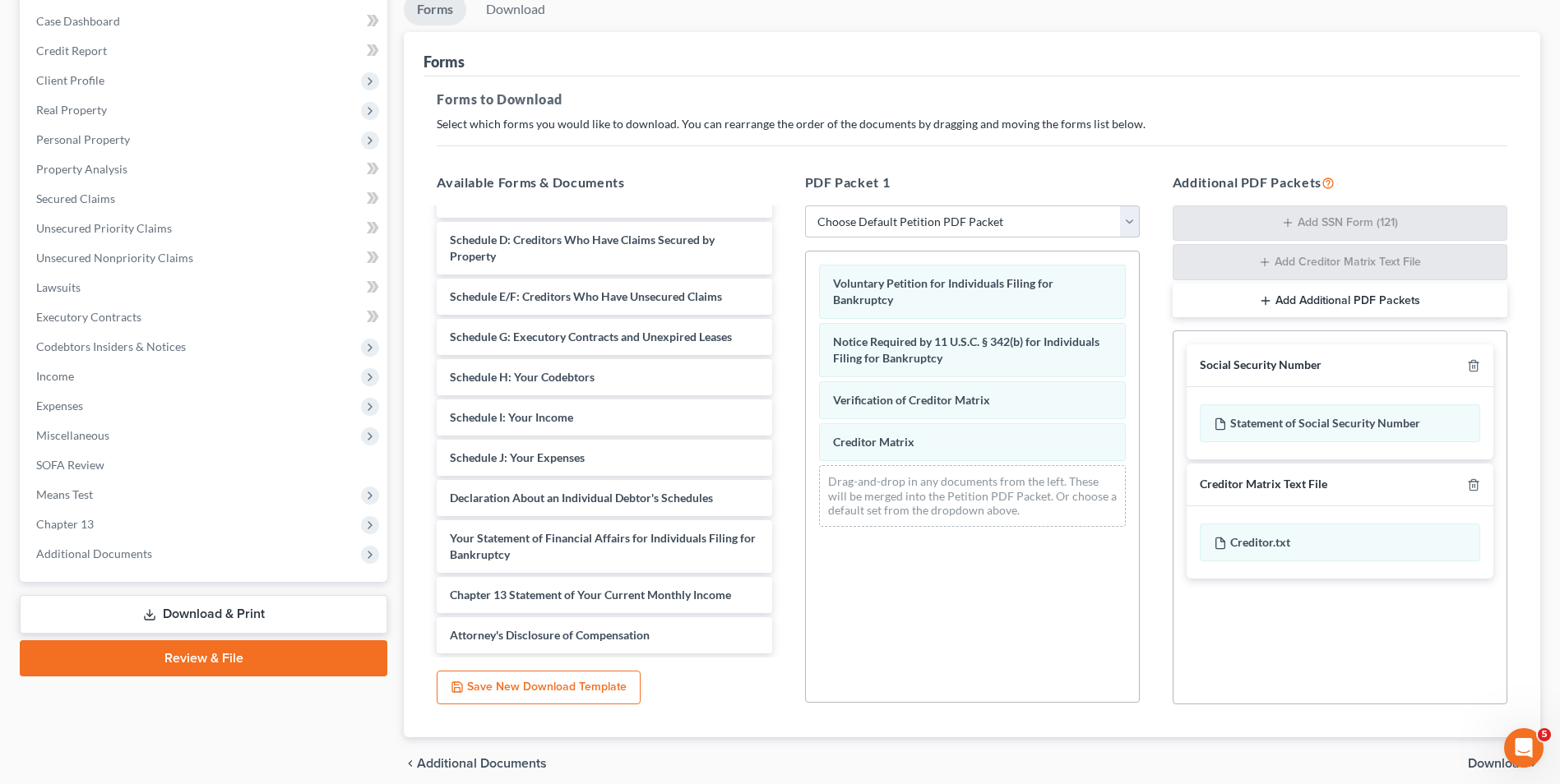
click at [1299, 306] on button "Add Additional PDF Packets" at bounding box center [1341, 300] width 335 height 35
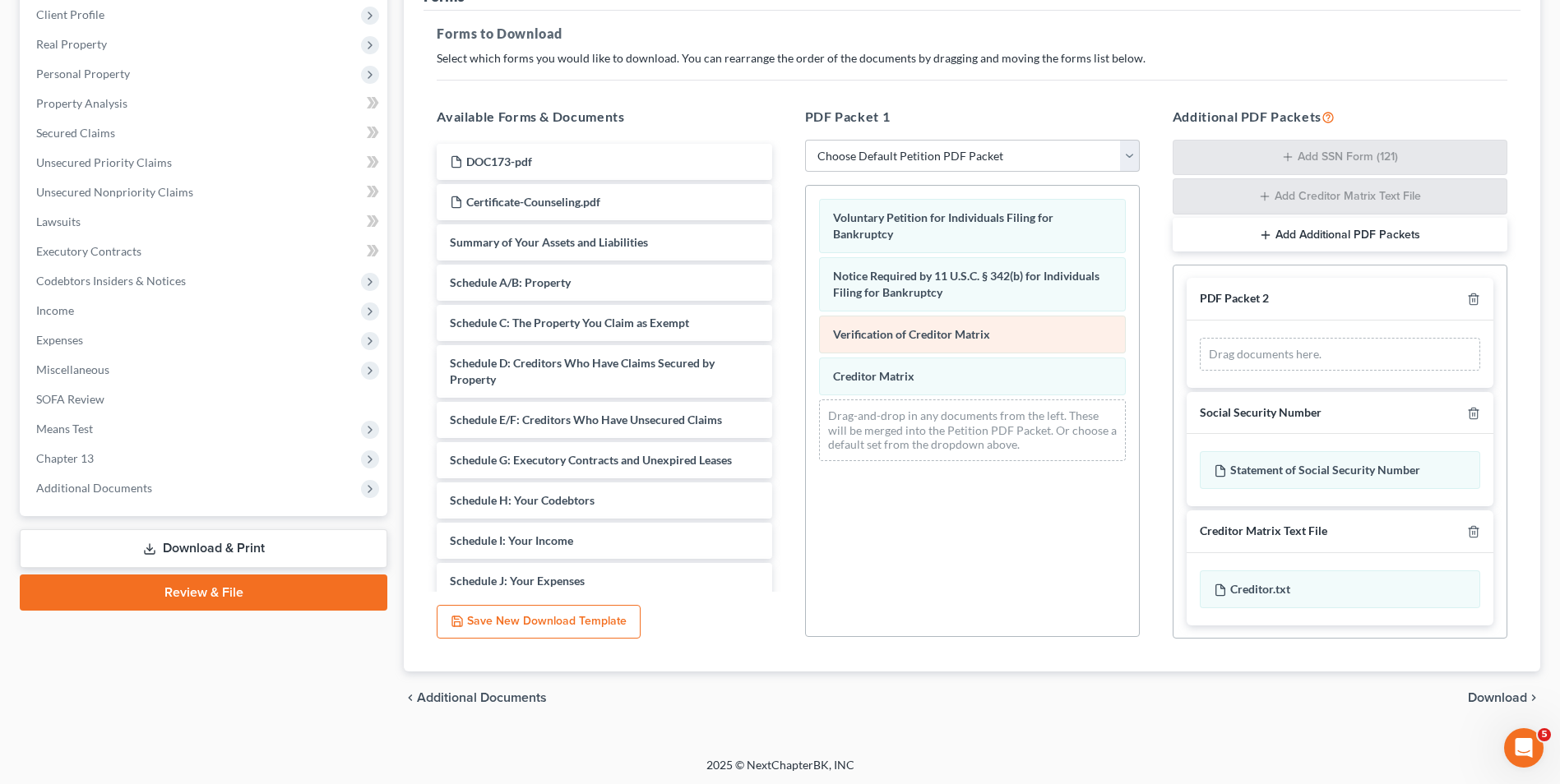
scroll to position [232, 0]
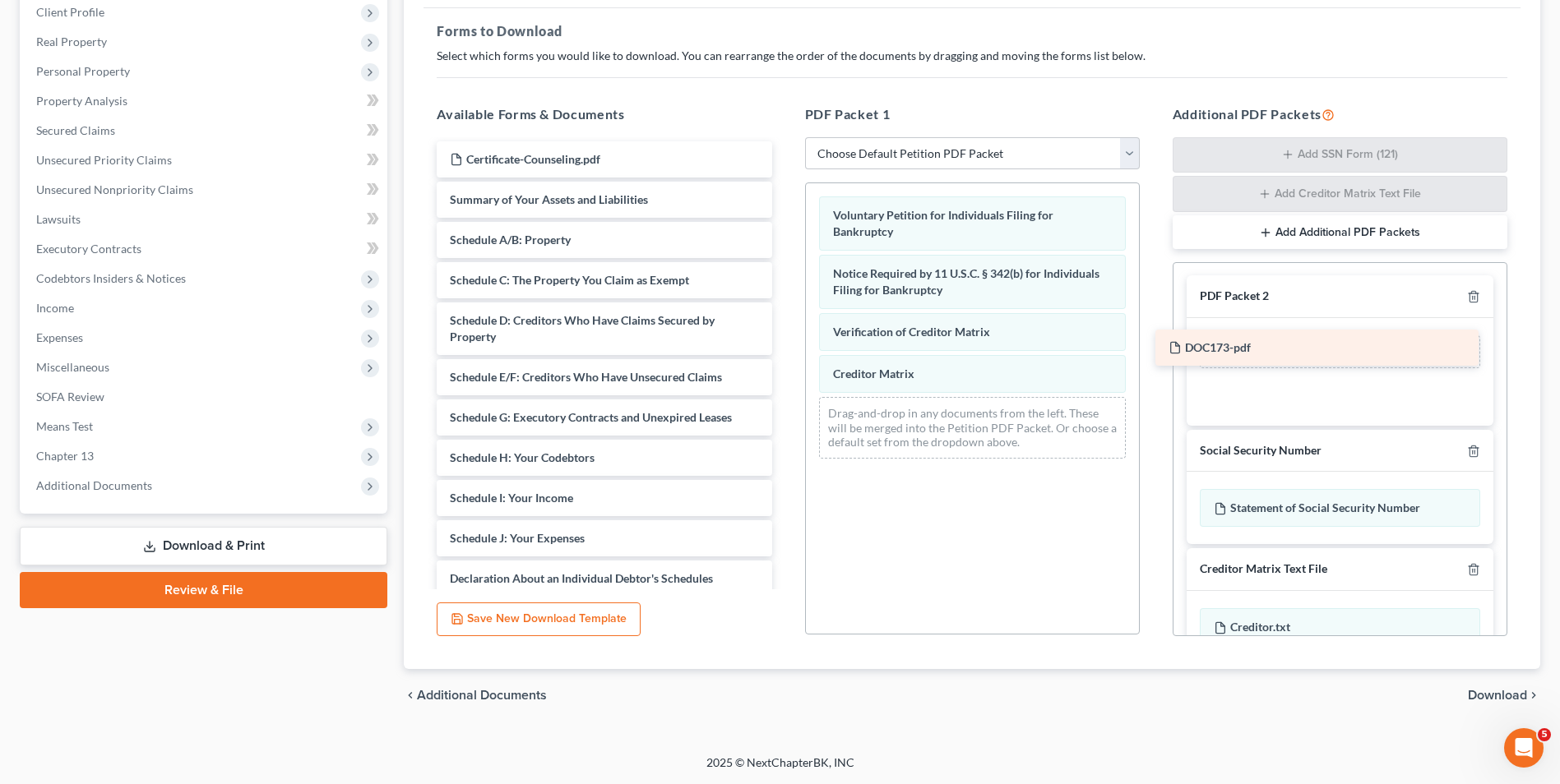
drag, startPoint x: 662, startPoint y: 159, endPoint x: 1381, endPoint y: 348, distance: 743.4
click at [784, 348] on div "DOC173-pdf DOC173-pdf Certificate-Counseling.pdf Summary of Your Assets and Lia…" at bounding box center [603, 438] width 361 height 593
click at [1341, 228] on button "Add Additional PDF Packets" at bounding box center [1341, 232] width 335 height 35
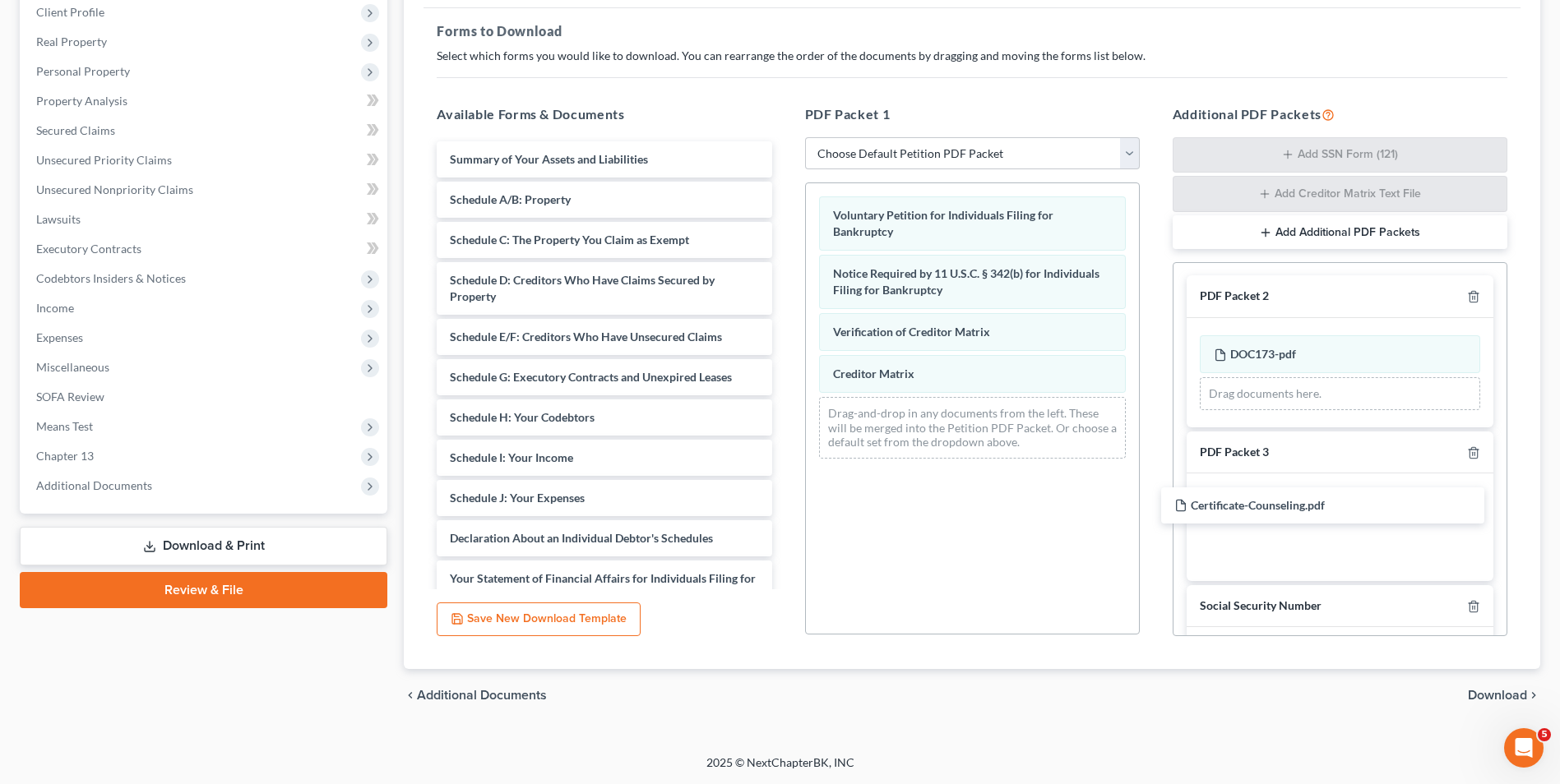
drag, startPoint x: 632, startPoint y: 155, endPoint x: 1363, endPoint y: 502, distance: 809.2
click at [784, 502] on div "Certificate-Counseling.pdf Certificate-Counseling.pdf Summary of Your Assets an…" at bounding box center [603, 417] width 361 height 552
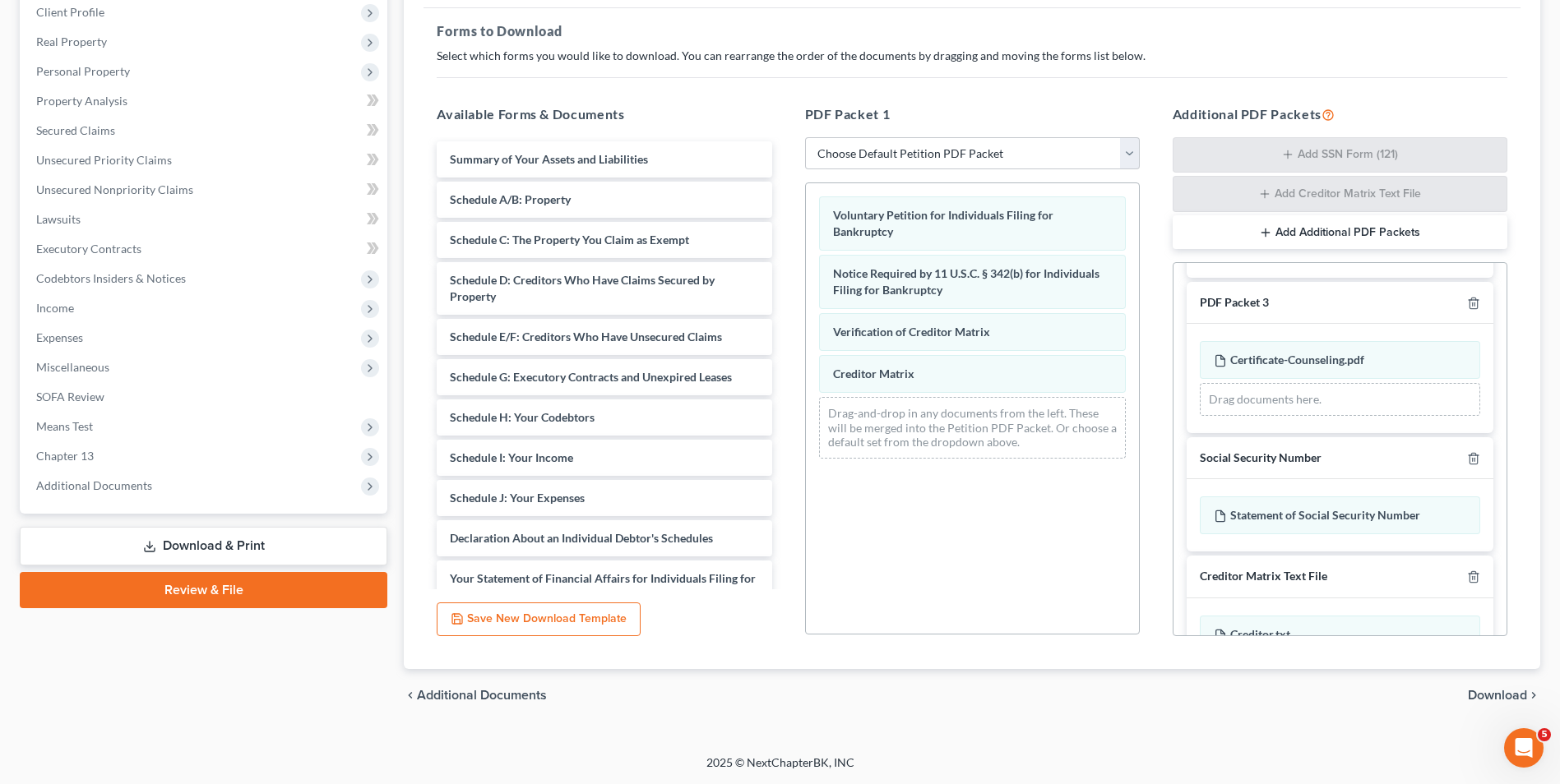
scroll to position [199, 0]
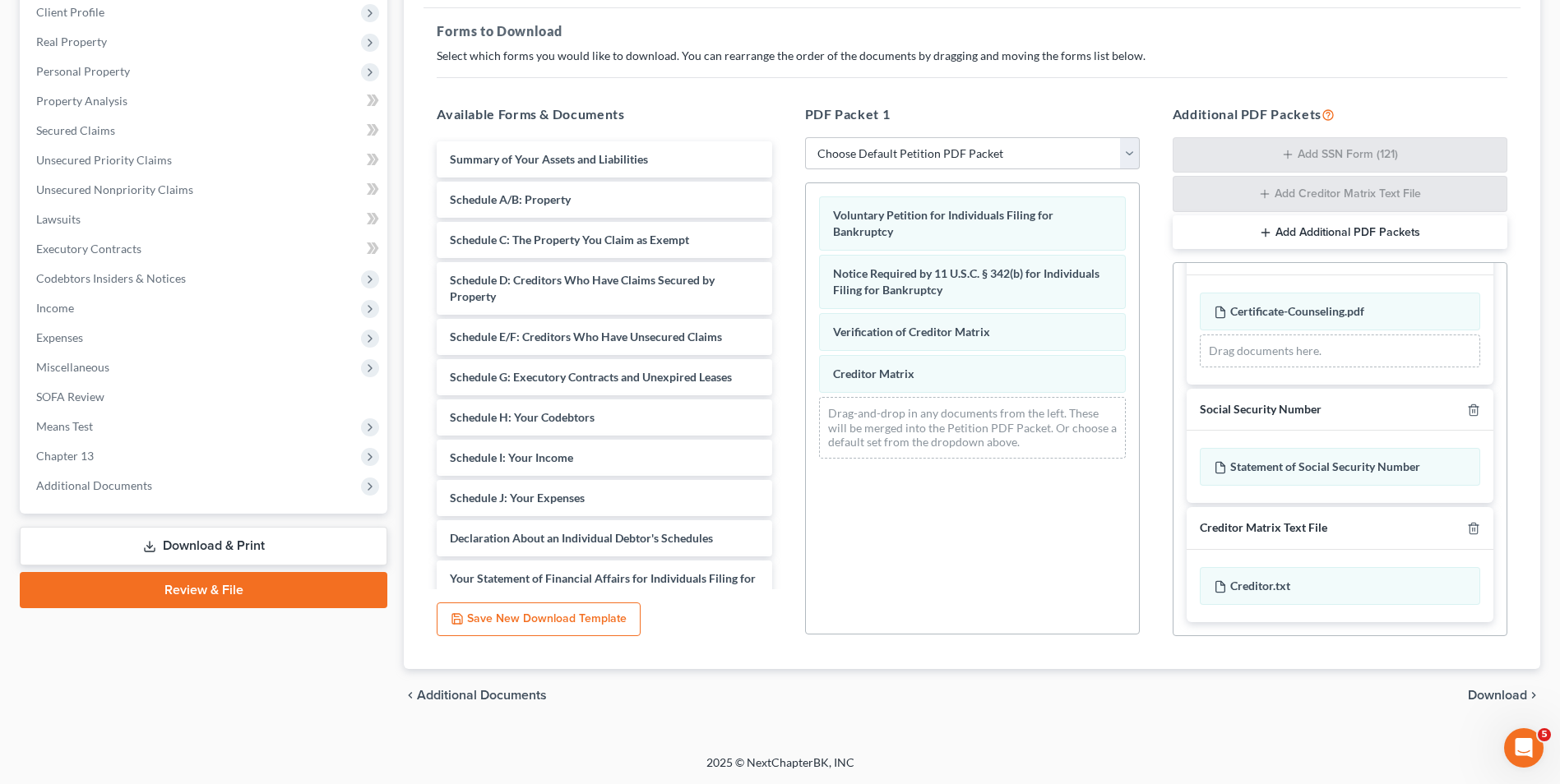
drag, startPoint x: 1510, startPoint y: 701, endPoint x: 1492, endPoint y: 689, distance: 21.6
click at [1506, 699] on span "Download" at bounding box center [1497, 696] width 59 height 13
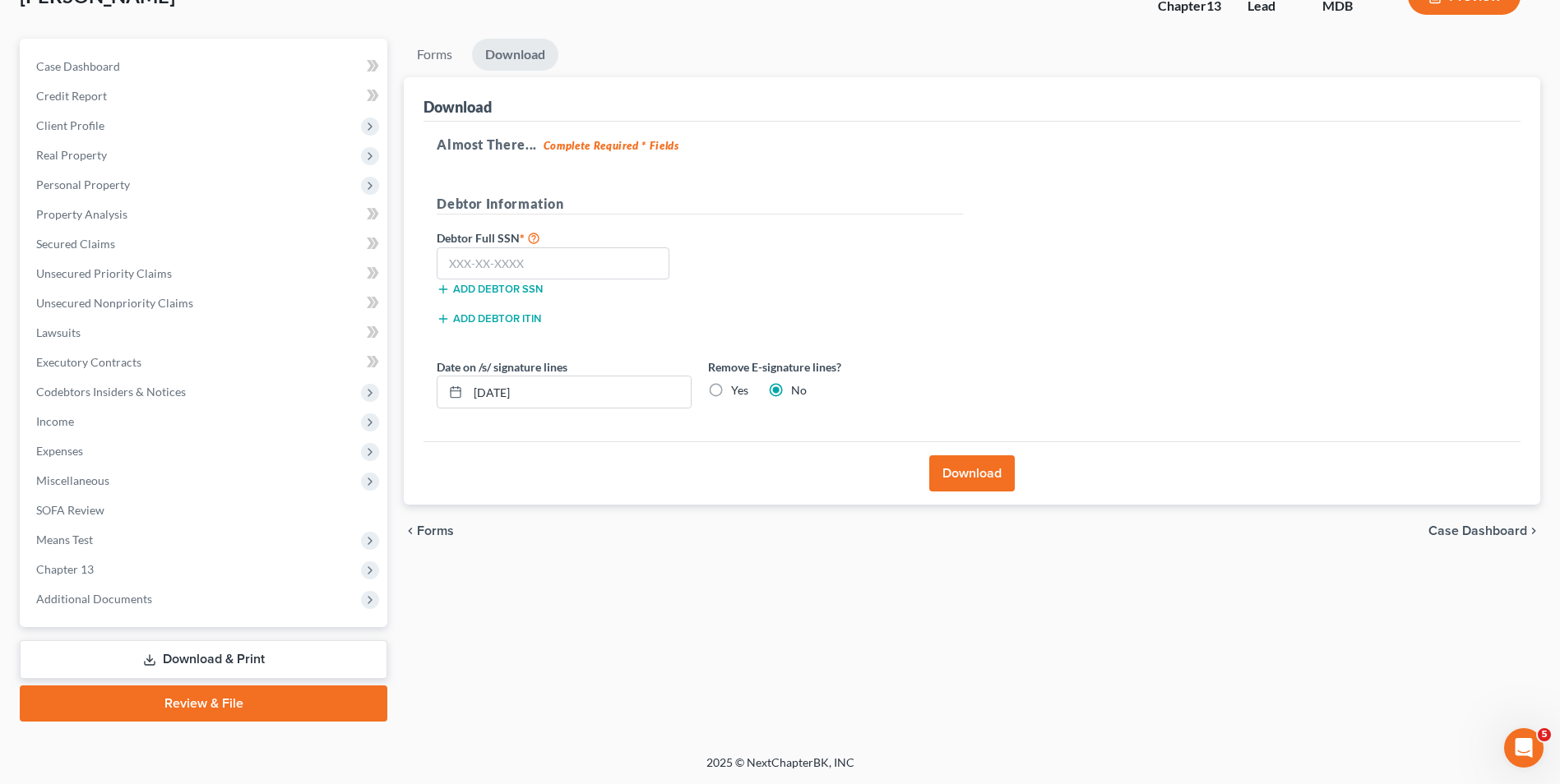
scroll to position [120, 0]
click at [580, 275] on input "text" at bounding box center [553, 264] width 233 height 33
type input "[PHONE_NUMBER]"
click at [502, 394] on input "[DATE]" at bounding box center [579, 392] width 223 height 31
type input "[DATE]"
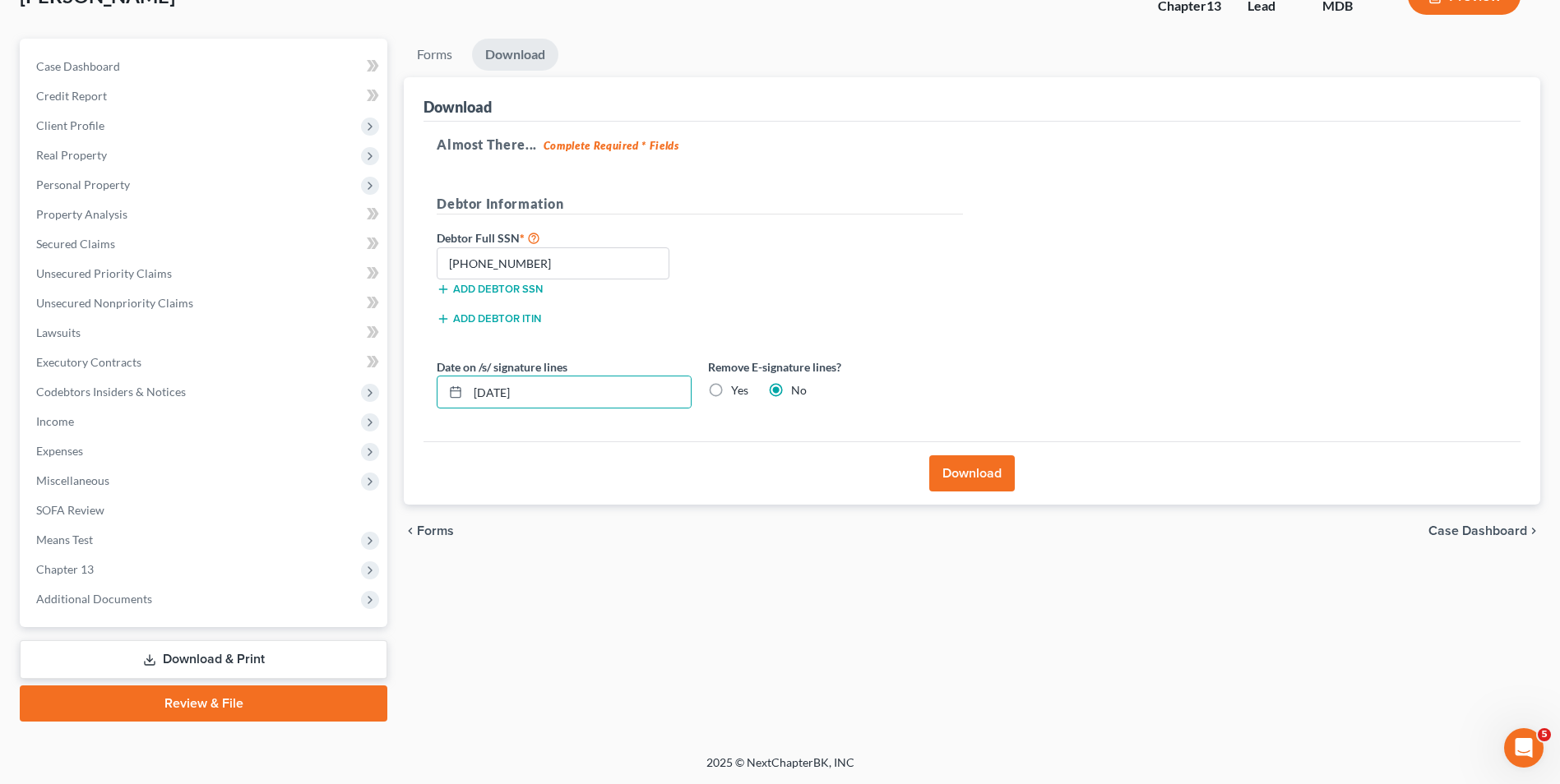
click at [962, 486] on button "Download" at bounding box center [972, 473] width 86 height 36
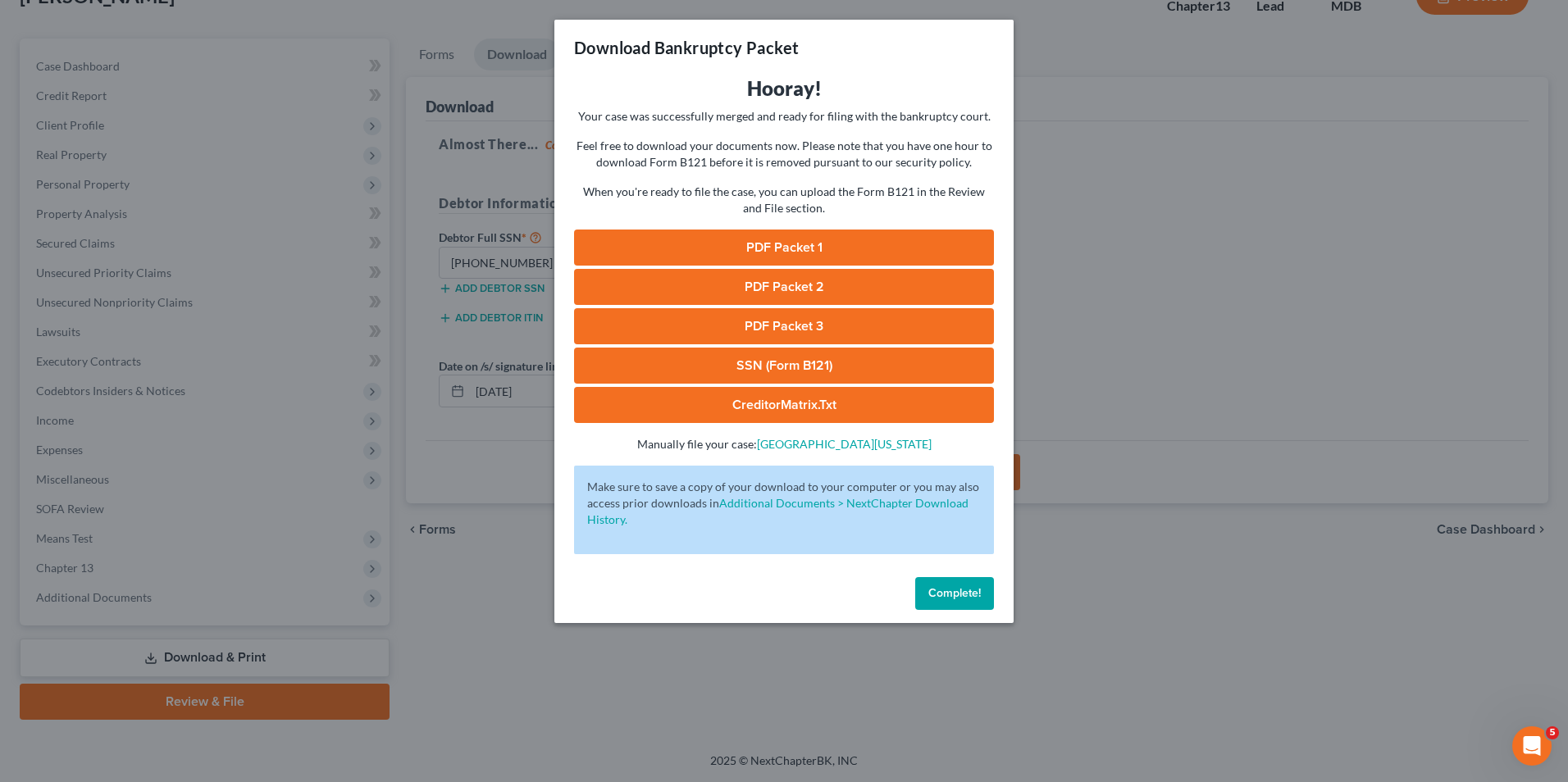
click at [776, 328] on link "PDF Packet 3" at bounding box center [783, 326] width 420 height 36
click at [769, 288] on link "PDF Packet 2" at bounding box center [783, 287] width 420 height 36
click at [782, 370] on link "SSN (Form B121)" at bounding box center [783, 365] width 420 height 36
drag, startPoint x: 936, startPoint y: 595, endPoint x: 931, endPoint y: 584, distance: 12.1
click at [934, 589] on span "Complete!" at bounding box center [955, 593] width 53 height 14
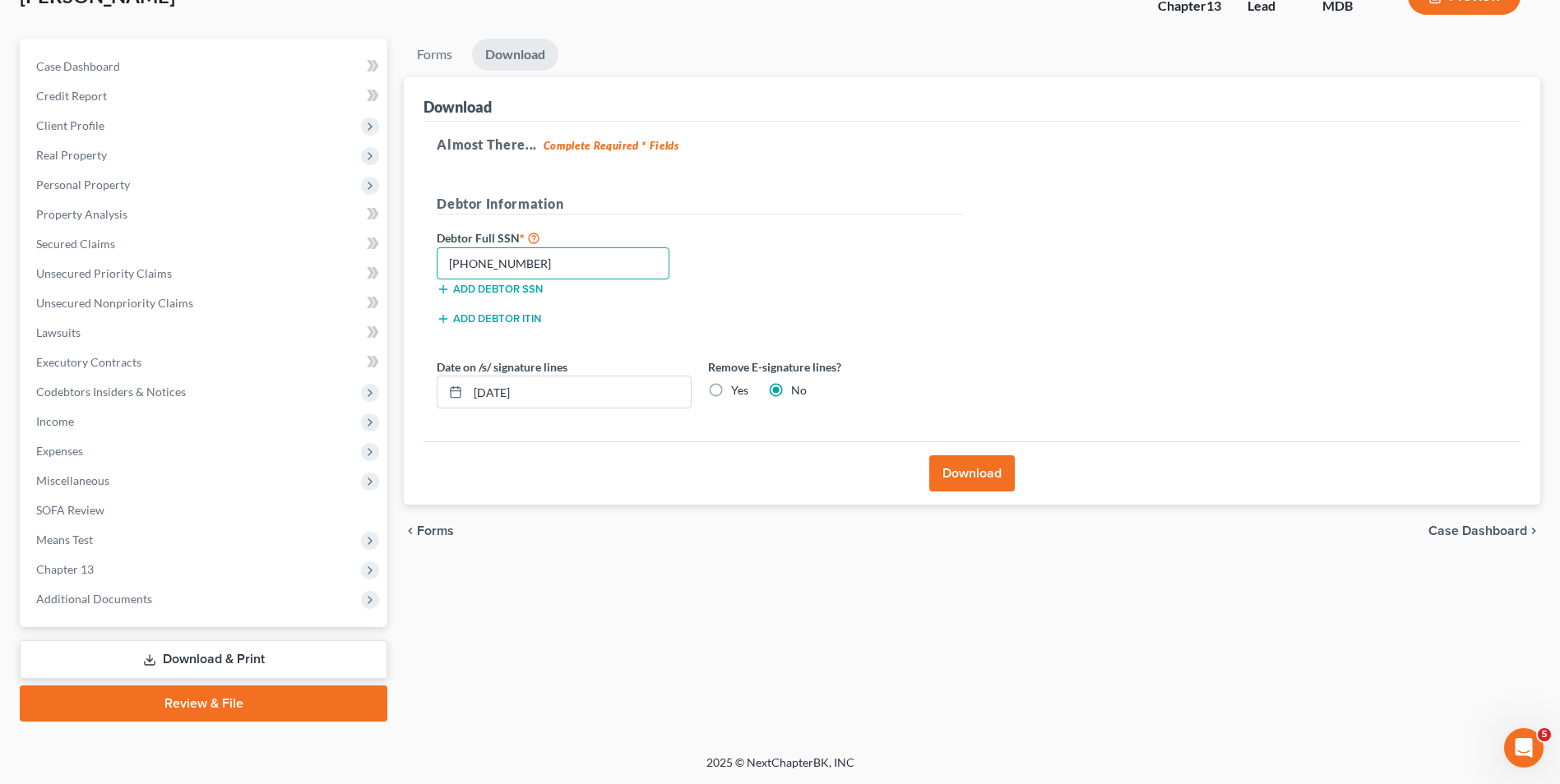
click at [529, 262] on input "[PHONE_NUMBER]" at bounding box center [553, 264] width 233 height 33
type input "575-13-4150"
click at [958, 467] on button "Download" at bounding box center [972, 473] width 86 height 36
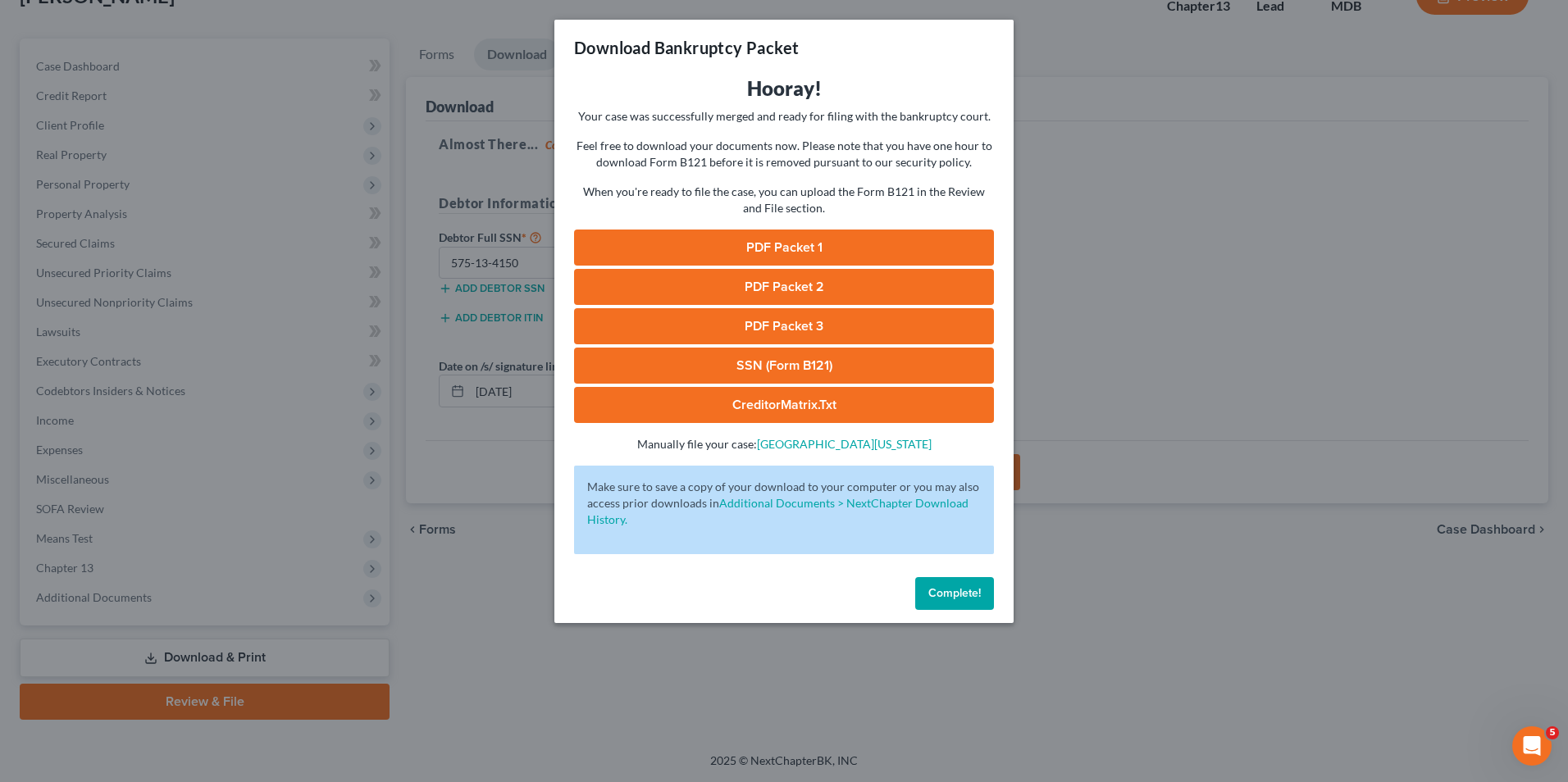
click at [821, 359] on link "SSN (Form B121)" at bounding box center [783, 365] width 420 height 36
click at [756, 394] on link "CreditorMatrix.txt" at bounding box center [783, 405] width 420 height 36
drag, startPoint x: 955, startPoint y: 590, endPoint x: 879, endPoint y: 581, distance: 76.5
click at [955, 590] on span "Complete!" at bounding box center [955, 593] width 53 height 14
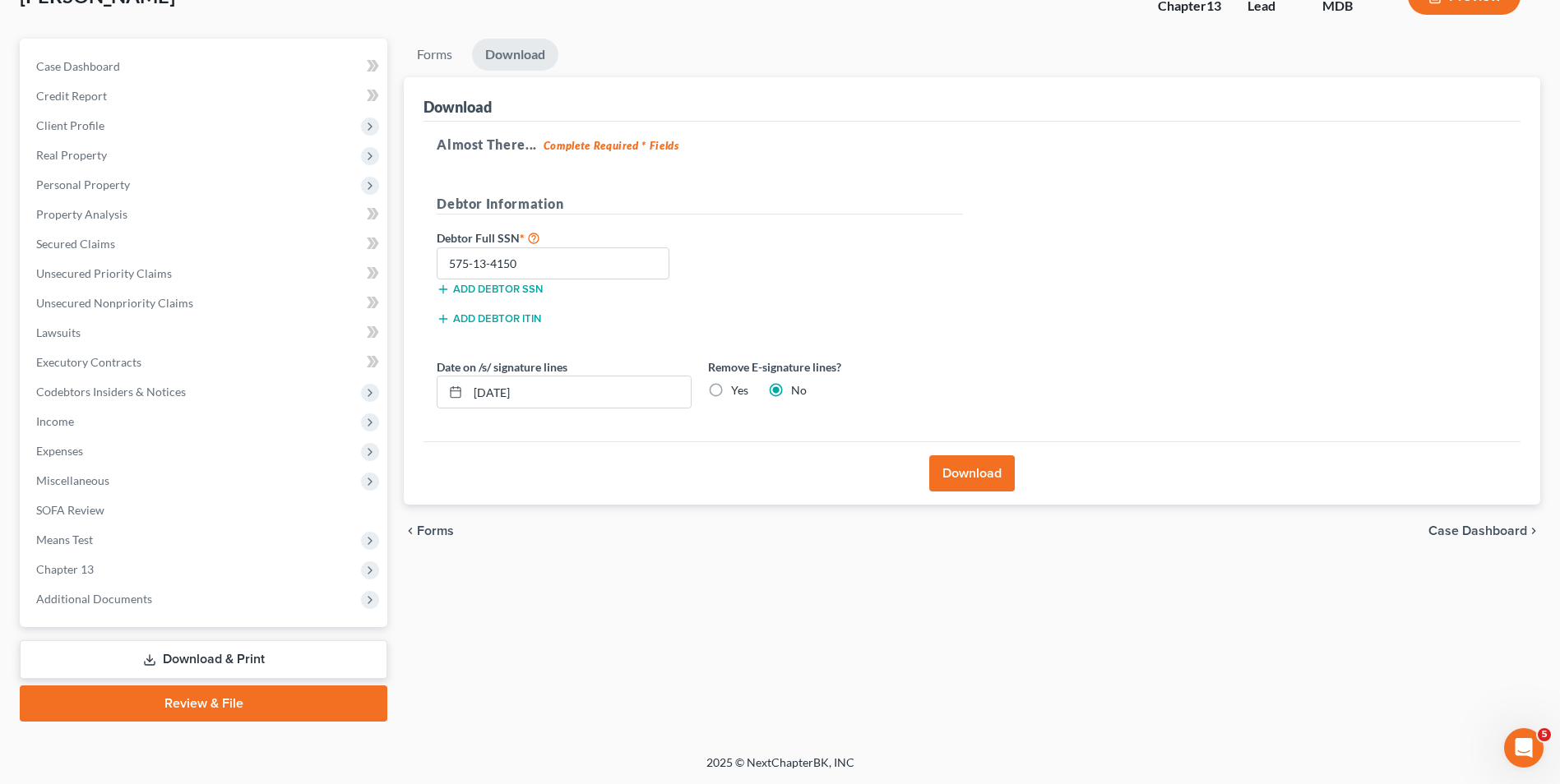
click at [222, 699] on link "Review & File" at bounding box center [203, 704] width 367 height 36
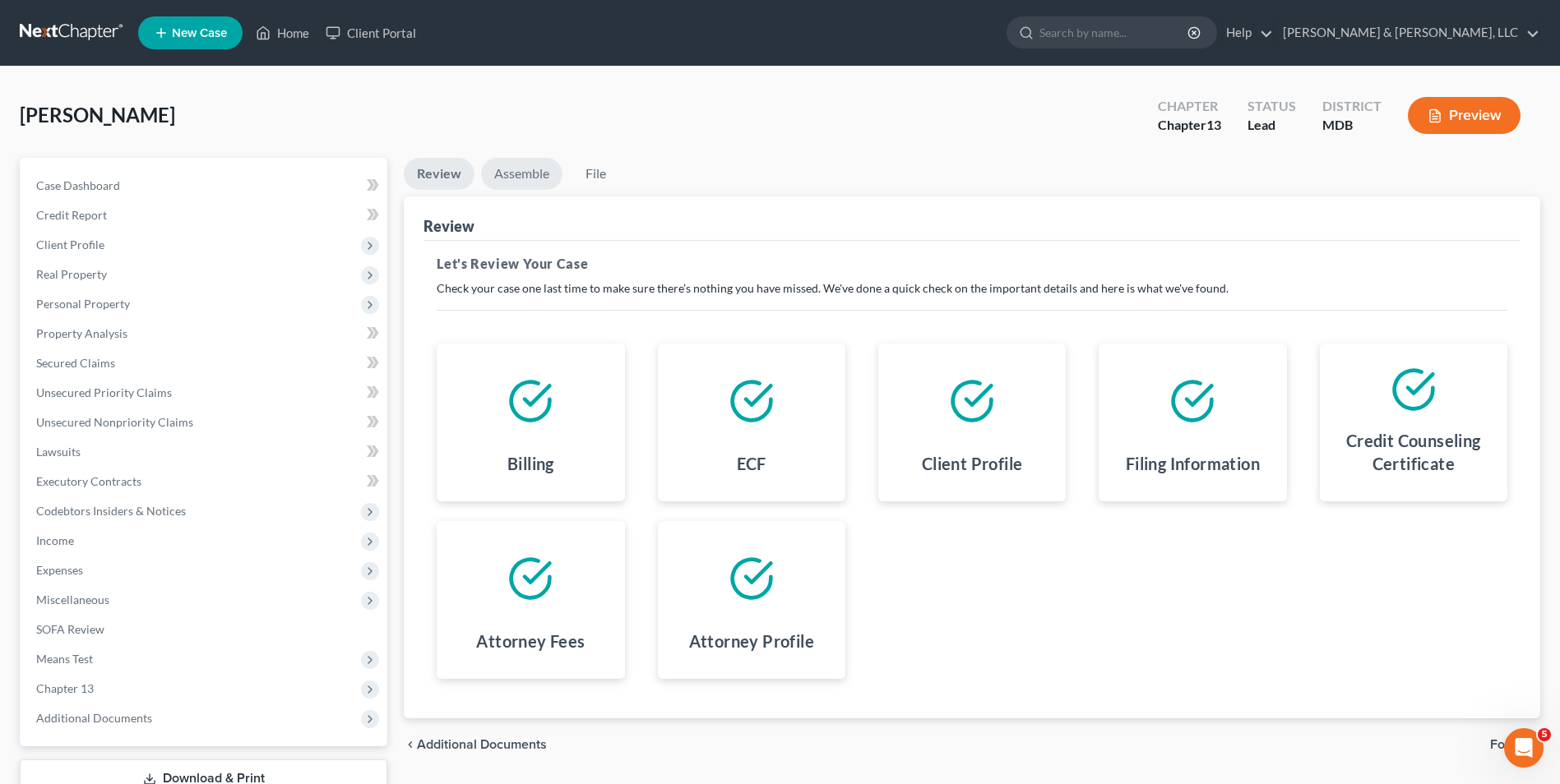
click at [524, 172] on link "Assemble" at bounding box center [522, 174] width 81 height 32
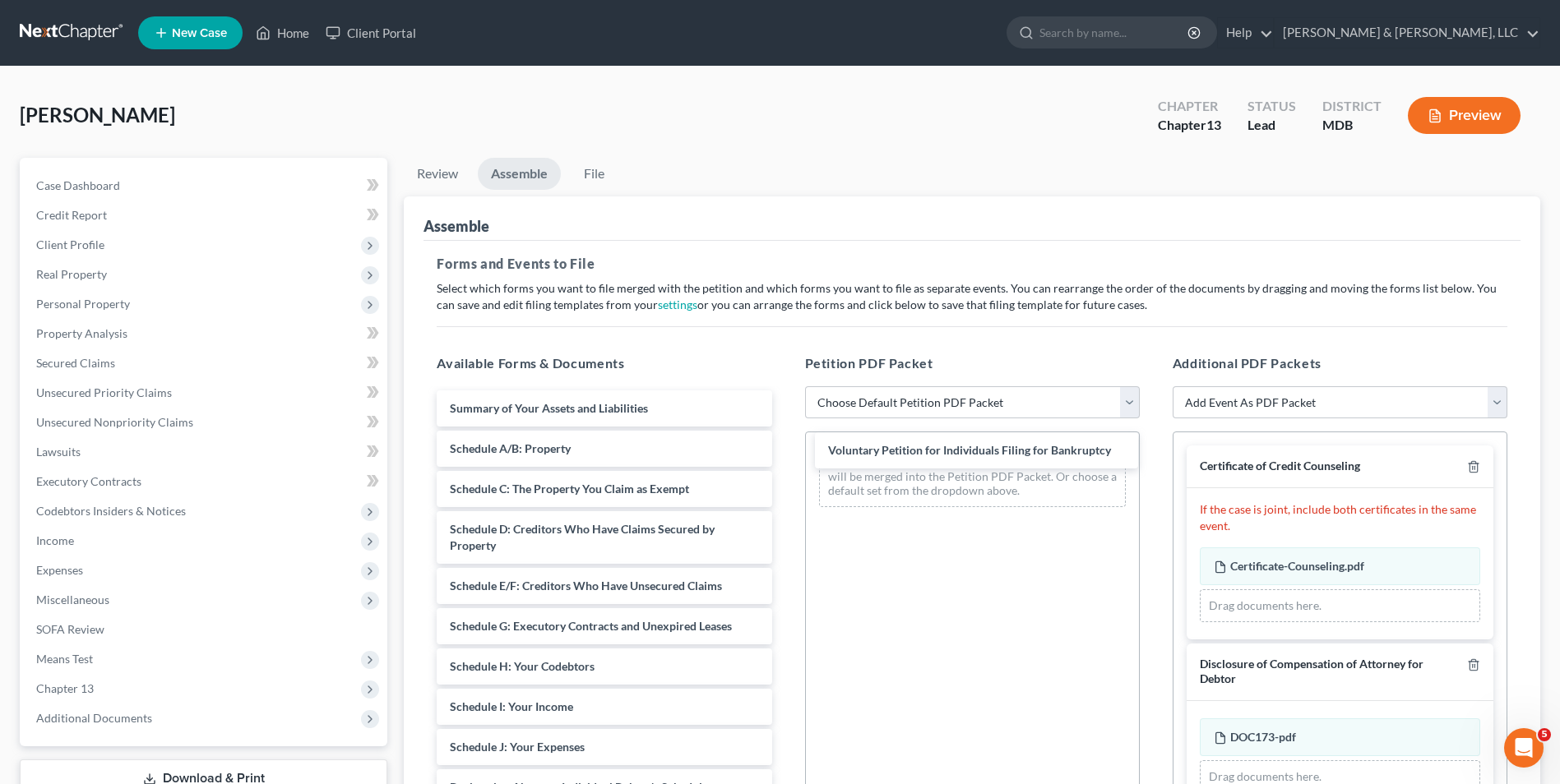
drag, startPoint x: 555, startPoint y: 397, endPoint x: 933, endPoint y: 435, distance: 379.9
click at [784, 437] on div "Voluntary Petition for Individuals Filing for Bankruptcy Voluntary Petition for…" at bounding box center [603, 735] width 361 height 690
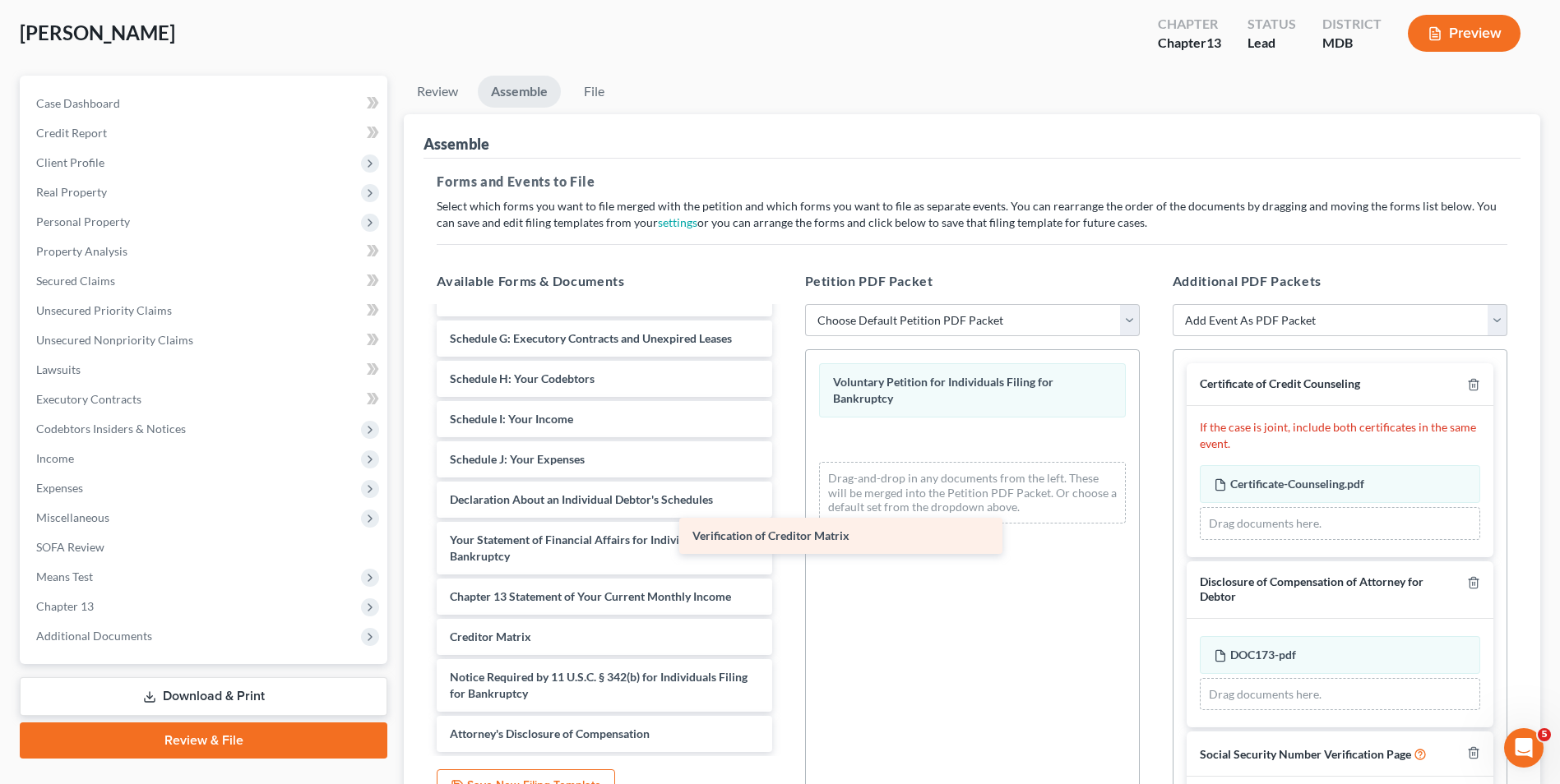
scroll to position [205, 0]
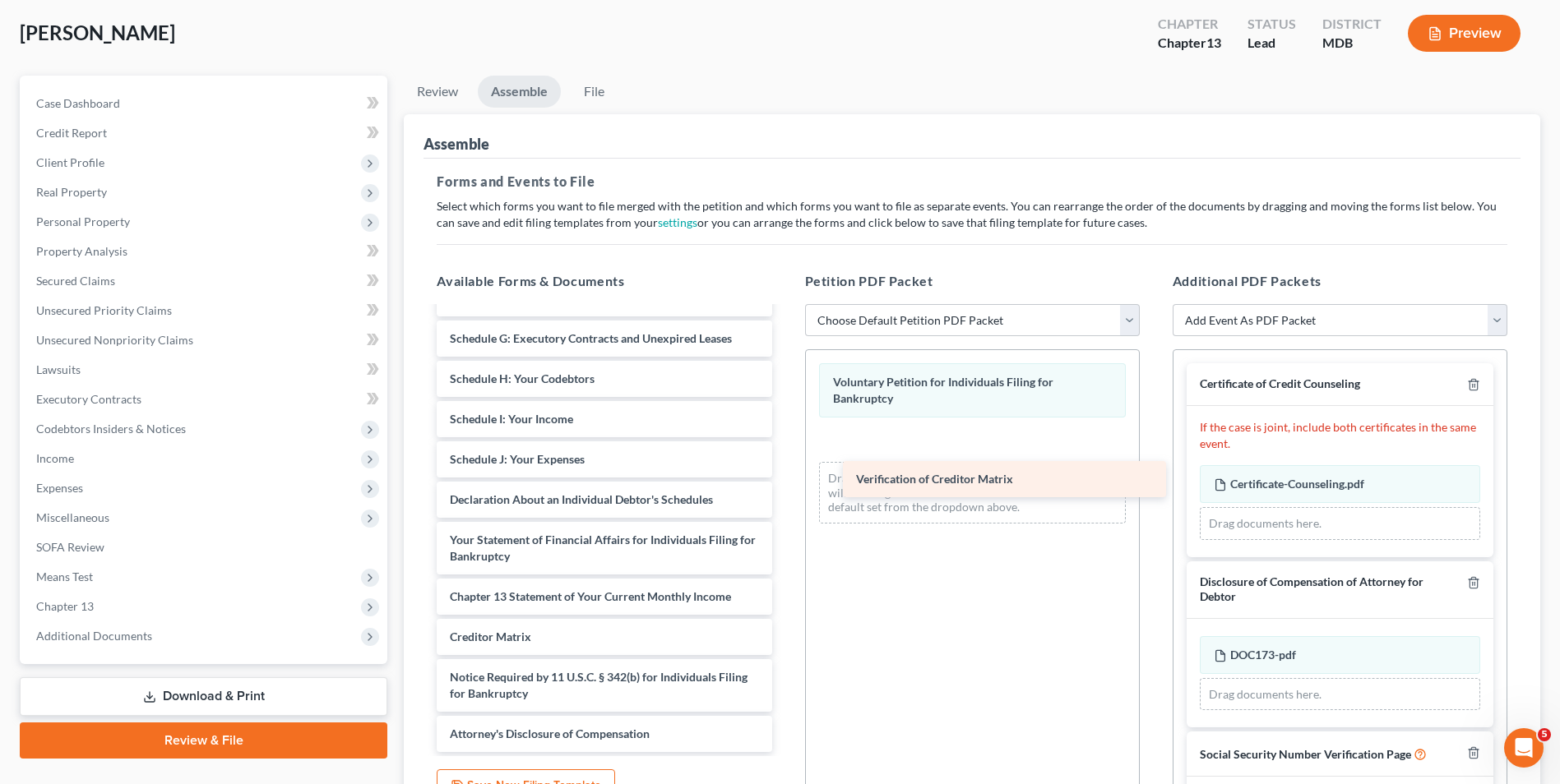
drag, startPoint x: 588, startPoint y: 632, endPoint x: 995, endPoint y: 448, distance: 446.7
click at [784, 449] on div "Verification of Creditor Matrix Summary of Your Assets and Liabilities Schedule…" at bounding box center [603, 427] width 361 height 649
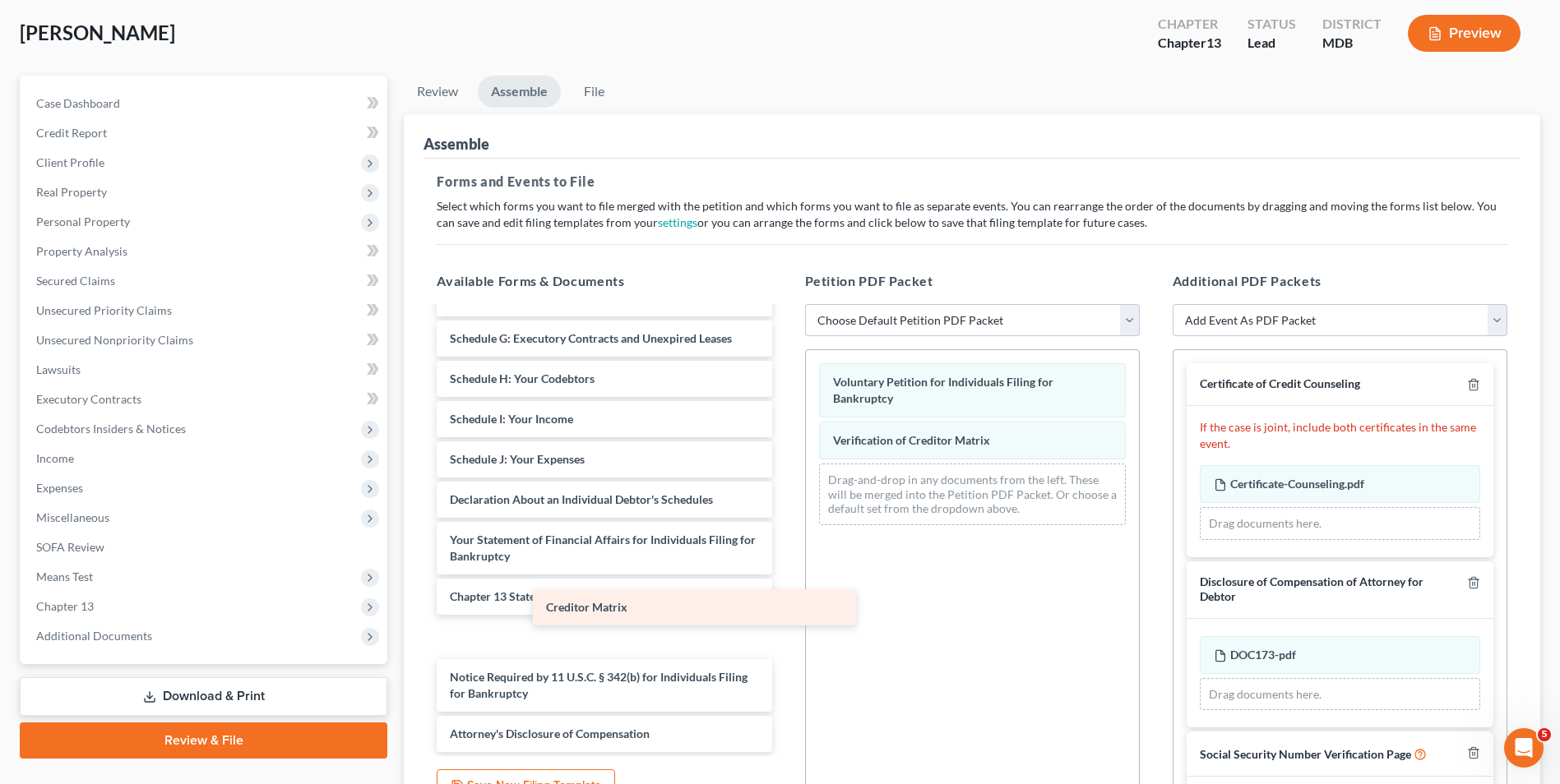
scroll to position [166, 0]
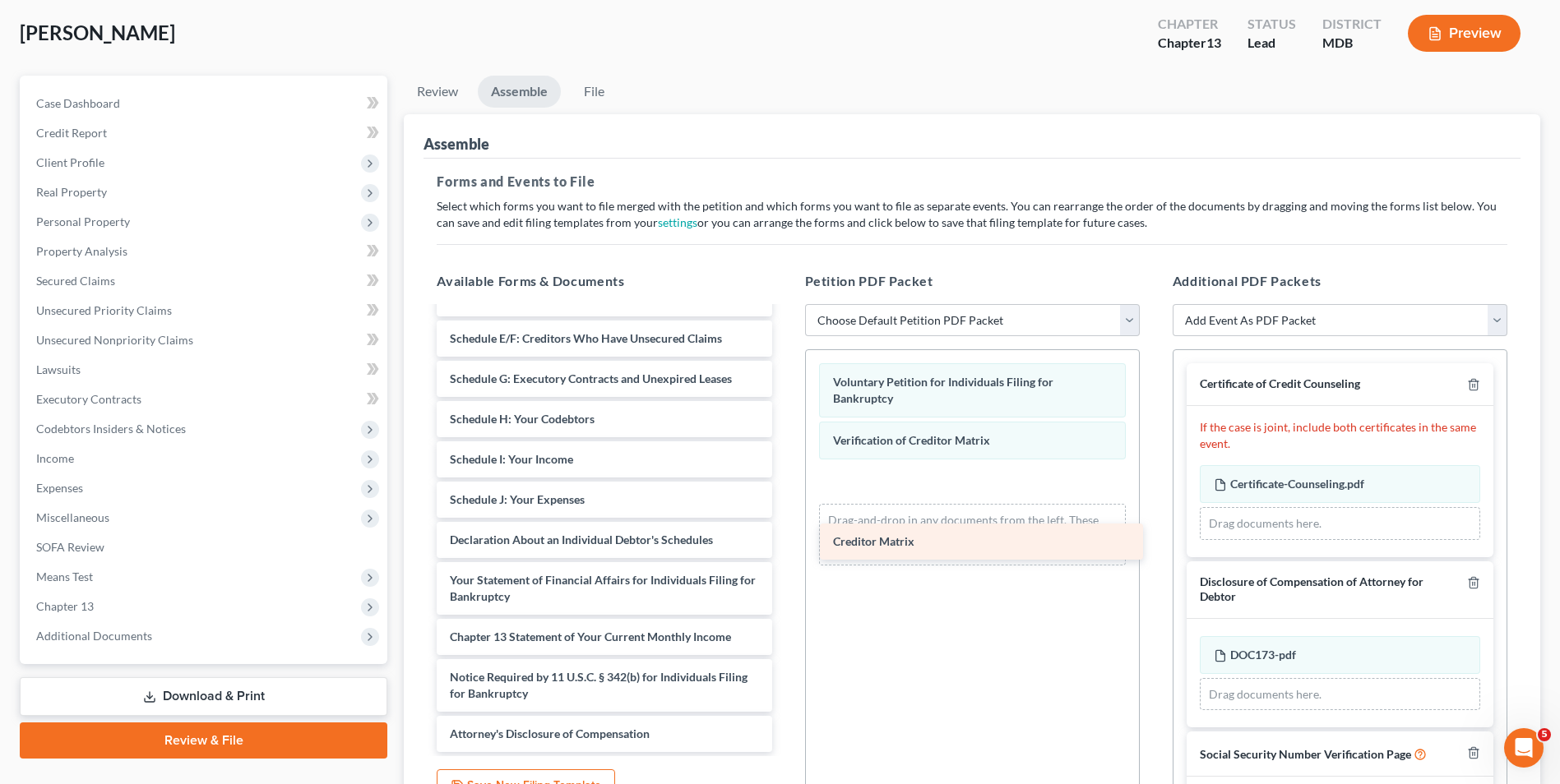
drag, startPoint x: 537, startPoint y: 638, endPoint x: 933, endPoint y: 514, distance: 415.0
click at [784, 514] on div "Creditor Matrix Summary of Your Assets and Liabilities Schedule A/B: Property S…" at bounding box center [603, 447] width 361 height 609
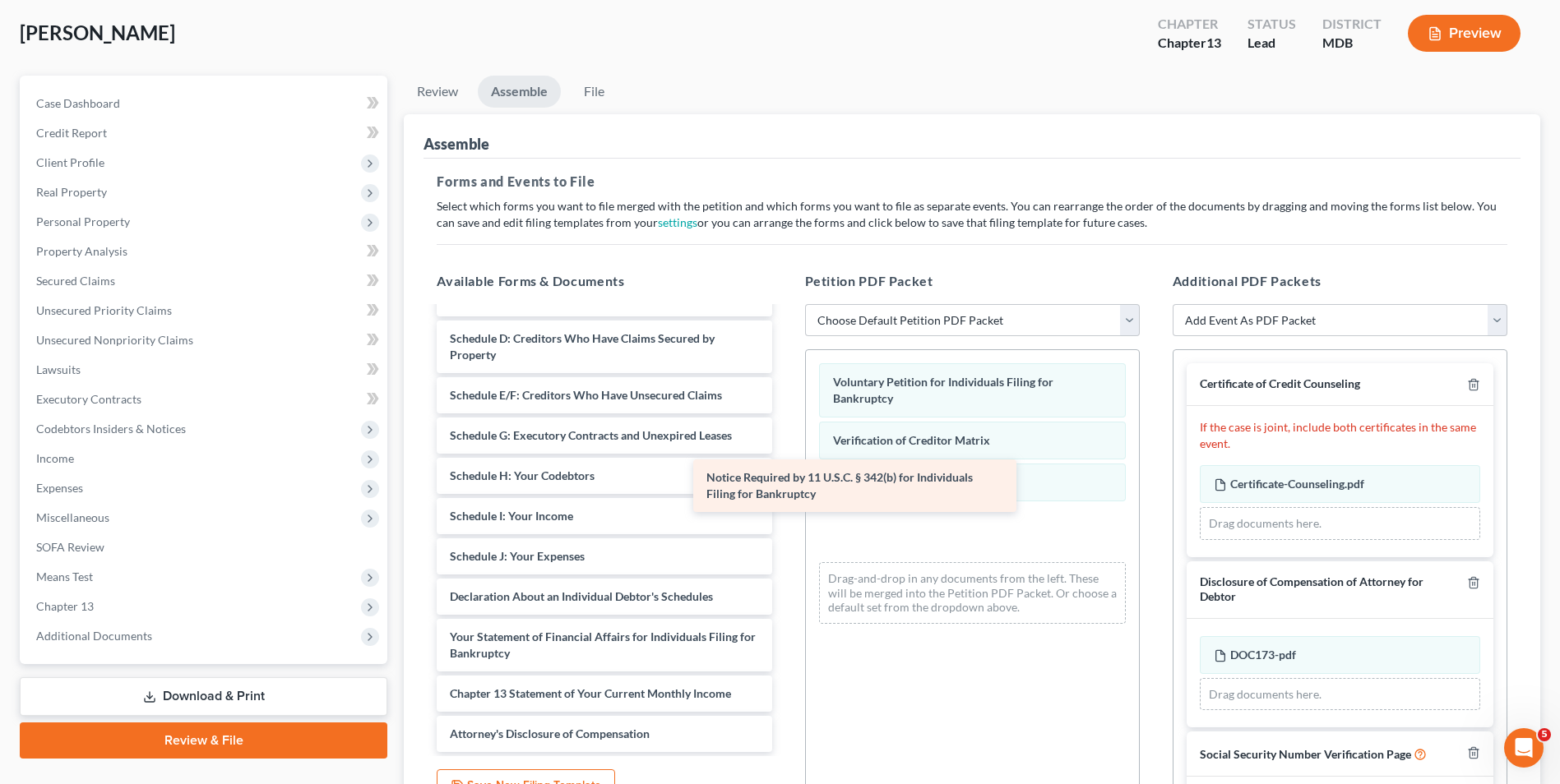
scroll to position [108, 0]
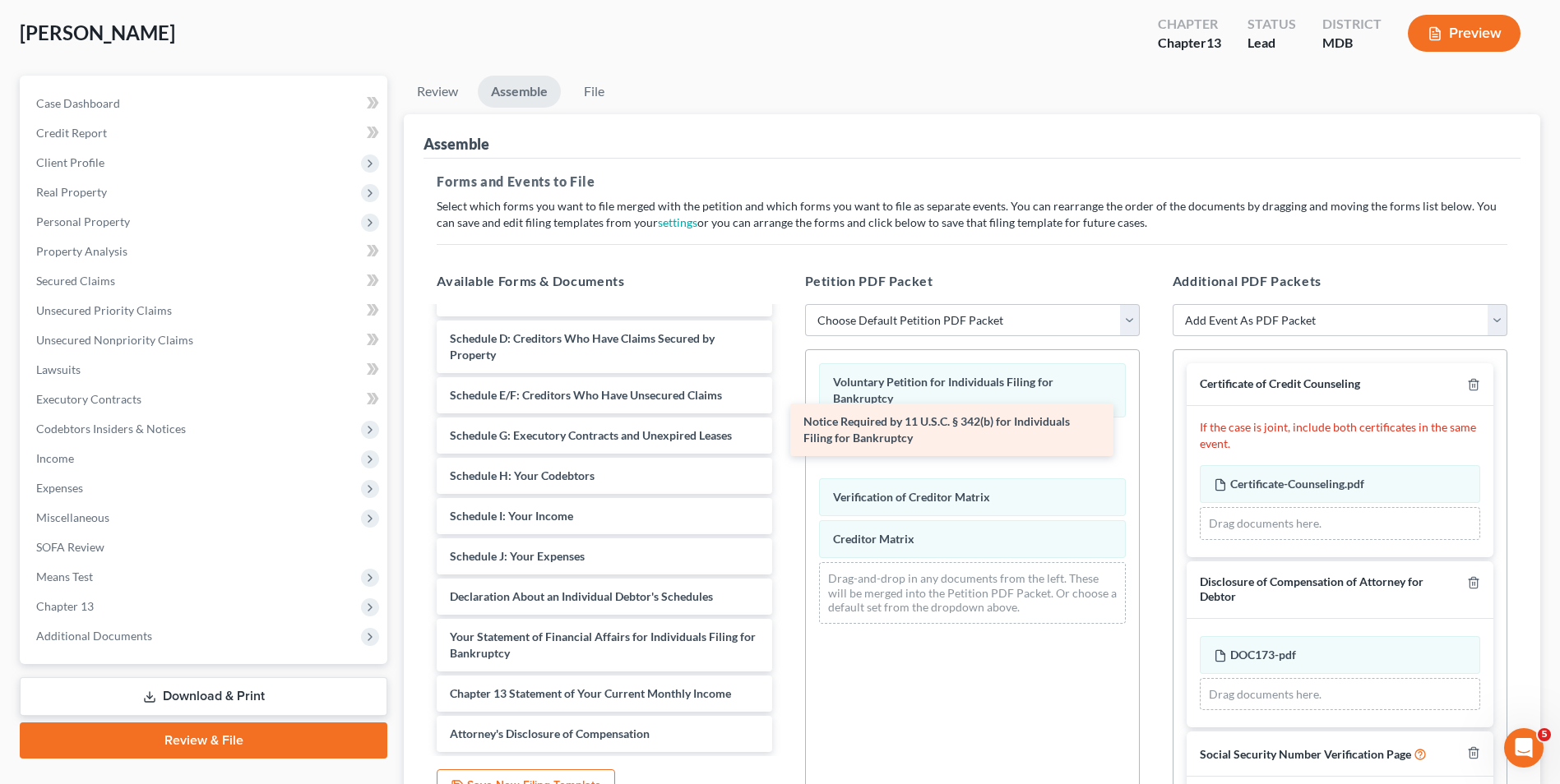
drag, startPoint x: 553, startPoint y: 691, endPoint x: 939, endPoint y: 445, distance: 457.7
click at [784, 441] on div "Notice Required by 11 U.S.C. § 342(b) for Individuals Filing for Bankruptcy Sum…" at bounding box center [603, 475] width 361 height 552
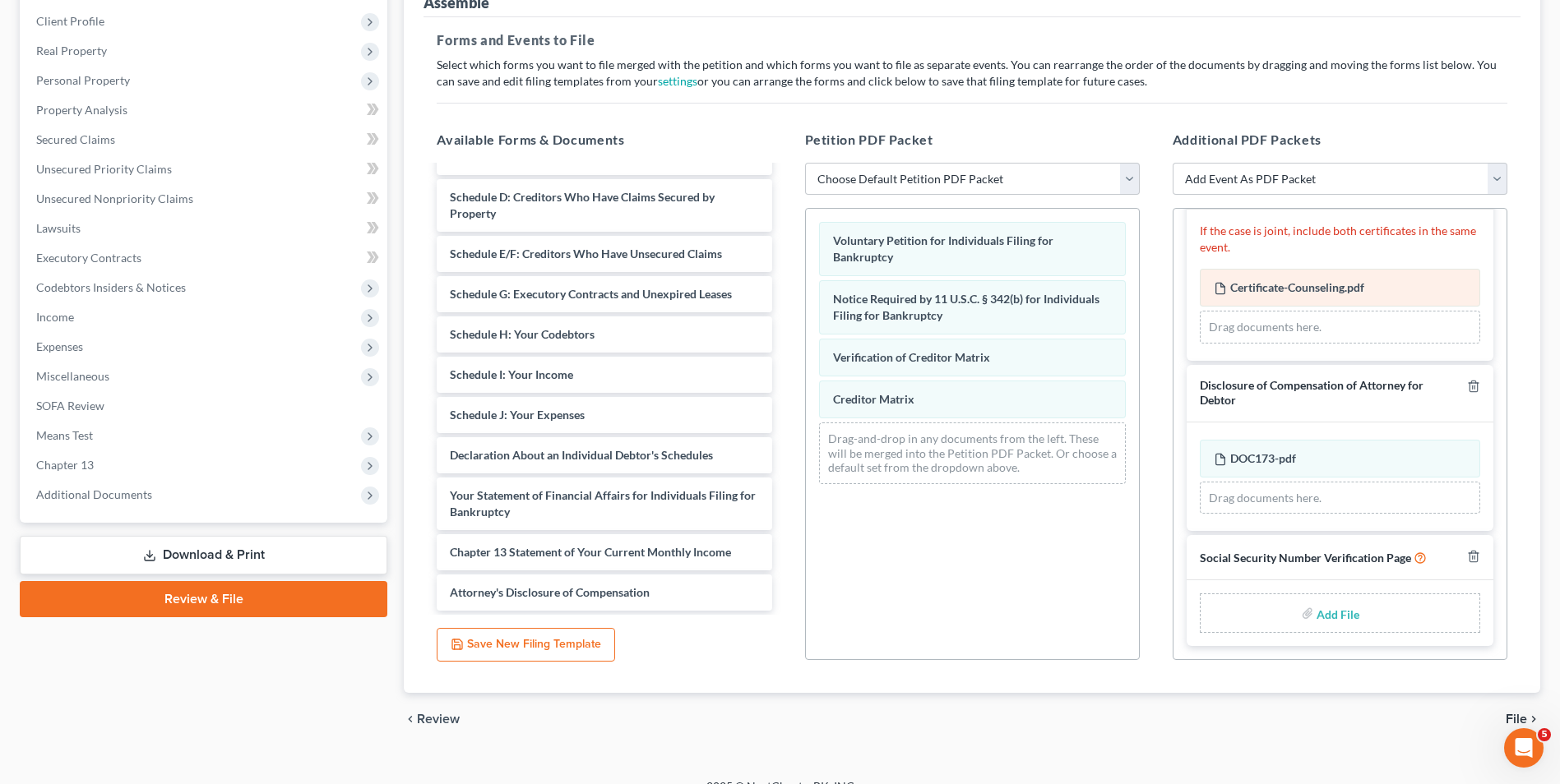
scroll to position [247, 0]
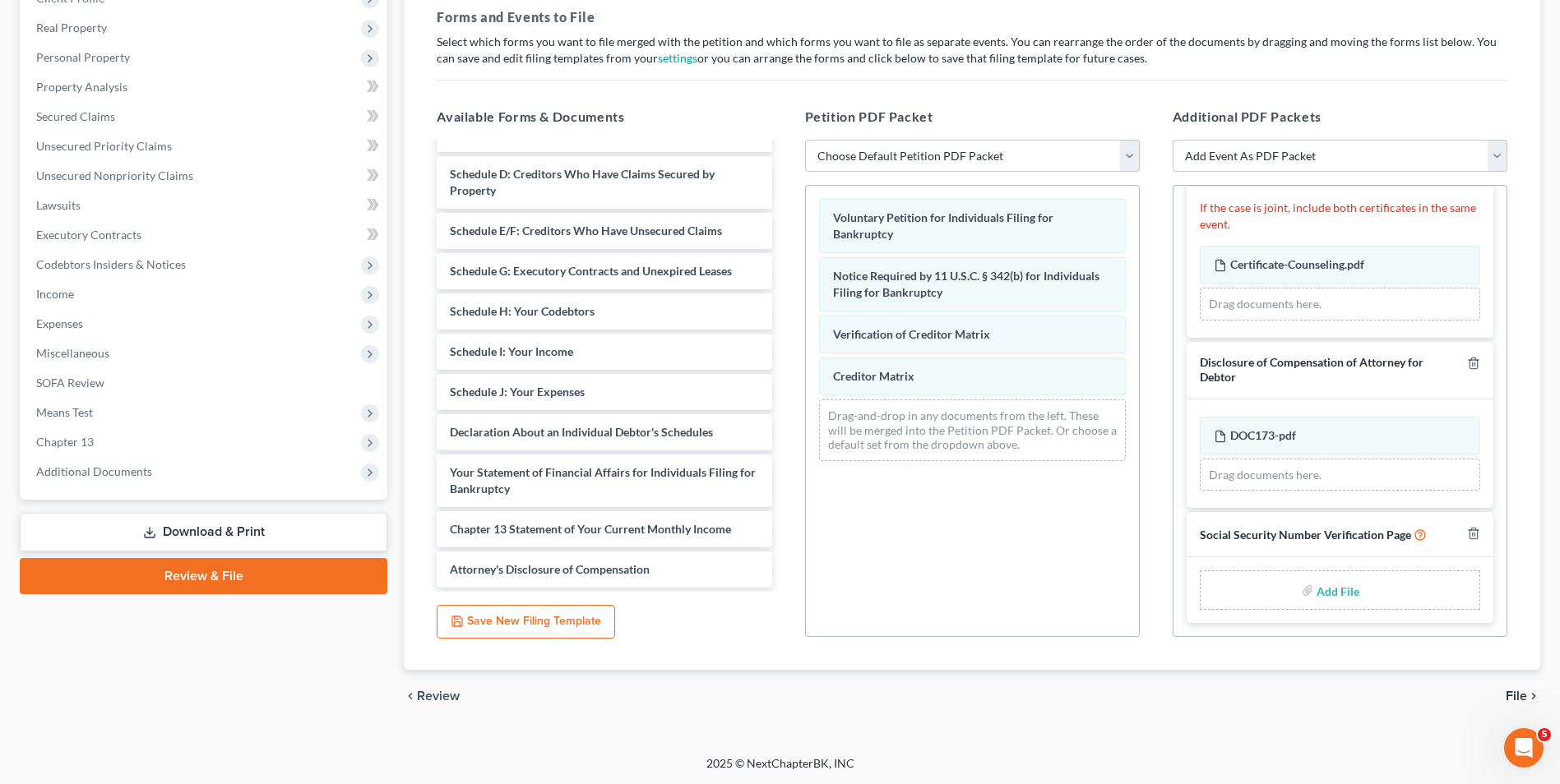
click at [1326, 592] on input "file" at bounding box center [1337, 589] width 40 height 29
click at [1318, 592] on input "file" at bounding box center [1337, 589] width 40 height 29
type input "C:\fakepath\SSN.09.15.2025.pdf"
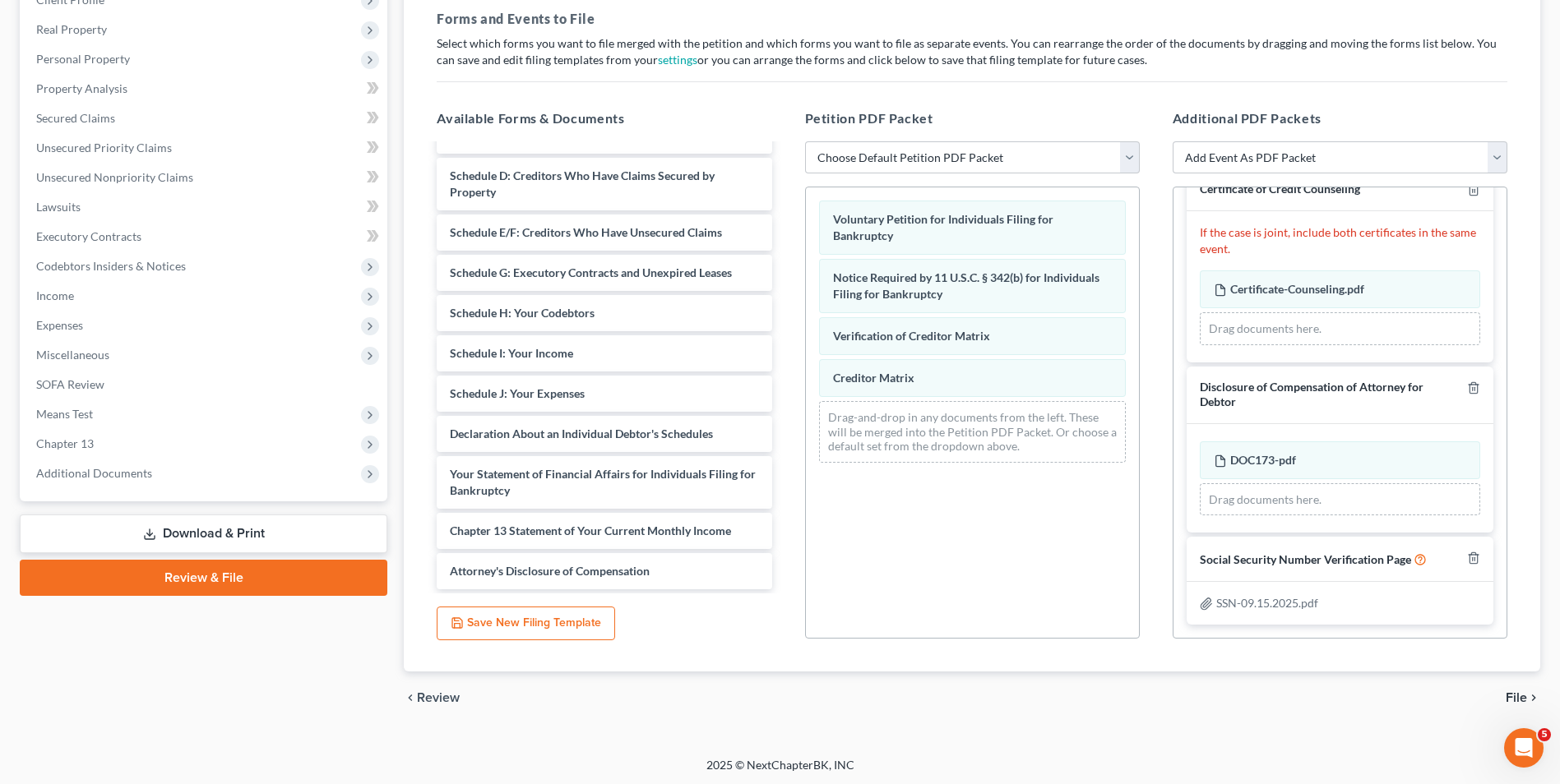
scroll to position [248, 0]
click at [1522, 691] on span "File" at bounding box center [1517, 696] width 22 height 13
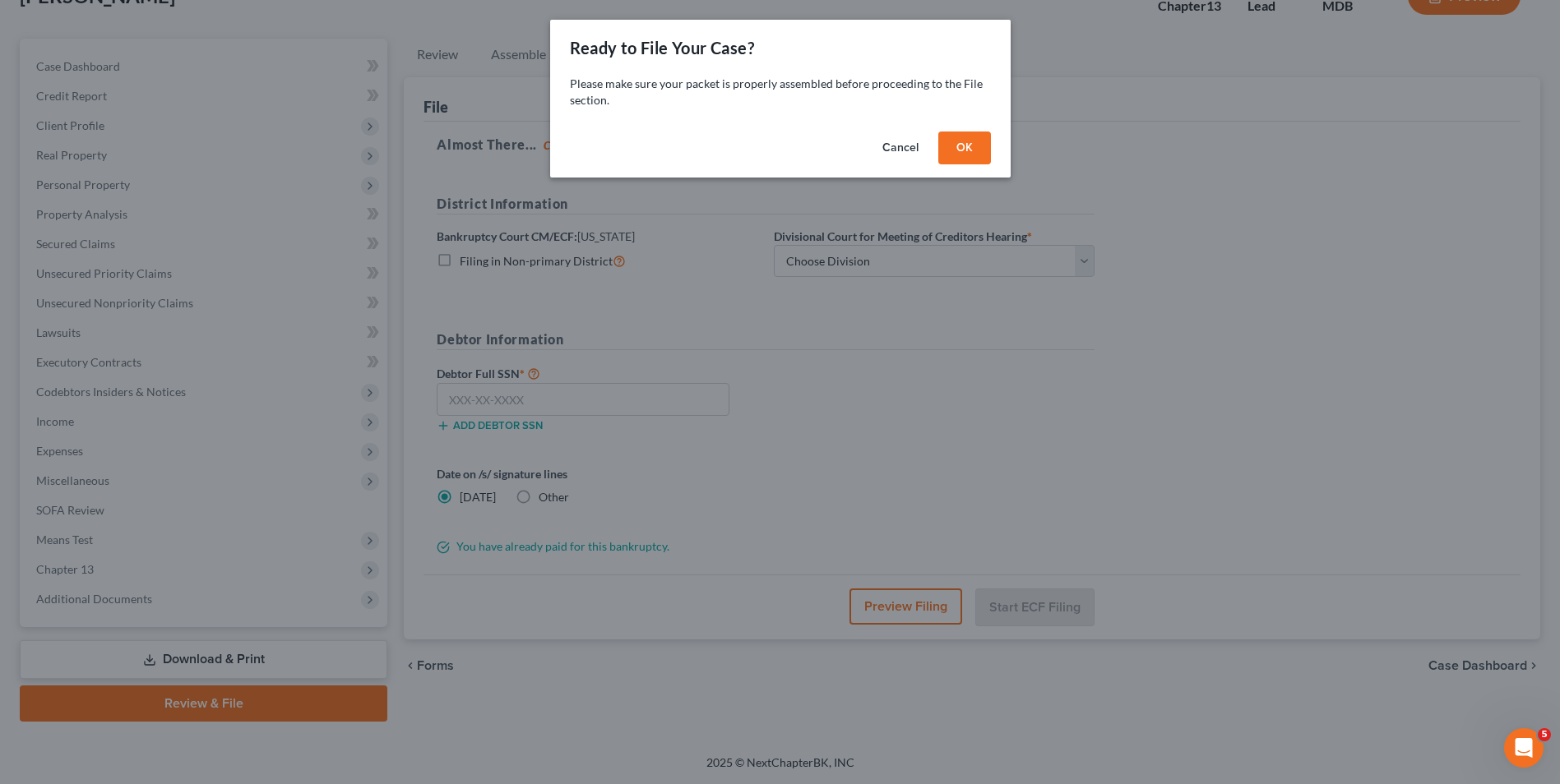
scroll to position [120, 0]
click at [956, 160] on button "OK" at bounding box center [971, 148] width 53 height 33
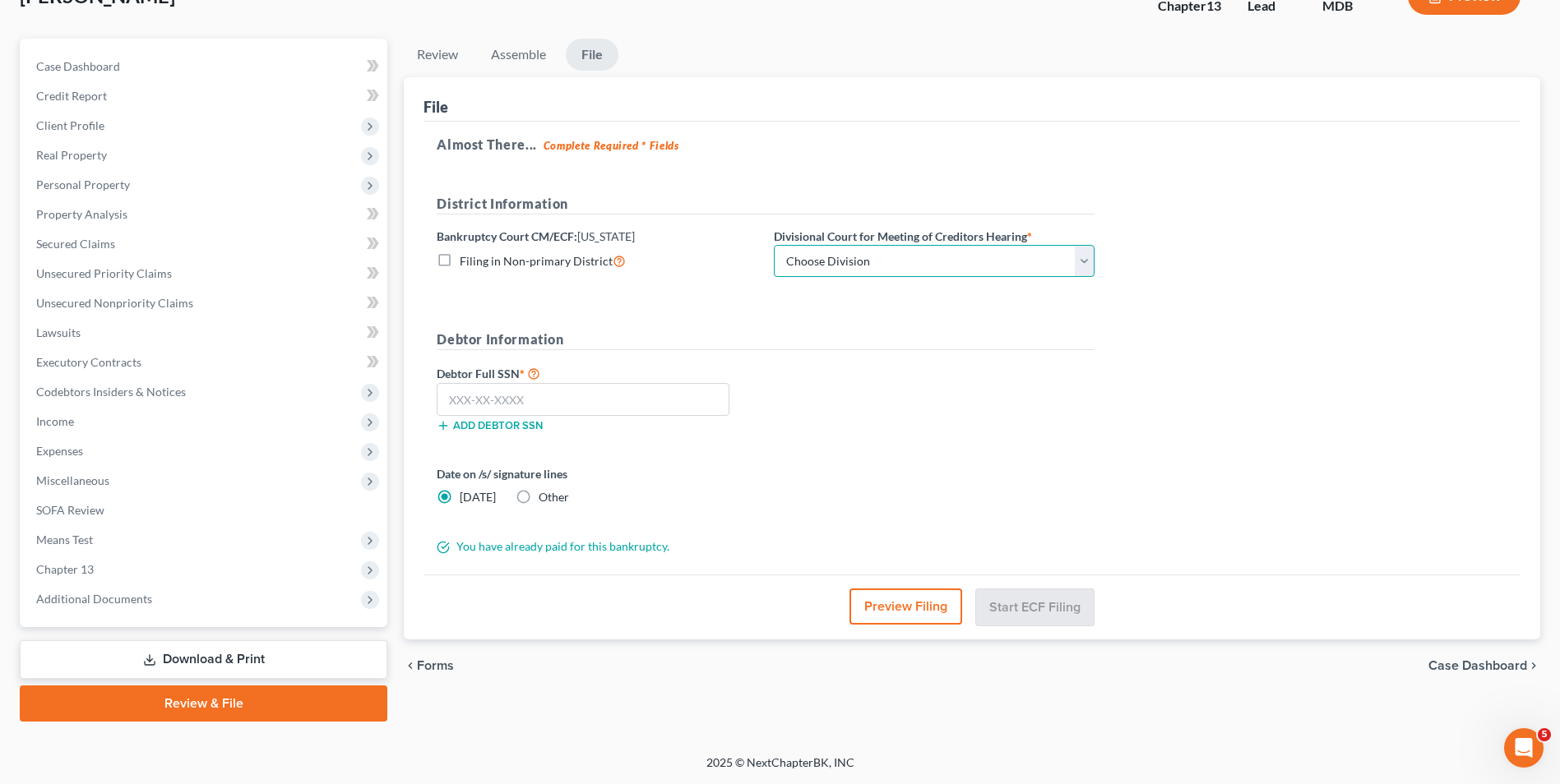
click at [1091, 257] on select "Choose Division Baltimore Greenbelt" at bounding box center [934, 261] width 321 height 33
select select "1"
click at [774, 245] on select "Choose Division Baltimore Greenbelt" at bounding box center [934, 261] width 321 height 33
click at [656, 407] on input "text" at bounding box center [583, 399] width 293 height 33
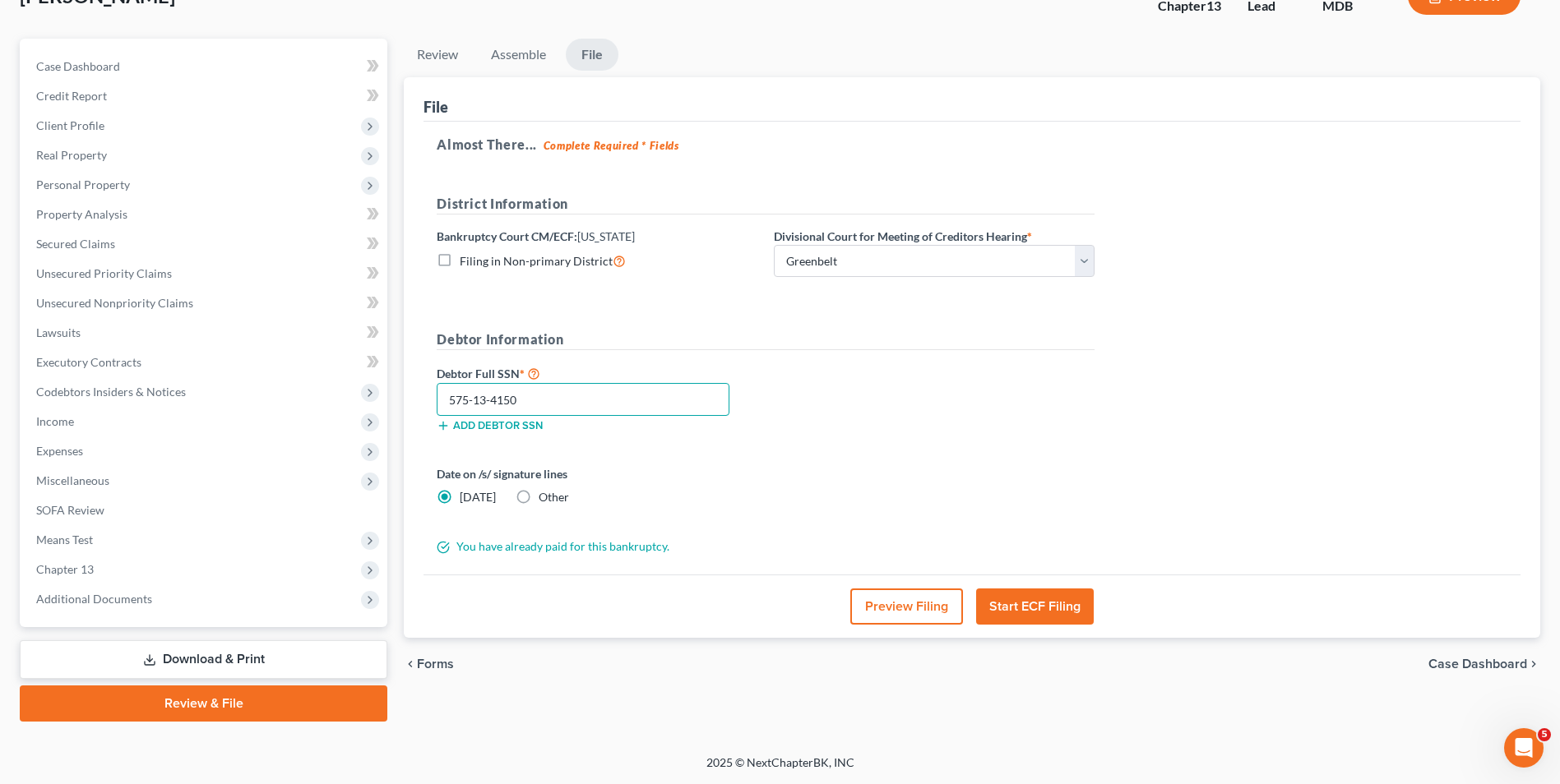
type input "575-13-4150"
click at [539, 497] on label "Other" at bounding box center [554, 497] width 30 height 16
click at [545, 497] on input "Other" at bounding box center [550, 494] width 10 height 10
radio input "true"
radio input "false"
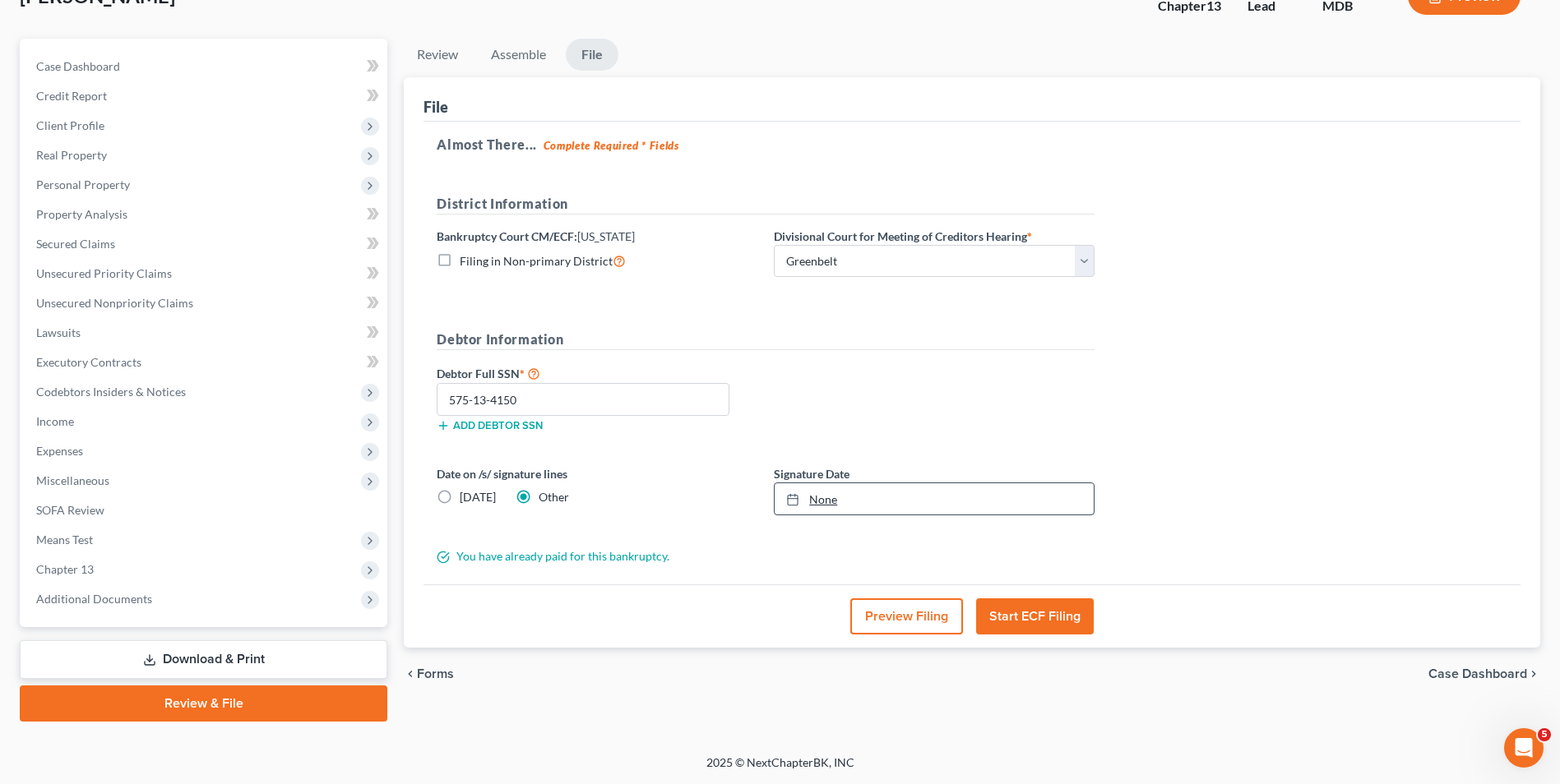
click at [812, 508] on link "None" at bounding box center [934, 499] width 319 height 31
click at [1021, 613] on button "Start ECF Filing" at bounding box center [1035, 616] width 118 height 36
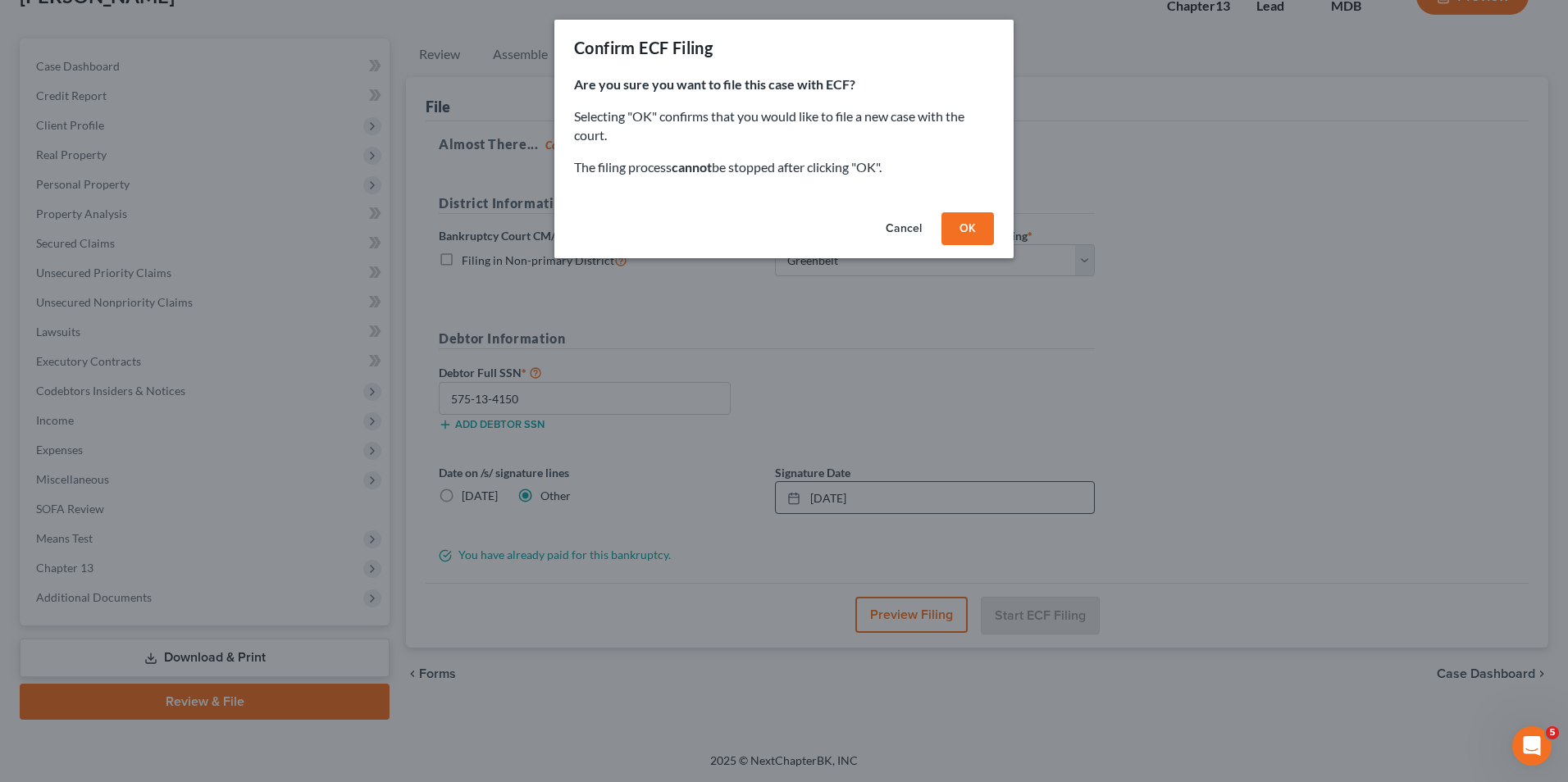
click at [977, 227] on button "OK" at bounding box center [968, 228] width 53 height 33
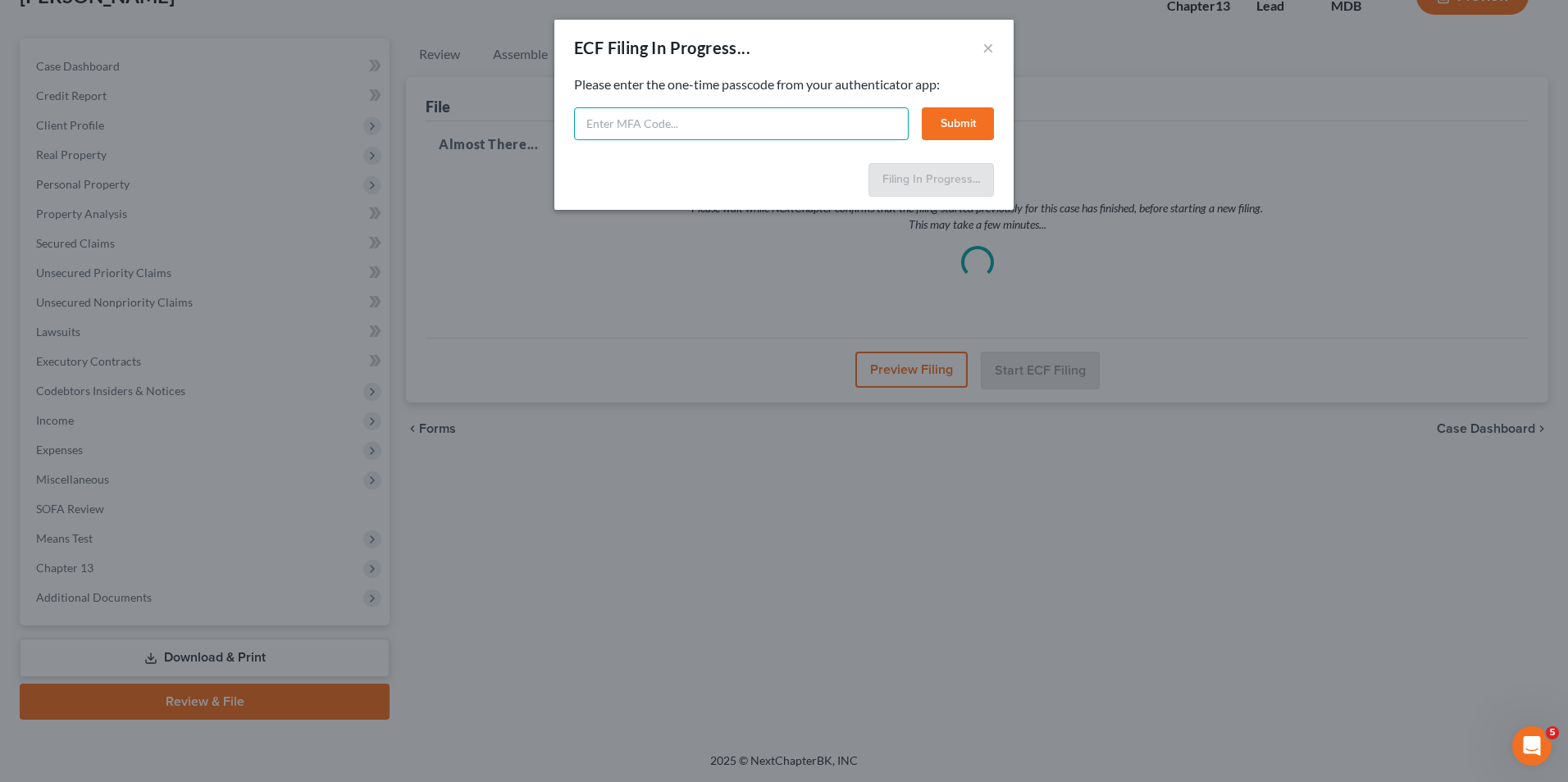
click at [653, 120] on input "text" at bounding box center [741, 123] width 334 height 33
type input "054504"
click at [940, 114] on button "Submit" at bounding box center [958, 123] width 72 height 33
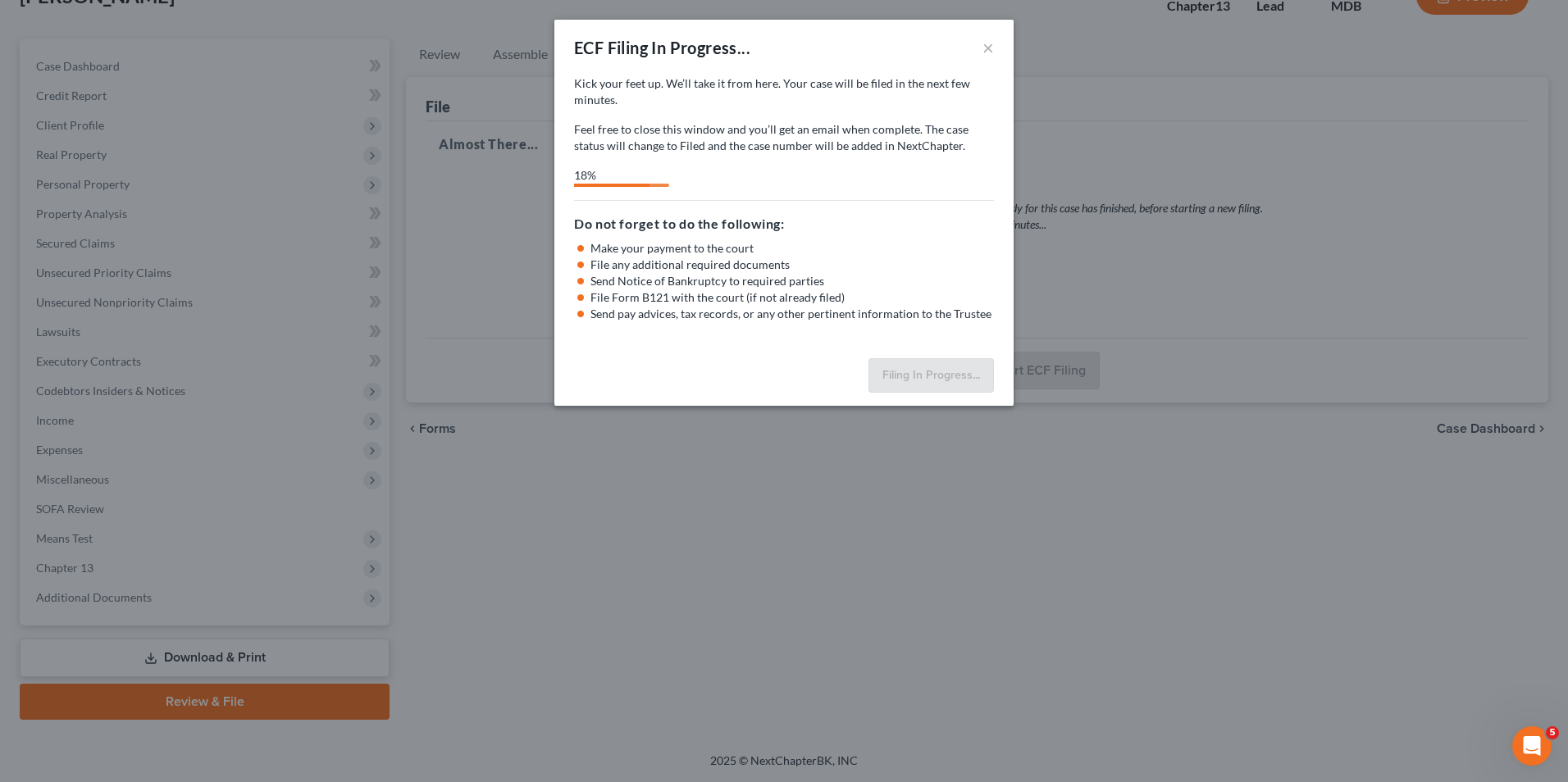
select select "1"
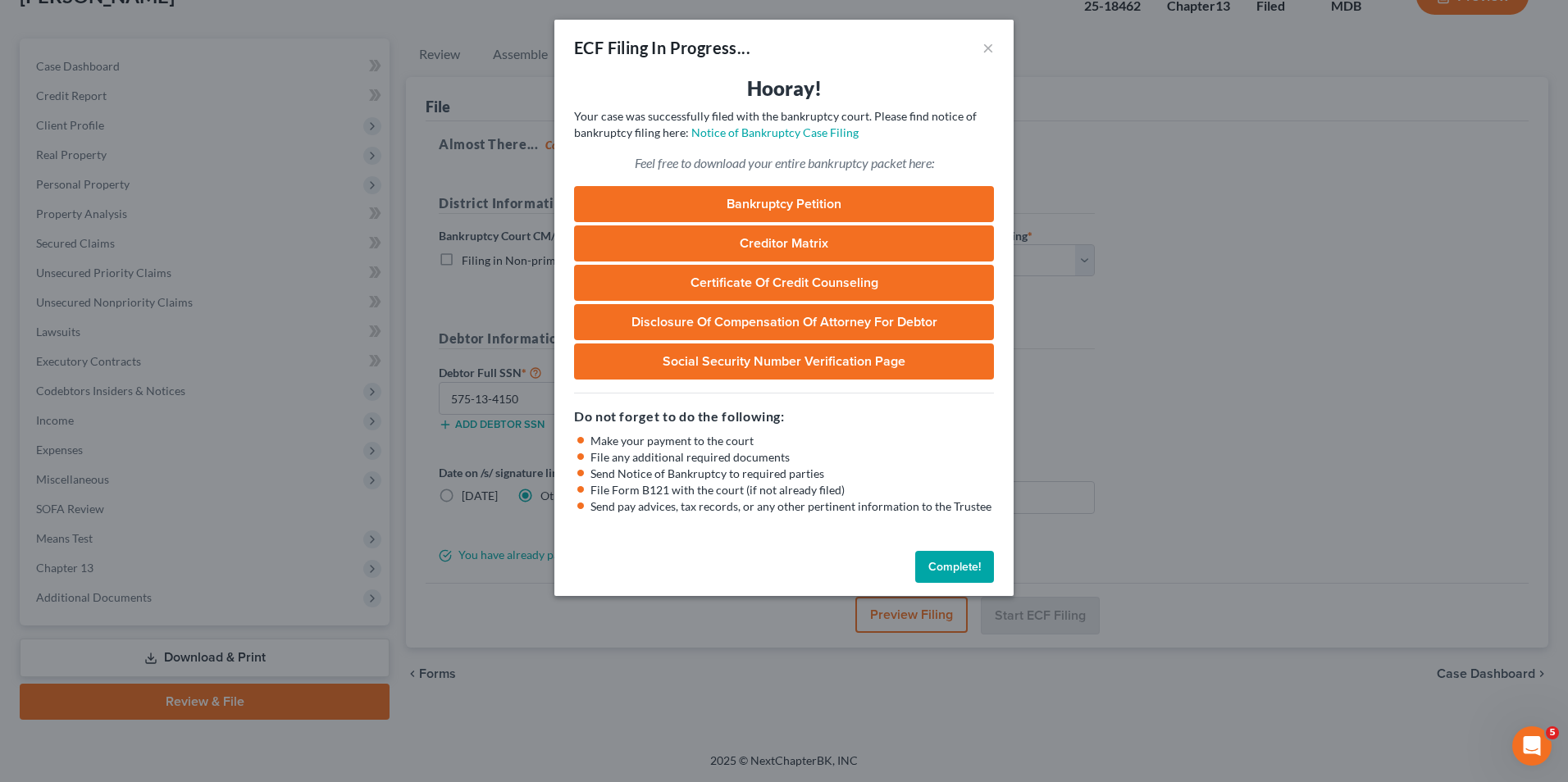
click at [971, 566] on button "Complete!" at bounding box center [955, 567] width 79 height 33
